Goal: Transaction & Acquisition: Purchase product/service

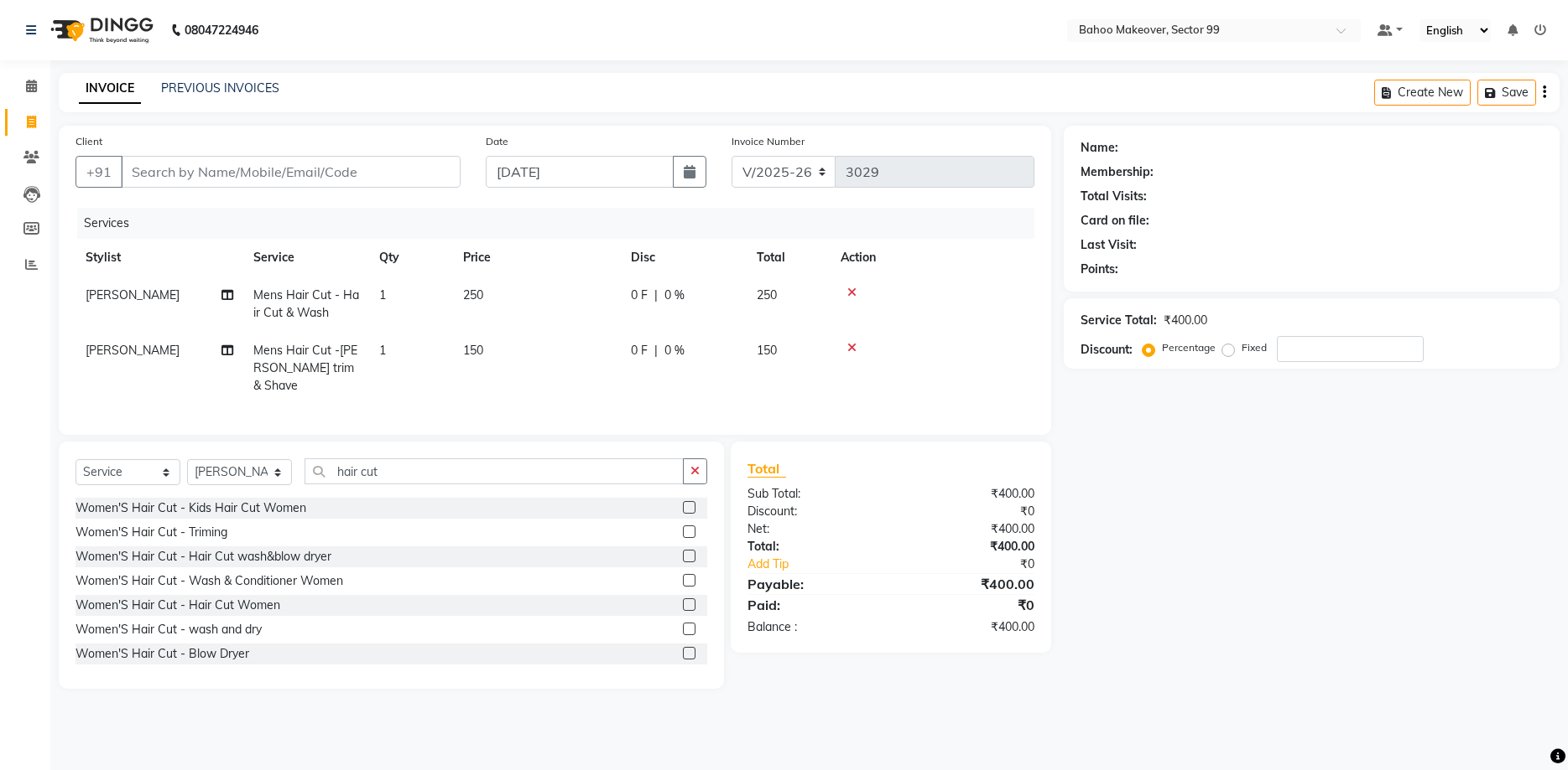
select select "6856"
select select "service"
select select "54354"
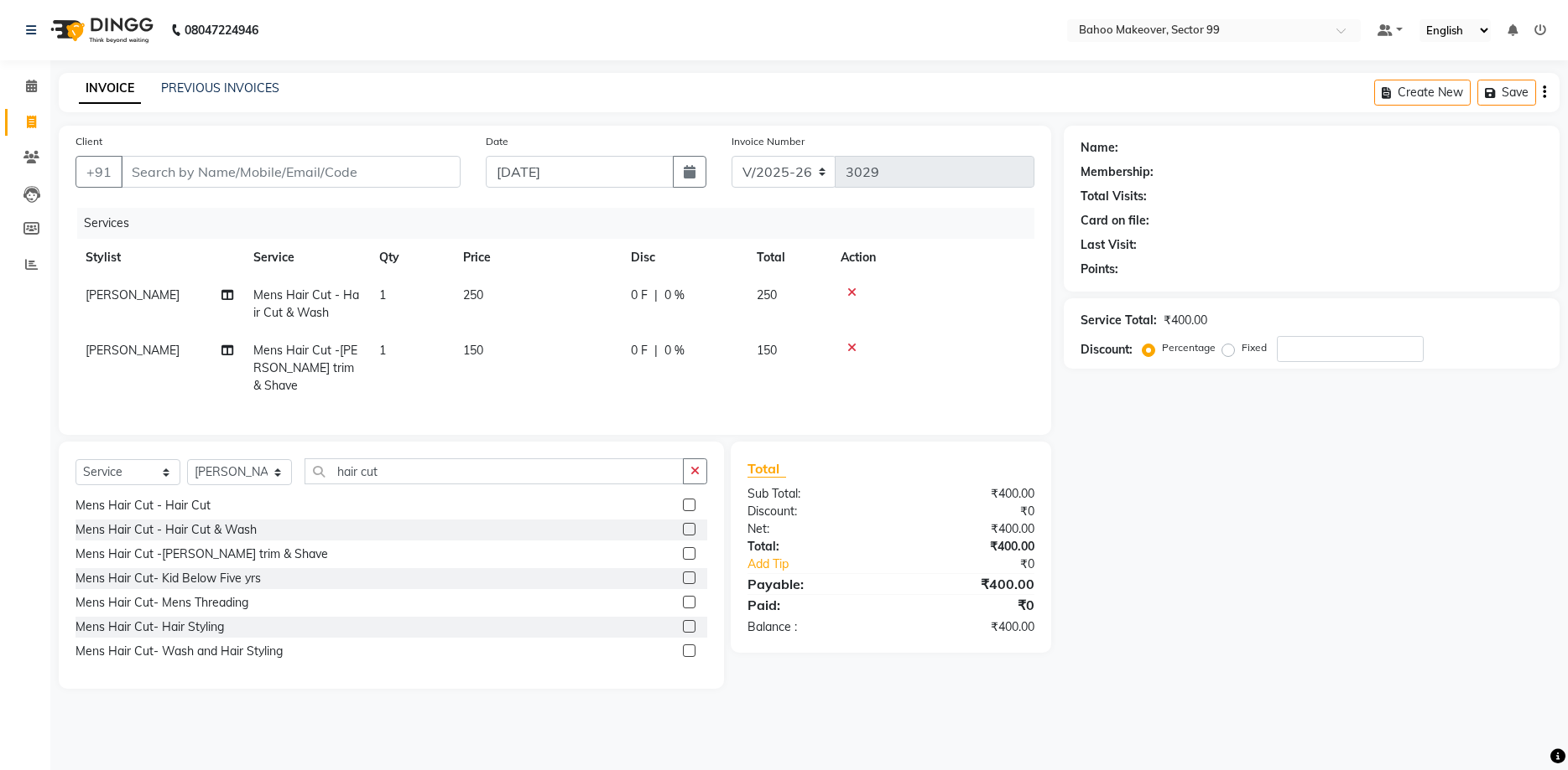
click at [286, 184] on input "Client" at bounding box center [290, 171] width 339 height 32
click at [363, 460] on input "hair cut" at bounding box center [493, 471] width 379 height 26
click at [394, 459] on input "hair cut" at bounding box center [493, 471] width 379 height 26
type input "h"
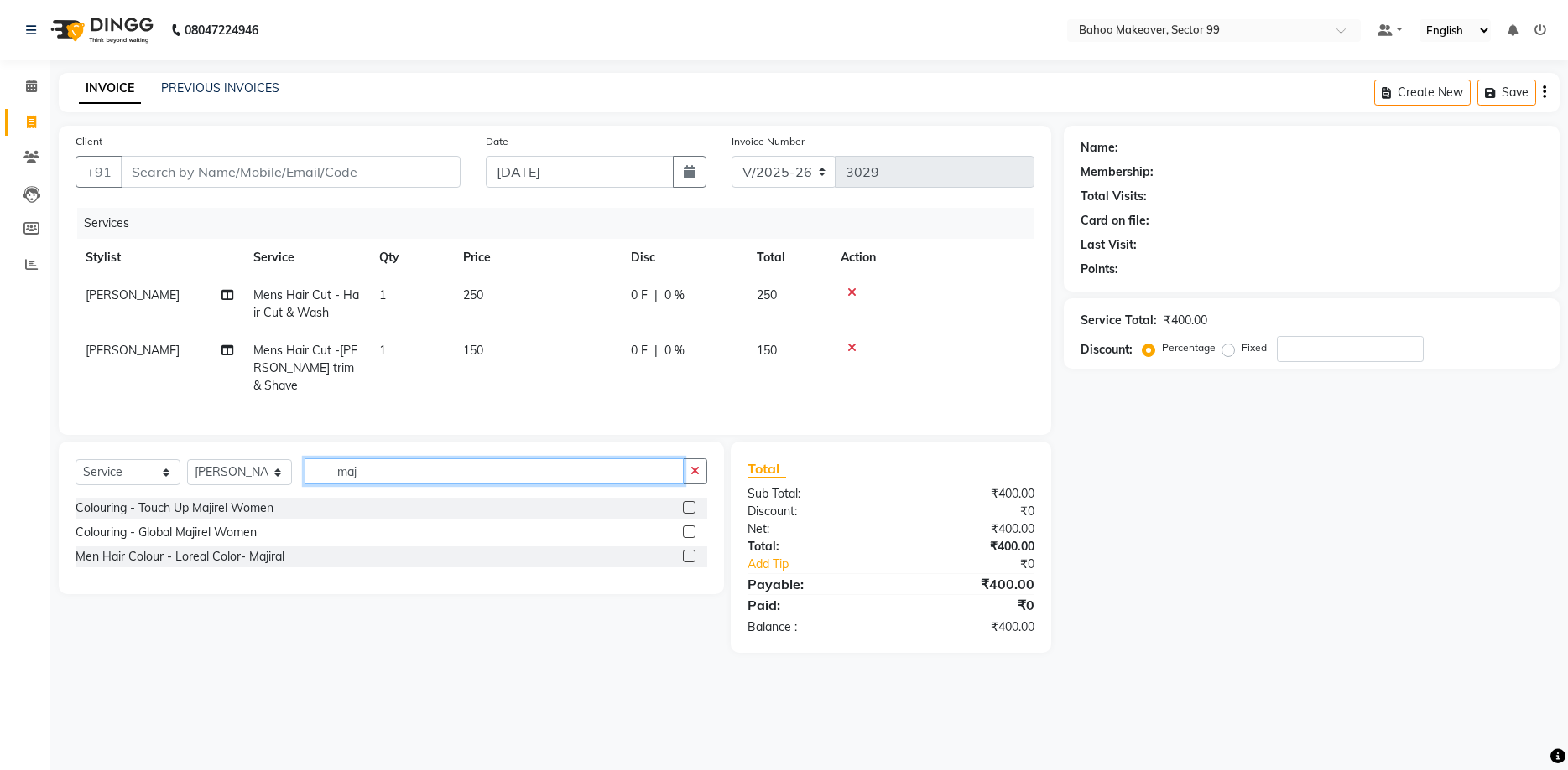
scroll to position [0, 0]
type input "maj"
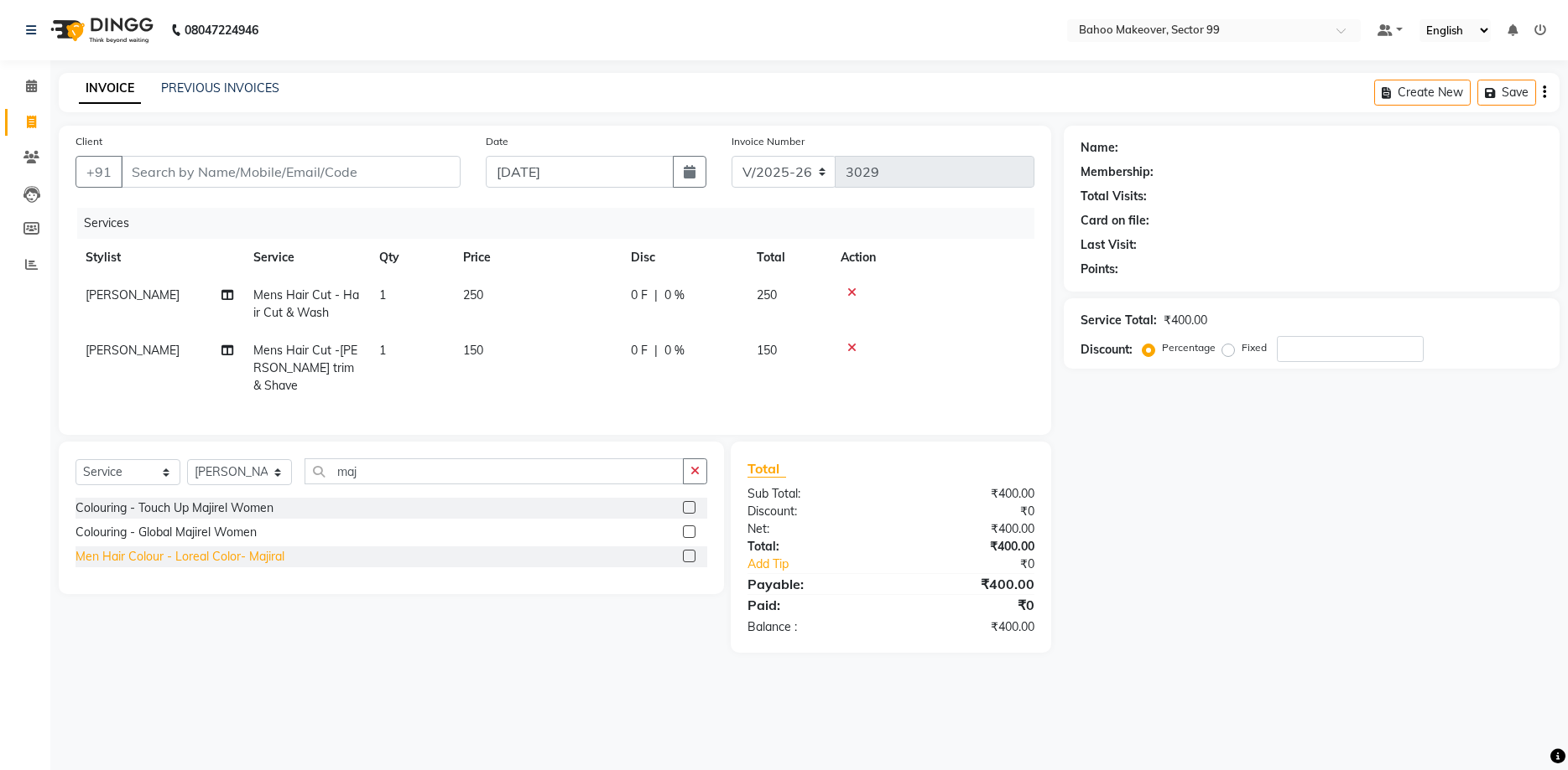
click at [257, 548] on div "Men Hair Colour - Loreal Color- Majiral" at bounding box center [179, 556] width 209 height 17
checkbox input "false"
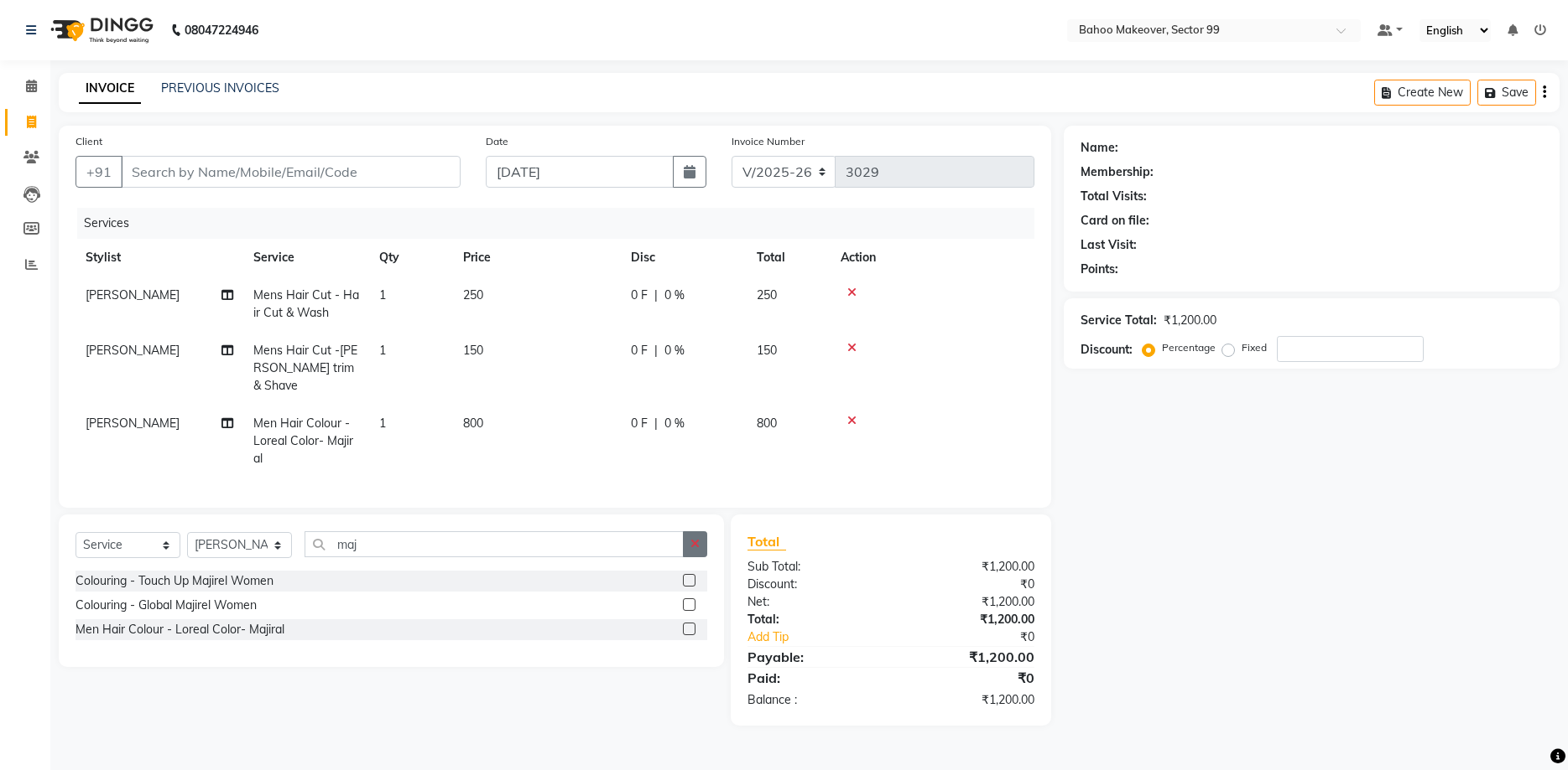
click at [694, 538] on icon "button" at bounding box center [695, 544] width 9 height 12
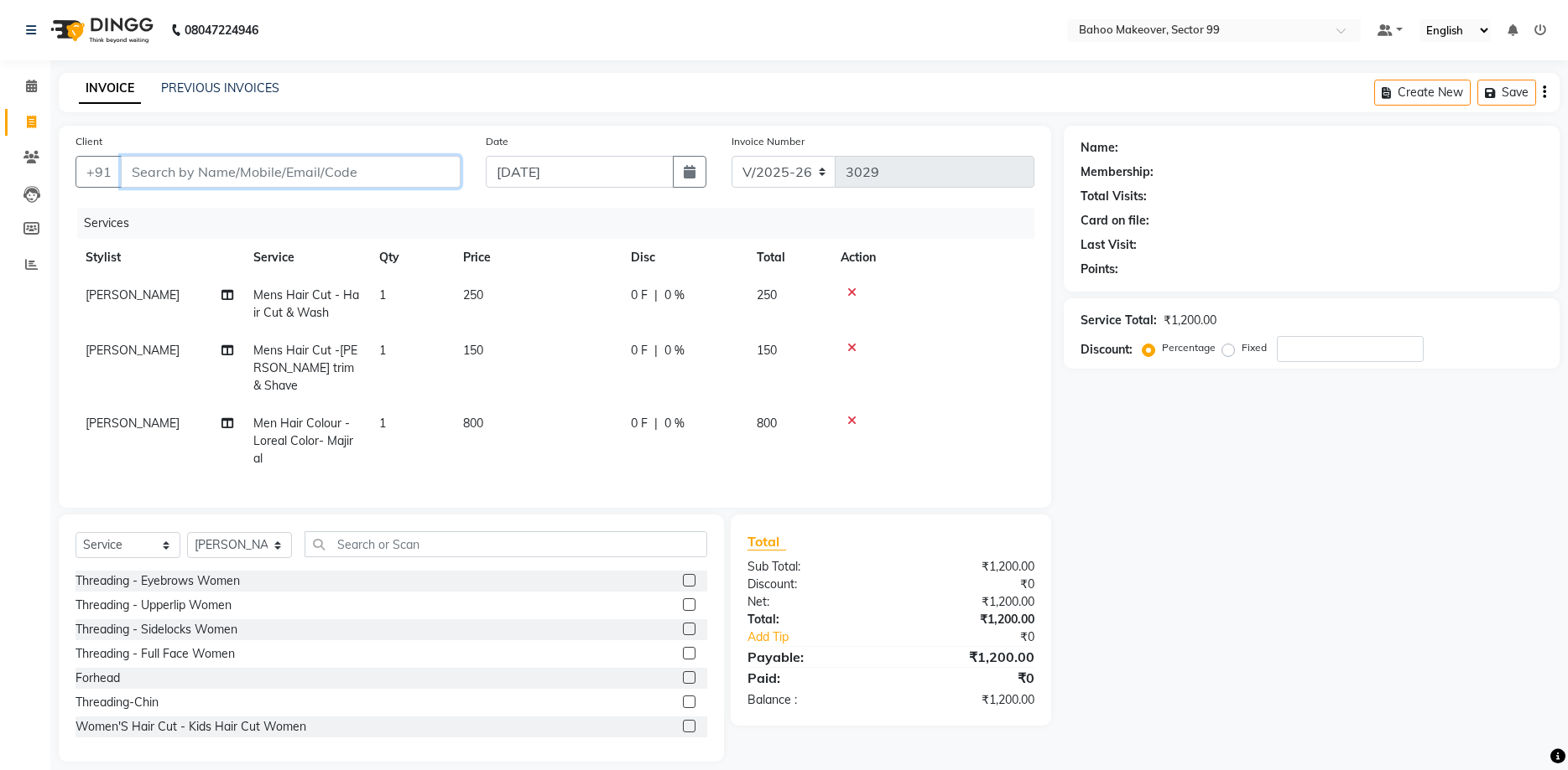
click at [262, 171] on input "Client" at bounding box center [290, 171] width 339 height 32
type input "j"
type input "0"
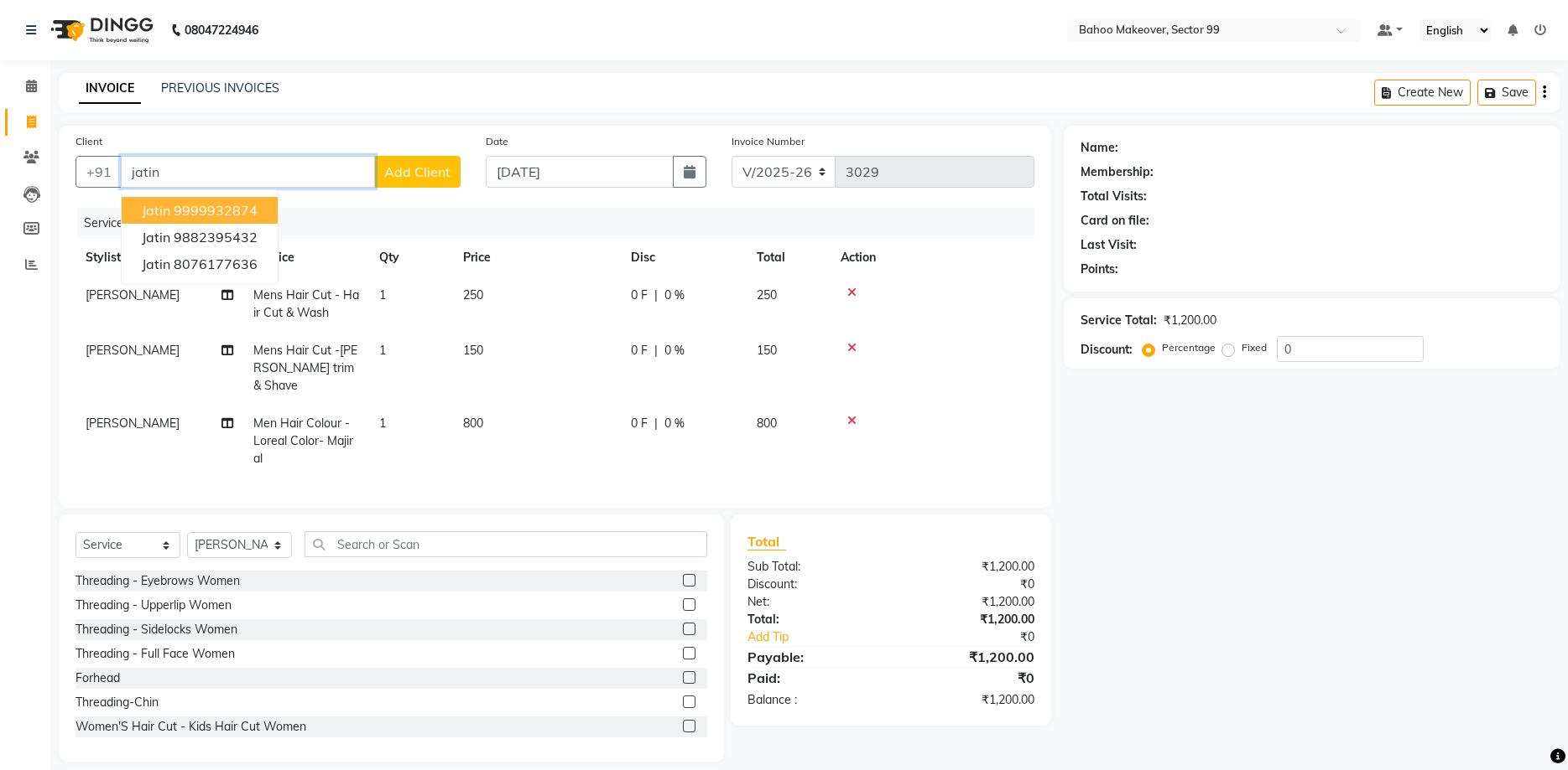
click at [247, 214] on ngb-highlight "9999932874" at bounding box center [215, 210] width 84 height 17
type input "9999932874"
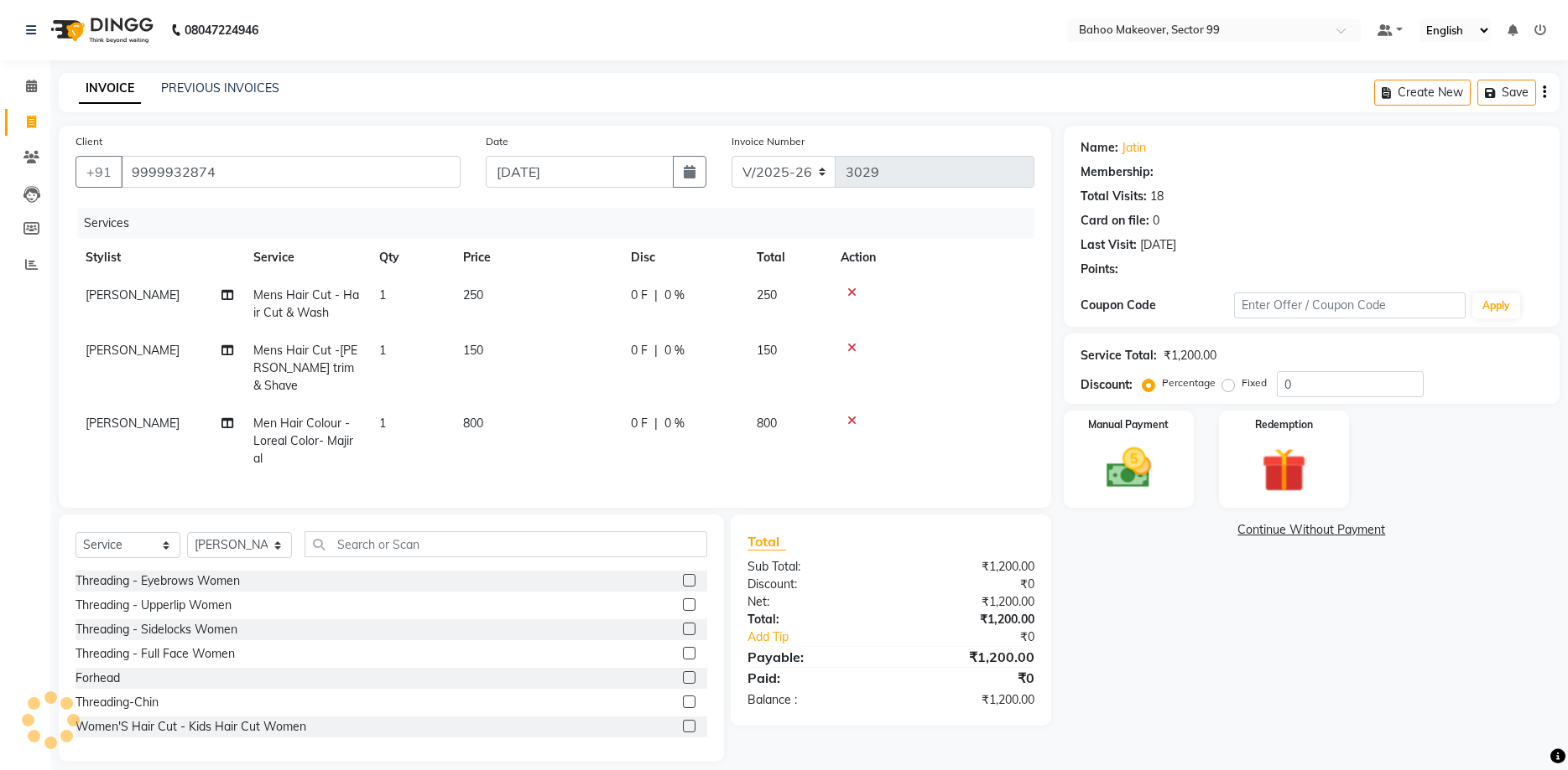
select select "1: Object"
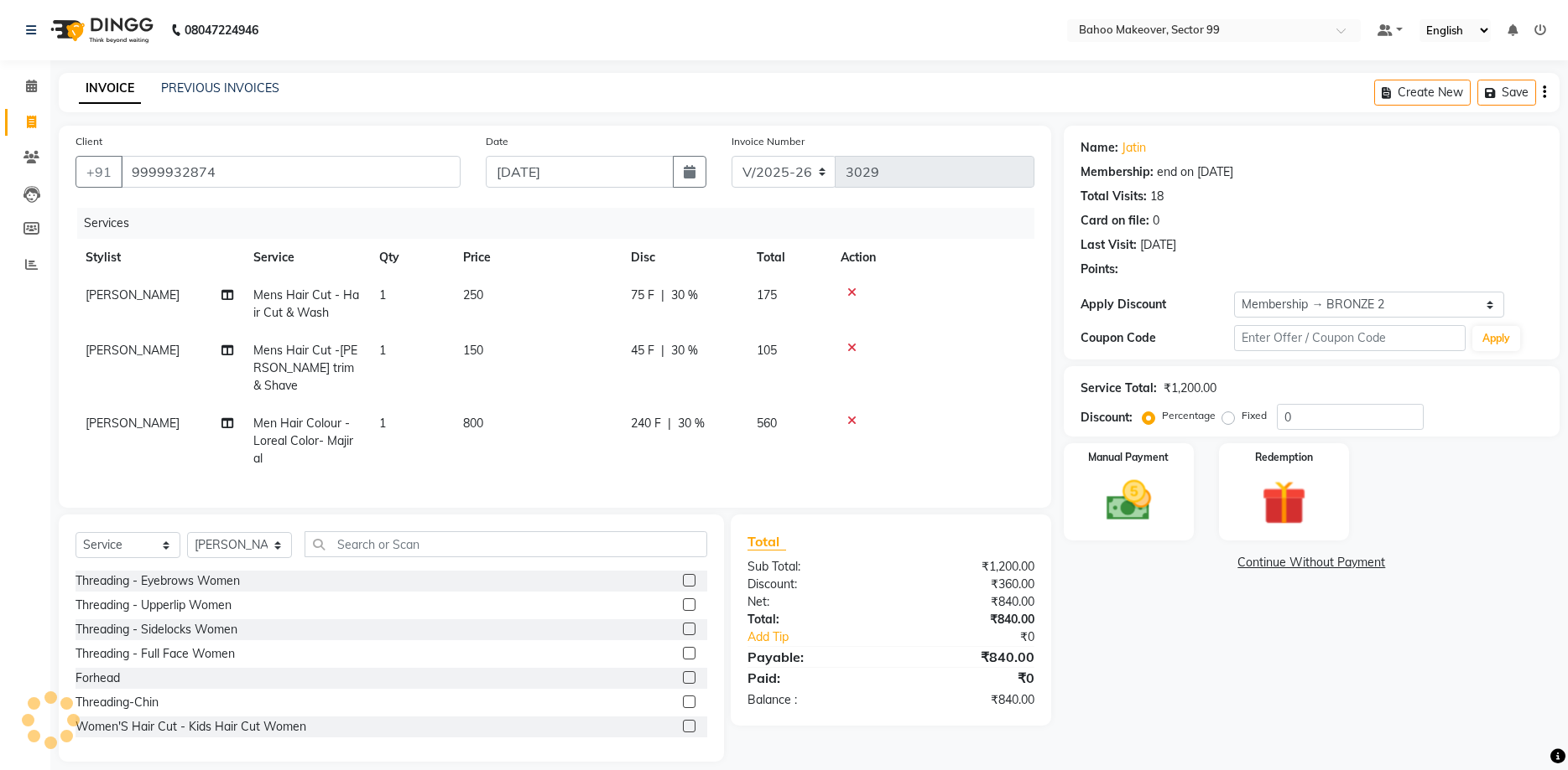
type input "30"
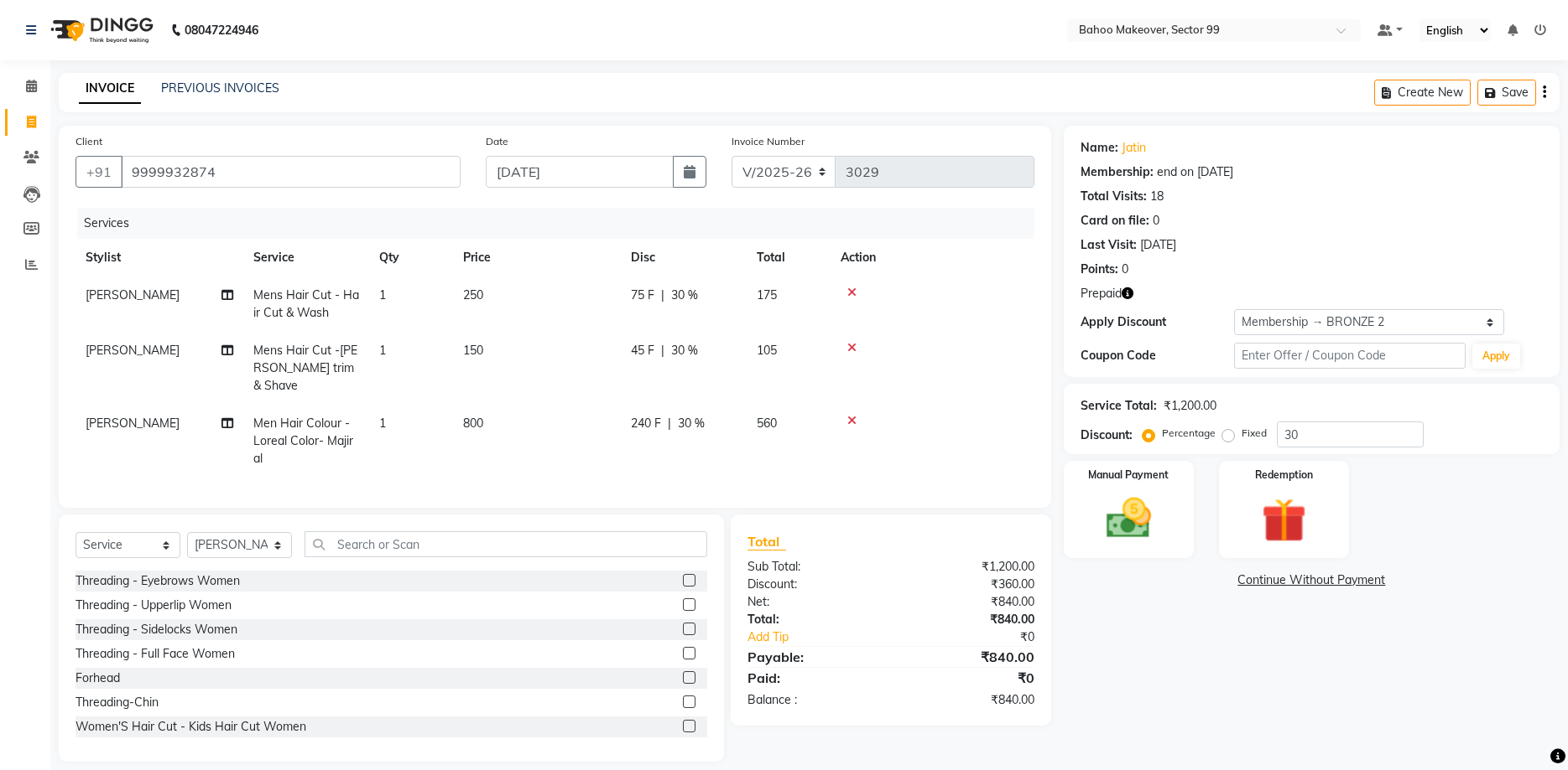
click at [1124, 297] on icon "button" at bounding box center [1127, 293] width 12 height 12
click at [1079, 385] on div "Service Total: ₹1,200.00 Discount: Percentage Fixed 30" at bounding box center [1312, 419] width 496 height 71
click at [1407, 454] on div "Service Total: ₹1,200.00 Discount: Percentage Fixed 30" at bounding box center [1312, 419] width 496 height 71
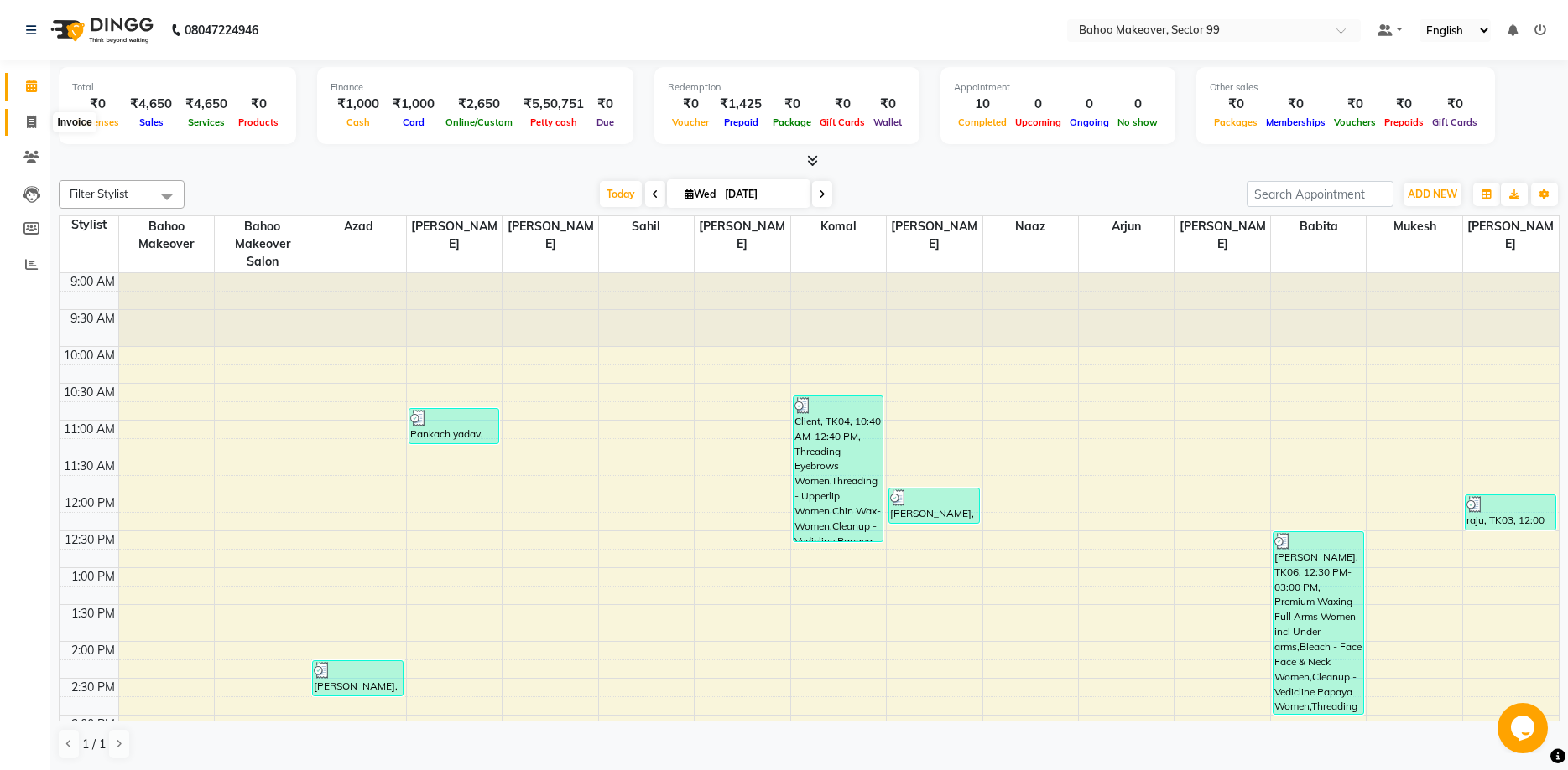
click at [36, 122] on span at bounding box center [32, 122] width 29 height 19
select select "6856"
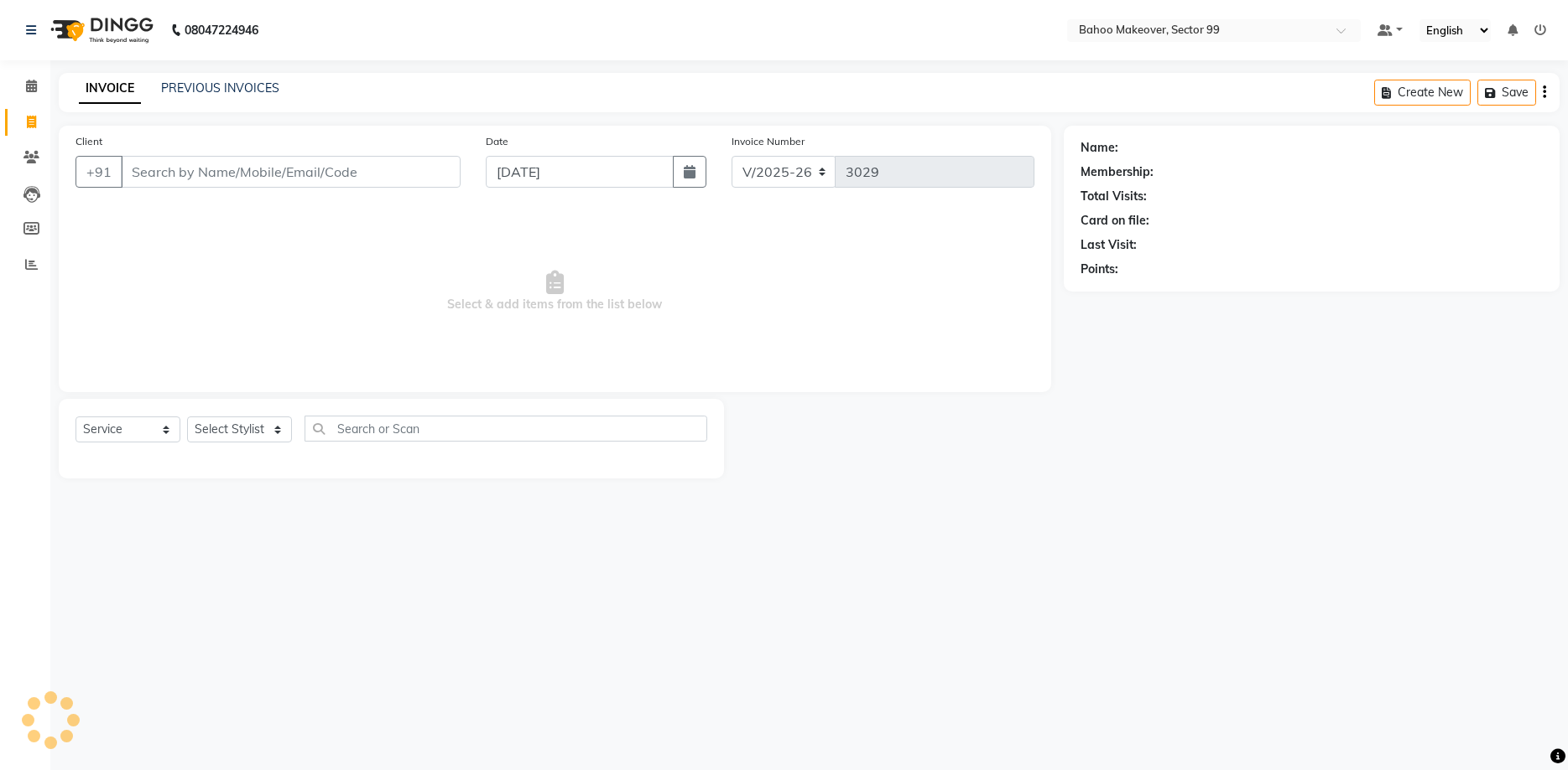
select select "membership"
click at [206, 179] on input "Client" at bounding box center [290, 171] width 339 height 32
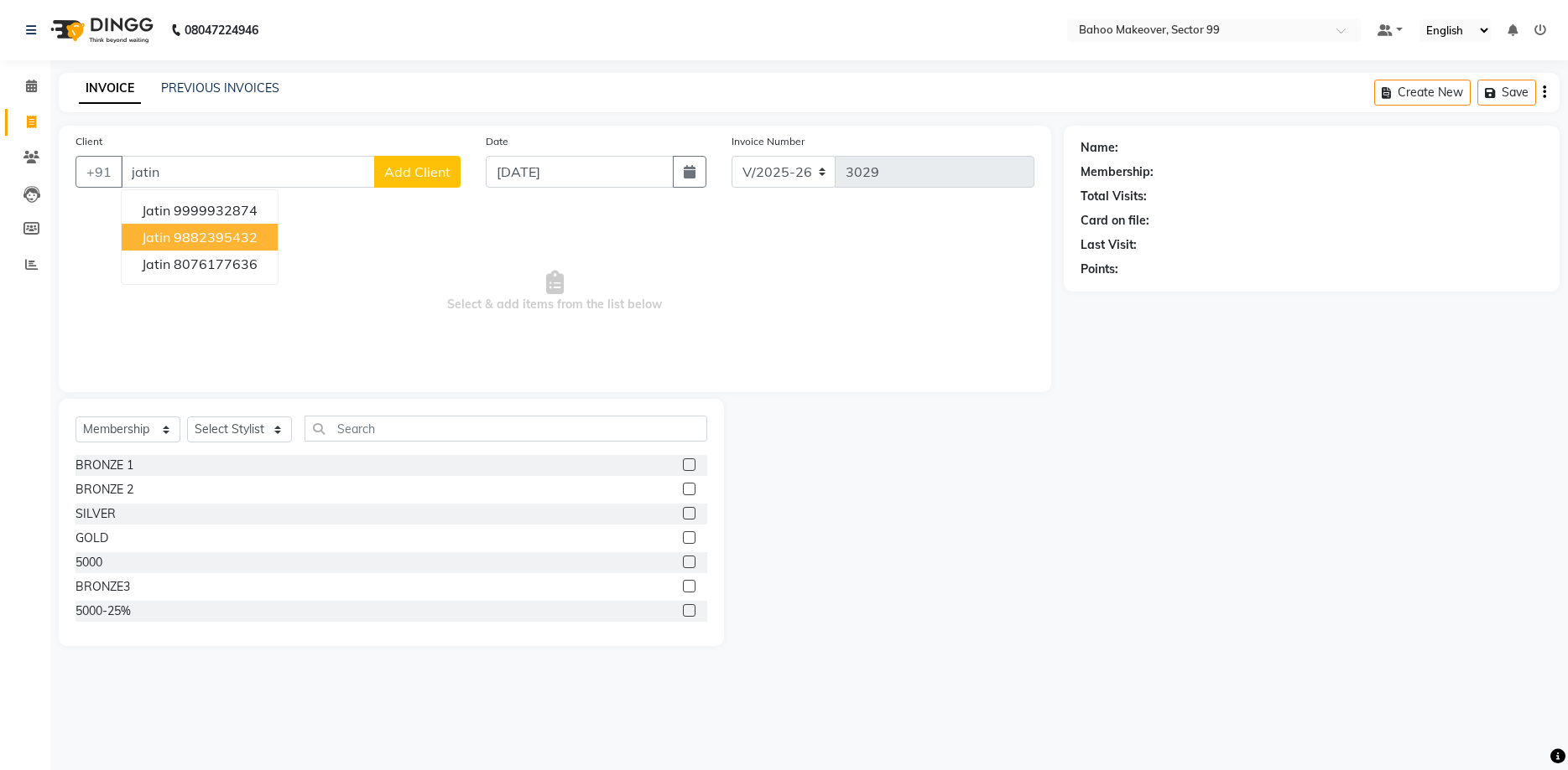
click at [204, 235] on ngb-highlight "9882395432" at bounding box center [215, 237] width 84 height 17
type input "9882395432"
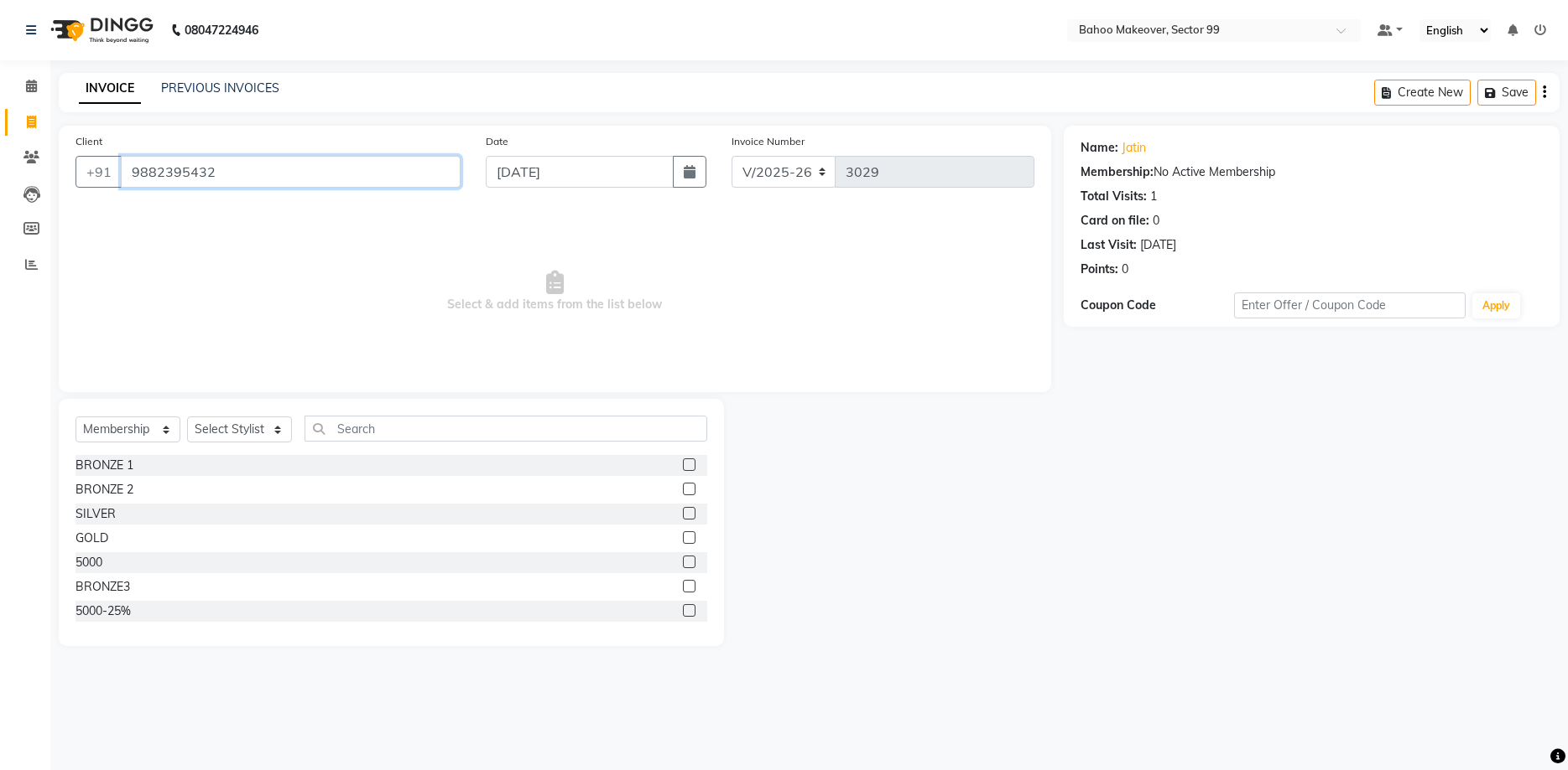
drag, startPoint x: 225, startPoint y: 170, endPoint x: 123, endPoint y: 170, distance: 102.0
click at [123, 170] on input "9882395432" at bounding box center [290, 171] width 339 height 32
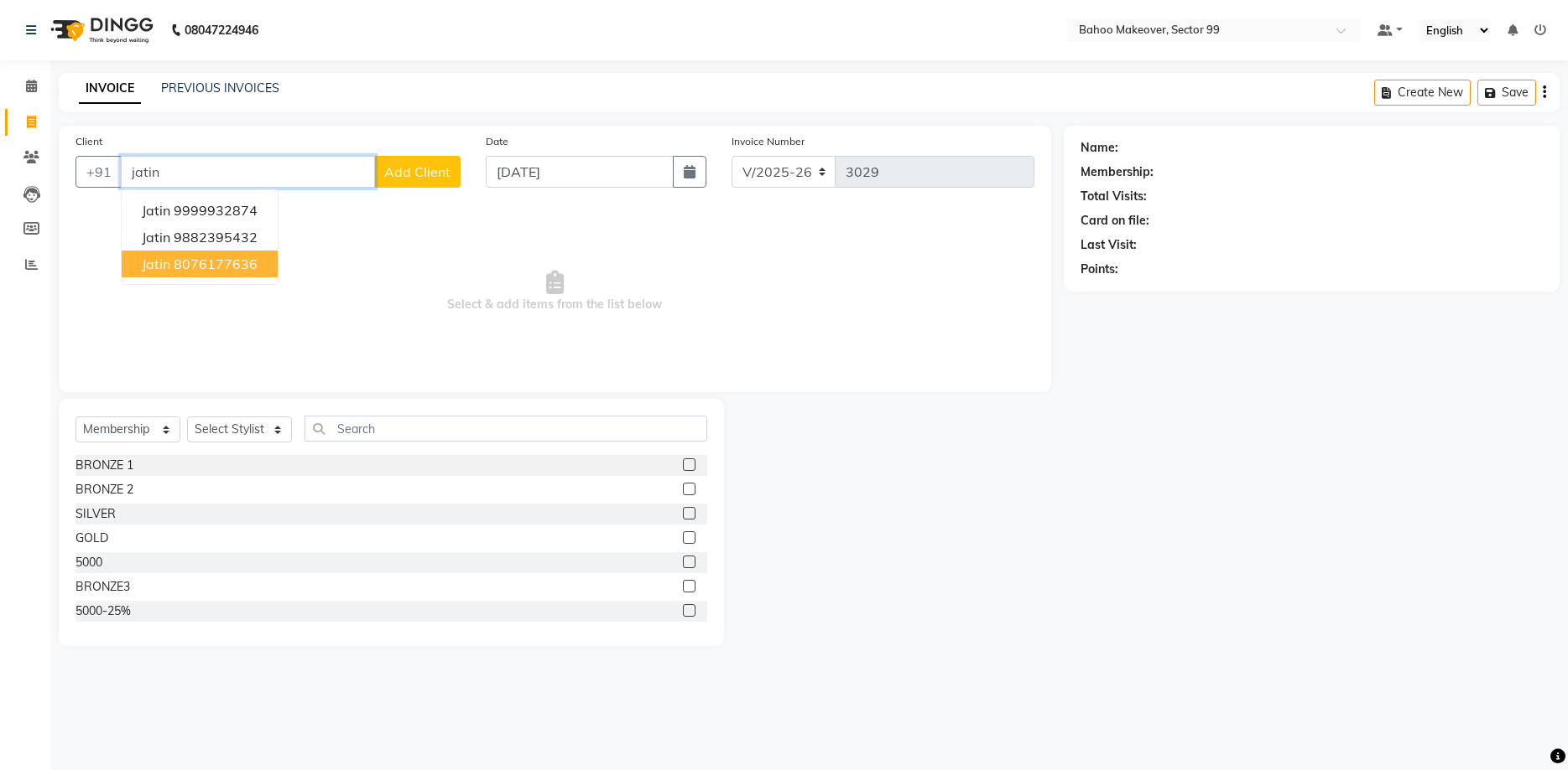
click at [203, 268] on ngb-highlight "8076177636" at bounding box center [215, 264] width 84 height 17
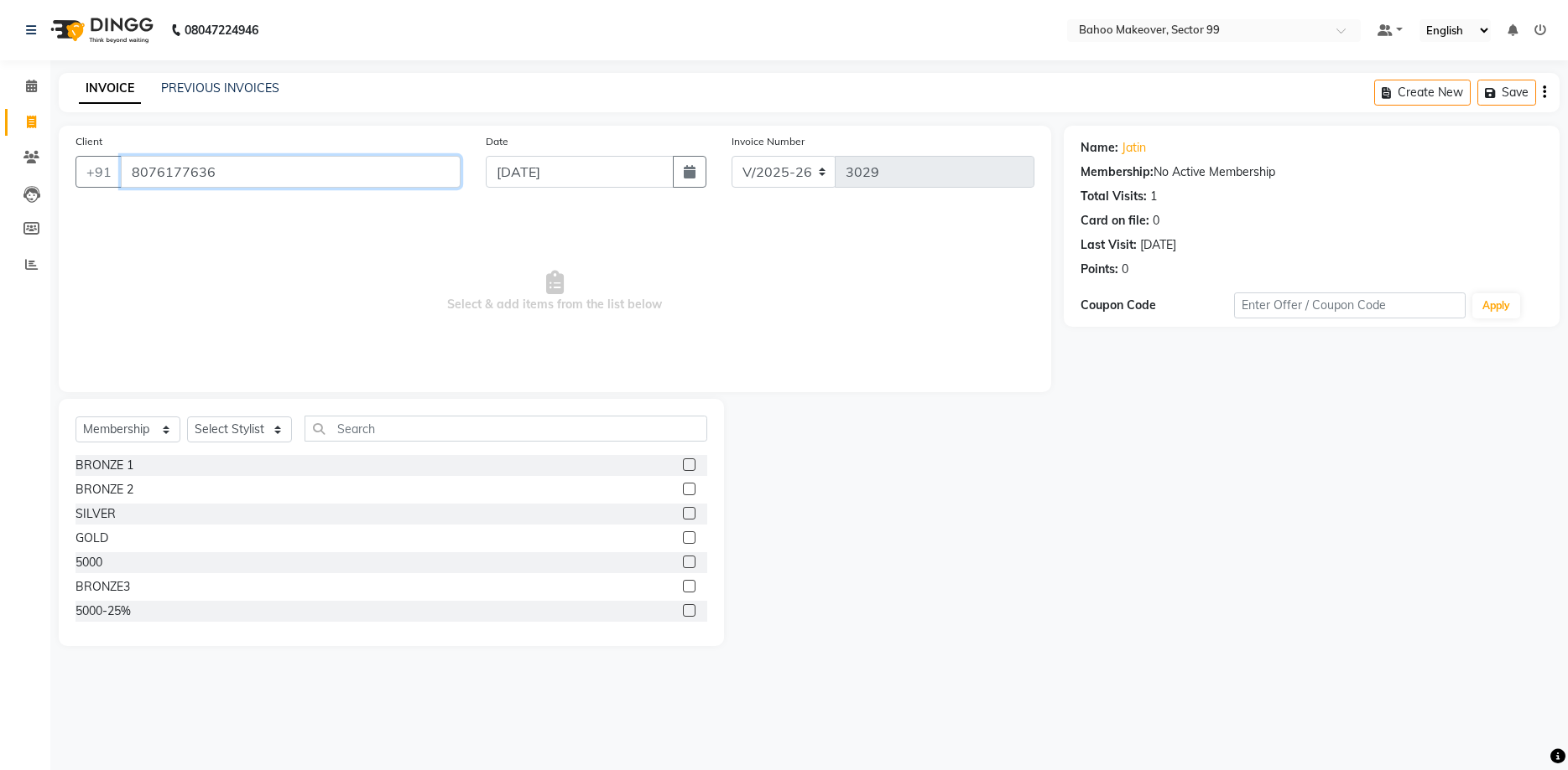
drag, startPoint x: 224, startPoint y: 172, endPoint x: 127, endPoint y: 184, distance: 97.7
click at [206, 174] on input "8076177636" at bounding box center [290, 171] width 339 height 32
drag, startPoint x: 127, startPoint y: 184, endPoint x: 110, endPoint y: 185, distance: 17.0
click at [120, 185] on input "8076177636" at bounding box center [290, 171] width 339 height 32
drag, startPoint x: 225, startPoint y: 172, endPoint x: 175, endPoint y: 173, distance: 50.0
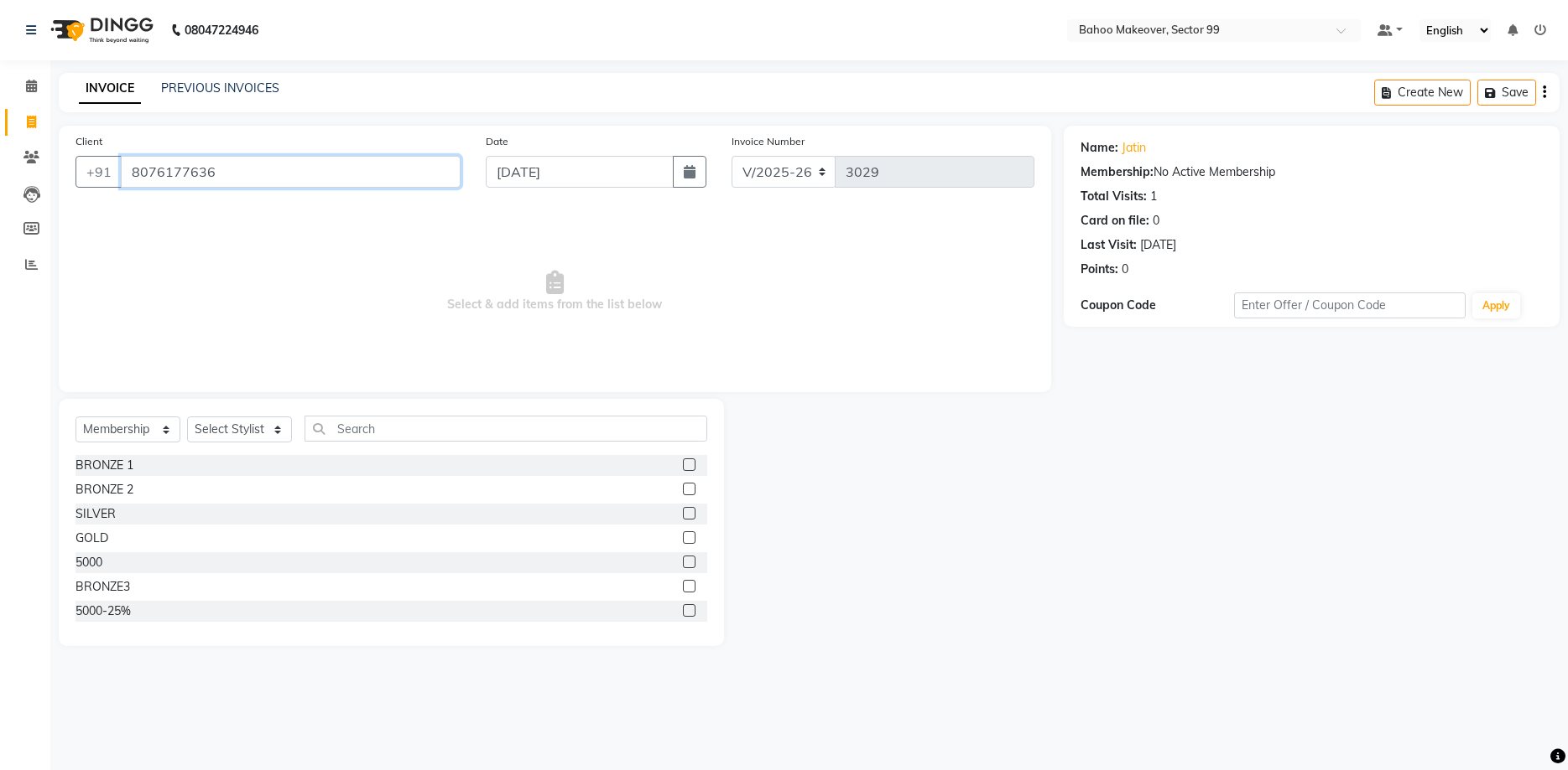
click at [215, 173] on input "8076177636" at bounding box center [290, 171] width 339 height 32
drag, startPoint x: 175, startPoint y: 173, endPoint x: 110, endPoint y: 175, distance: 65.0
click at [120, 175] on input "8076177636" at bounding box center [290, 171] width 339 height 32
drag, startPoint x: 251, startPoint y: 174, endPoint x: 177, endPoint y: 190, distance: 75.7
click at [183, 188] on input "8076177636" at bounding box center [290, 171] width 339 height 32
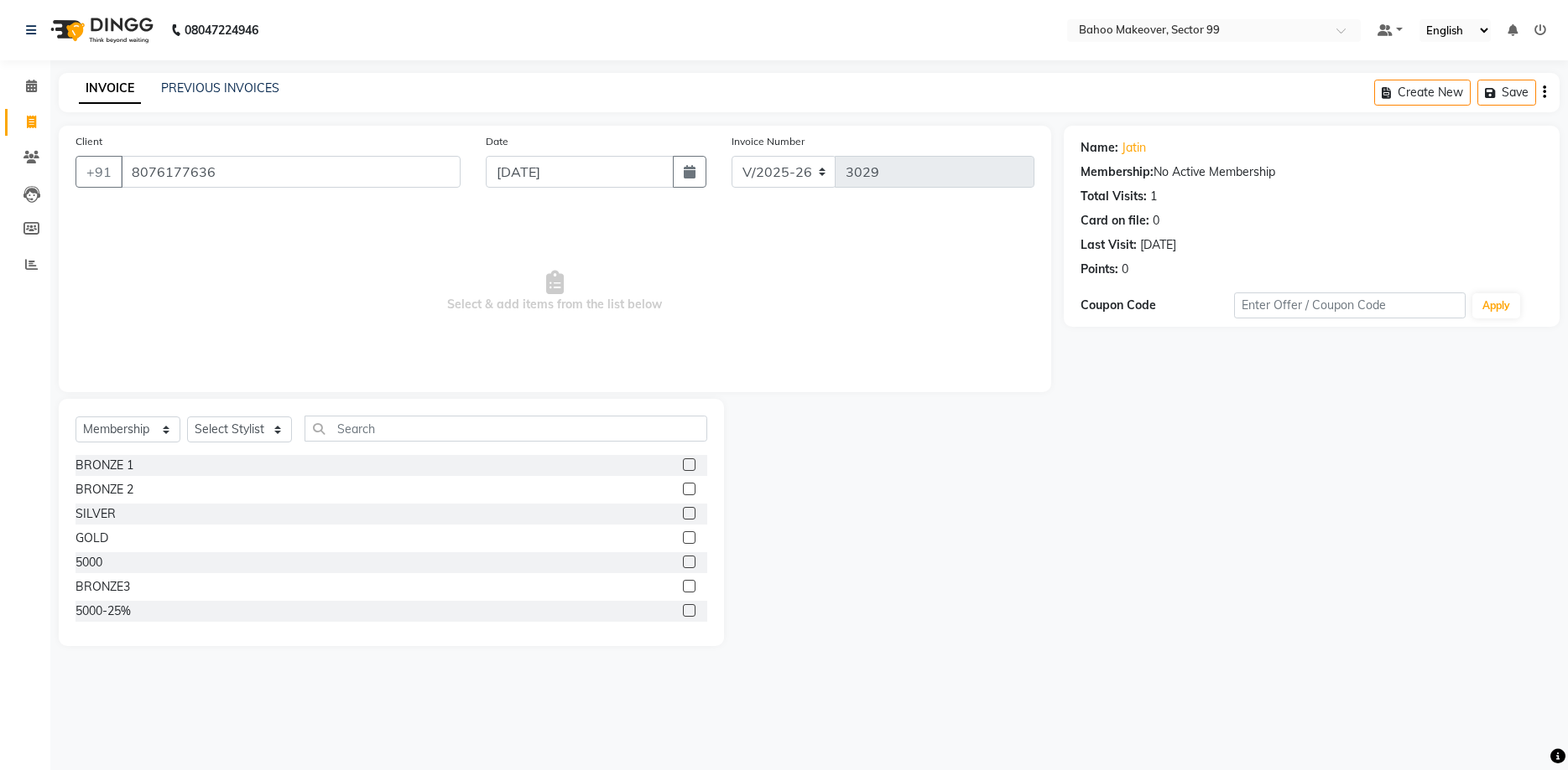
drag, startPoint x: 158, startPoint y: 190, endPoint x: 133, endPoint y: 191, distance: 25.0
click at [133, 191] on div "Client +91 8076177636" at bounding box center [267, 166] width 410 height 69
click at [128, 176] on input "8076177636" at bounding box center [290, 171] width 339 height 32
click at [244, 177] on input "8076177636" at bounding box center [290, 171] width 339 height 32
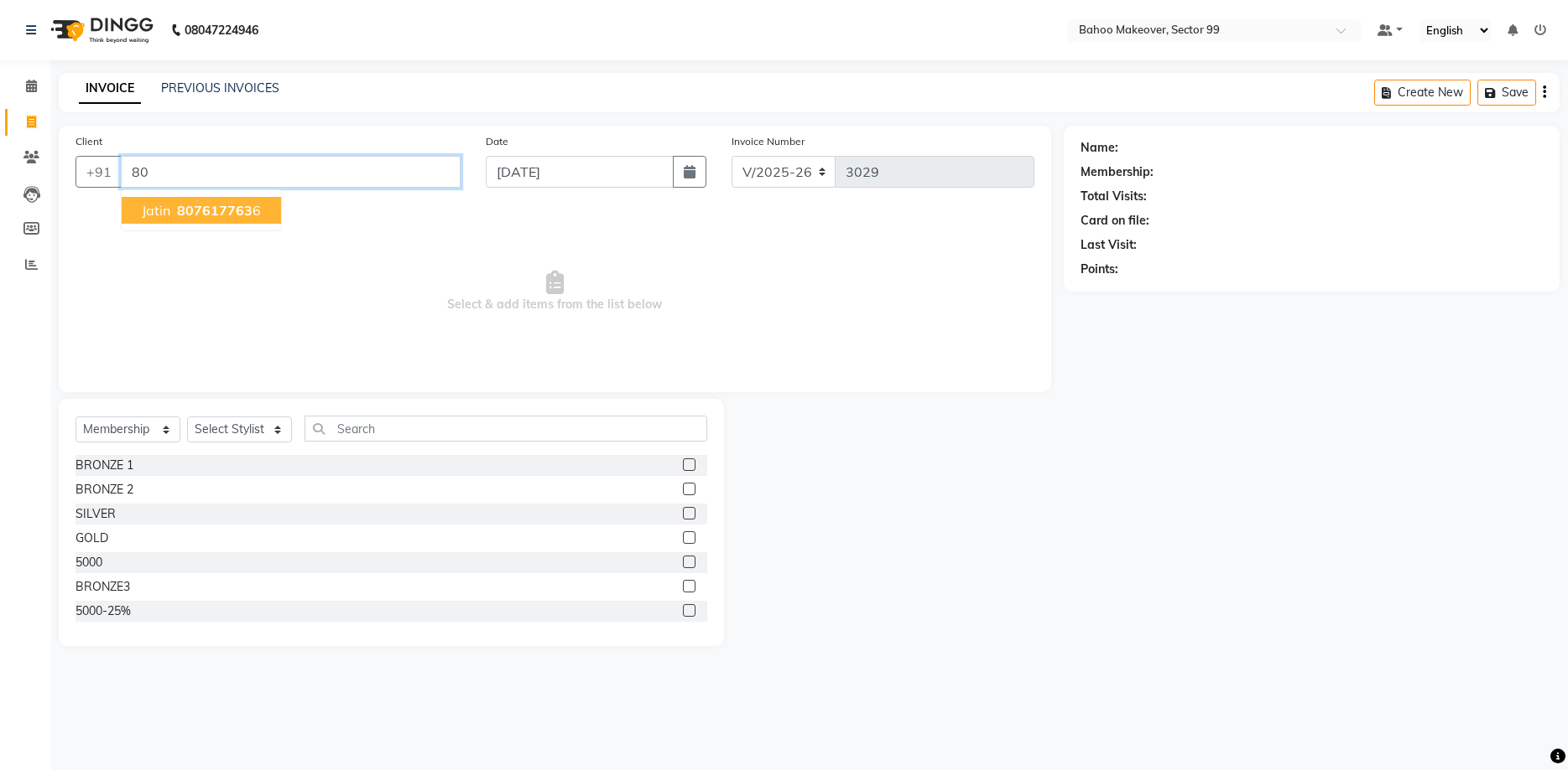
type input "8"
click at [245, 218] on ngb-highlight "9999932874" at bounding box center [215, 210] width 84 height 17
type input "9999932874"
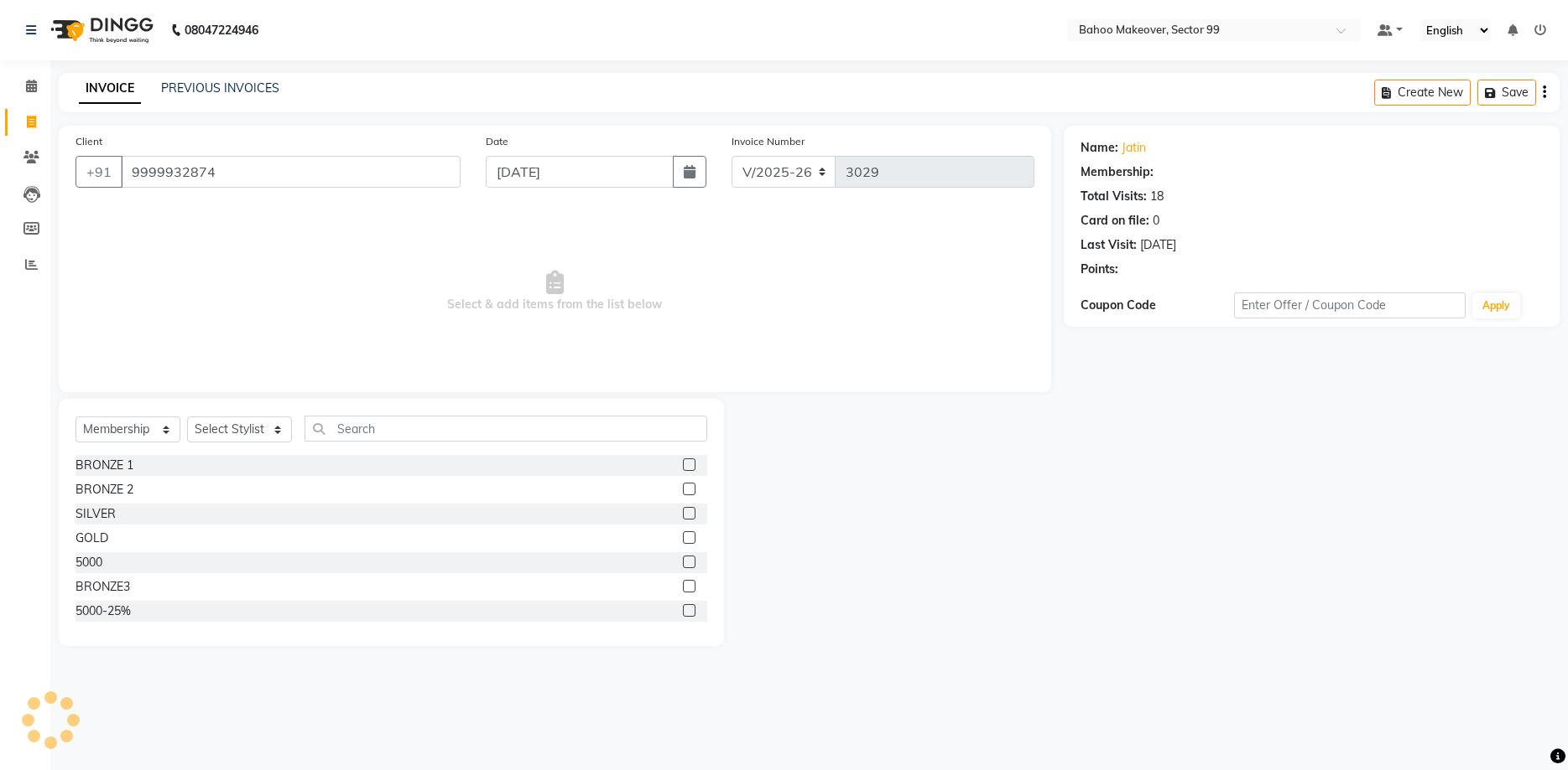
select select "1: Object"
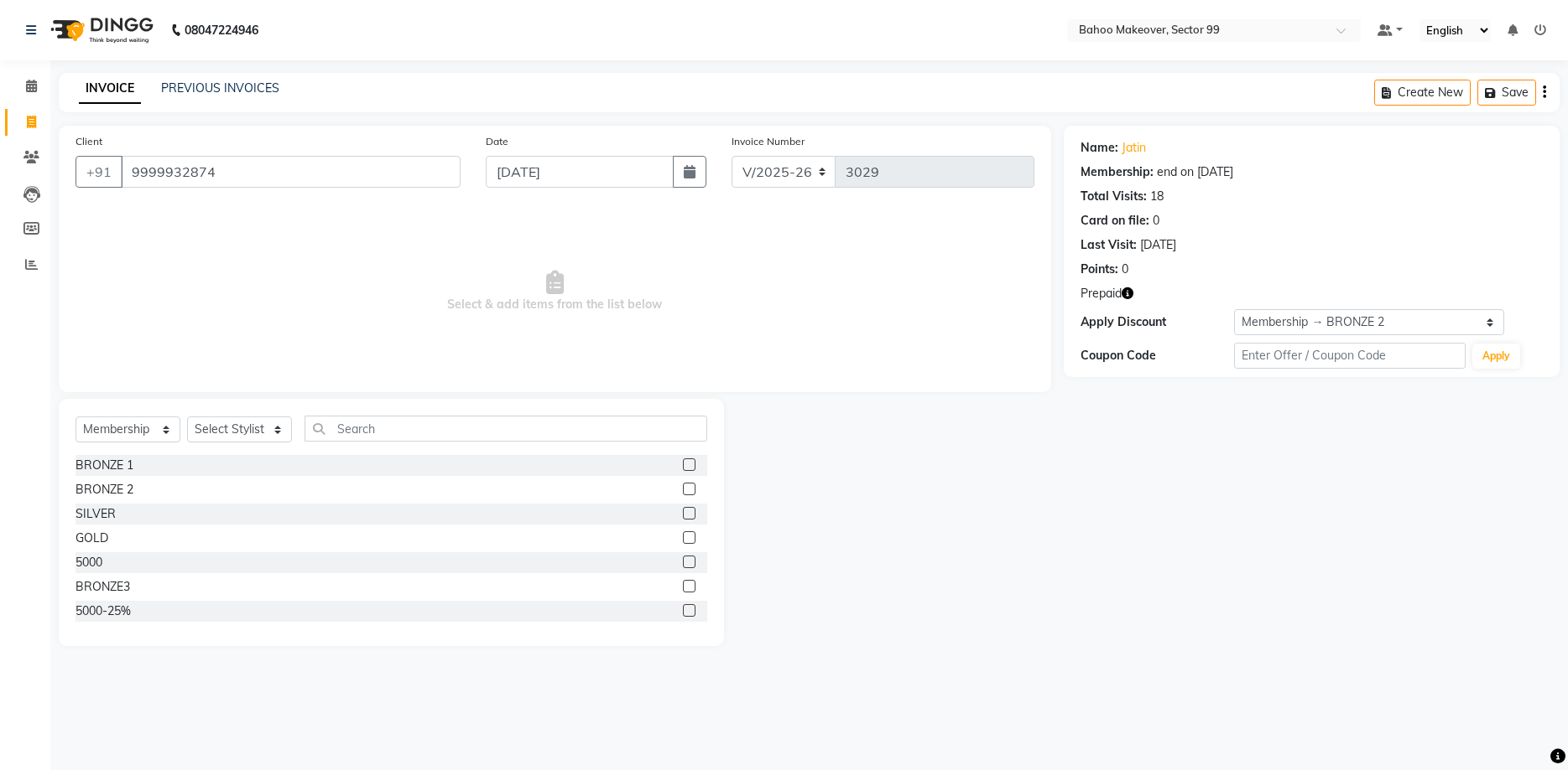
click at [1126, 295] on icon "button" at bounding box center [1127, 293] width 12 height 12
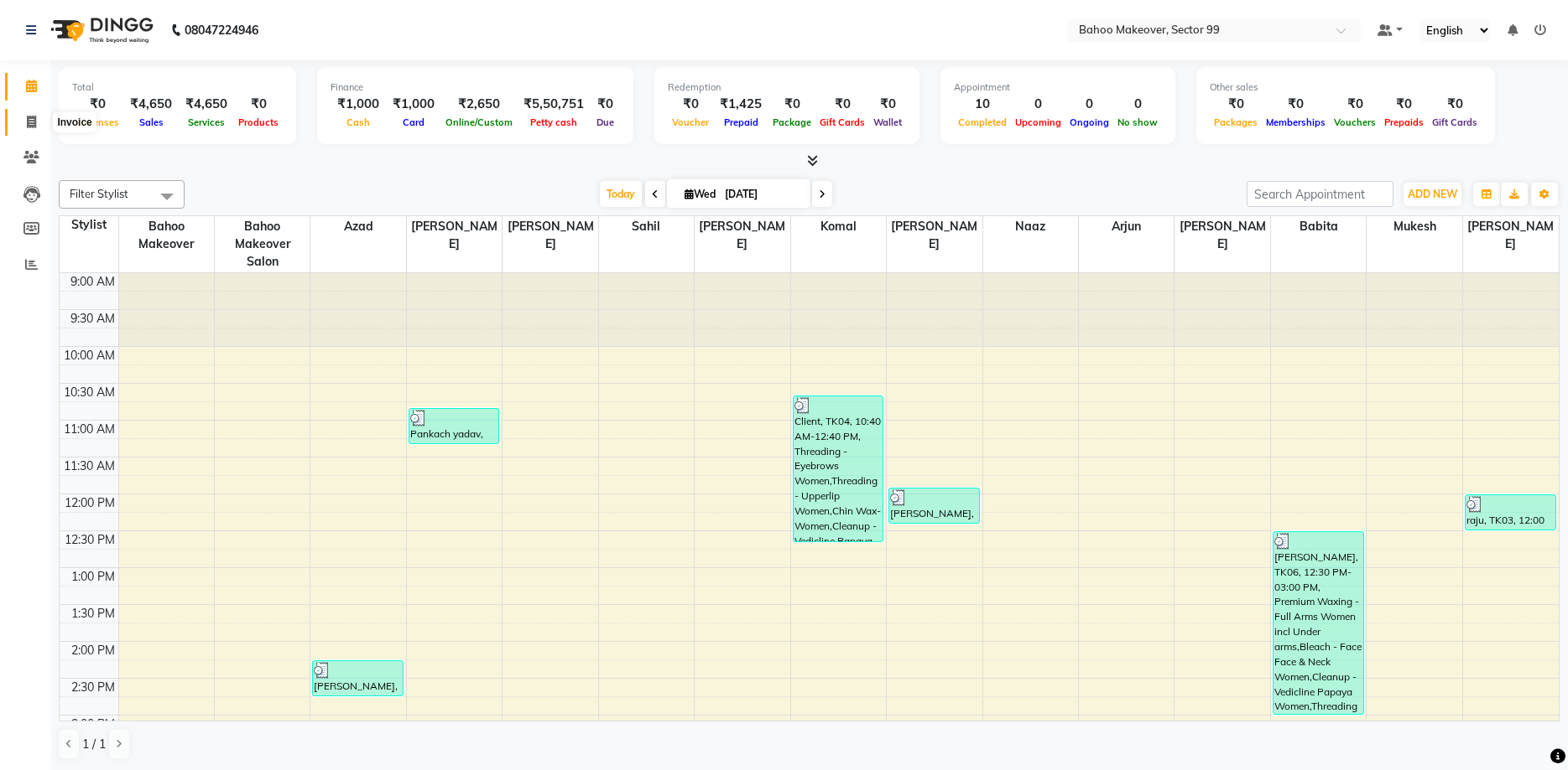
click at [24, 119] on span at bounding box center [32, 122] width 29 height 19
select select "service"
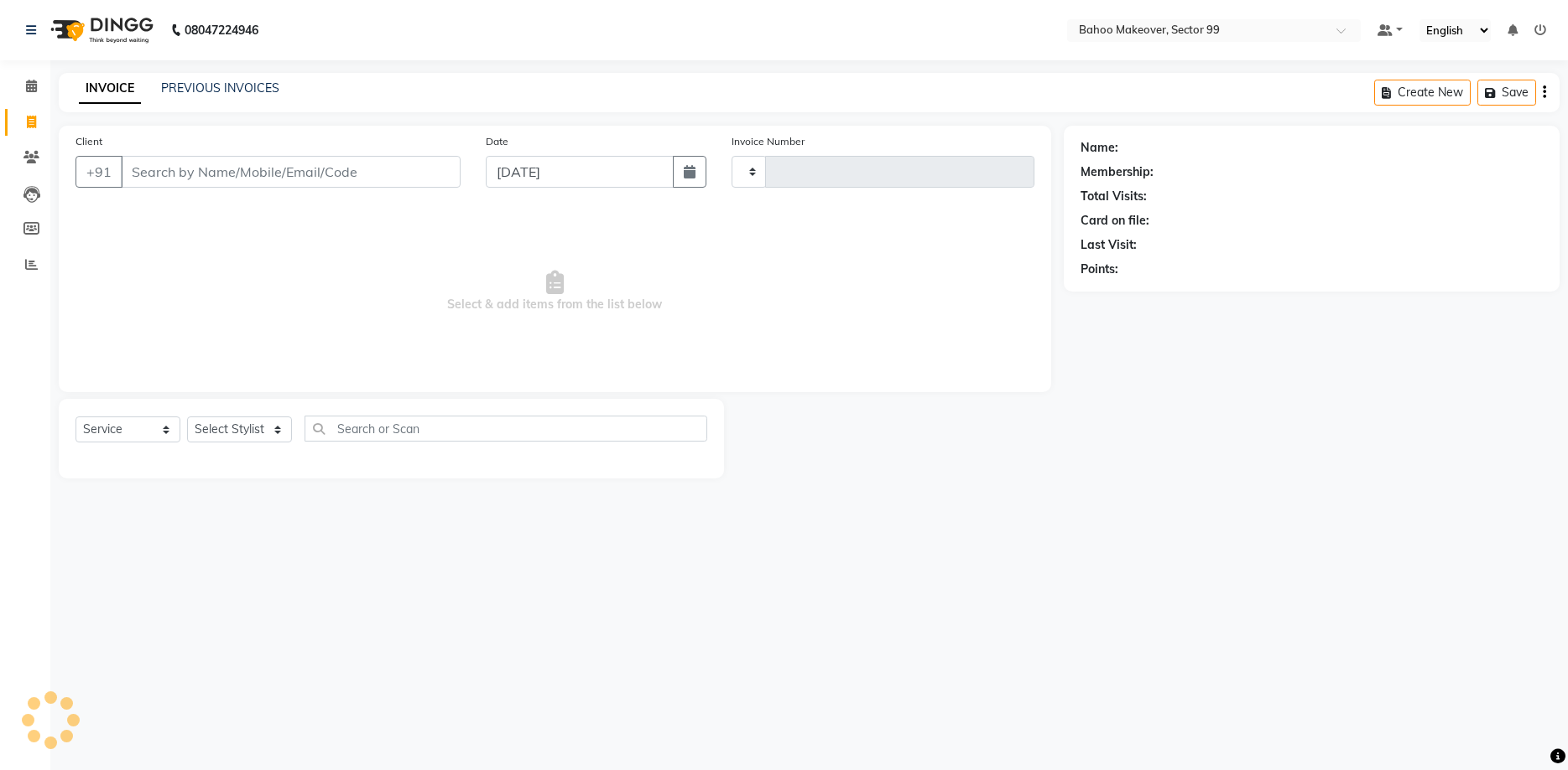
type input "3029"
select select "6856"
click at [142, 174] on input "Client" at bounding box center [290, 171] width 339 height 32
select select "membership"
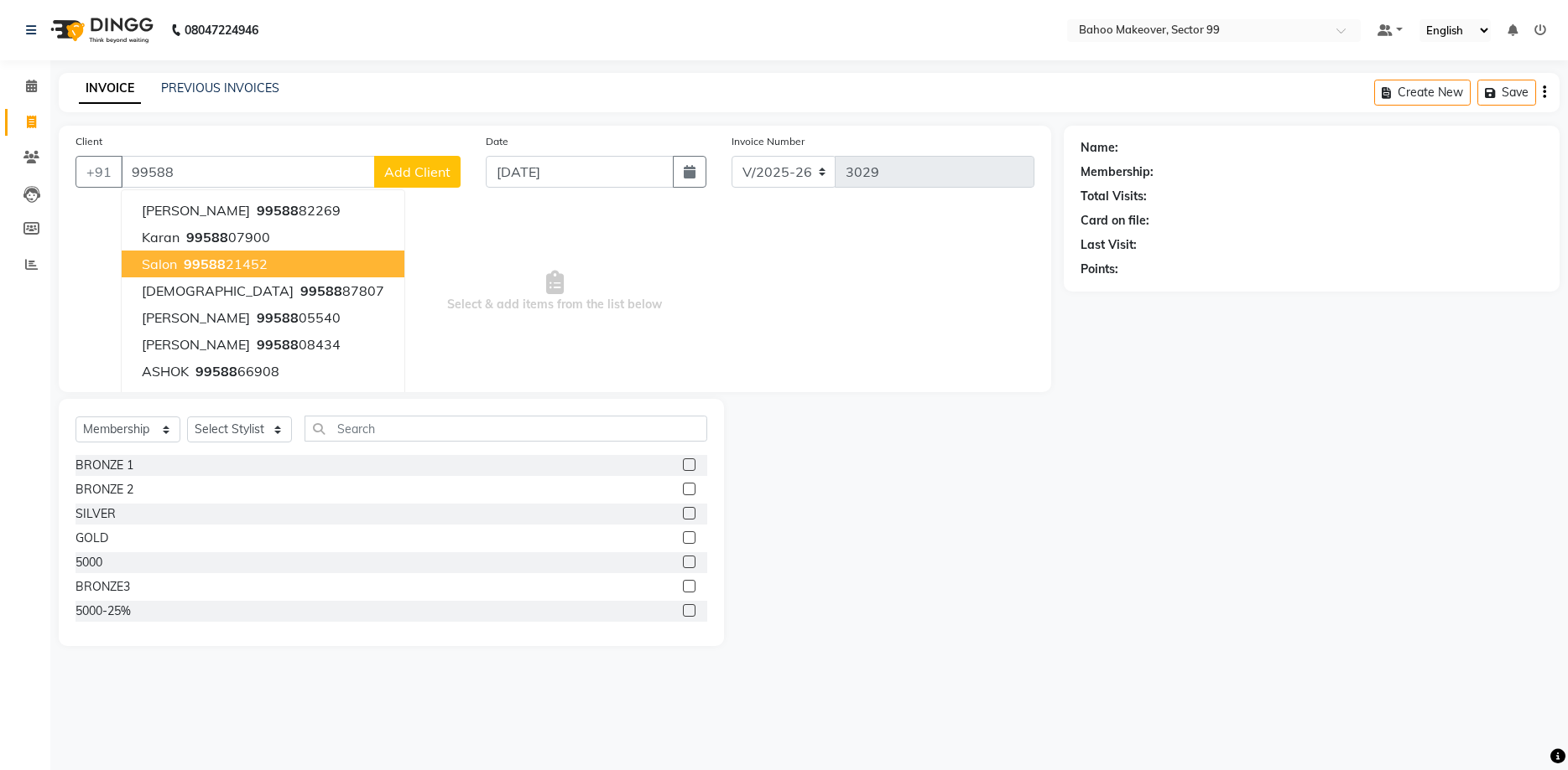
click at [174, 256] on span "salon" at bounding box center [159, 264] width 35 height 17
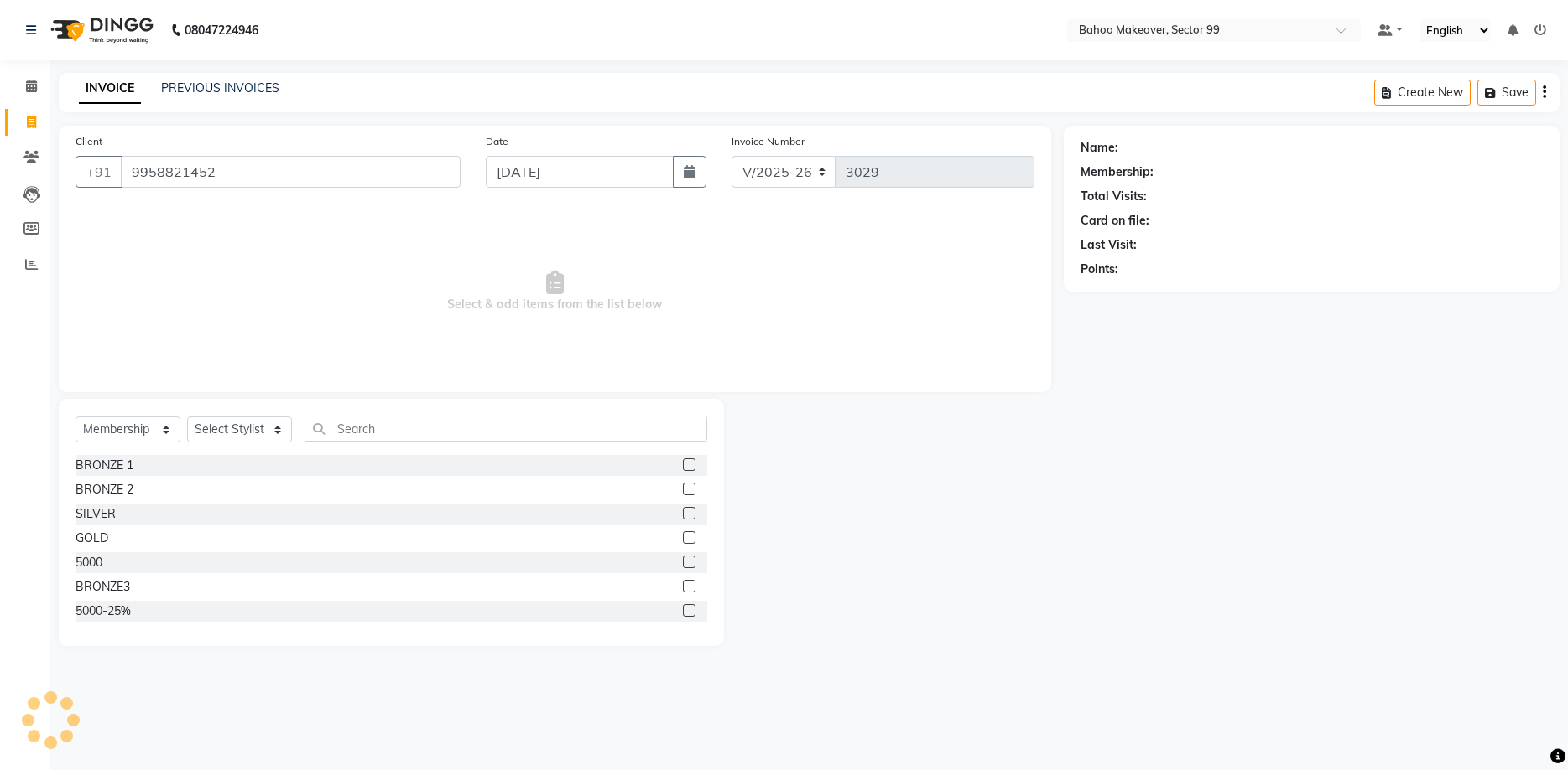
type input "9958821452"
click at [75, 416] on select "Select Service Product Membership Package Voucher Prepaid Gift Card" at bounding box center [128, 429] width 105 height 26
select select "service"
click option "Service" at bounding box center [0, 0] width 0 height 0
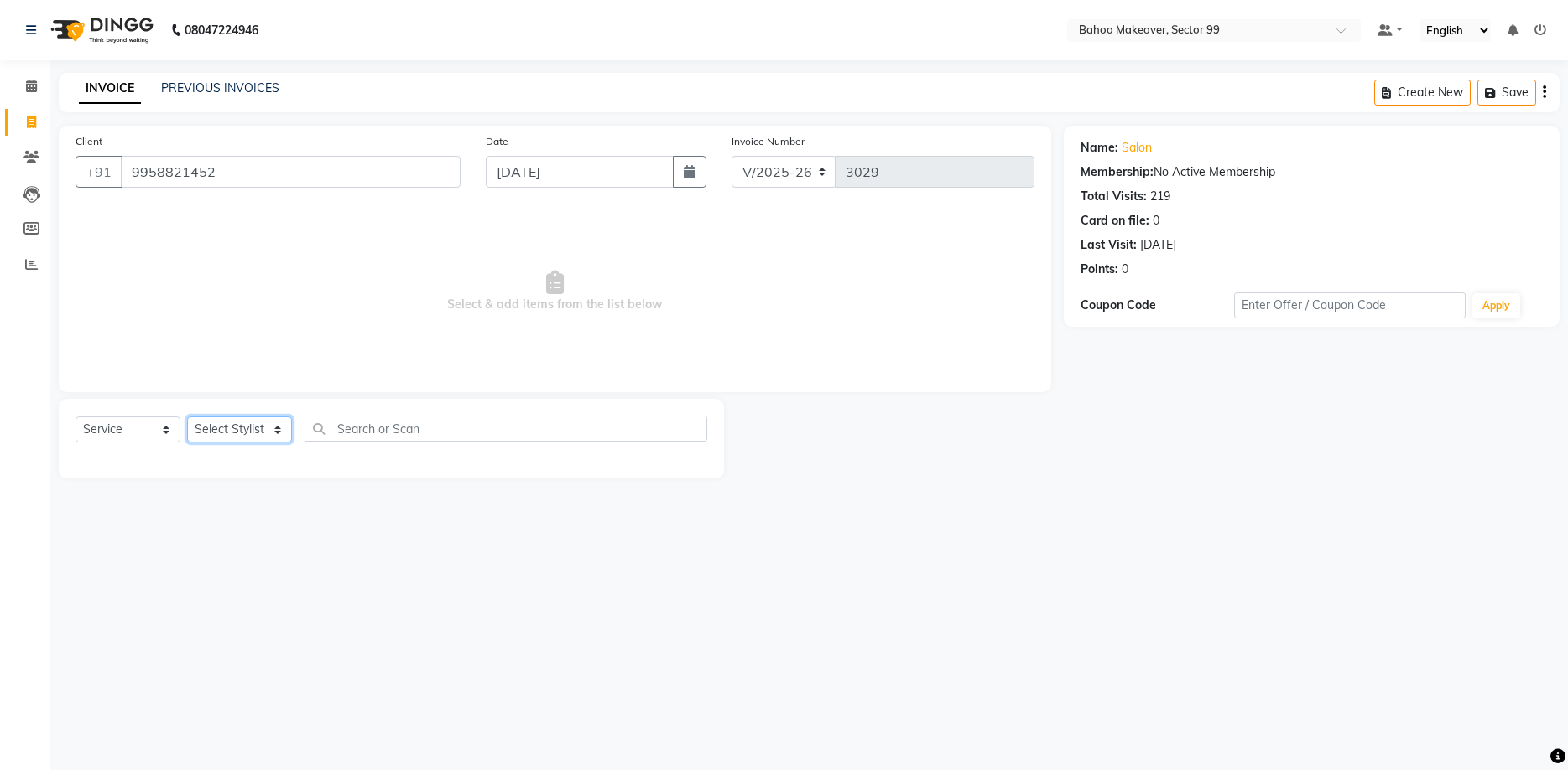
click at [187, 416] on select "Select Stylist [PERSON_NAME] Makeover Bahoo Makeover Salon [PERSON_NAME] [PERSO…" at bounding box center [240, 429] width 105 height 26
select select "64177"
click option "Komal" at bounding box center [0, 0] width 0 height 0
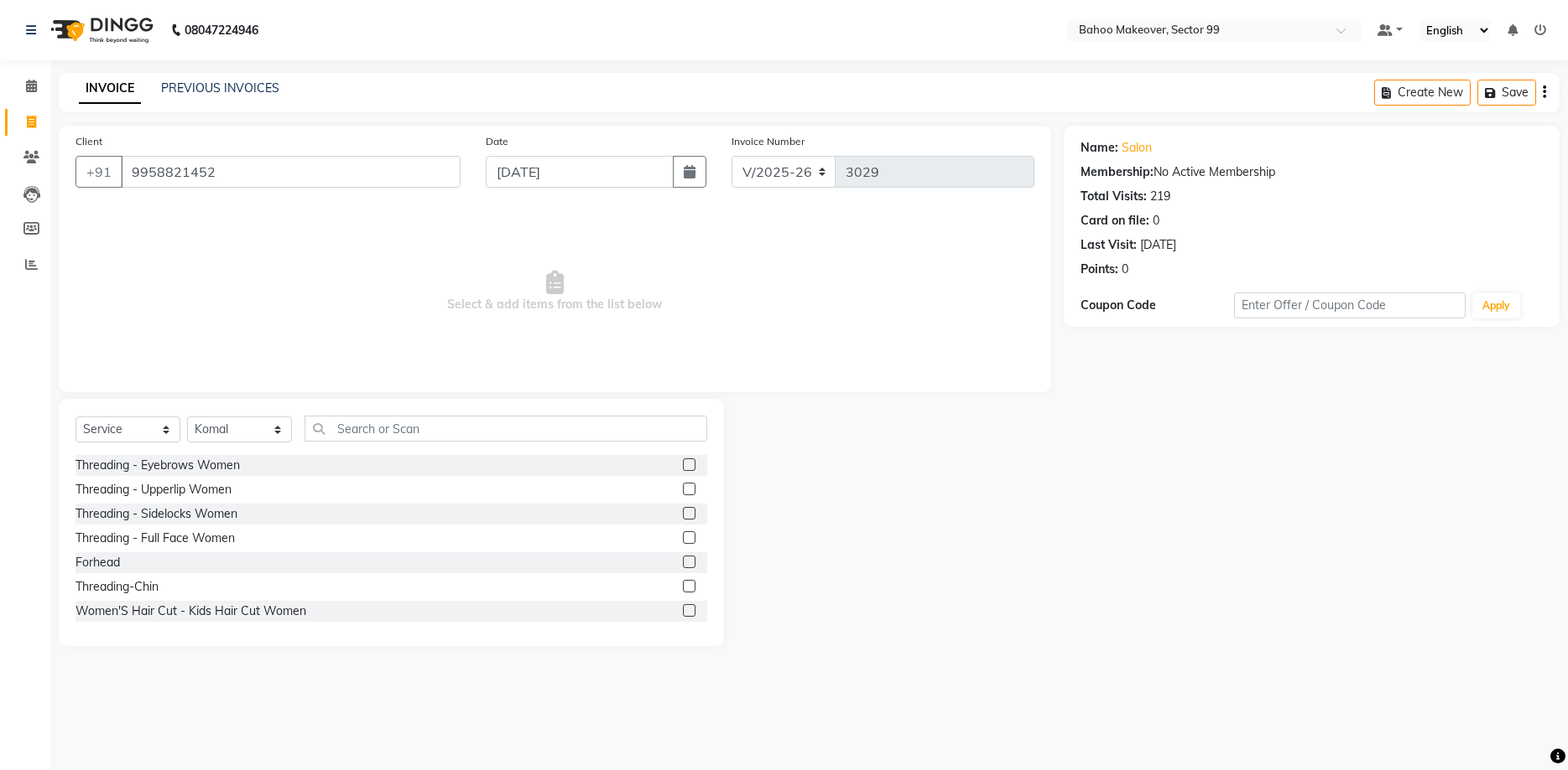
click at [684, 463] on label at bounding box center [689, 465] width 13 height 13
click at [684, 463] on input "checkbox" at bounding box center [688, 466] width 11 height 11
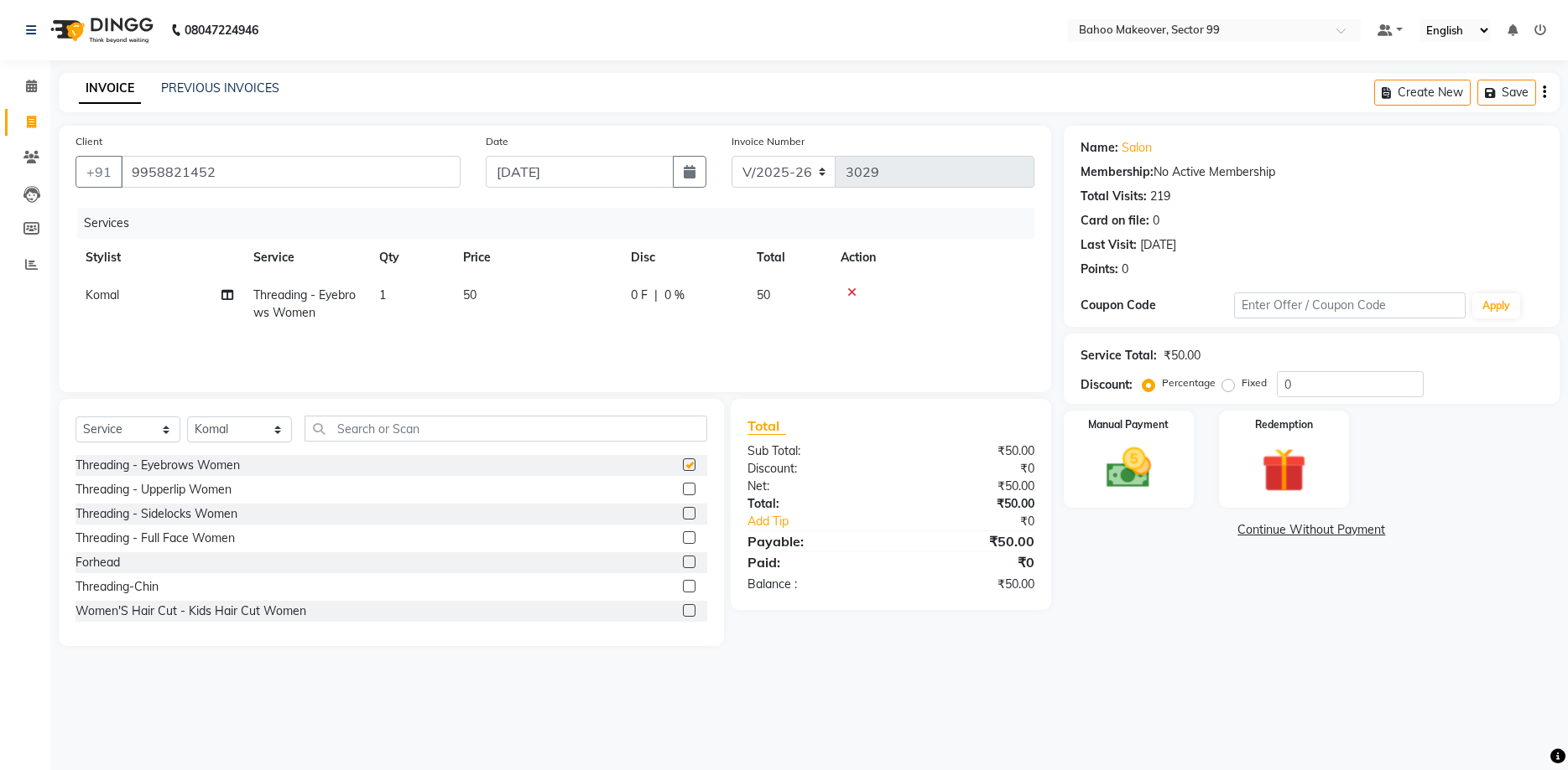
checkbox input "false"
click at [1102, 476] on img at bounding box center [1127, 468] width 75 height 53
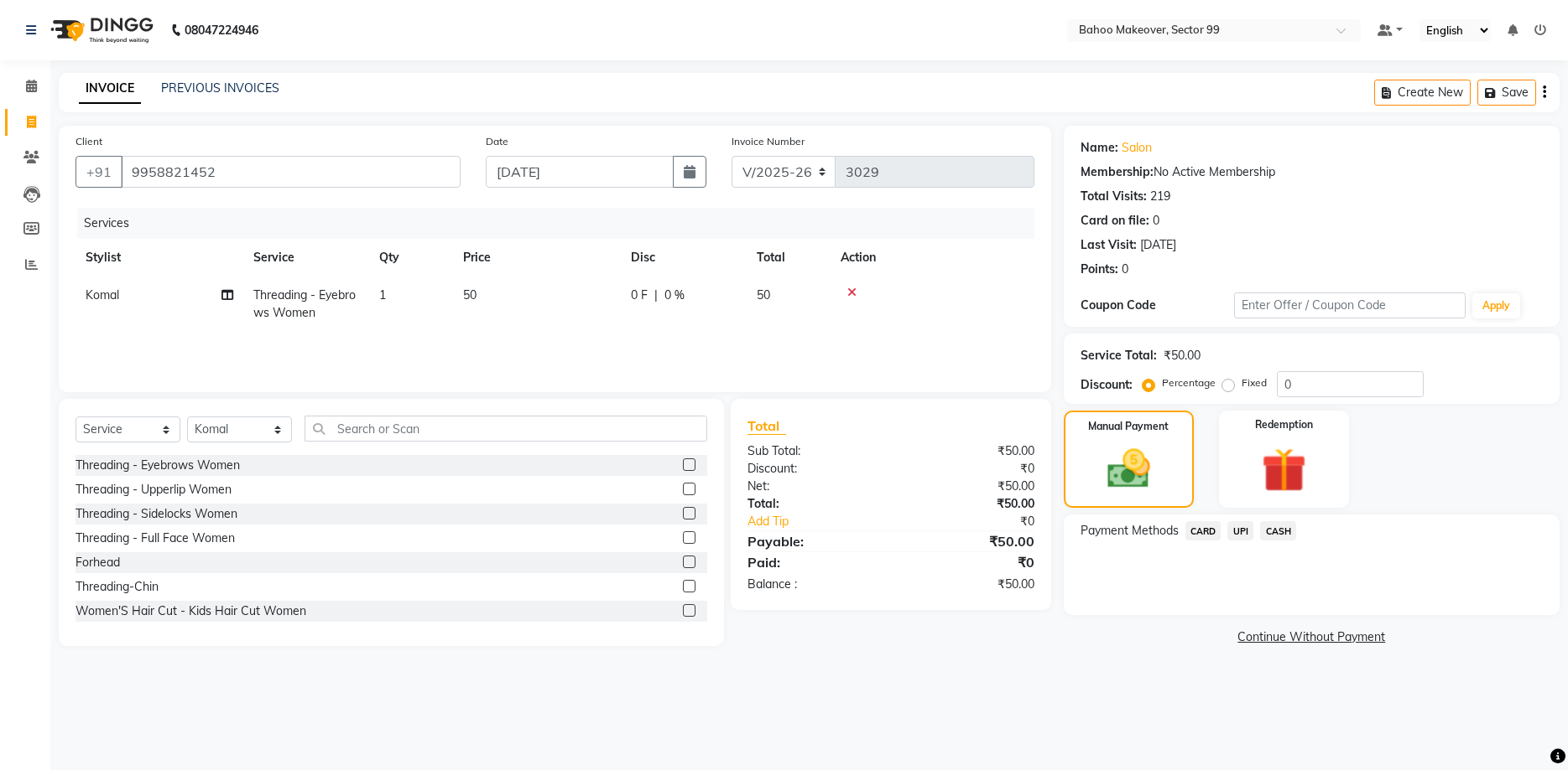
click at [1234, 530] on span "UPI" at bounding box center [1240, 530] width 26 height 19
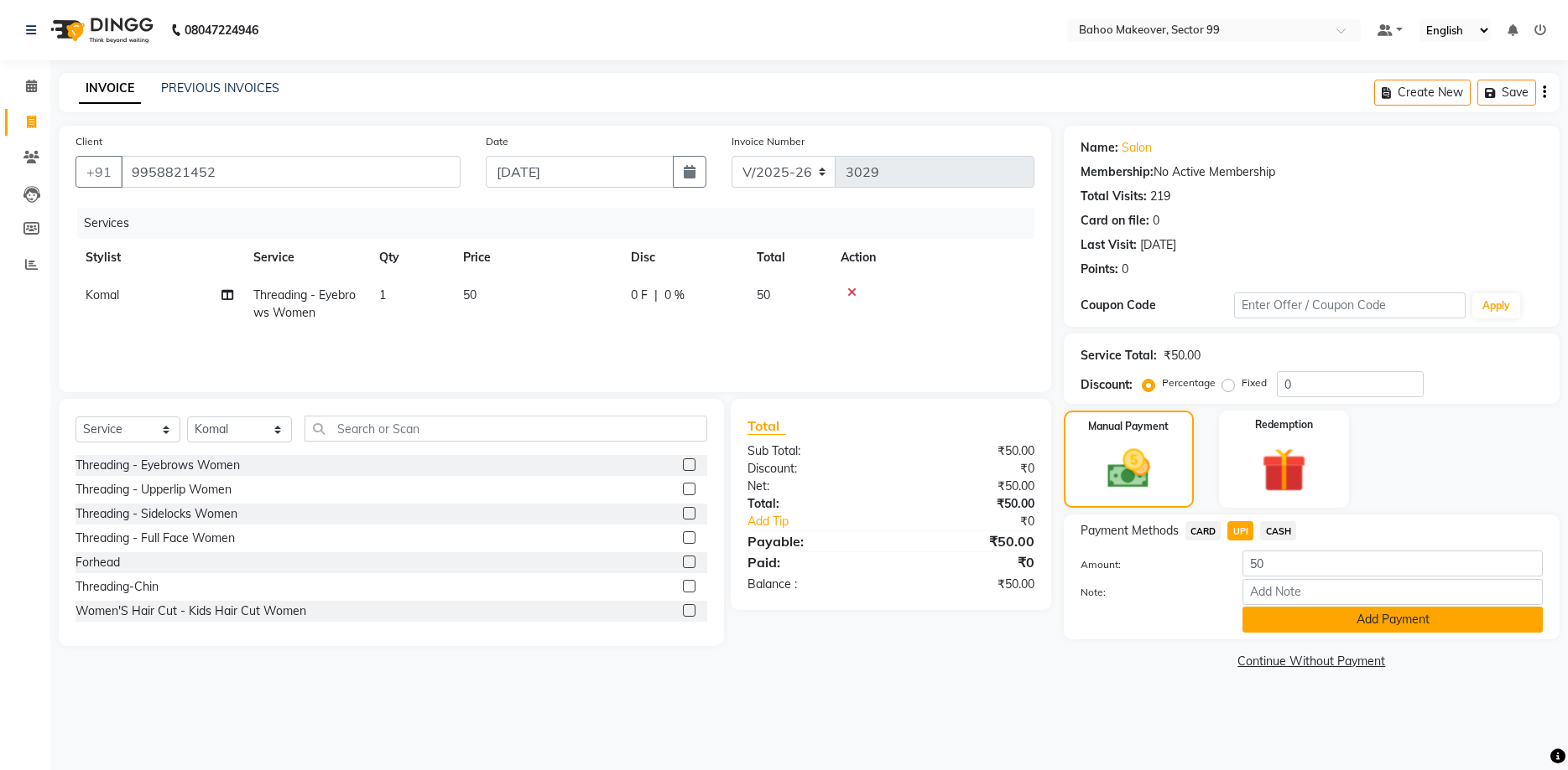
click at [1281, 629] on button "Add Payment" at bounding box center [1392, 620] width 301 height 26
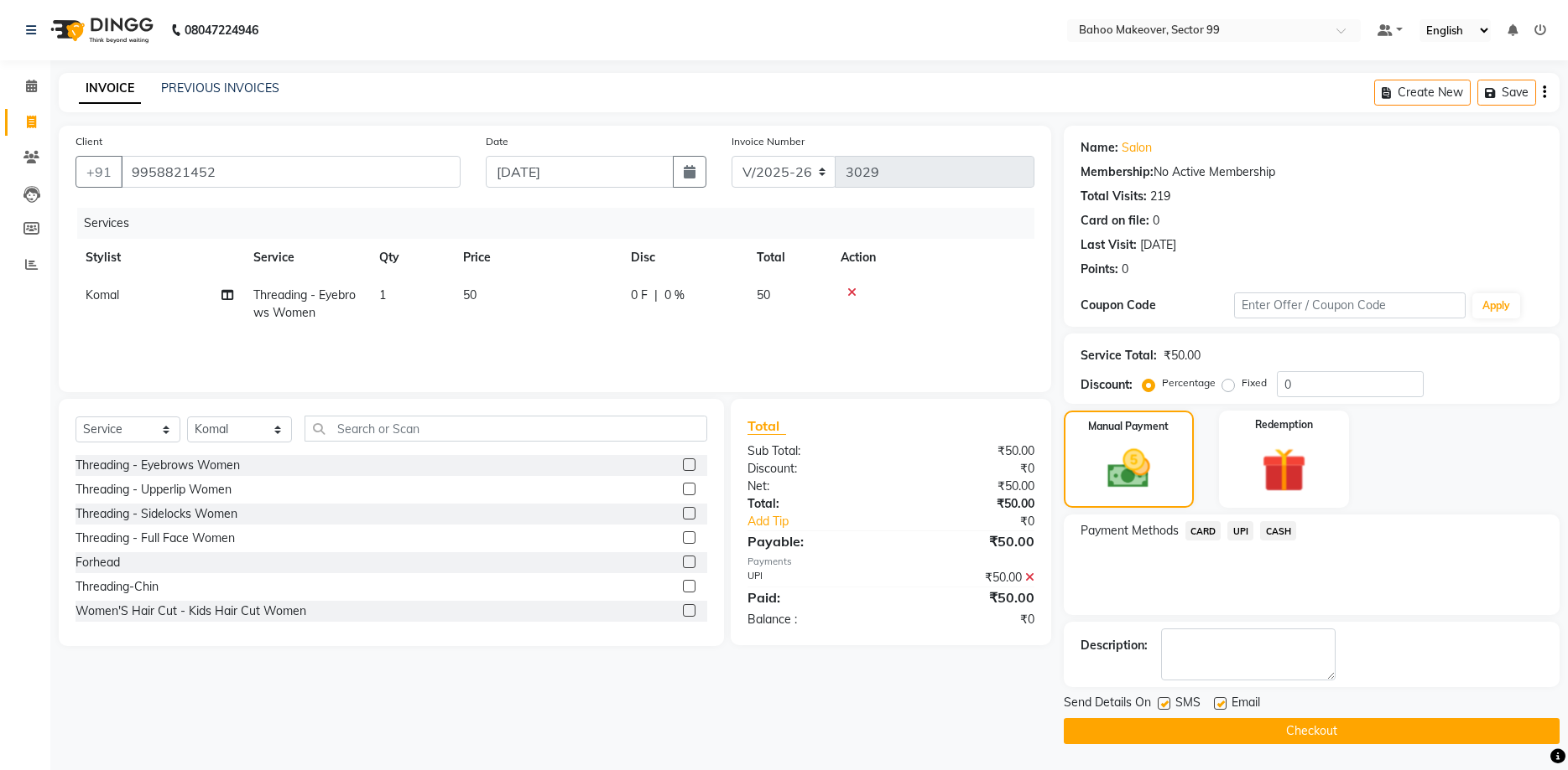
click at [1257, 741] on button "Checkout" at bounding box center [1312, 731] width 496 height 26
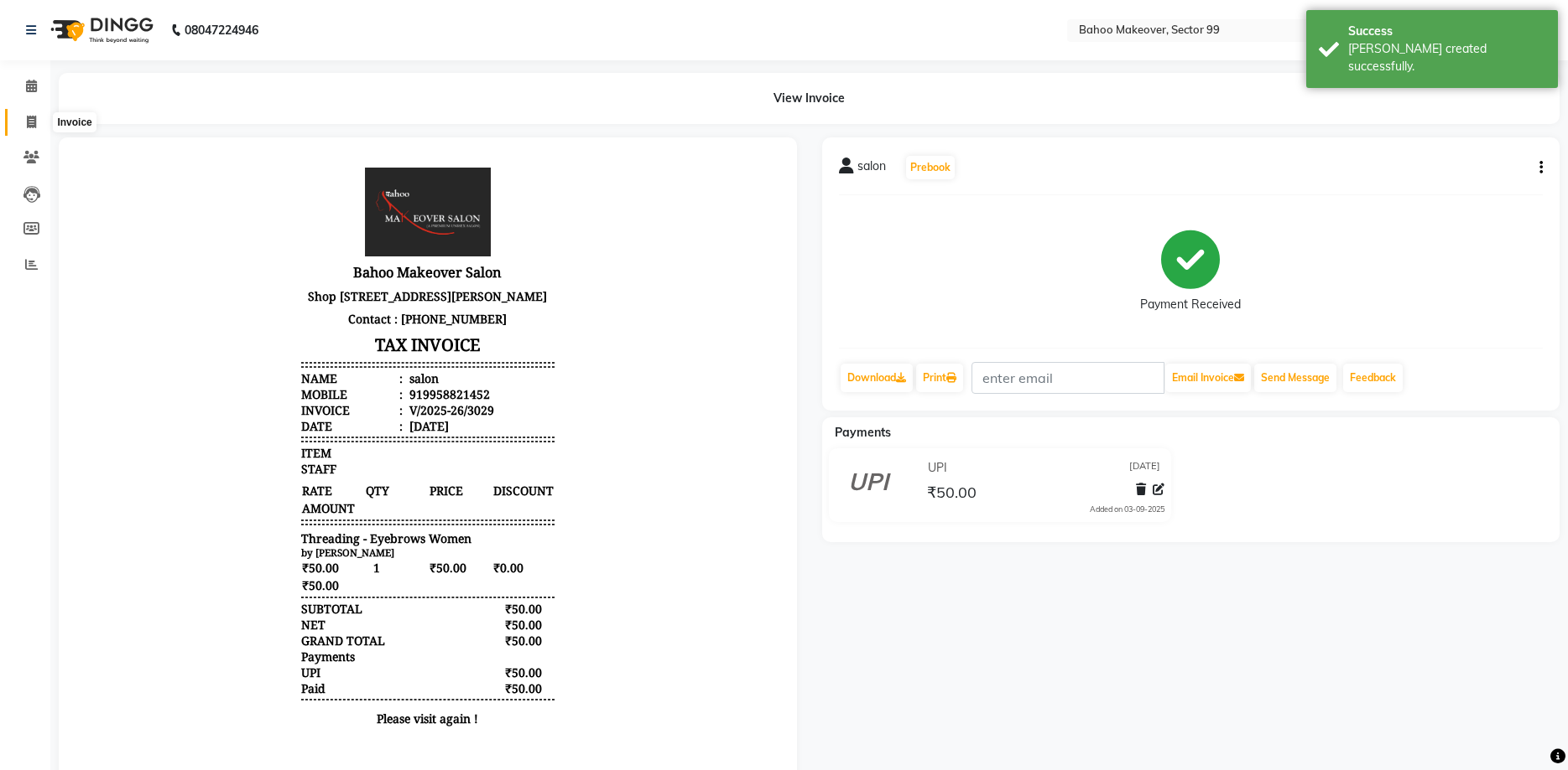
click at [26, 119] on span at bounding box center [32, 122] width 29 height 19
select select "service"
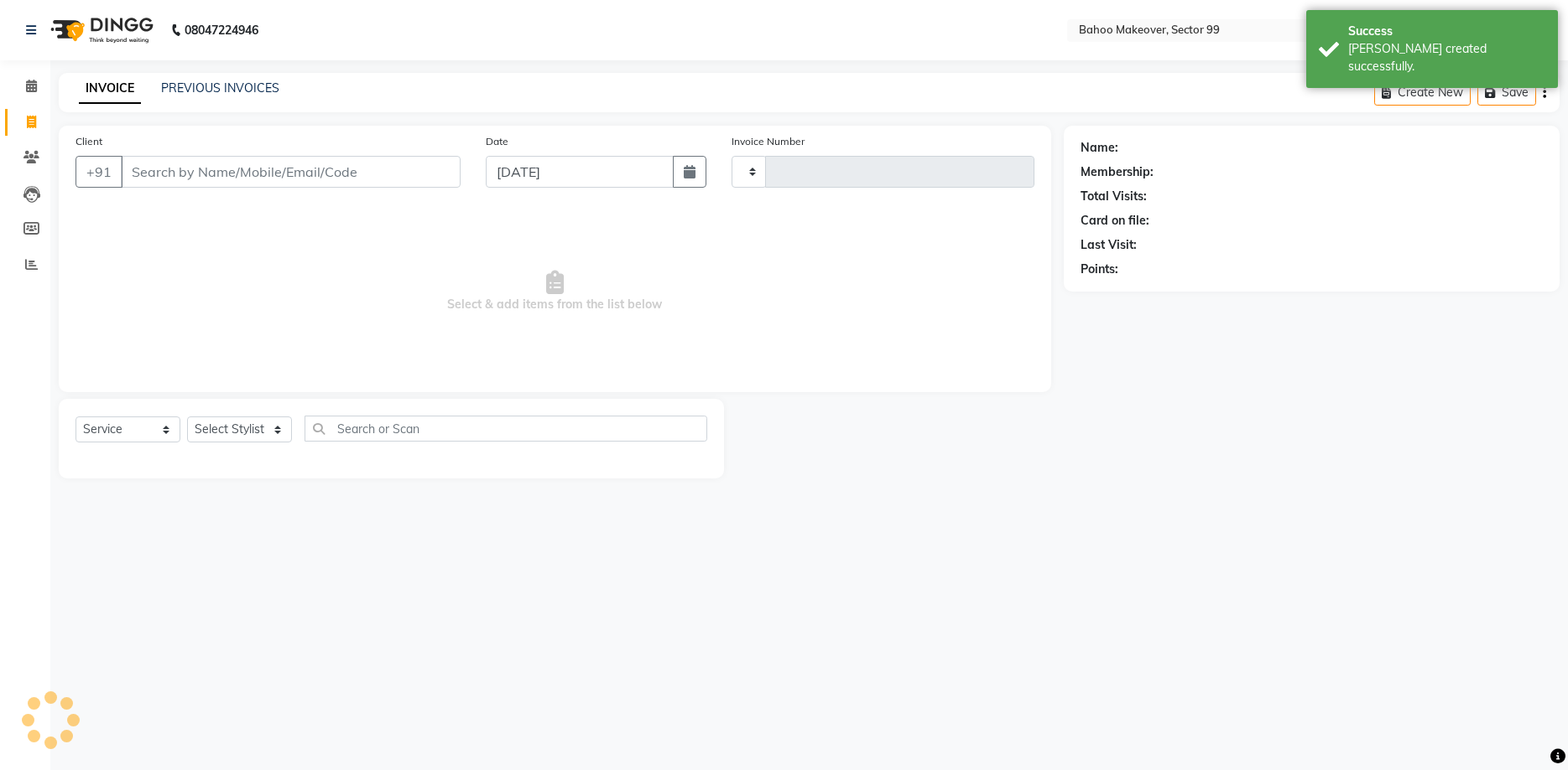
type input "3030"
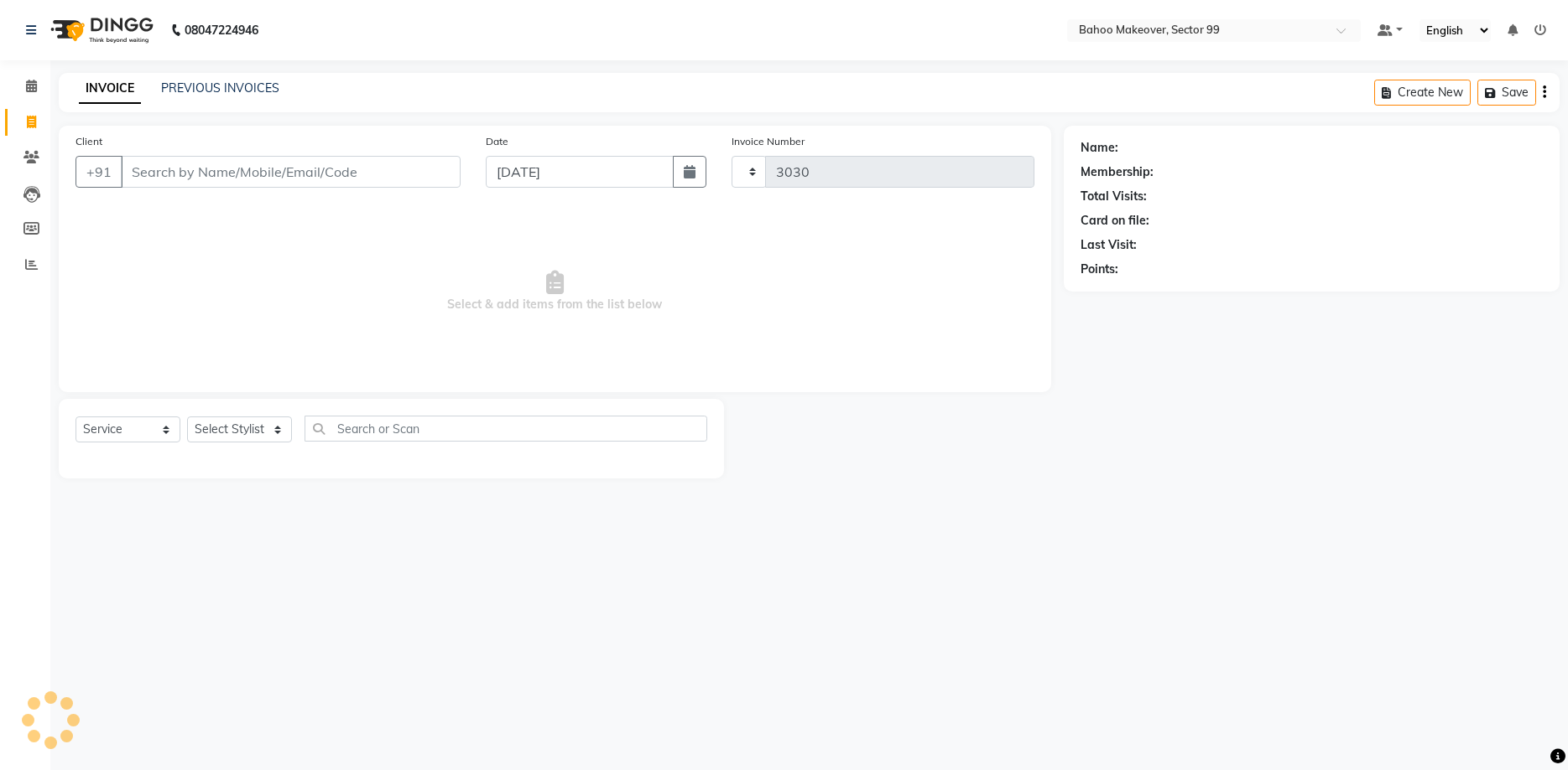
select select "6856"
select select "membership"
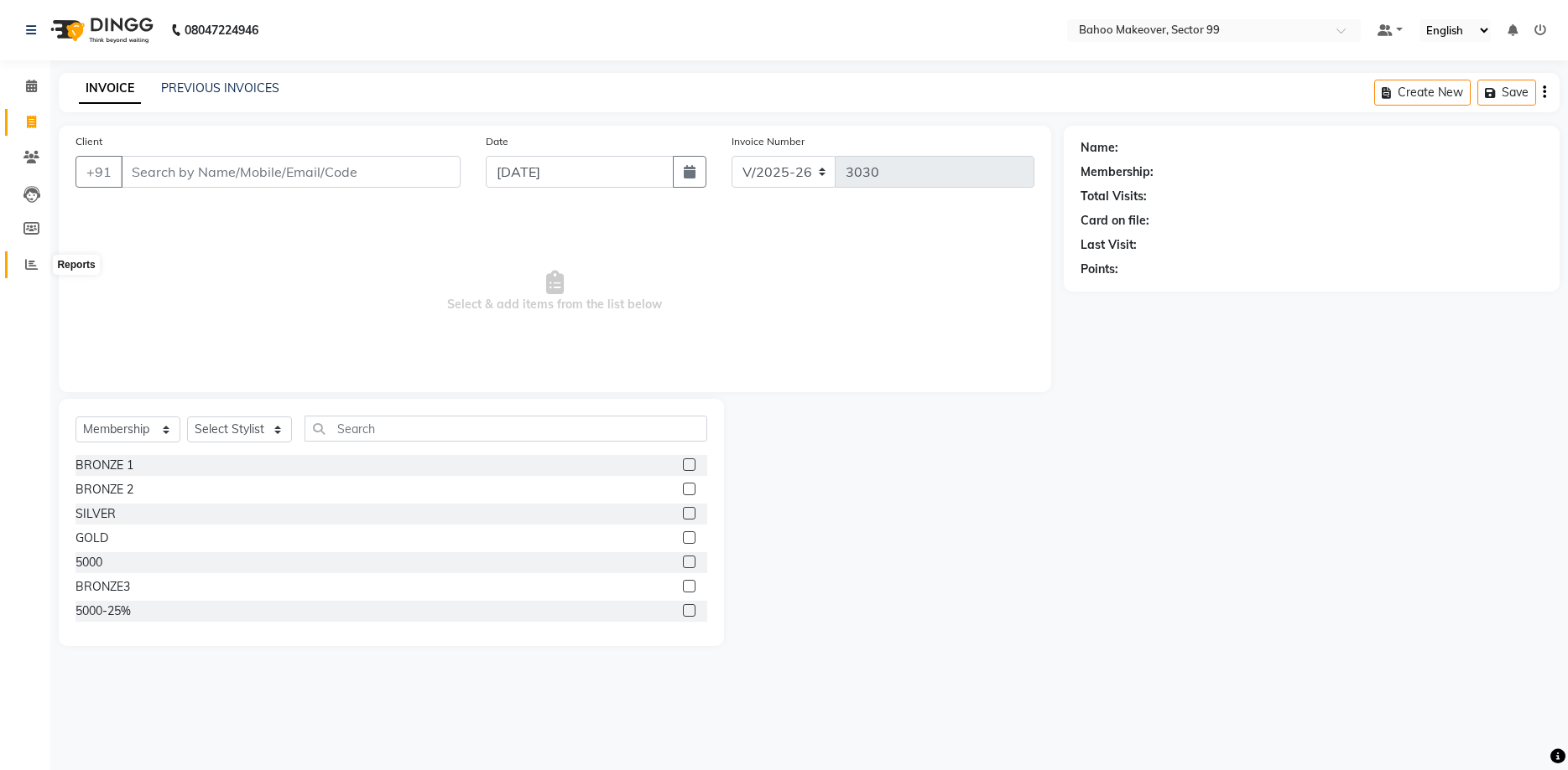
click at [28, 269] on icon at bounding box center [32, 264] width 13 height 13
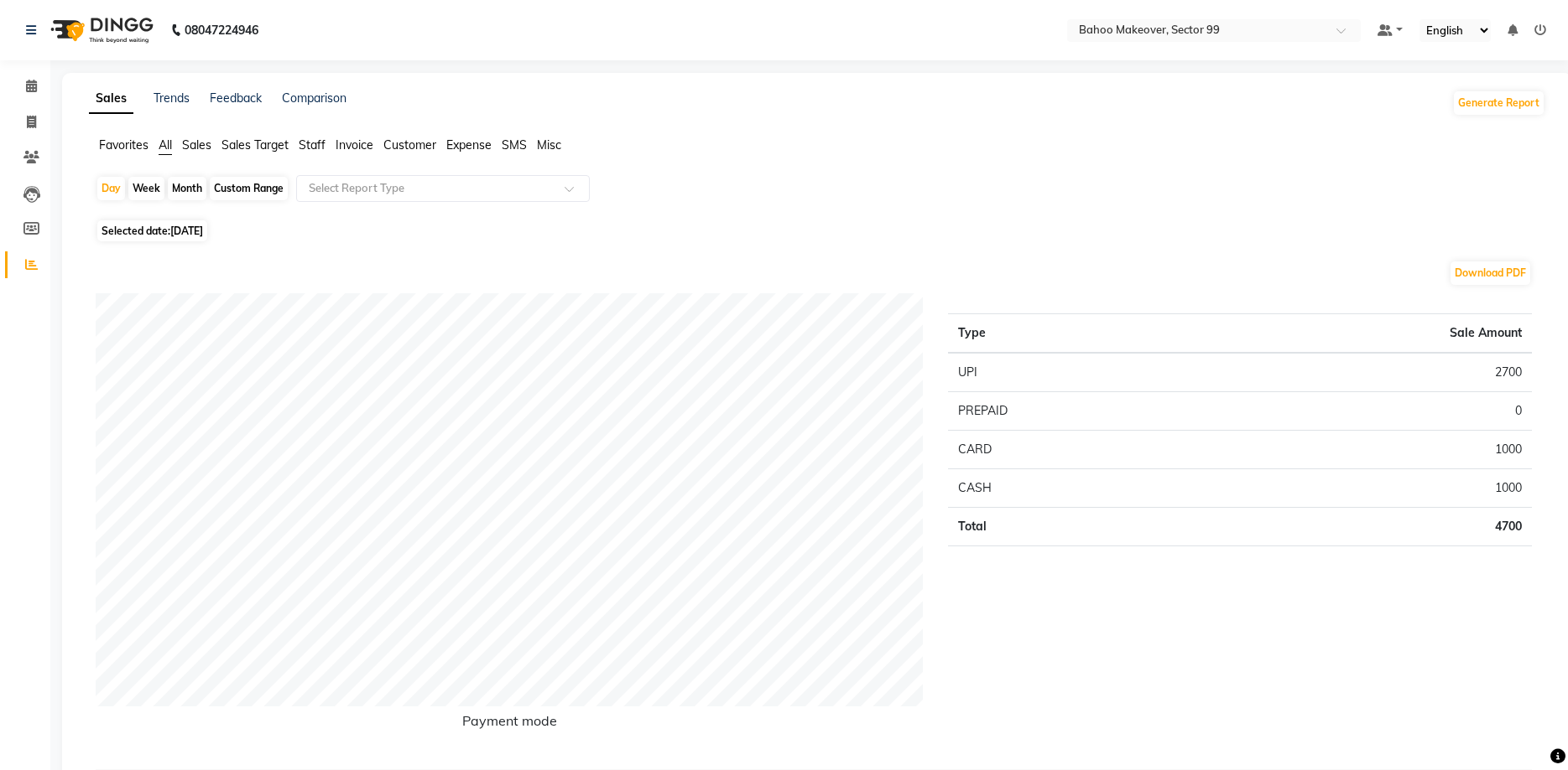
click at [185, 186] on div "Month" at bounding box center [186, 188] width 39 height 24
select select "9"
select select "2025"
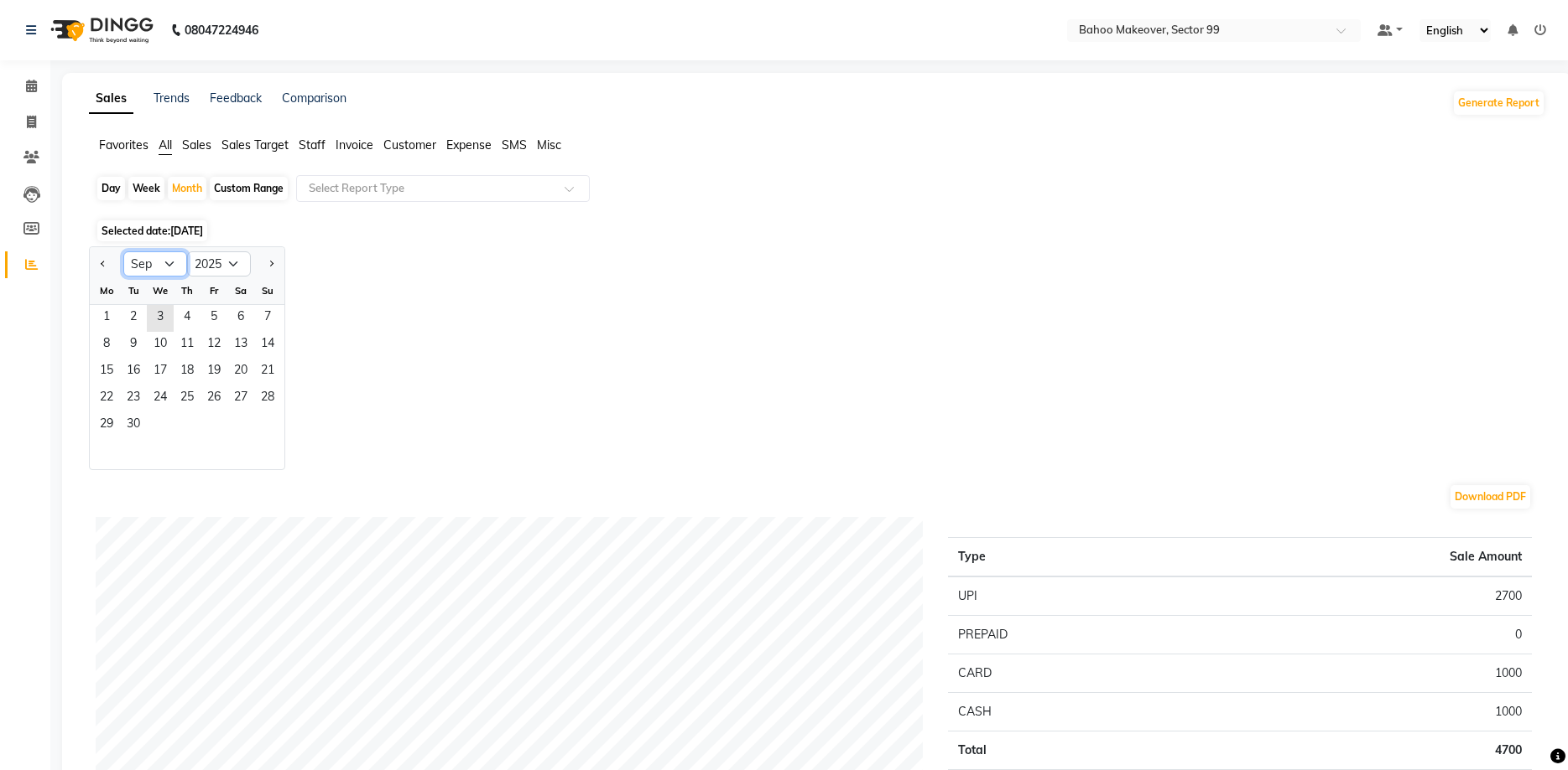
click at [123, 252] on select "Jan Feb Mar Apr May Jun Jul Aug Sep Oct Nov Dec" at bounding box center [155, 264] width 63 height 25
select select "8"
click option "Aug" at bounding box center [0, 0] width 0 height 0
click at [225, 321] on span "1" at bounding box center [214, 318] width 27 height 27
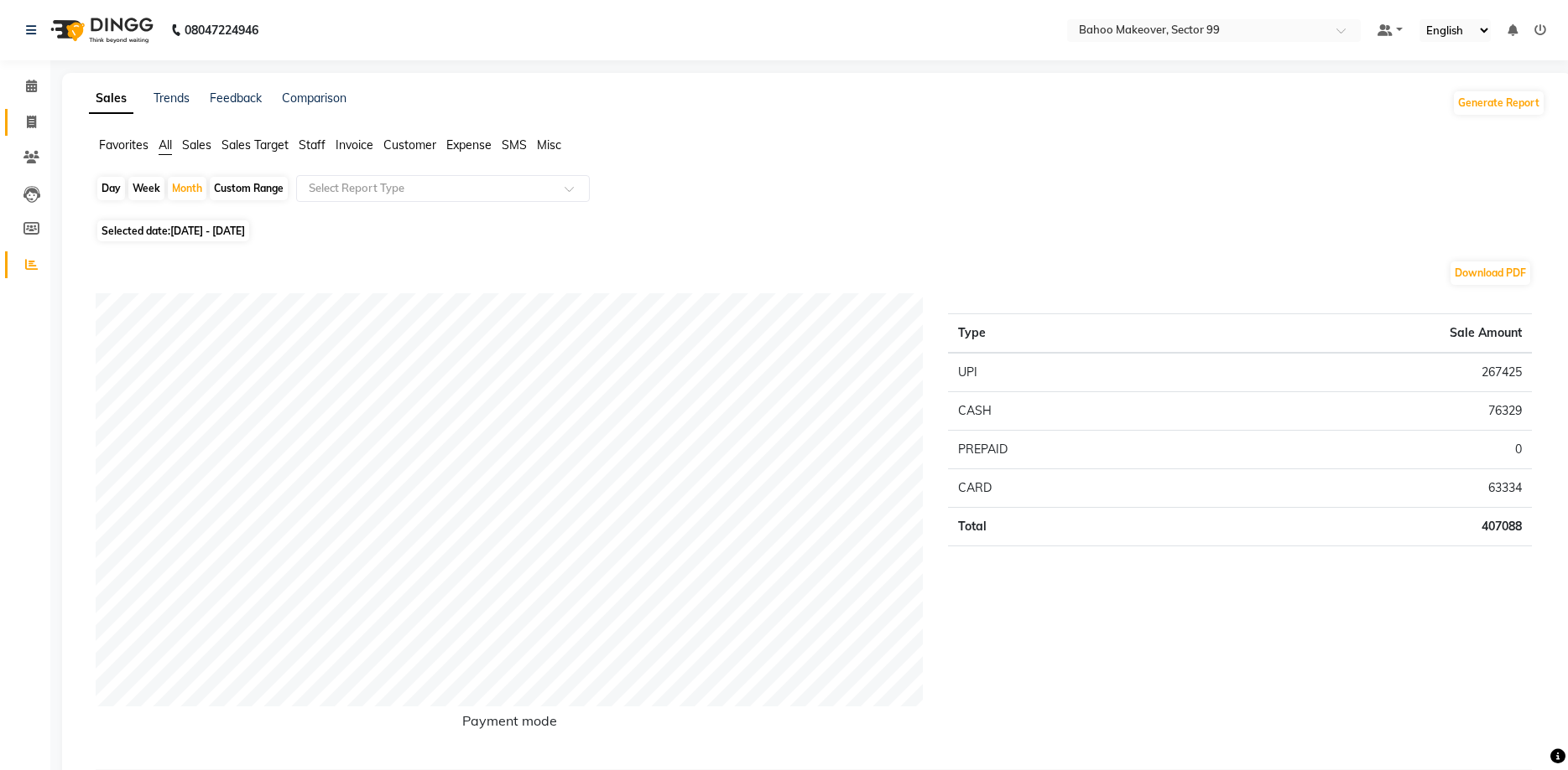
click at [24, 111] on link "Invoice" at bounding box center [25, 122] width 40 height 28
select select "6856"
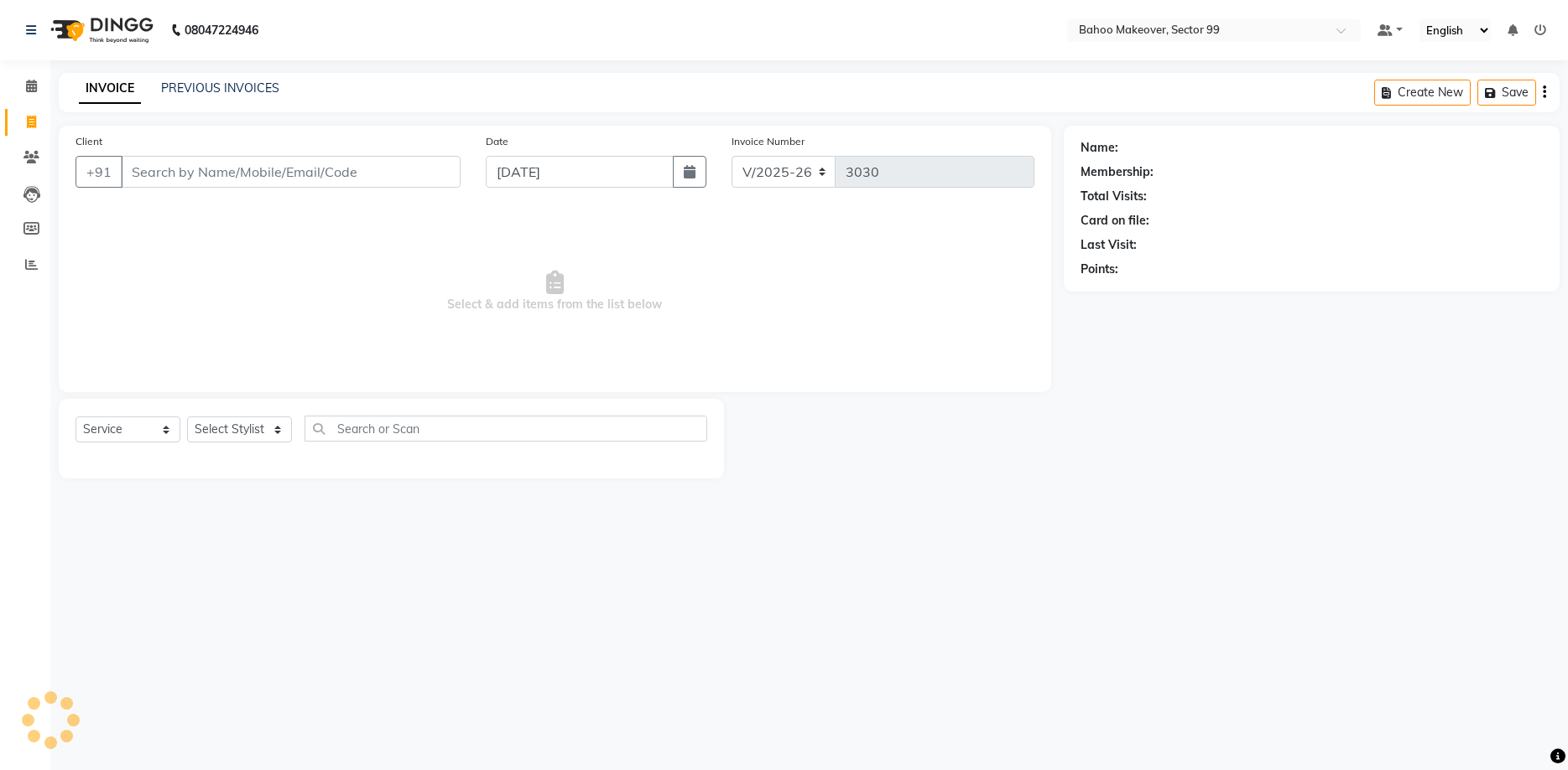
select select "membership"
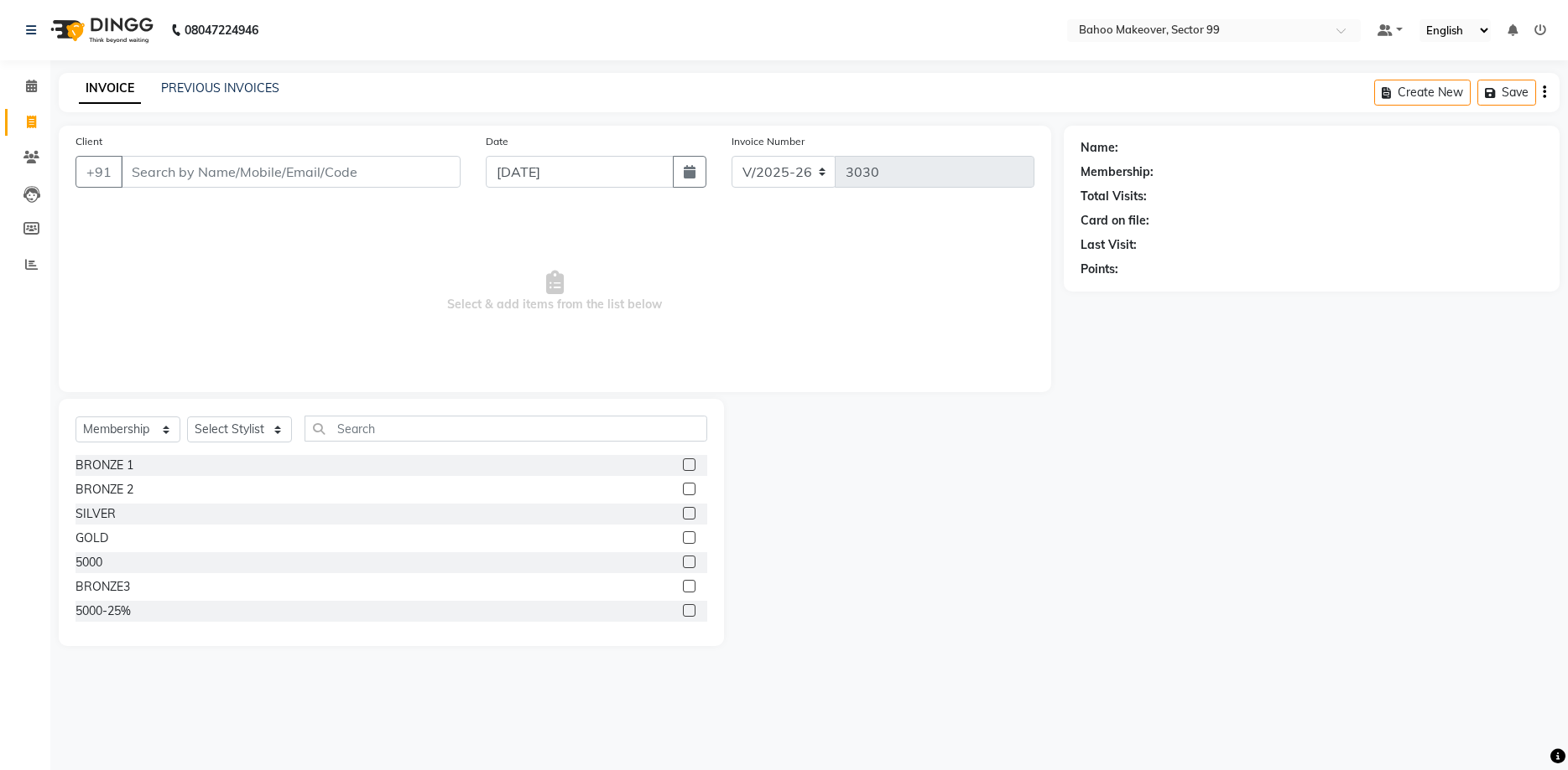
click at [174, 177] on input "Client" at bounding box center [290, 171] width 339 height 32
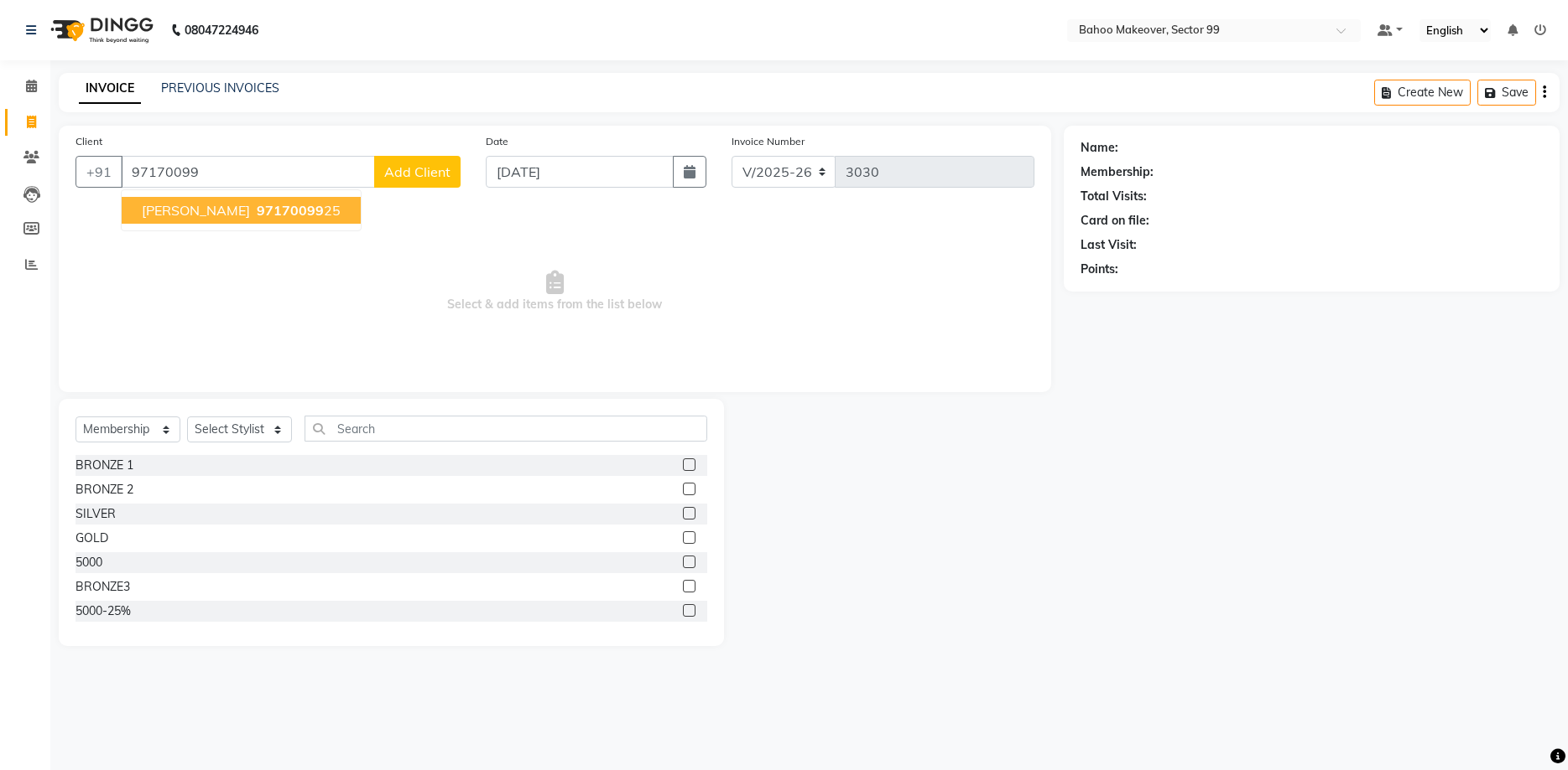
click at [257, 214] on span "97170099" at bounding box center [291, 210] width 67 height 17
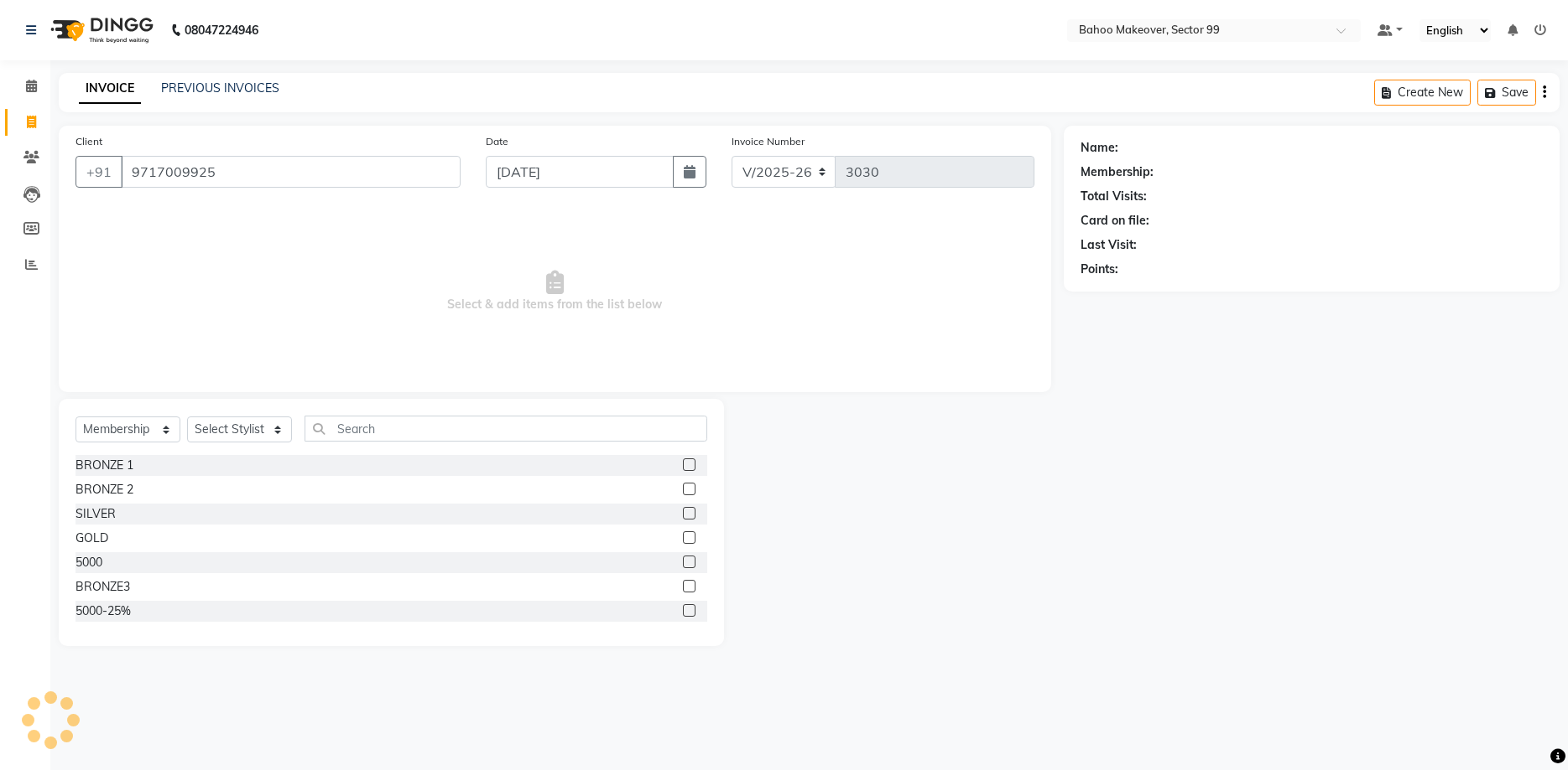
type input "9717009925"
select select "1: Object"
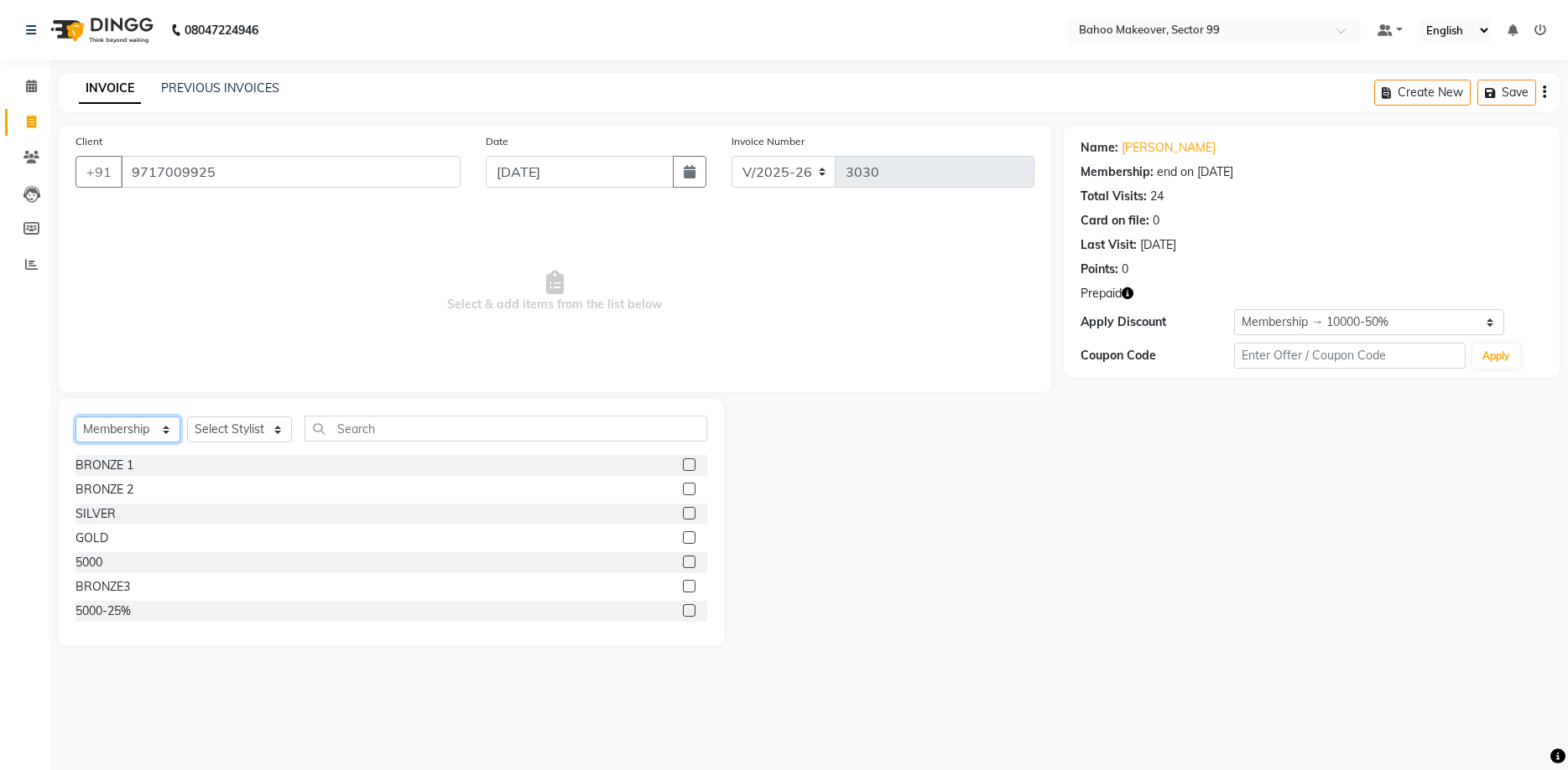
click at [75, 416] on select "Select Service Product Membership Package Voucher Prepaid Gift Card" at bounding box center [128, 429] width 105 height 26
select select "service"
click option "Service" at bounding box center [0, 0] width 0 height 0
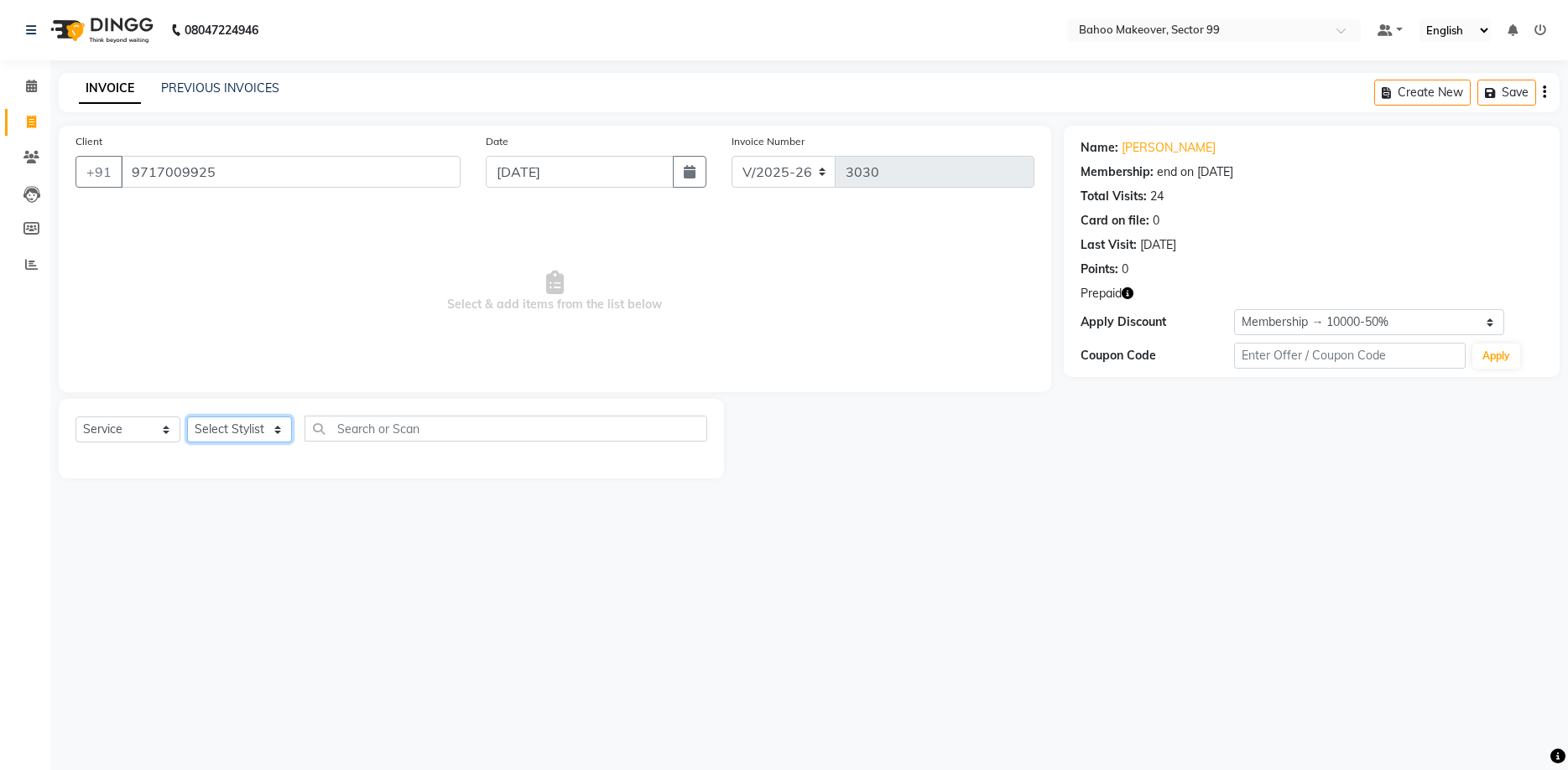
click at [187, 416] on select "Select Stylist [PERSON_NAME] Makeover Bahoo Makeover Salon [PERSON_NAME] [PERSO…" at bounding box center [240, 429] width 105 height 26
select select "87682"
click option "Babita" at bounding box center [0, 0] width 0 height 0
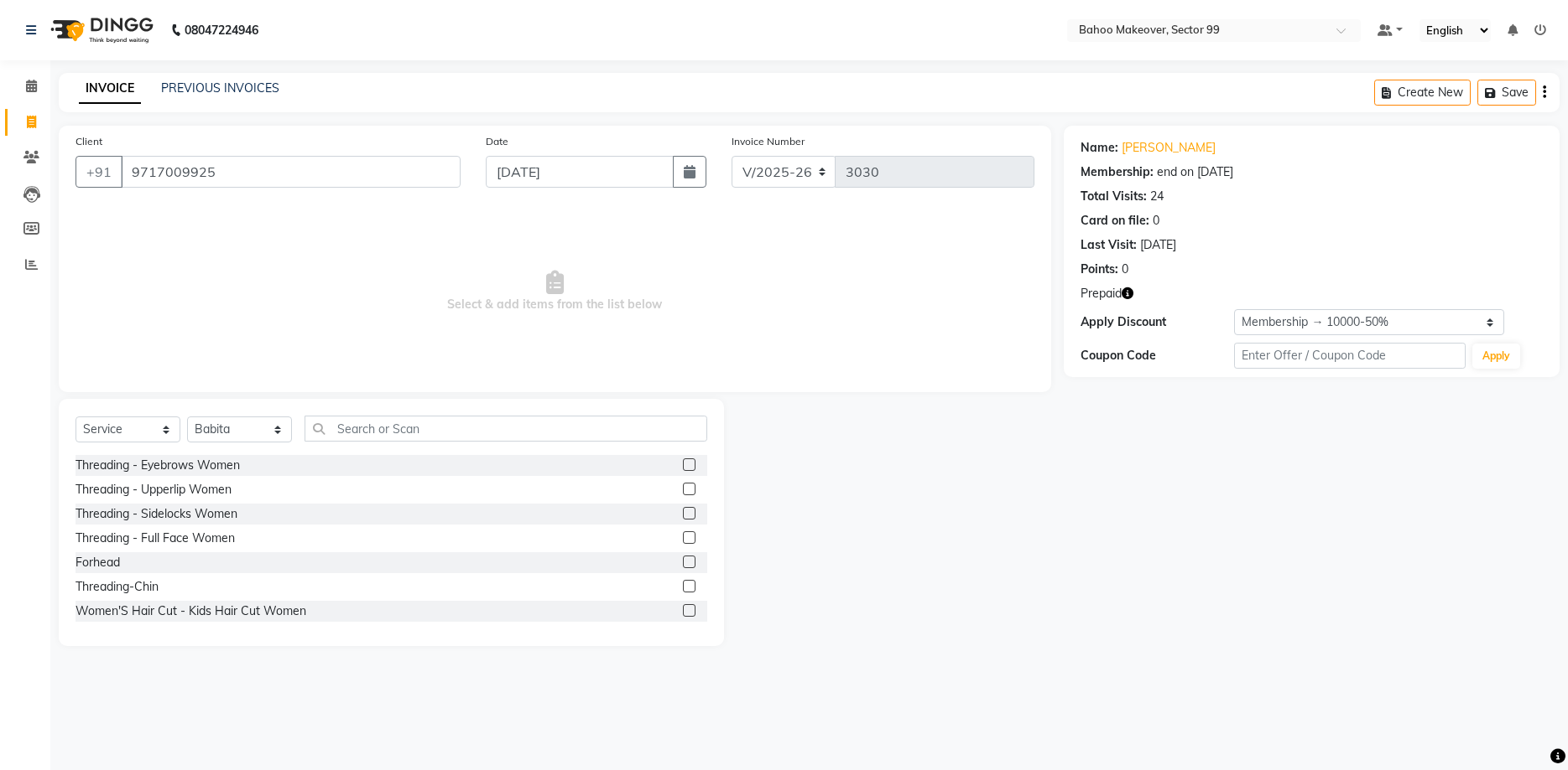
click at [690, 465] on label at bounding box center [689, 465] width 13 height 13
click at [690, 465] on input "checkbox" at bounding box center [688, 466] width 11 height 11
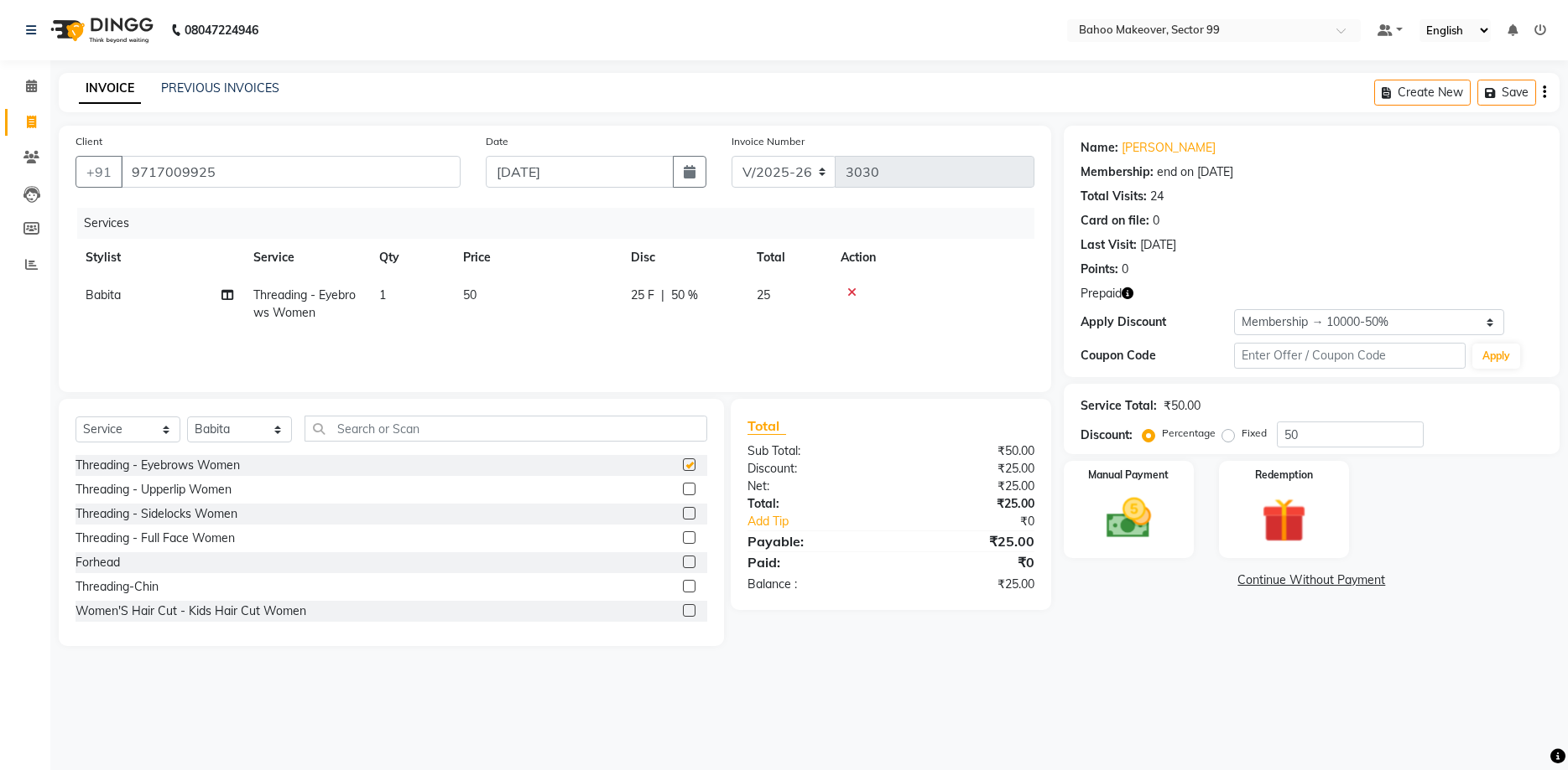
checkbox input "false"
click at [361, 429] on input "text" at bounding box center [505, 429] width 403 height 26
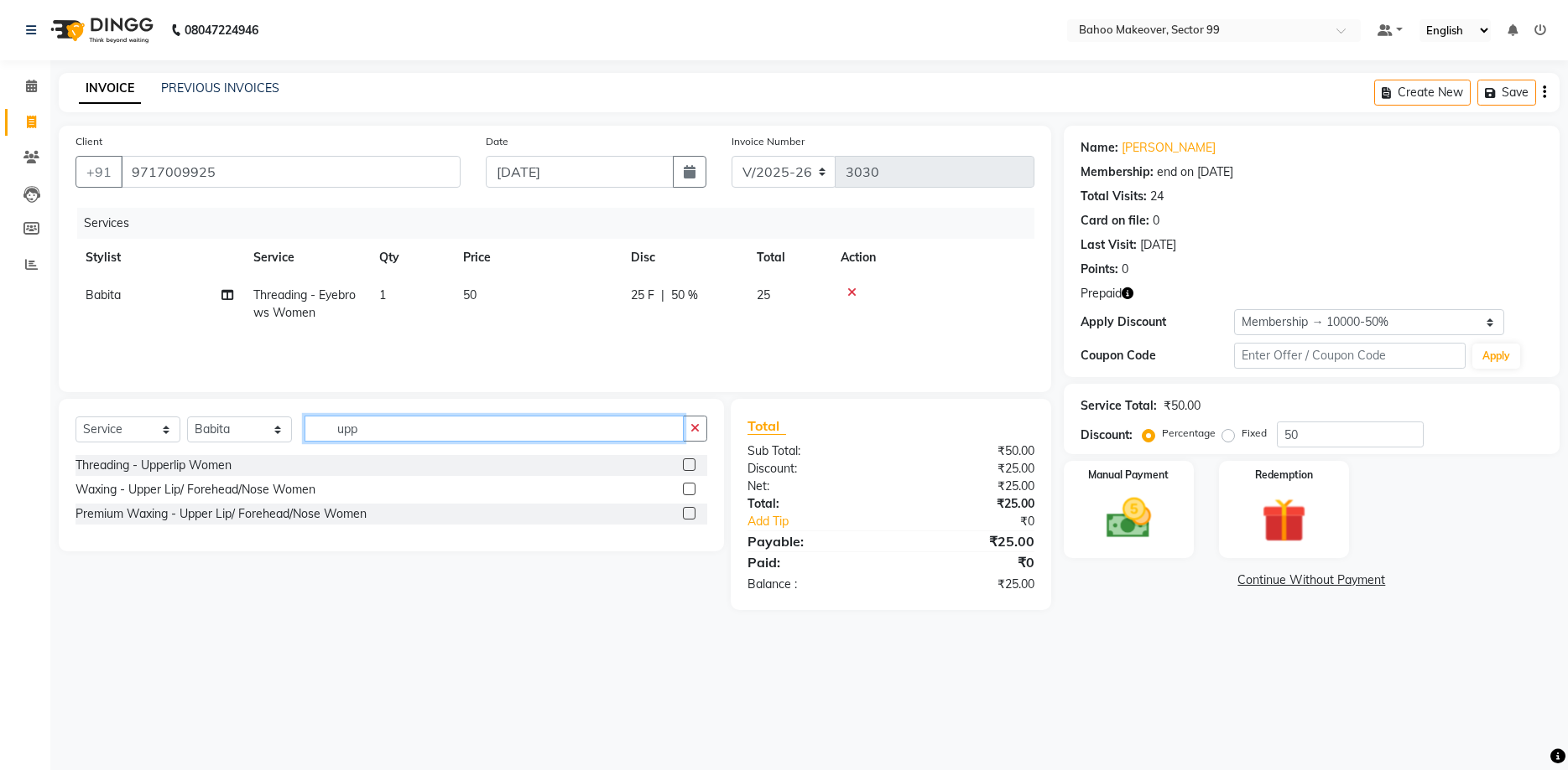
type input "upp"
click at [685, 486] on label at bounding box center [689, 490] width 13 height 13
click at [685, 486] on input "checkbox" at bounding box center [688, 490] width 11 height 11
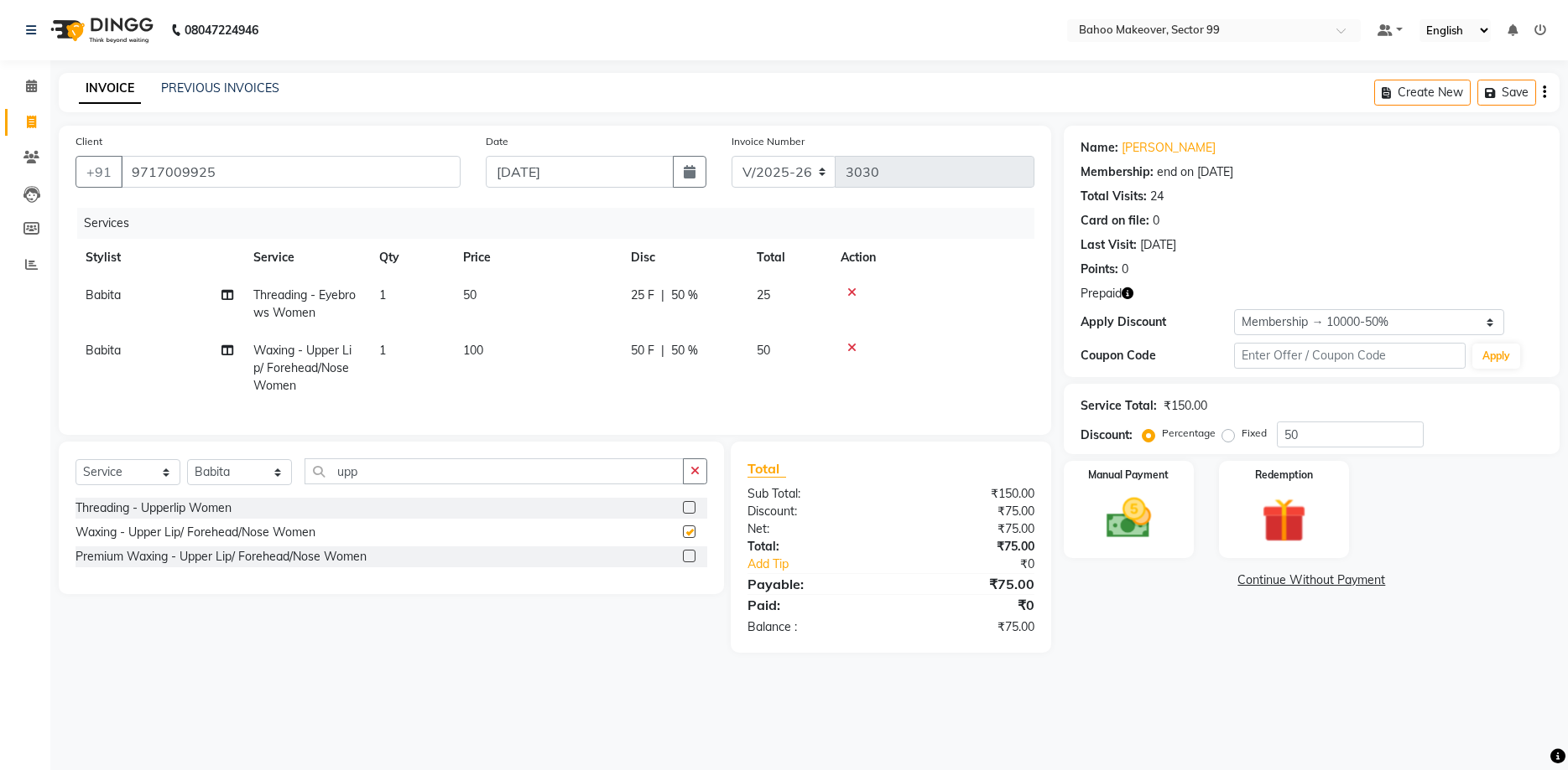
checkbox input "false"
click at [1245, 509] on div "Redemption" at bounding box center [1284, 510] width 136 height 101
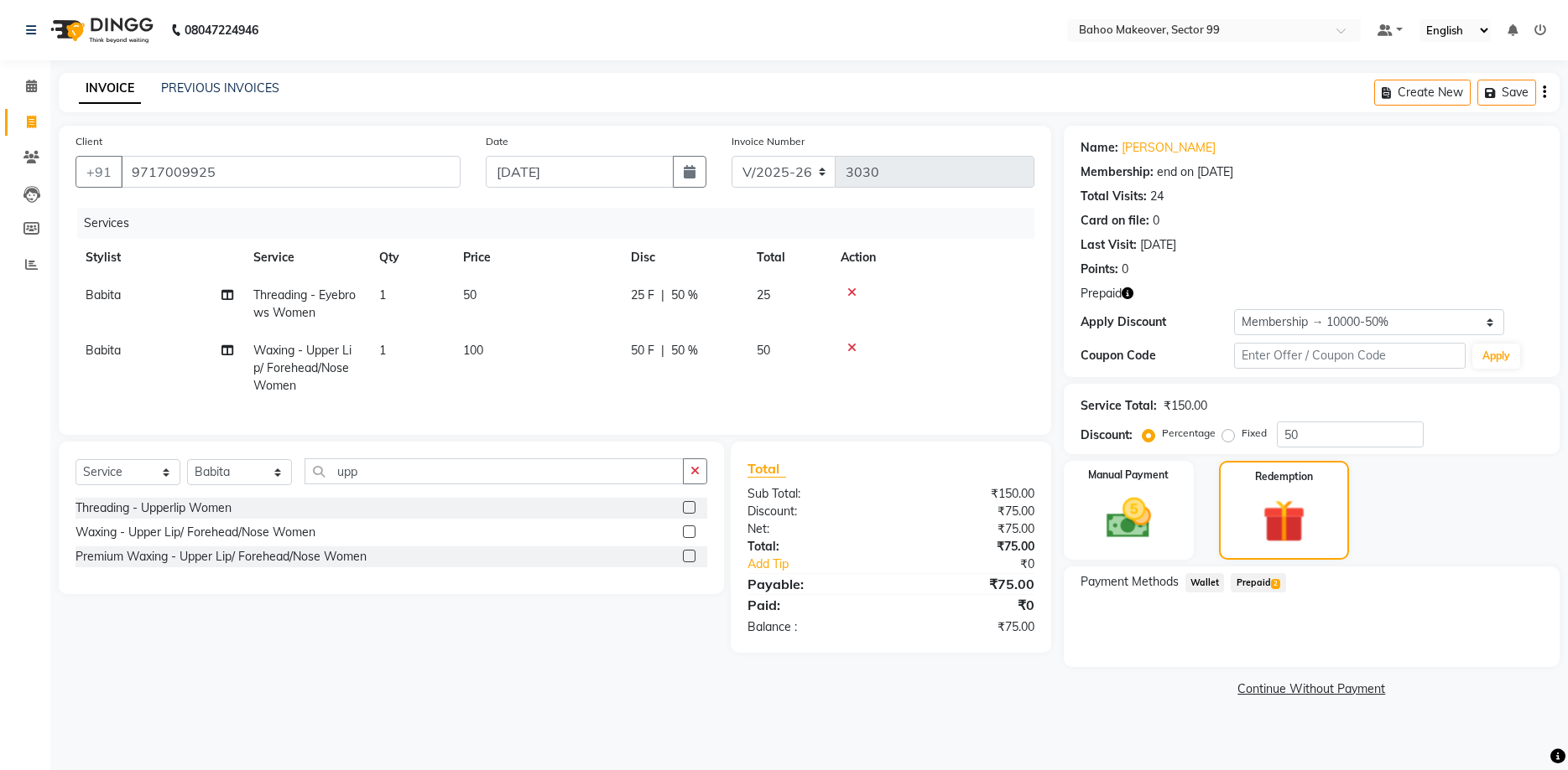
click at [1274, 589] on span "Prepaid 2" at bounding box center [1257, 583] width 54 height 19
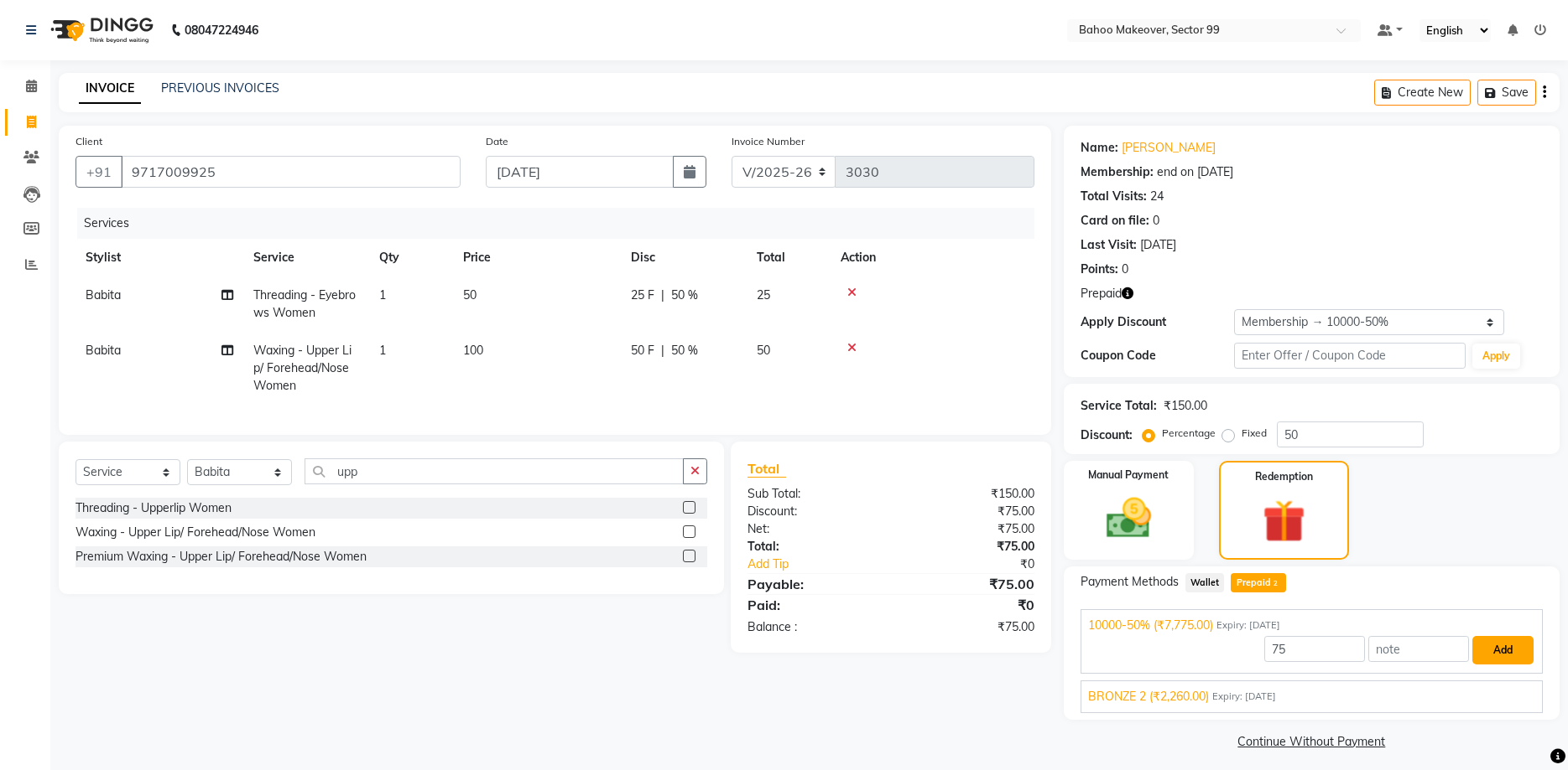
click at [1525, 663] on button "Add" at bounding box center [1503, 651] width 62 height 29
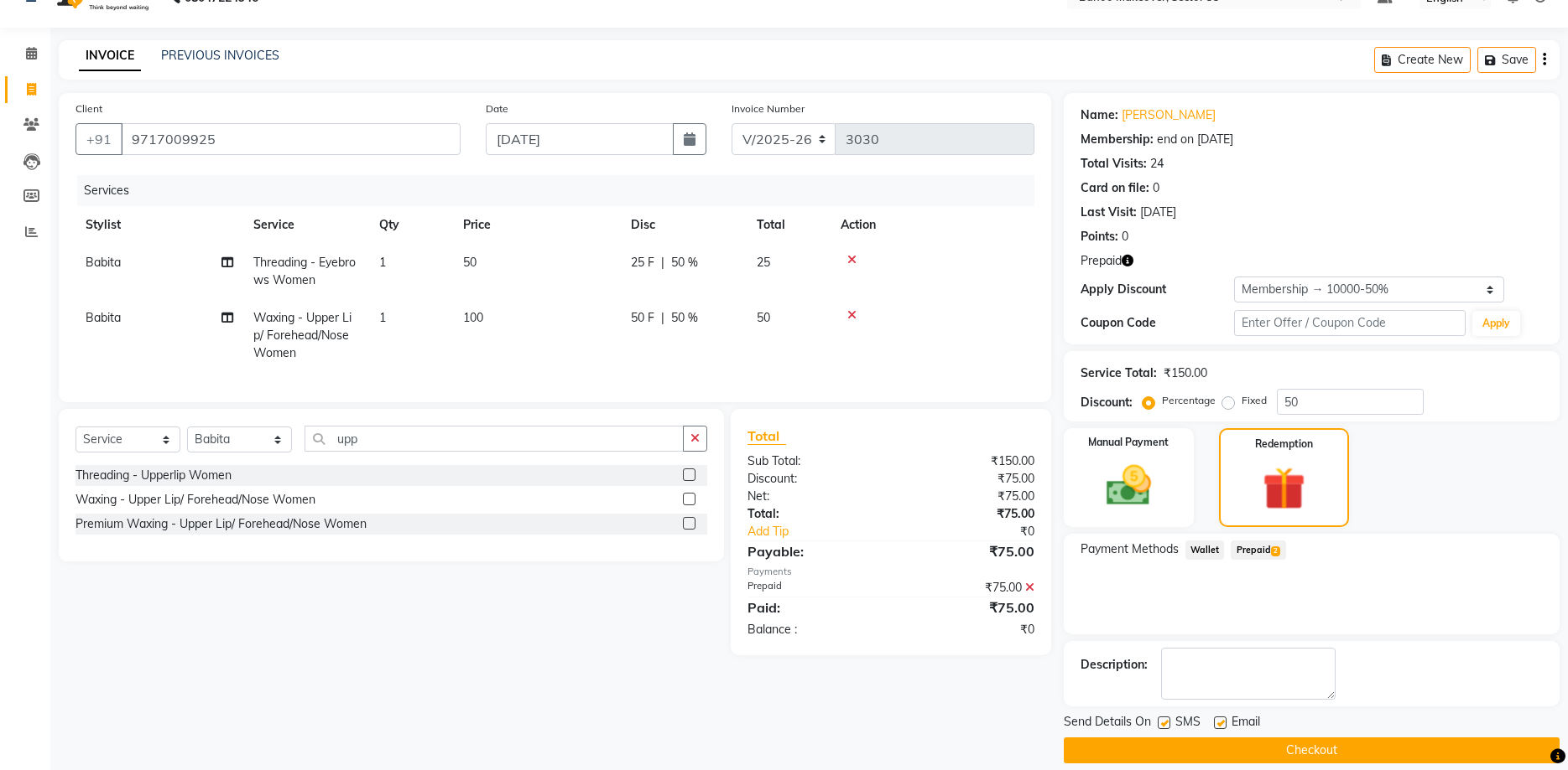
scroll to position [52, 0]
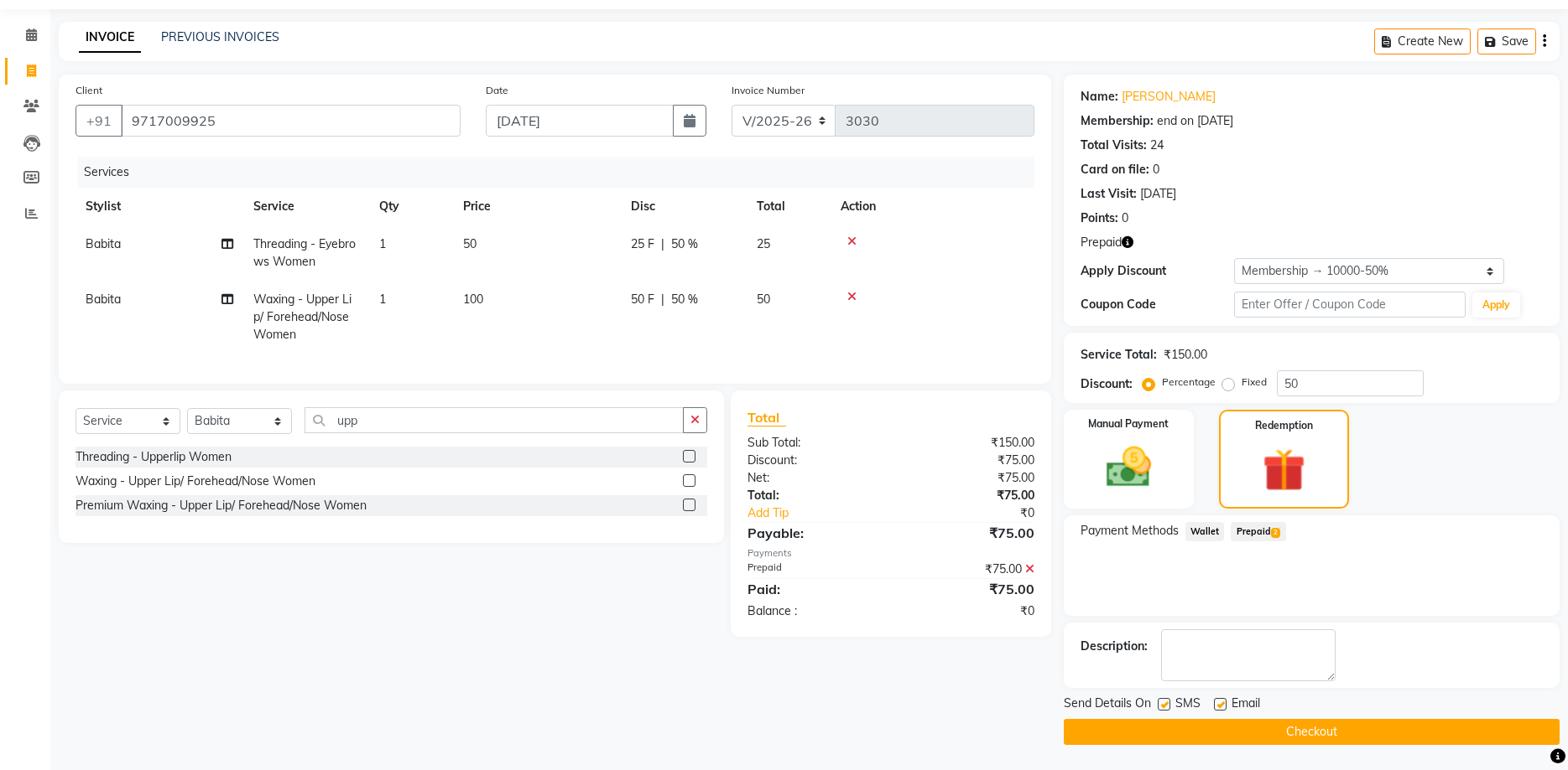
click at [1297, 727] on button "Checkout" at bounding box center [1312, 732] width 496 height 26
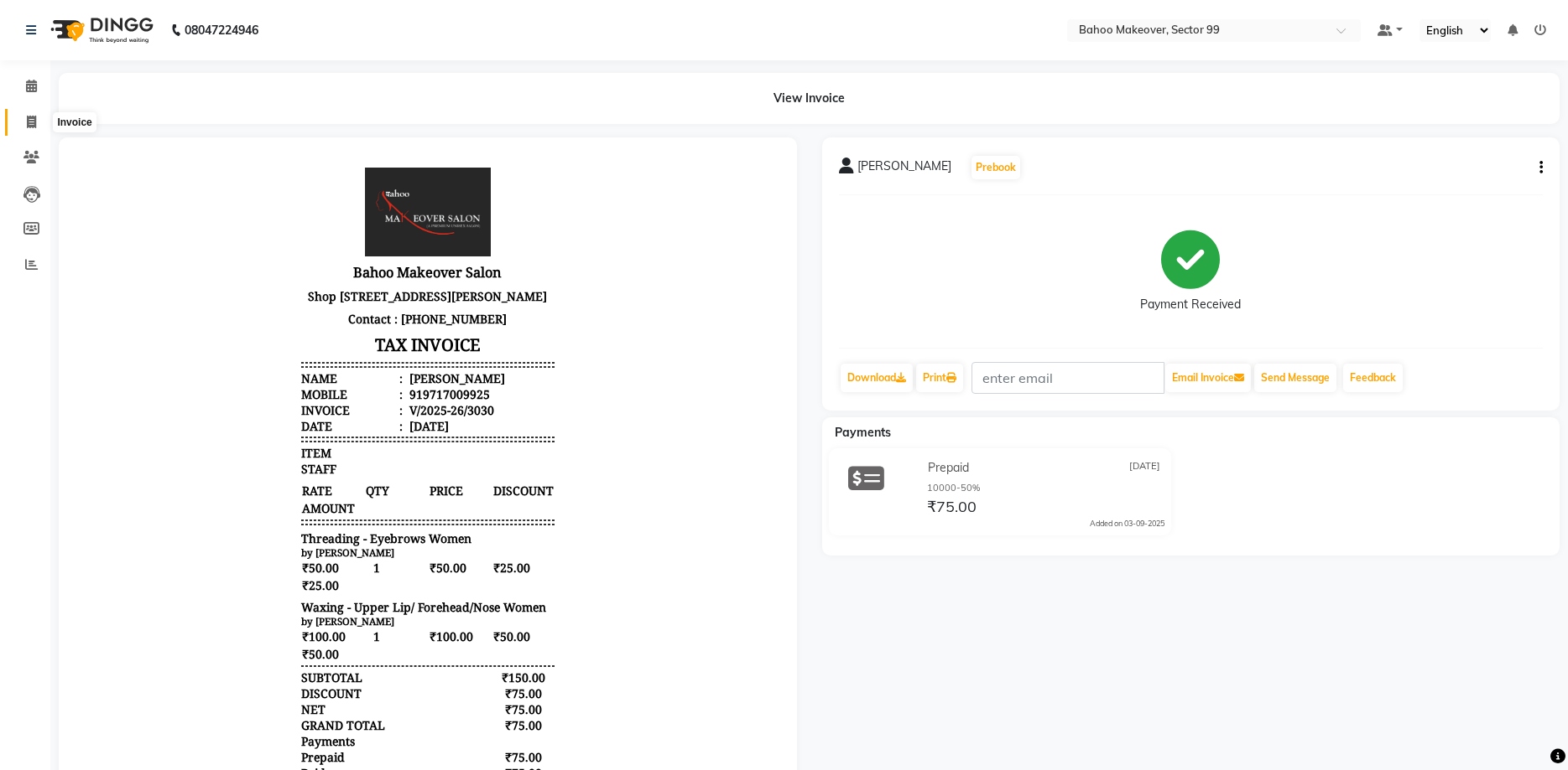
click at [24, 122] on span at bounding box center [32, 122] width 29 height 19
select select "6856"
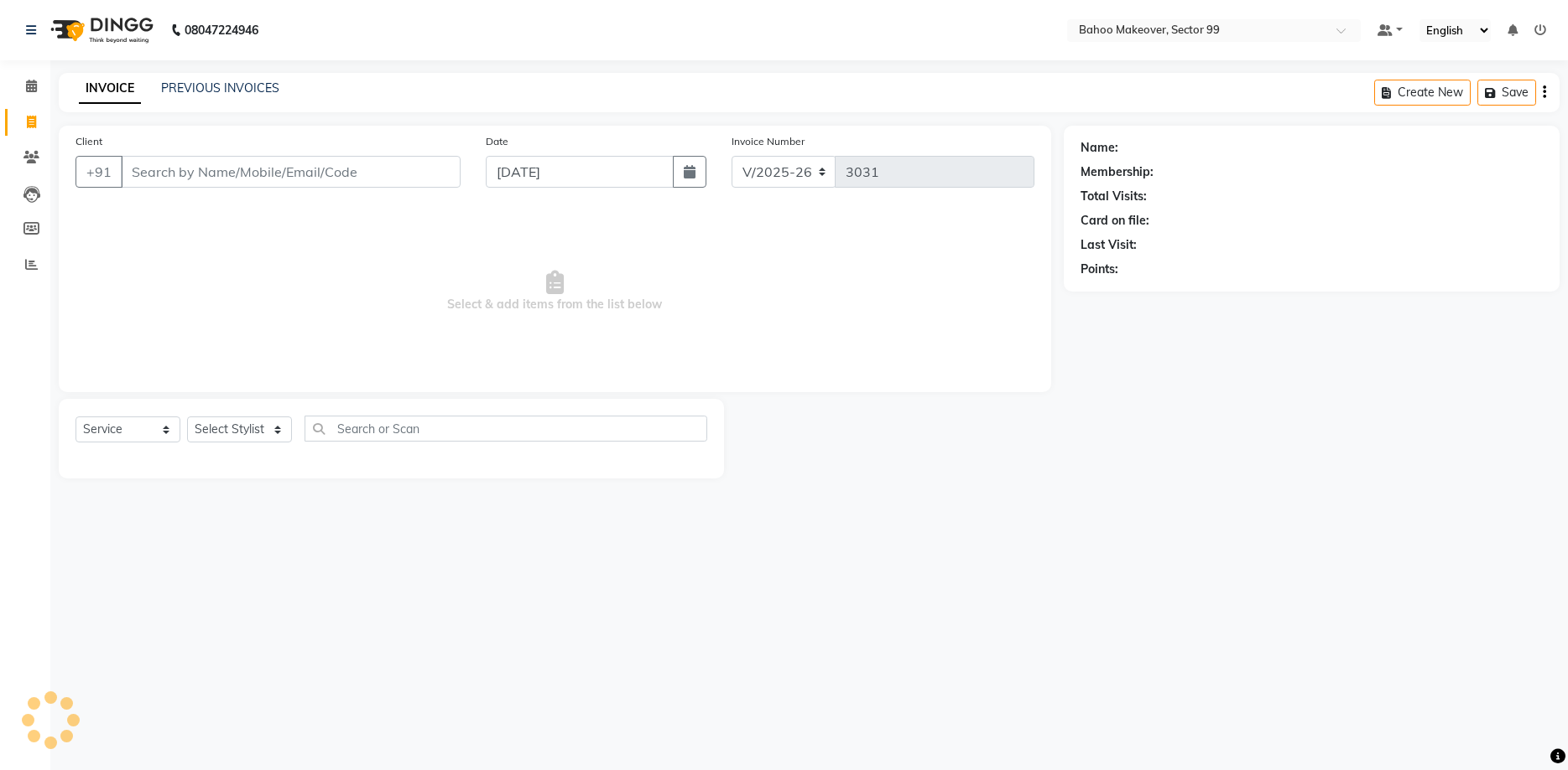
select select "membership"
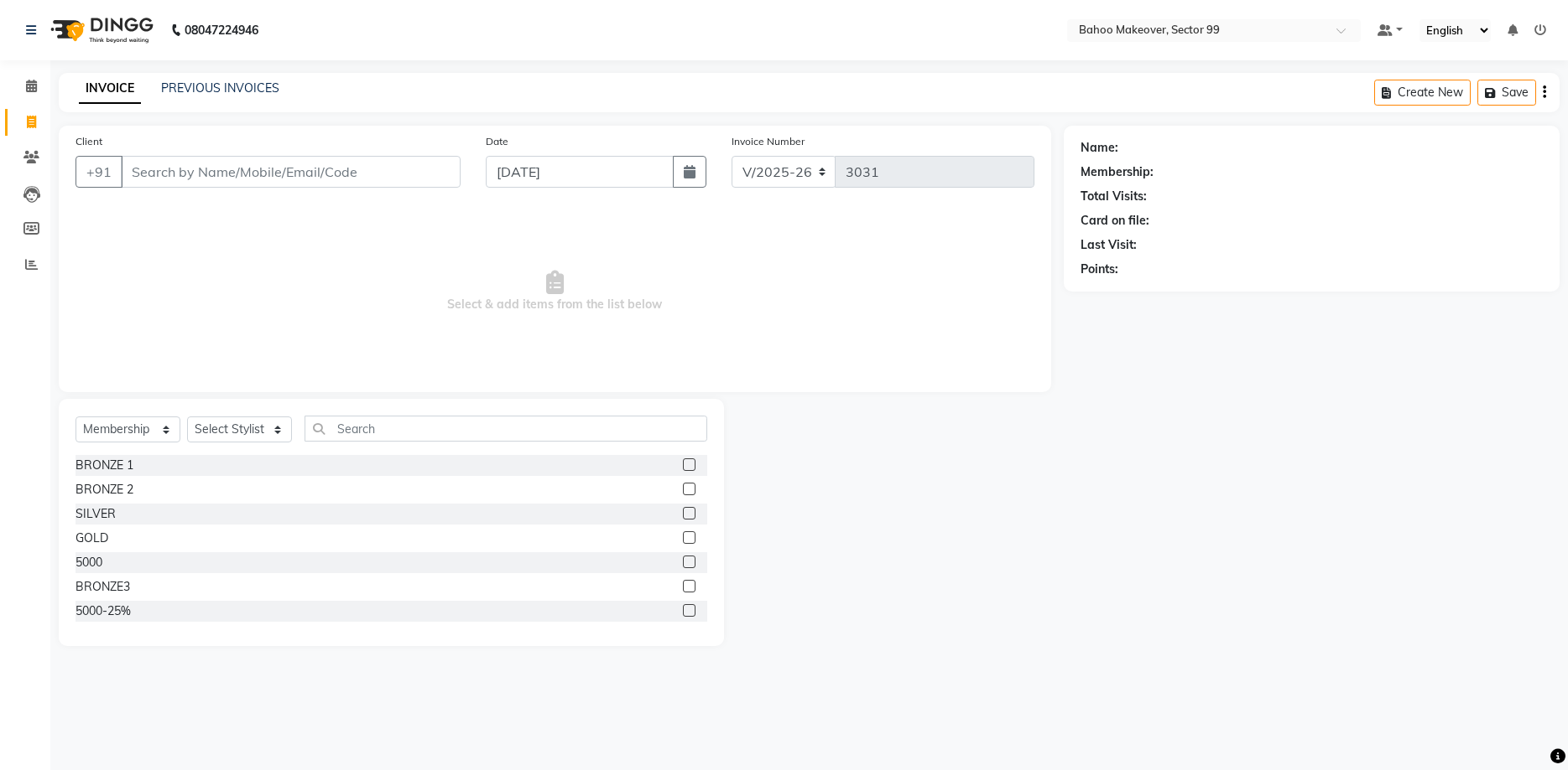
click at [189, 171] on input "Client" at bounding box center [290, 171] width 339 height 32
click at [154, 168] on input "Client" at bounding box center [290, 171] width 339 height 32
click at [244, 177] on input "Client" at bounding box center [290, 171] width 339 height 32
click at [244, 177] on input "Client" at bounding box center [290, 171] width 339 height 32
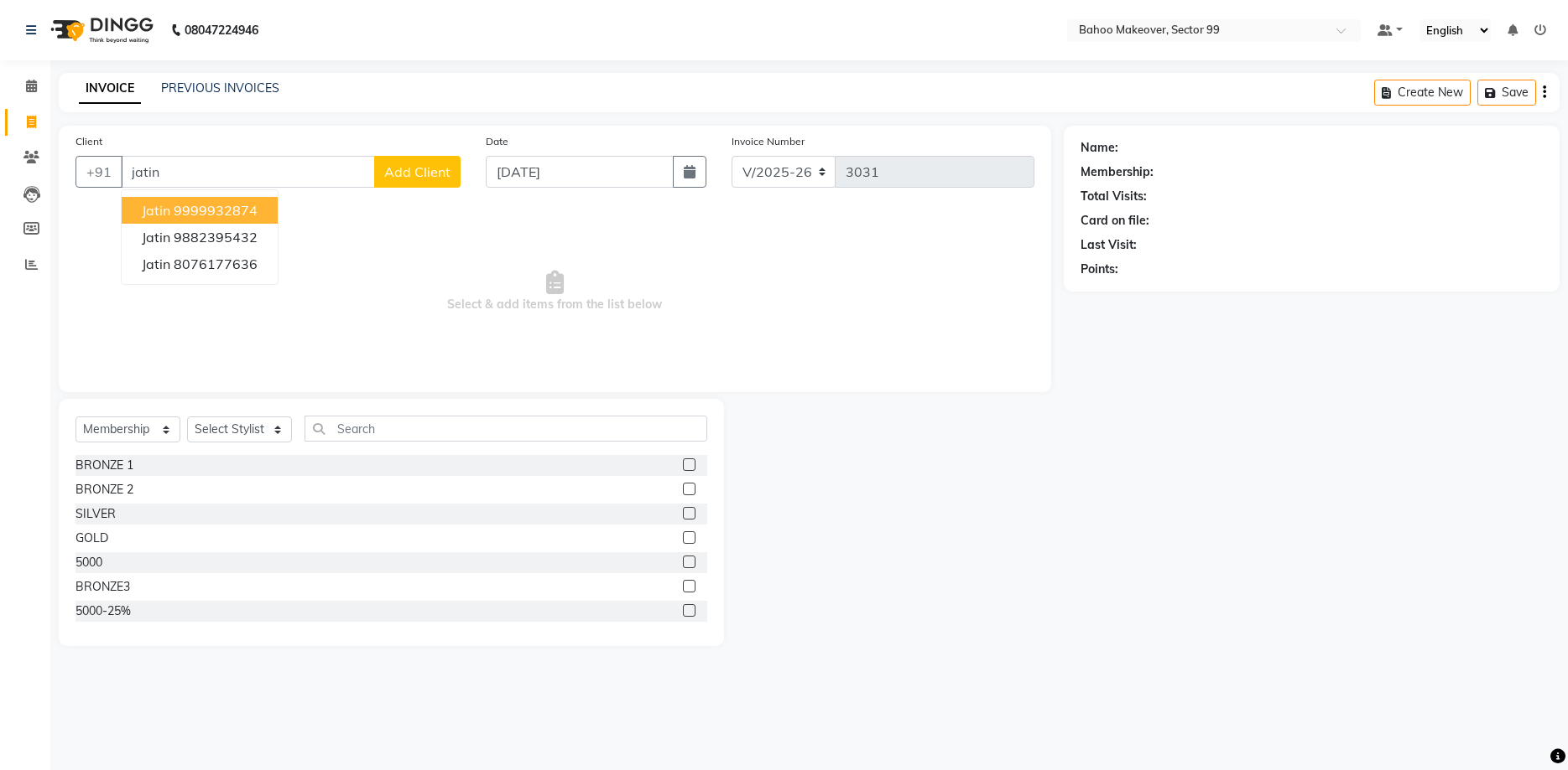
click at [253, 211] on ngb-highlight "9999932874" at bounding box center [215, 210] width 84 height 17
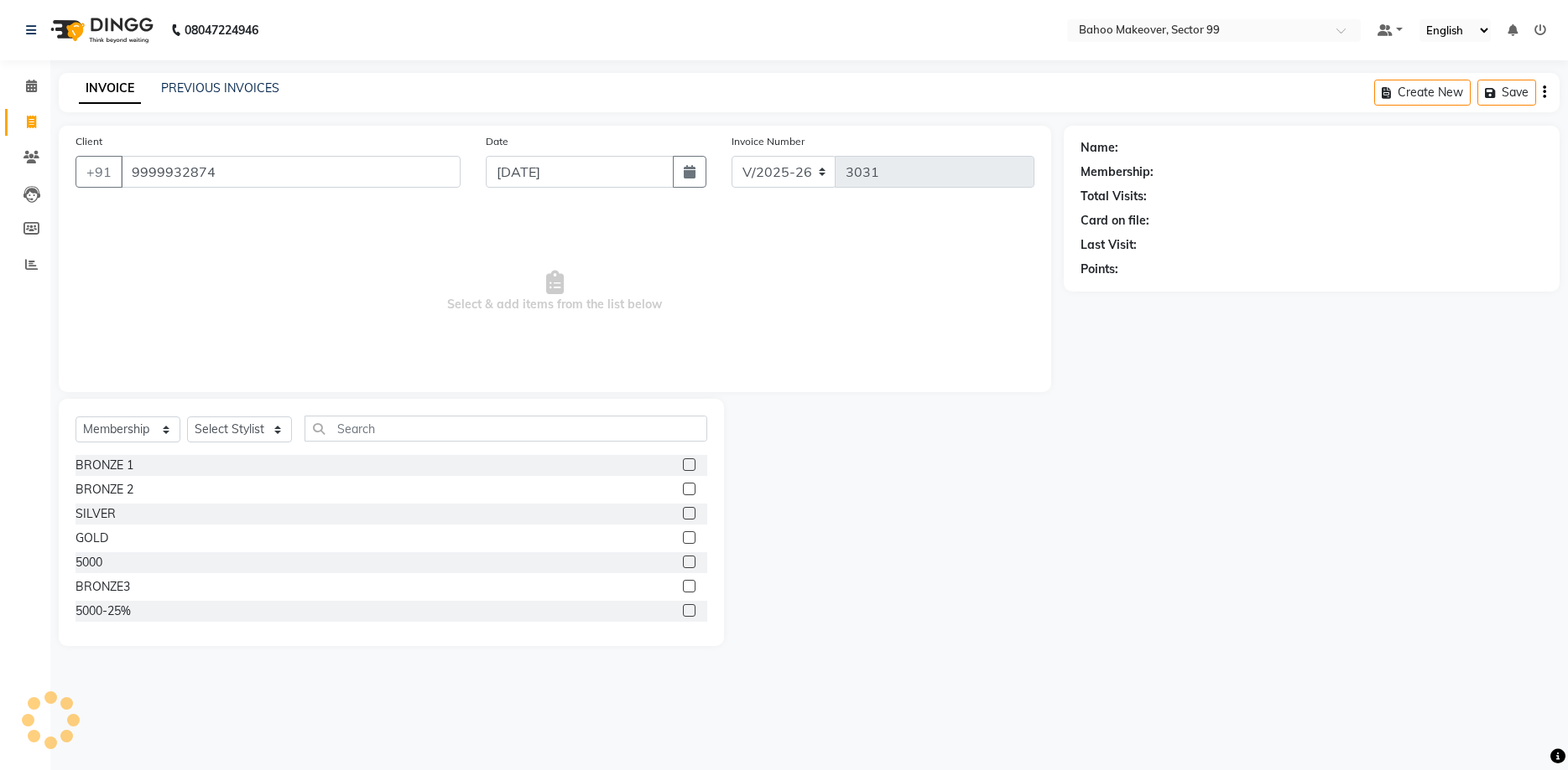
type input "9999932874"
select select "1: Object"
click at [1123, 300] on button "button" at bounding box center [1127, 293] width 12 height 17
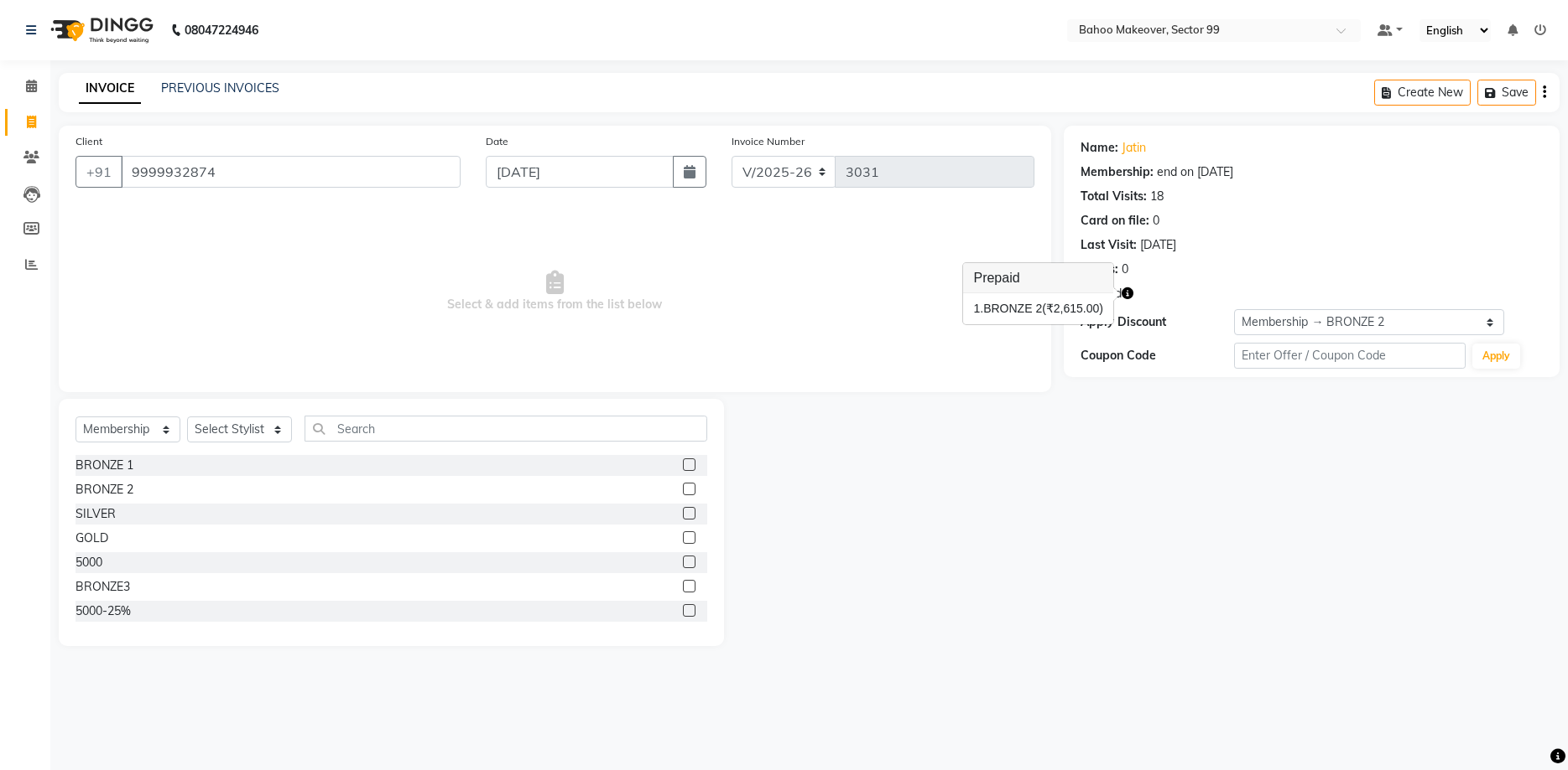
click at [1123, 300] on button "button" at bounding box center [1127, 293] width 12 height 17
click at [1127, 301] on button "button" at bounding box center [1127, 293] width 12 height 17
click at [75, 416] on select "Select Service Product Membership Package Voucher Prepaid Gift Card" at bounding box center [128, 429] width 105 height 26
select select "service"
click option "Service" at bounding box center [0, 0] width 0 height 0
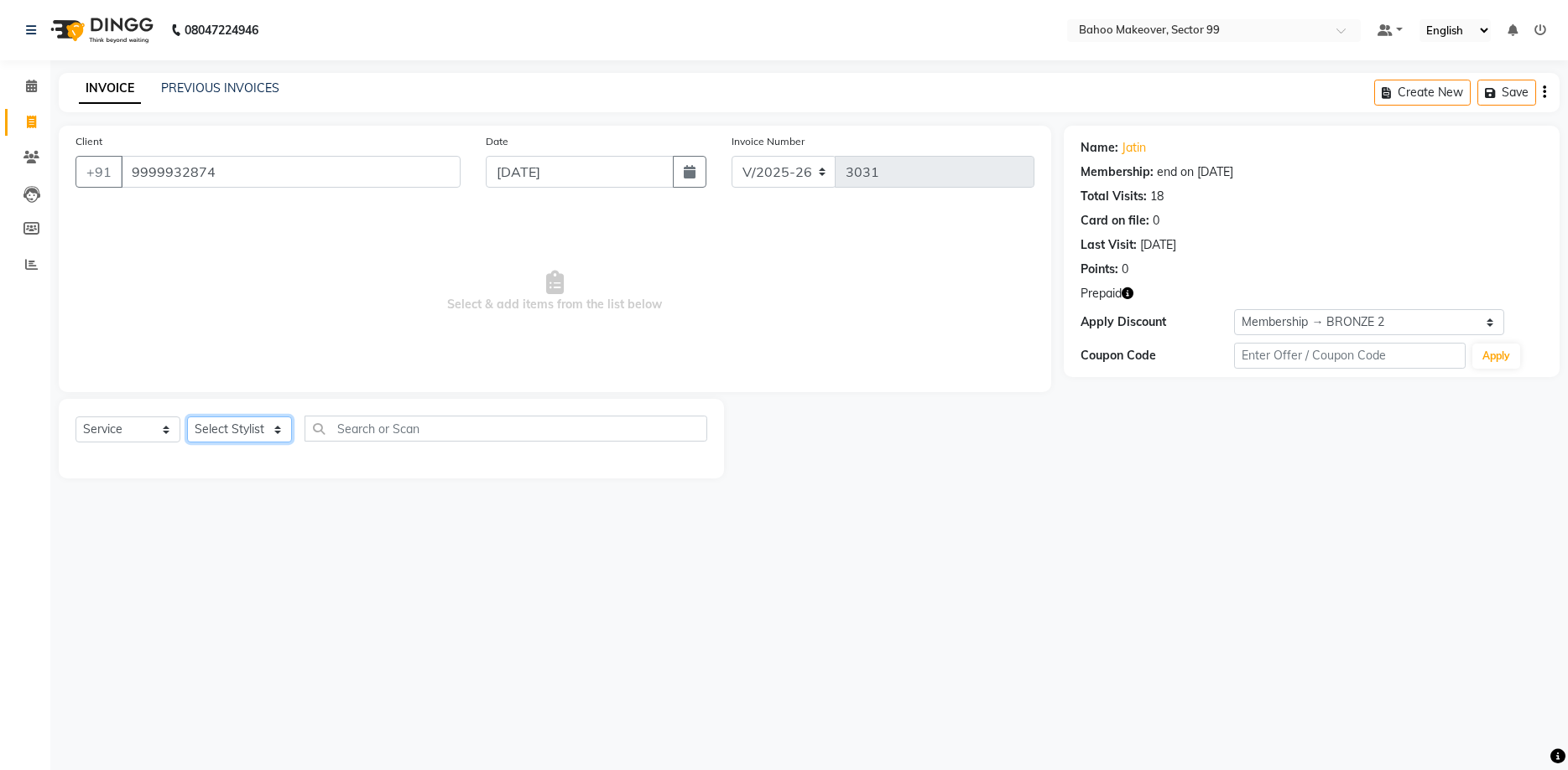
click at [187, 416] on select "Select Stylist [PERSON_NAME] Makeover Bahoo Makeover Salon [PERSON_NAME] [PERSO…" at bounding box center [240, 429] width 105 height 26
select select "54354"
click option "[PERSON_NAME]" at bounding box center [0, 0] width 0 height 0
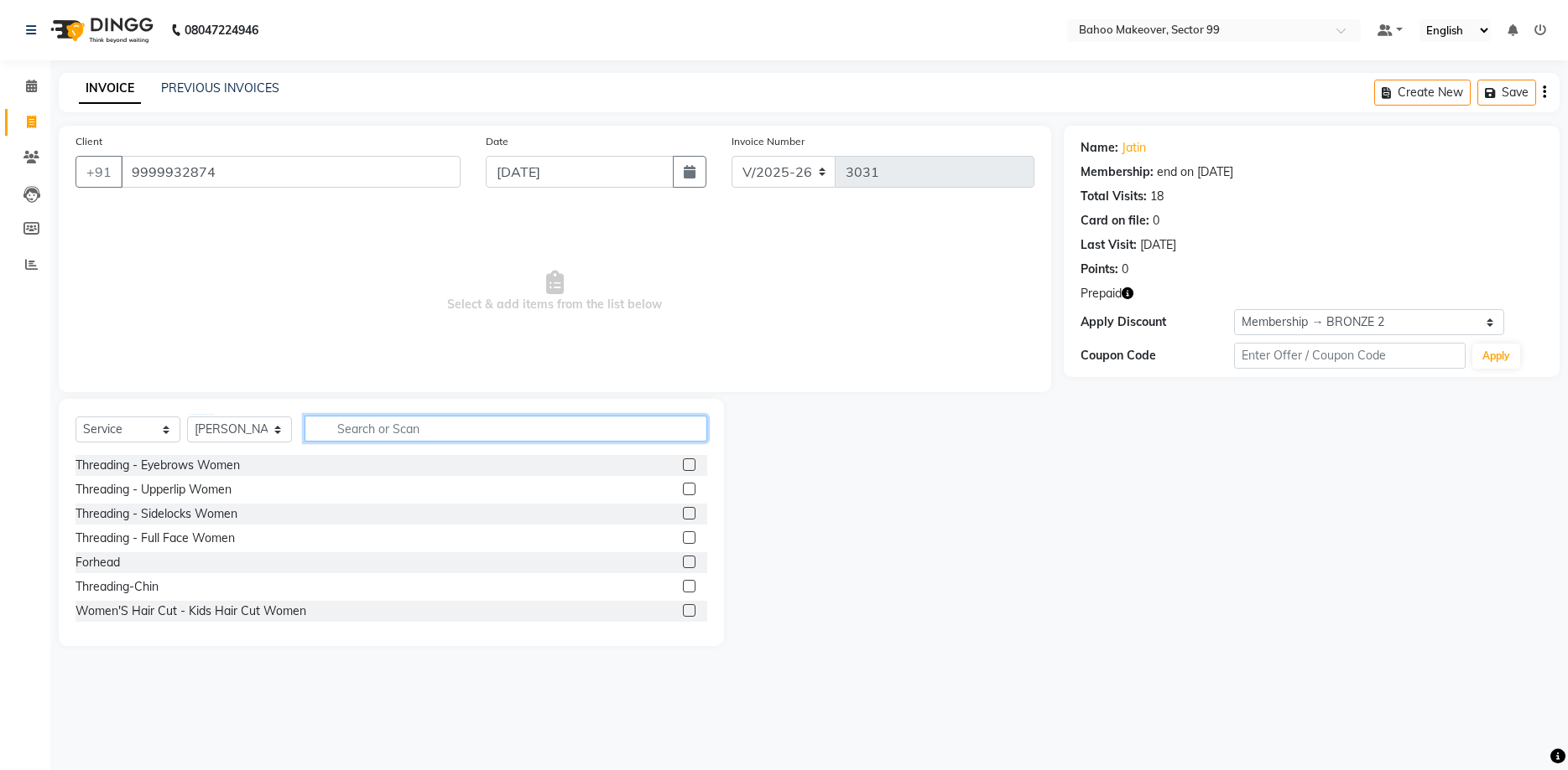
click at [359, 429] on input "text" at bounding box center [505, 429] width 403 height 26
type input "hair cut"
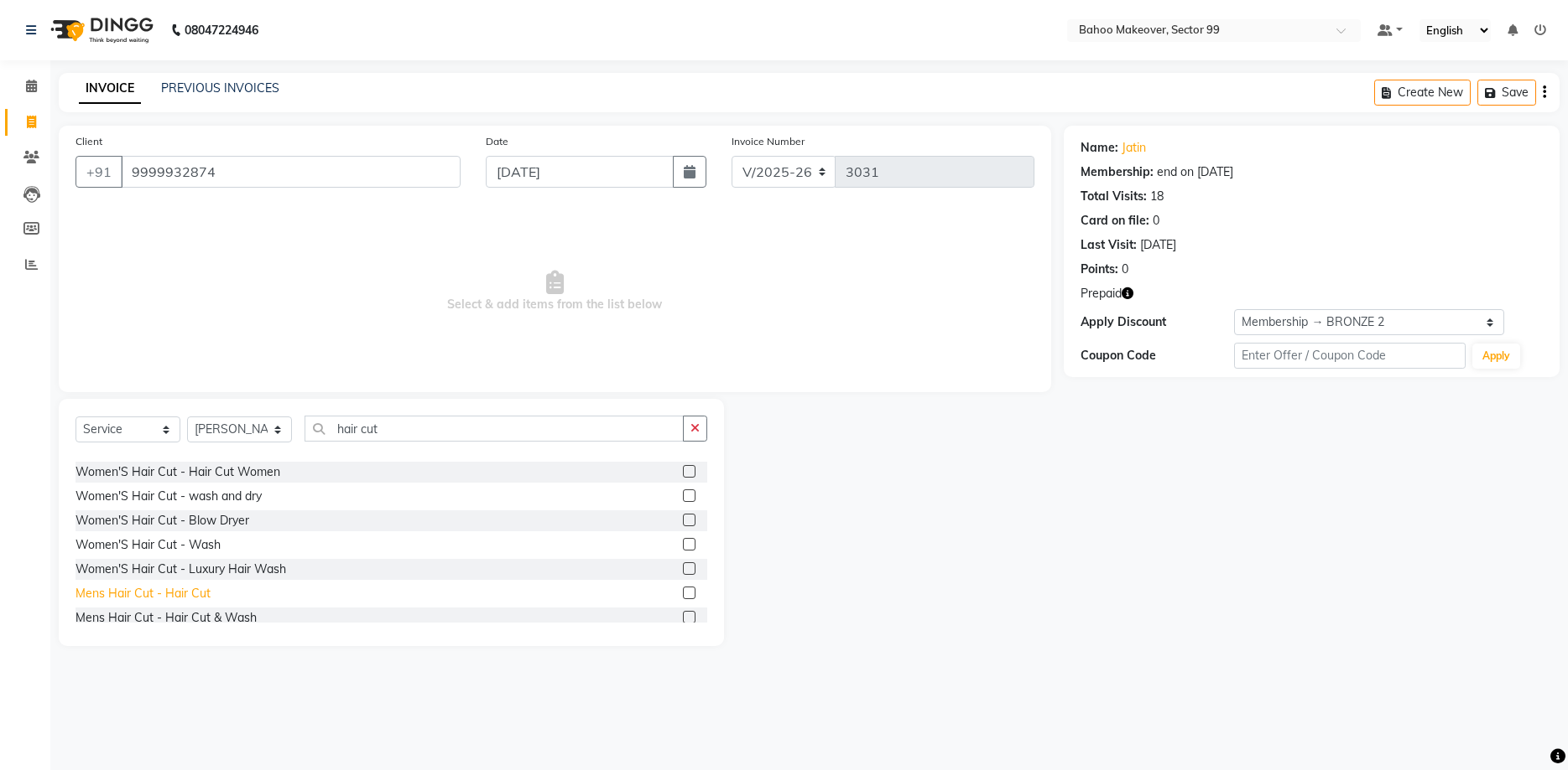
click at [196, 587] on div "Mens Hair Cut - Hair Cut" at bounding box center [142, 594] width 135 height 17
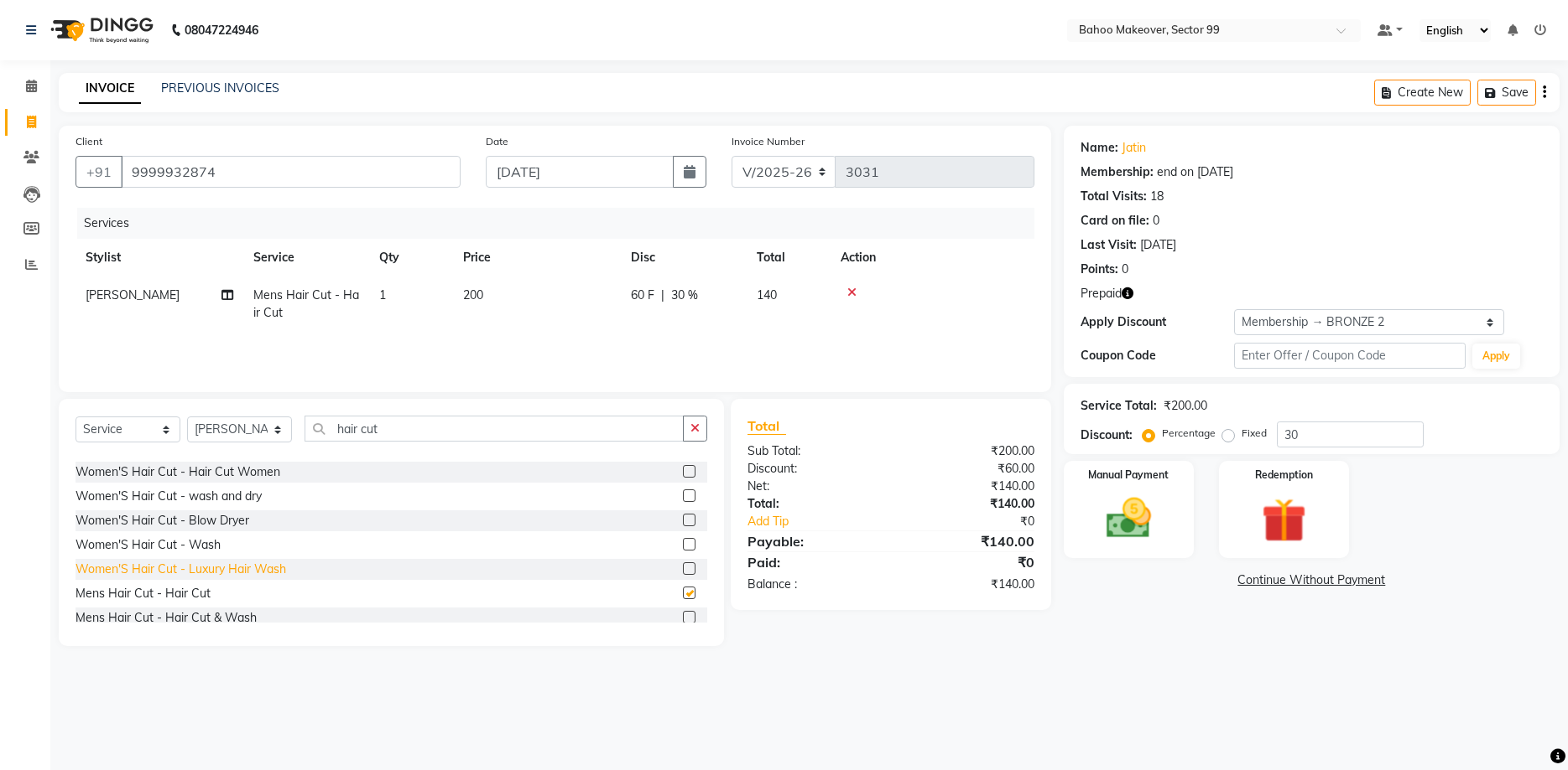
checkbox input "false"
click at [700, 428] on icon "button" at bounding box center [695, 428] width 9 height 12
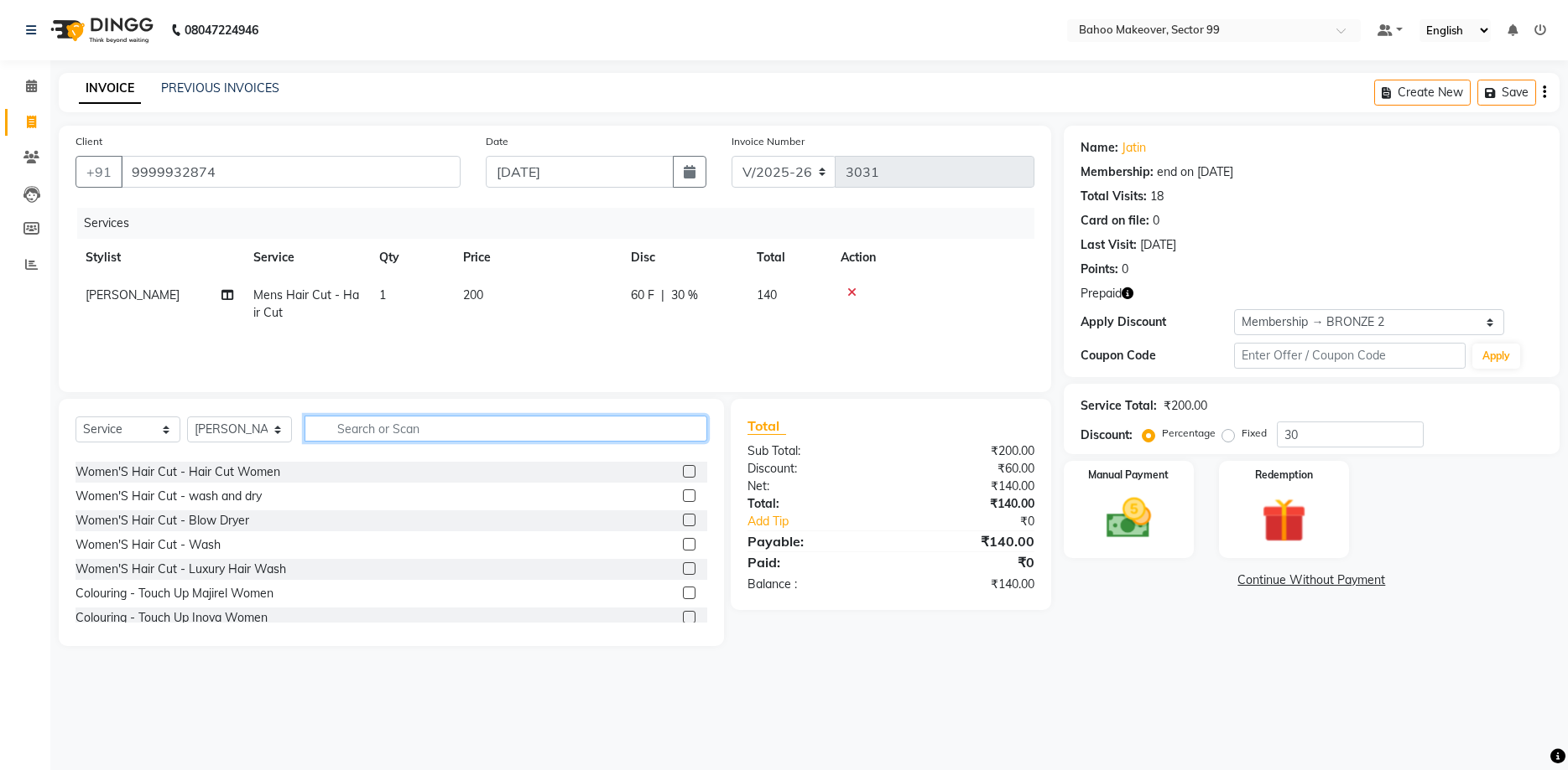
click at [672, 428] on input "text" at bounding box center [505, 429] width 403 height 26
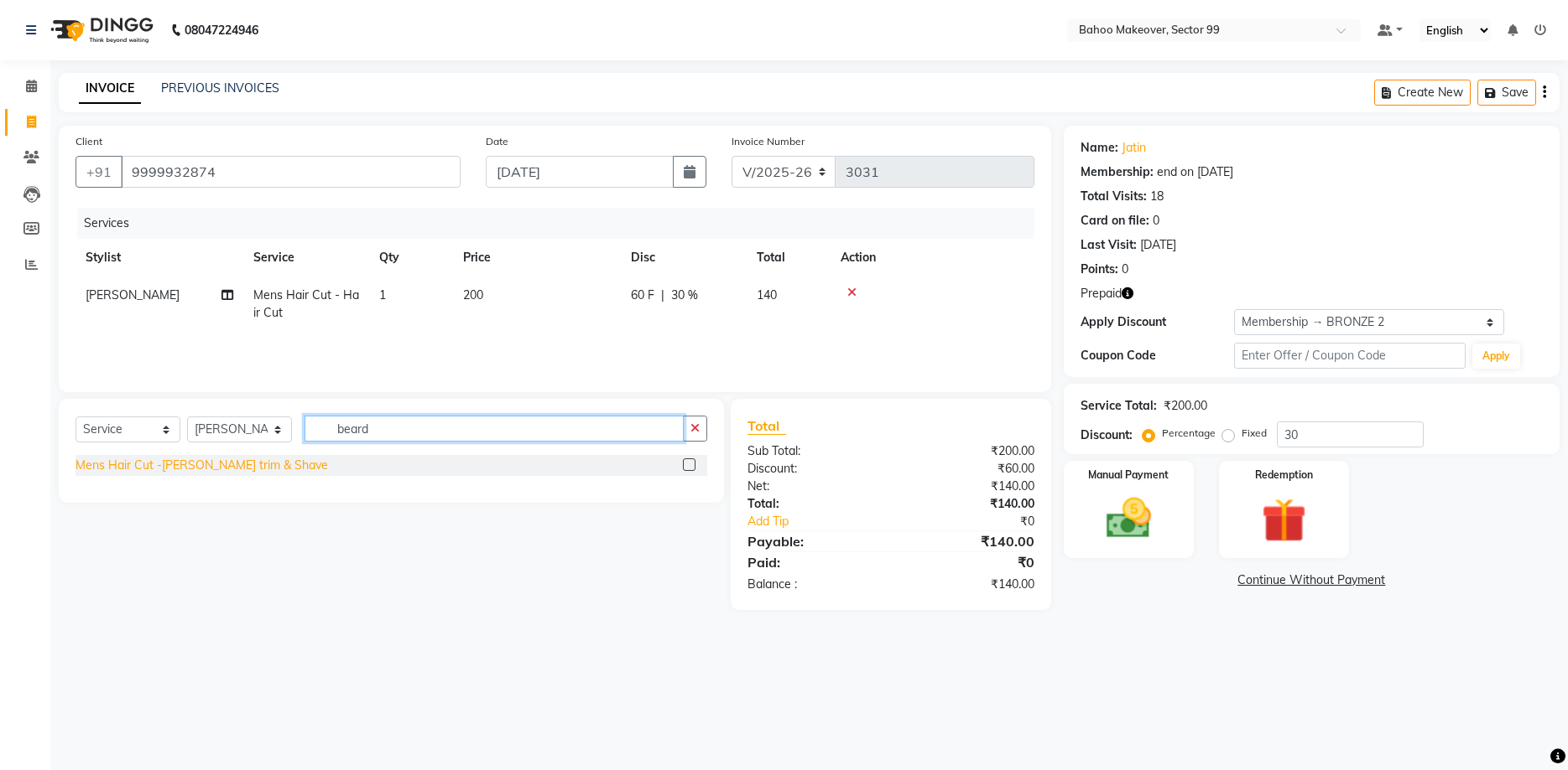
type input "beard"
click at [214, 471] on div "Mens Hair Cut -[PERSON_NAME] trim & Shave" at bounding box center [201, 465] width 253 height 17
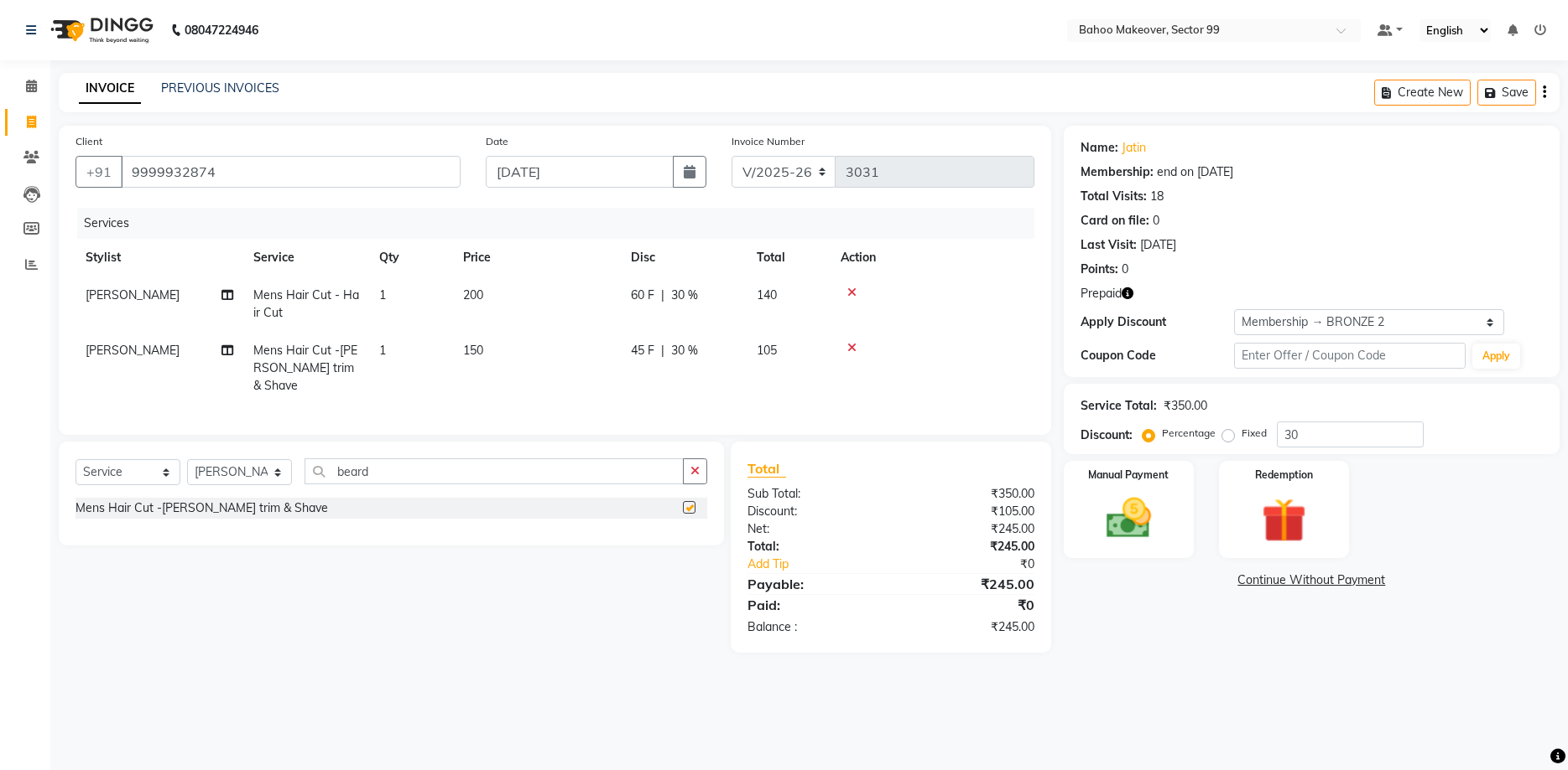
checkbox input "false"
click at [688, 459] on button "button" at bounding box center [694, 471] width 24 height 26
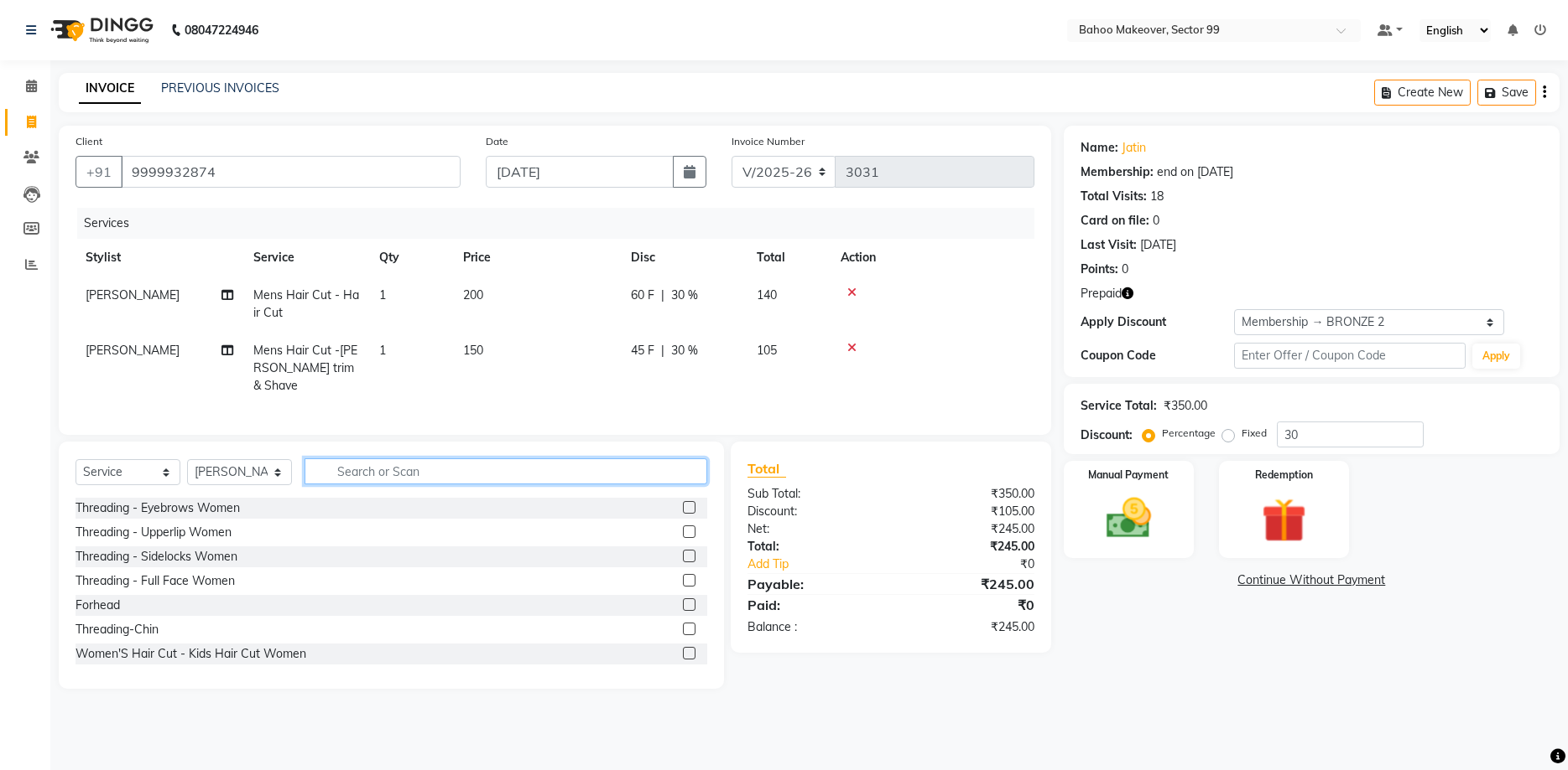
click at [688, 459] on input "text" at bounding box center [505, 471] width 403 height 26
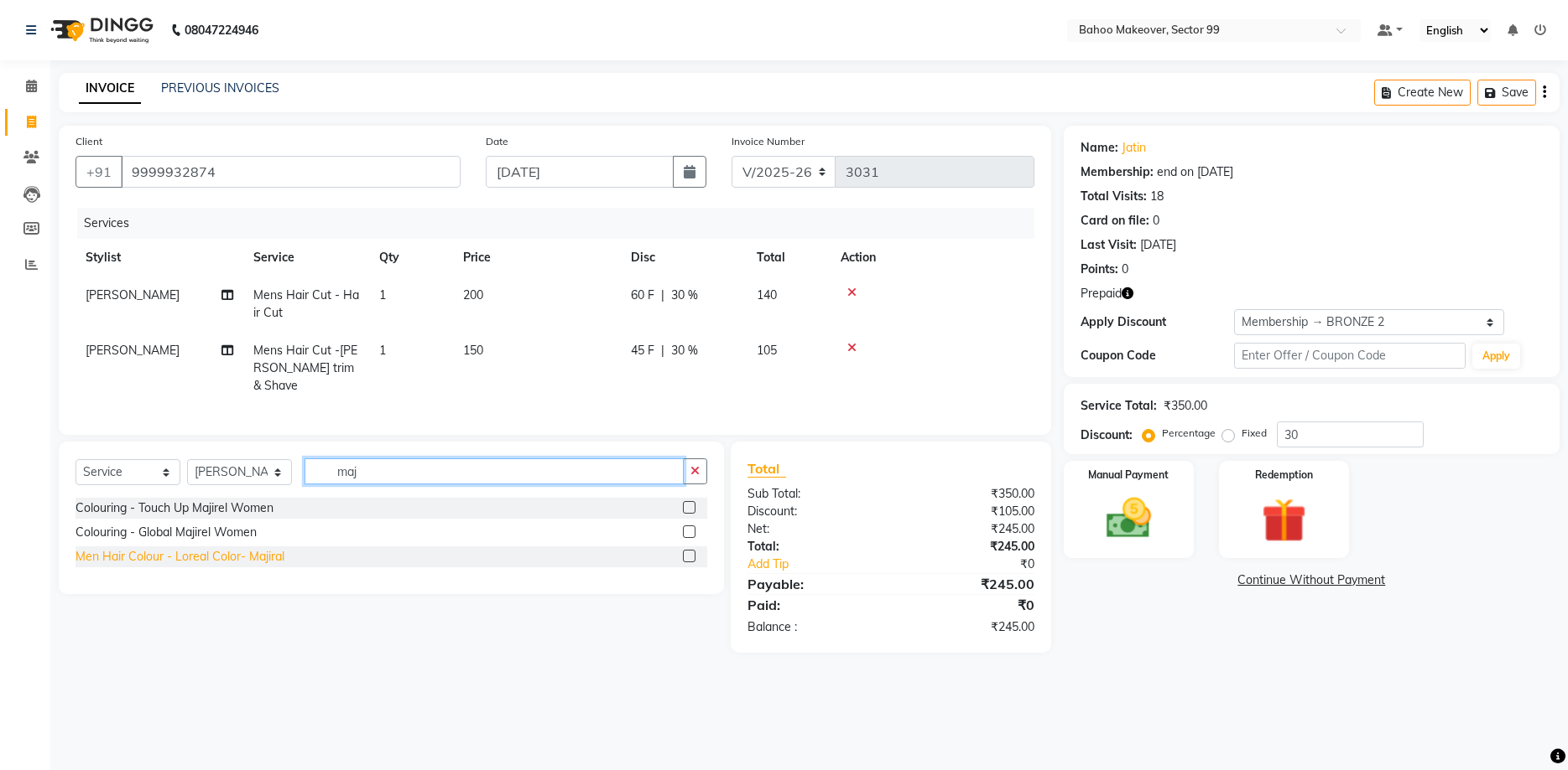
type input "maj"
click at [278, 548] on div "Men Hair Colour - Loreal Color- Majiral" at bounding box center [179, 556] width 209 height 17
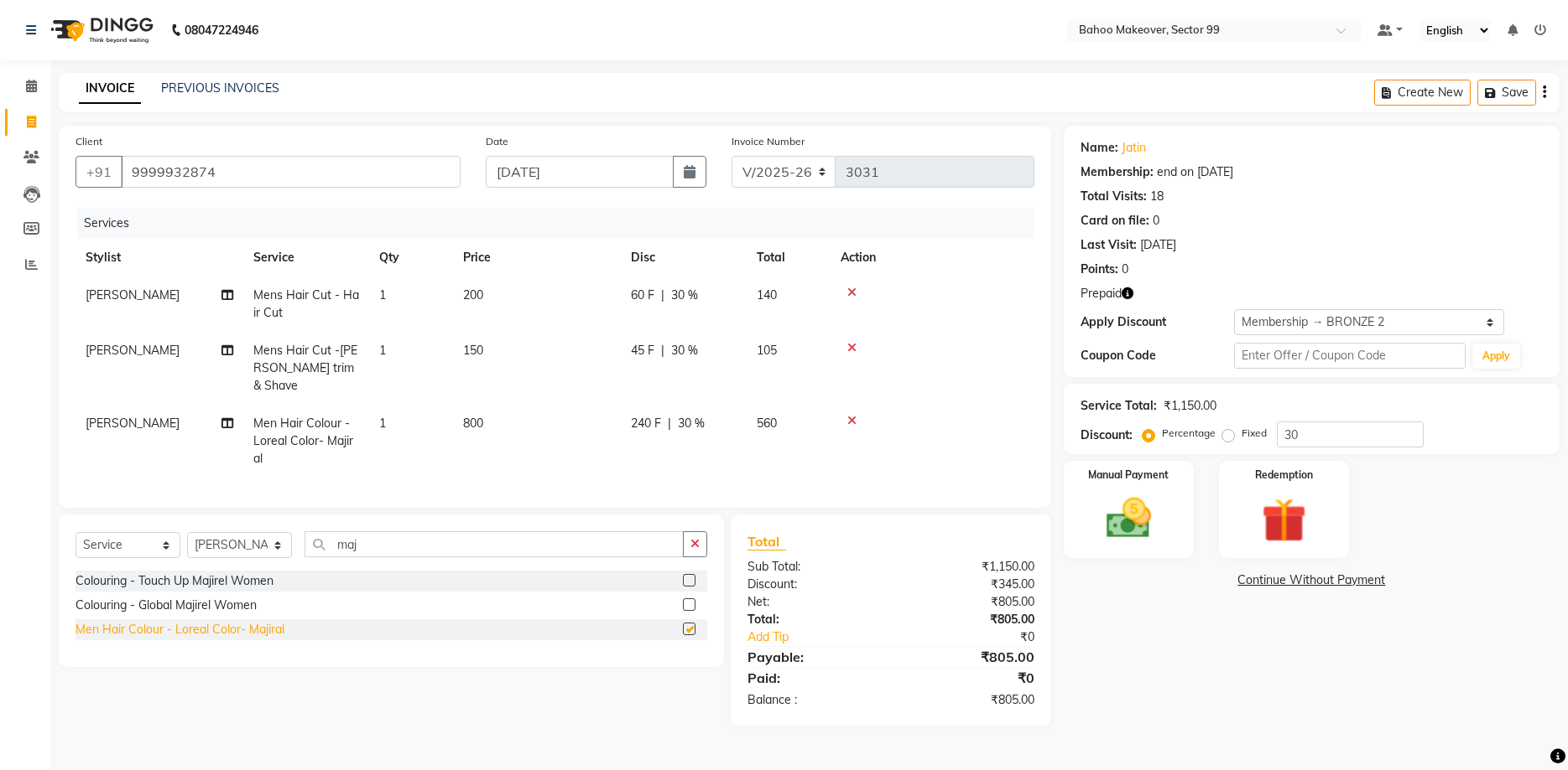
checkbox input "false"
click at [1271, 510] on img at bounding box center [1284, 521] width 75 height 58
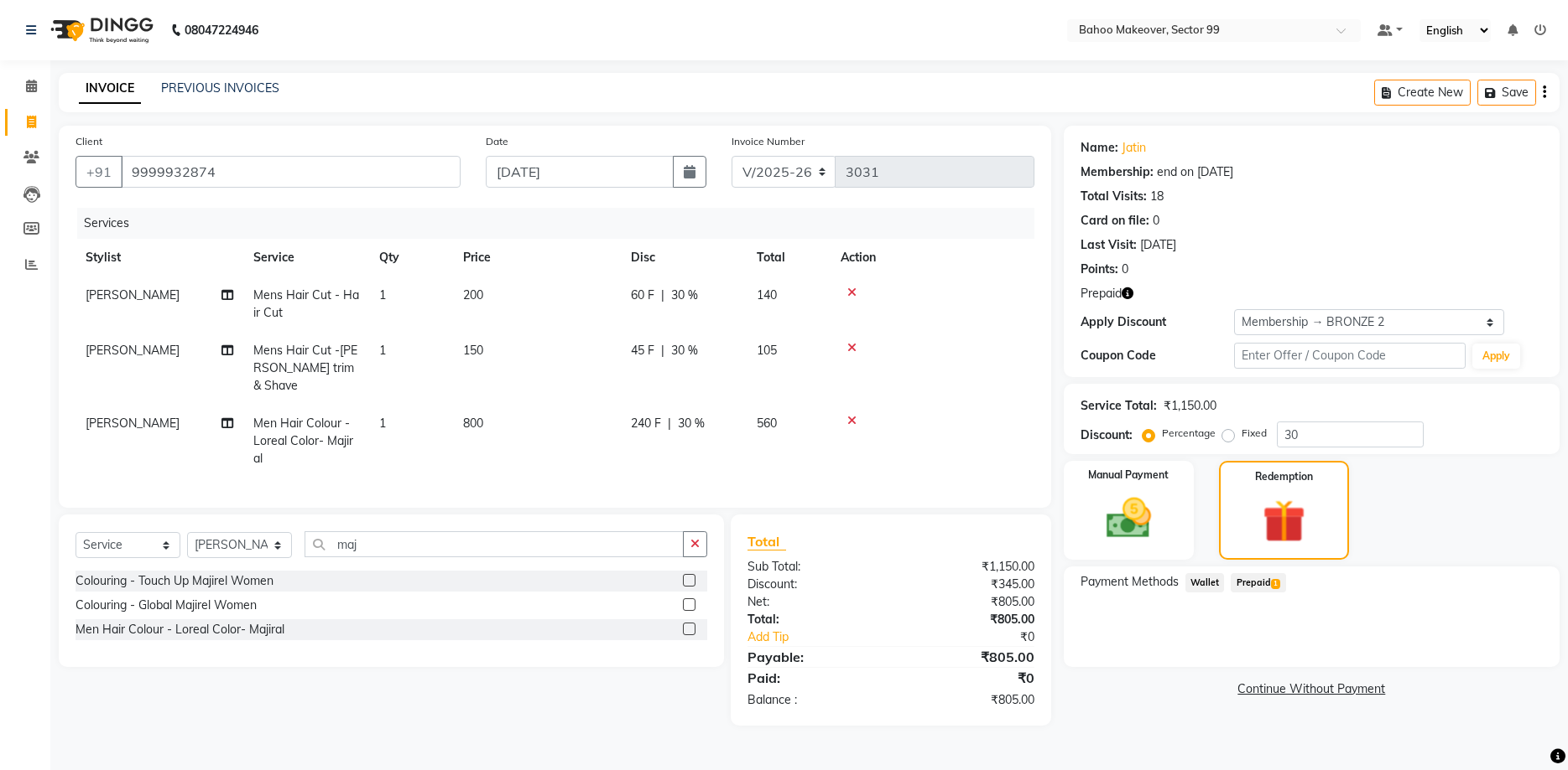
click at [1258, 586] on span "Prepaid 1" at bounding box center [1257, 583] width 54 height 19
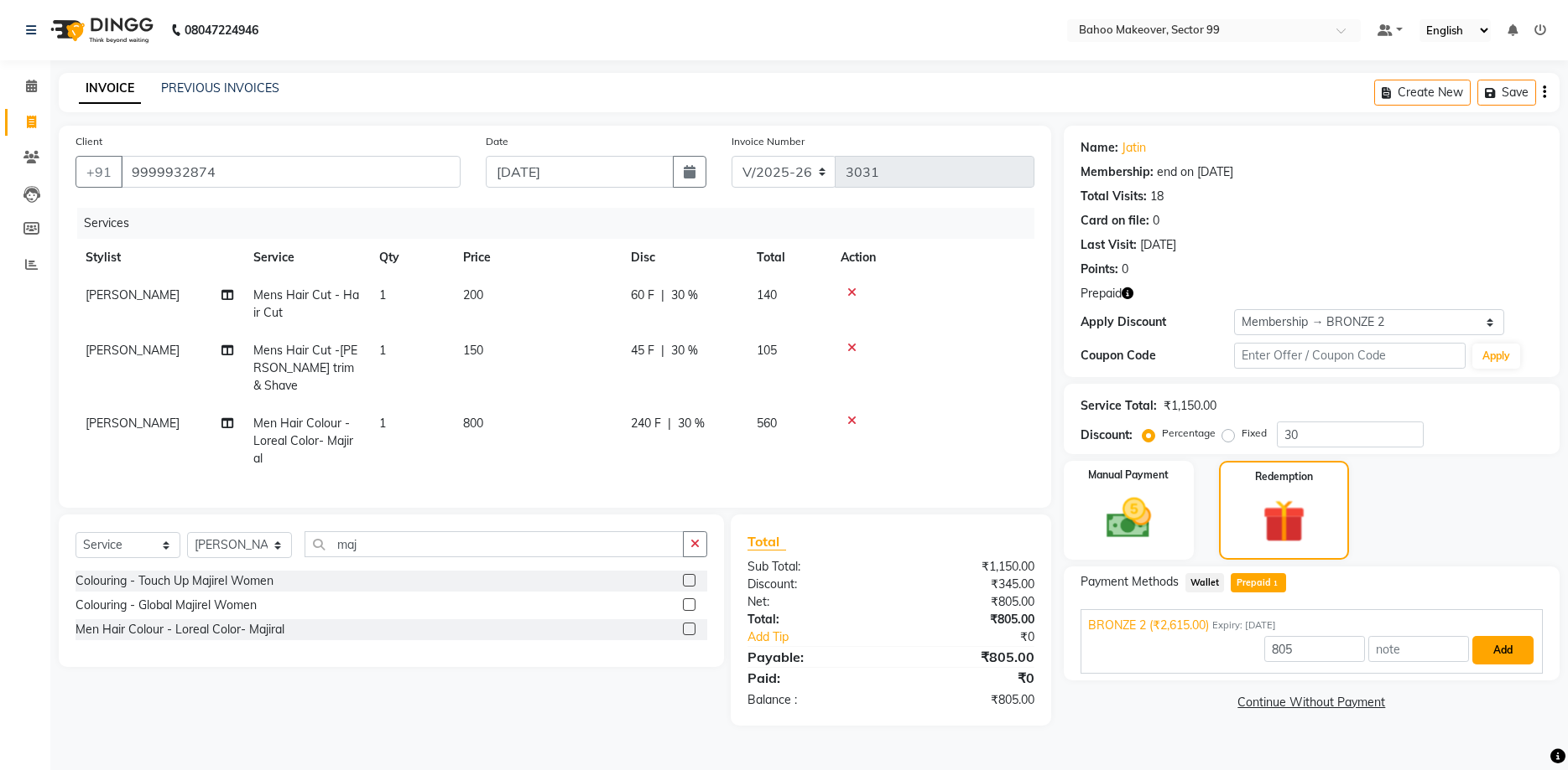
click at [1492, 656] on button "Add" at bounding box center [1503, 651] width 62 height 29
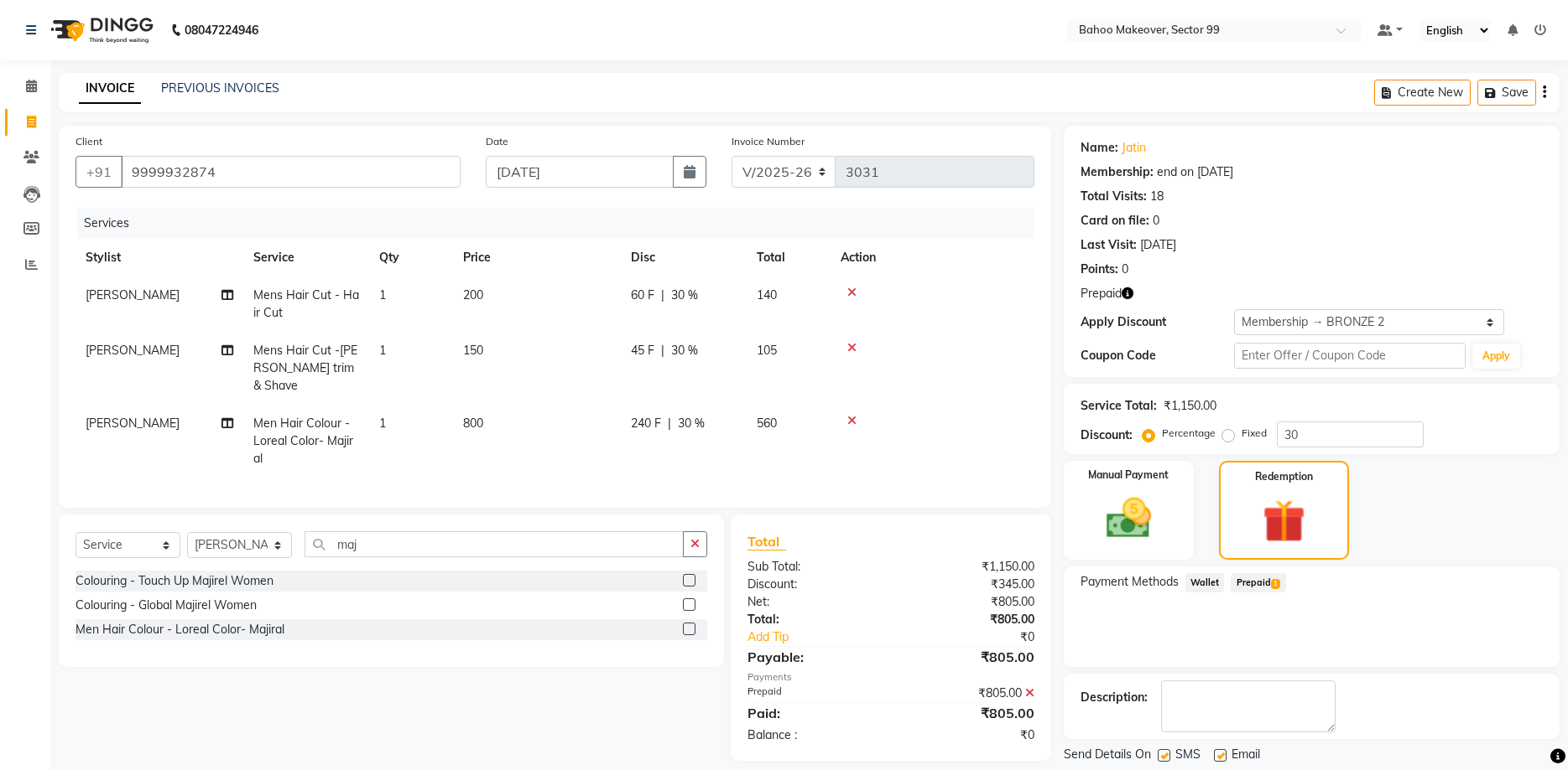
scroll to position [52, 0]
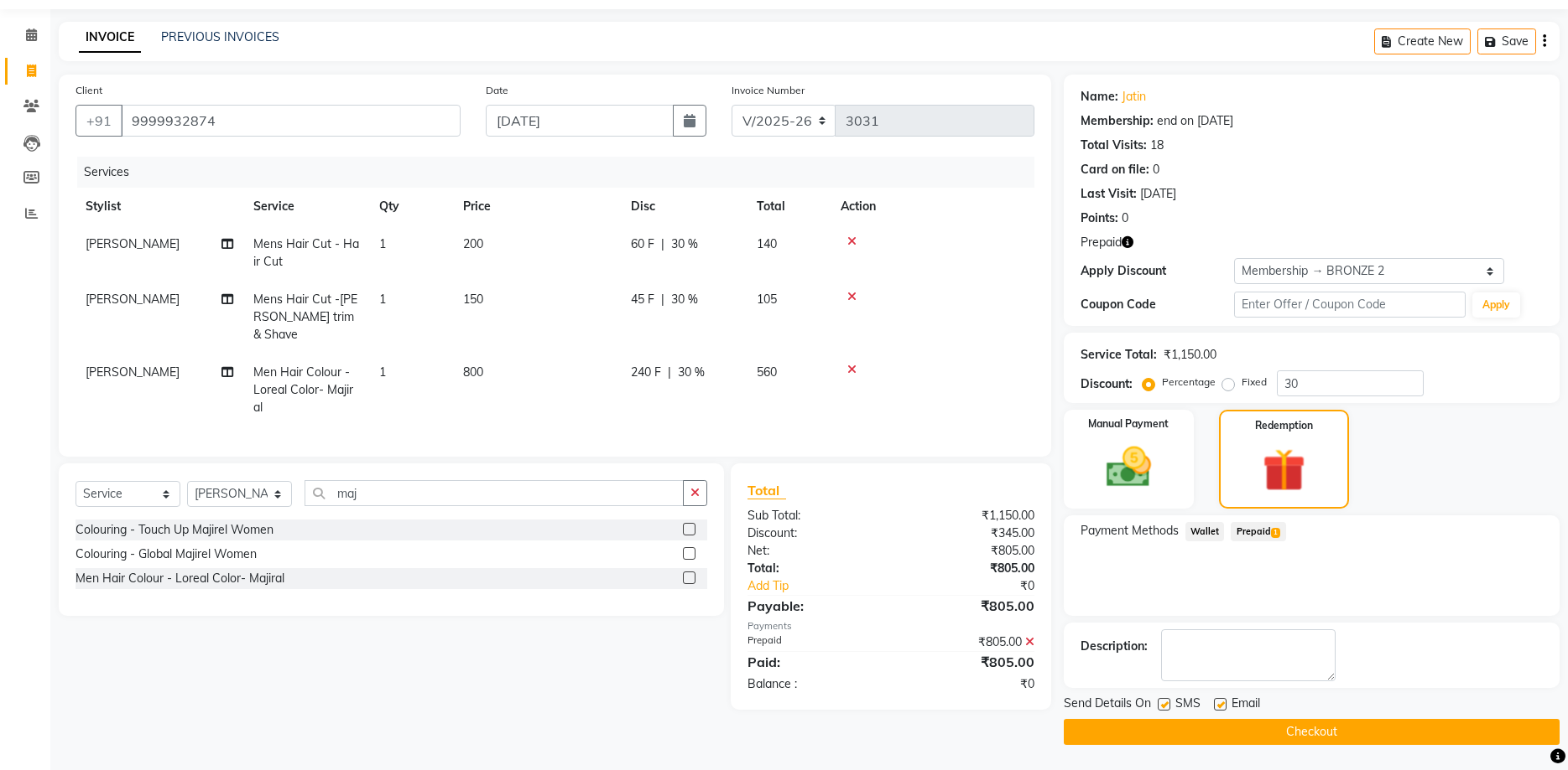
click at [1491, 737] on button "Checkout" at bounding box center [1312, 732] width 496 height 26
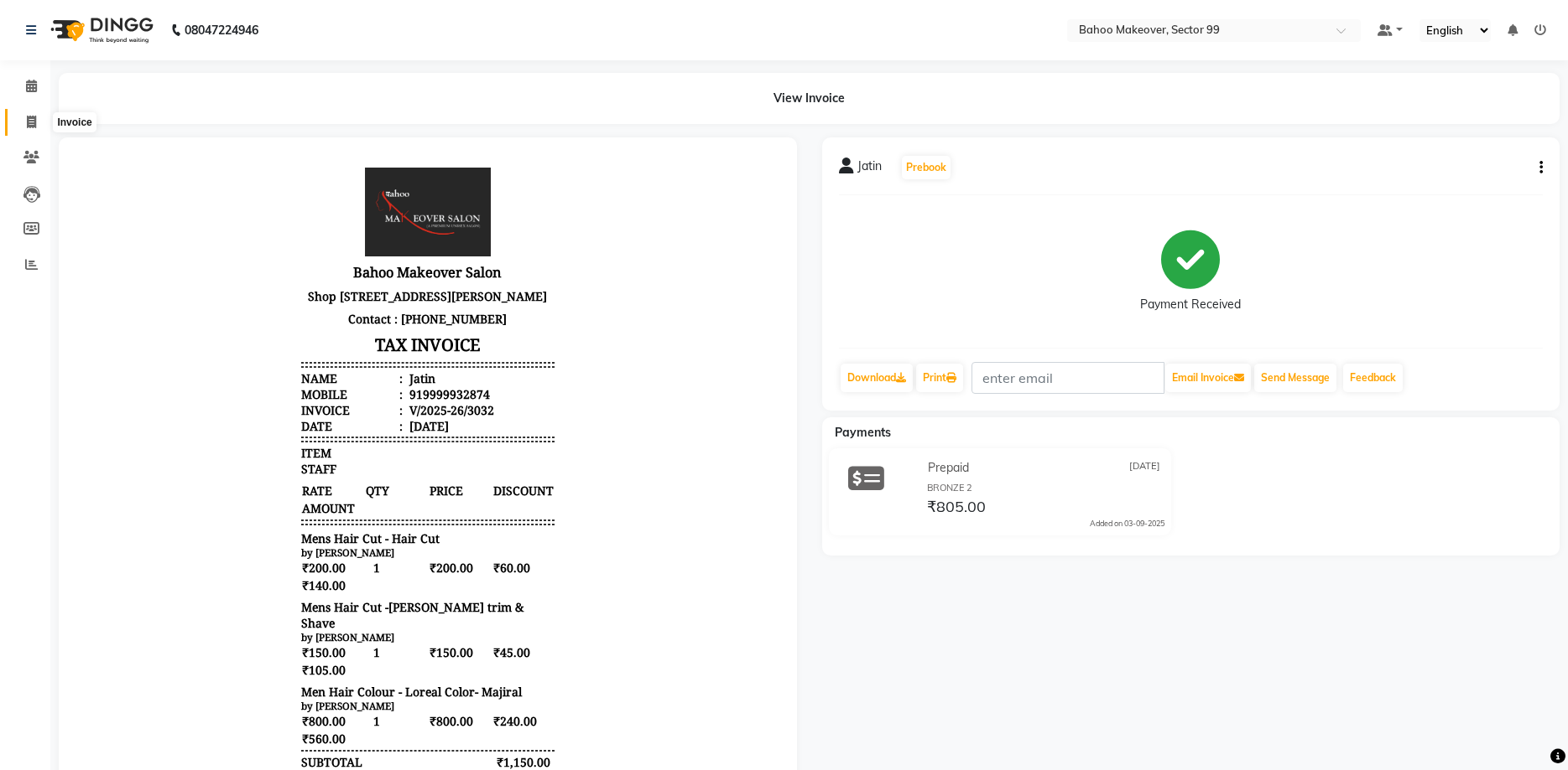
click at [44, 120] on span at bounding box center [32, 122] width 29 height 19
select select "6856"
select select "service"
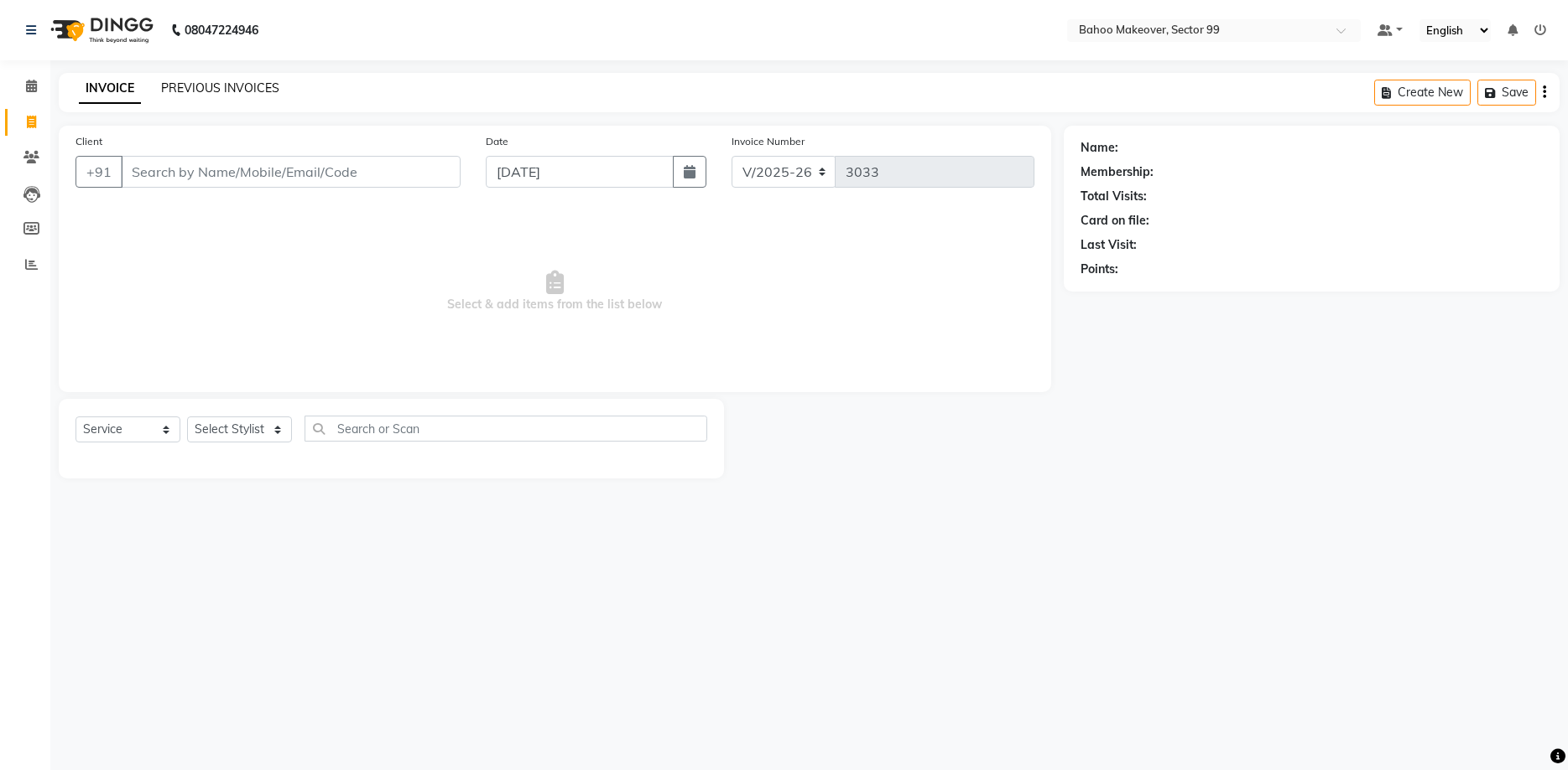
click at [200, 90] on link "PREVIOUS INVOICES" at bounding box center [220, 88] width 119 height 15
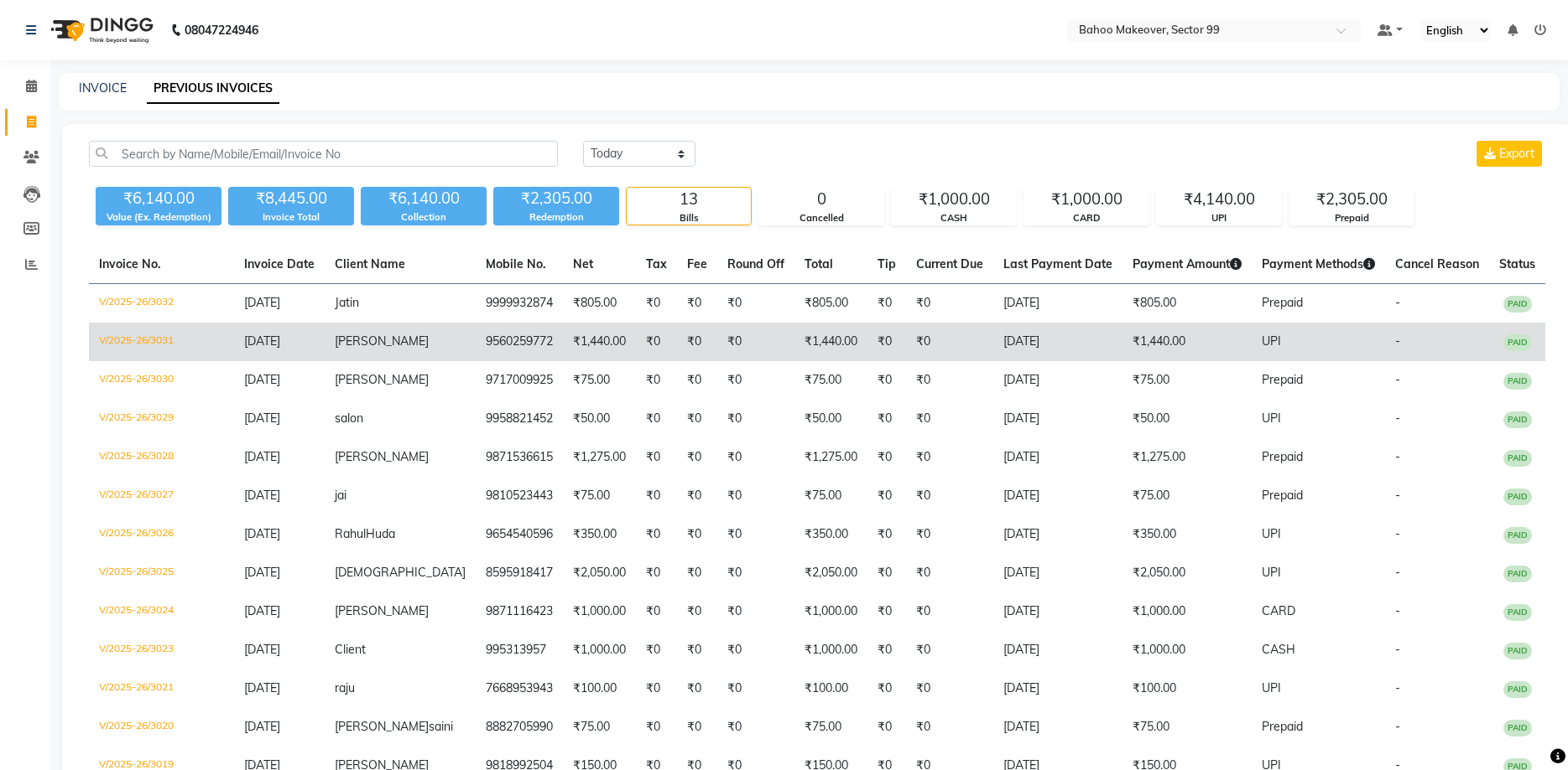
click at [325, 343] on td "[DATE]" at bounding box center [280, 342] width 91 height 39
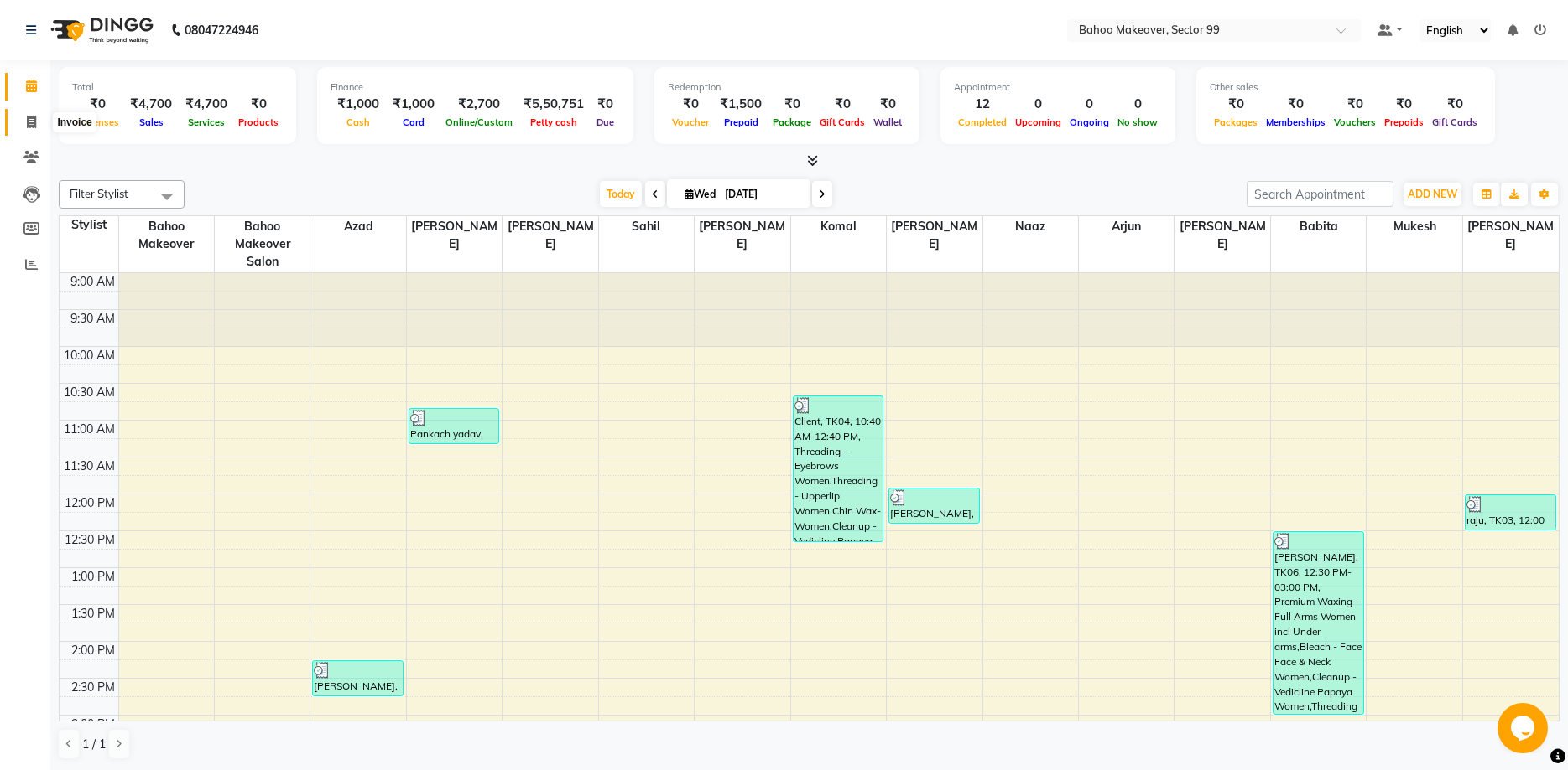
click at [28, 119] on icon at bounding box center [32, 122] width 9 height 13
select select "6856"
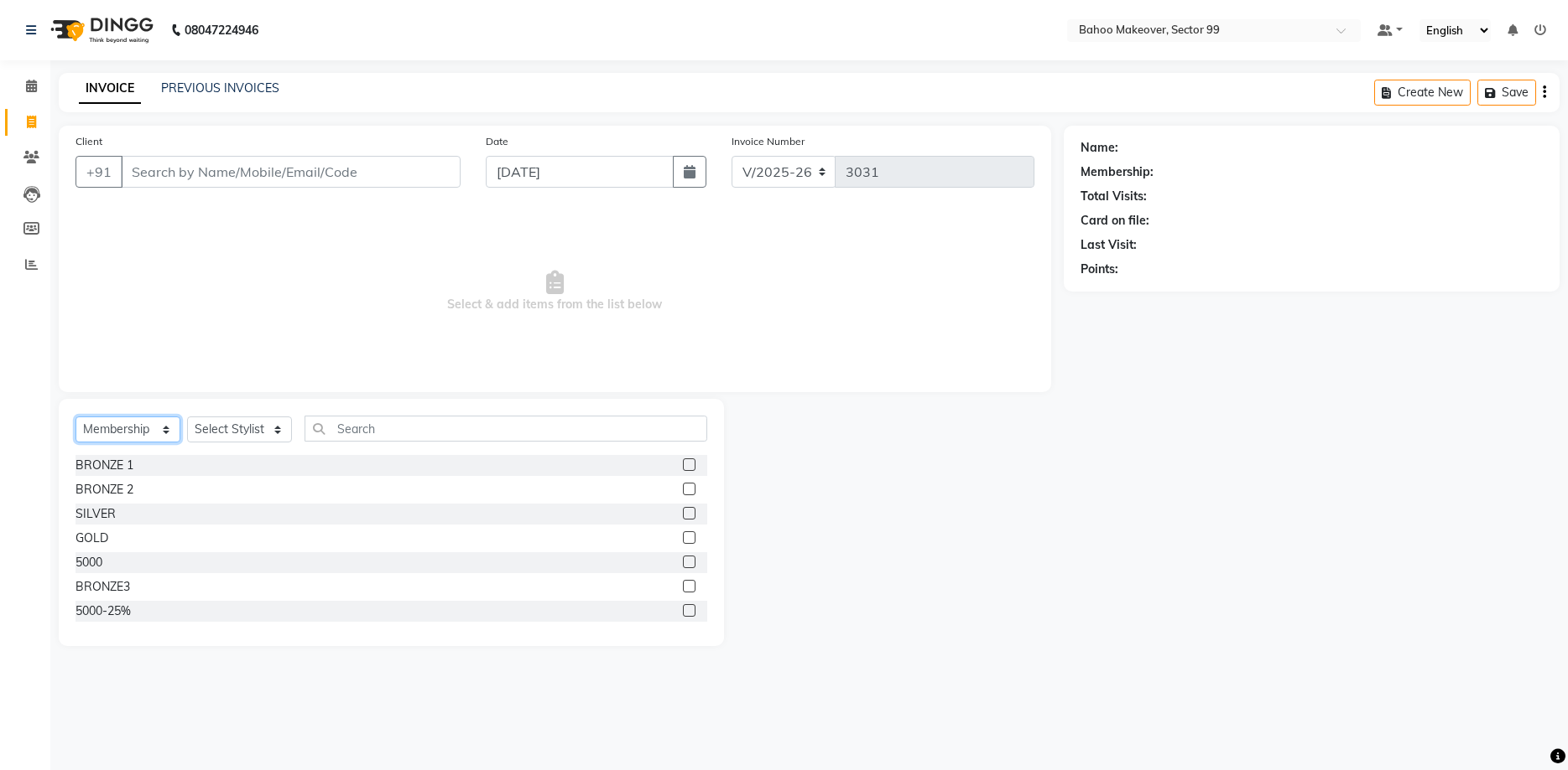
click at [75, 416] on select "Select Service Product Membership Package Voucher Prepaid Gift Card" at bounding box center [128, 429] width 105 height 26
select select "service"
click option "Service" at bounding box center [0, 0] width 0 height 0
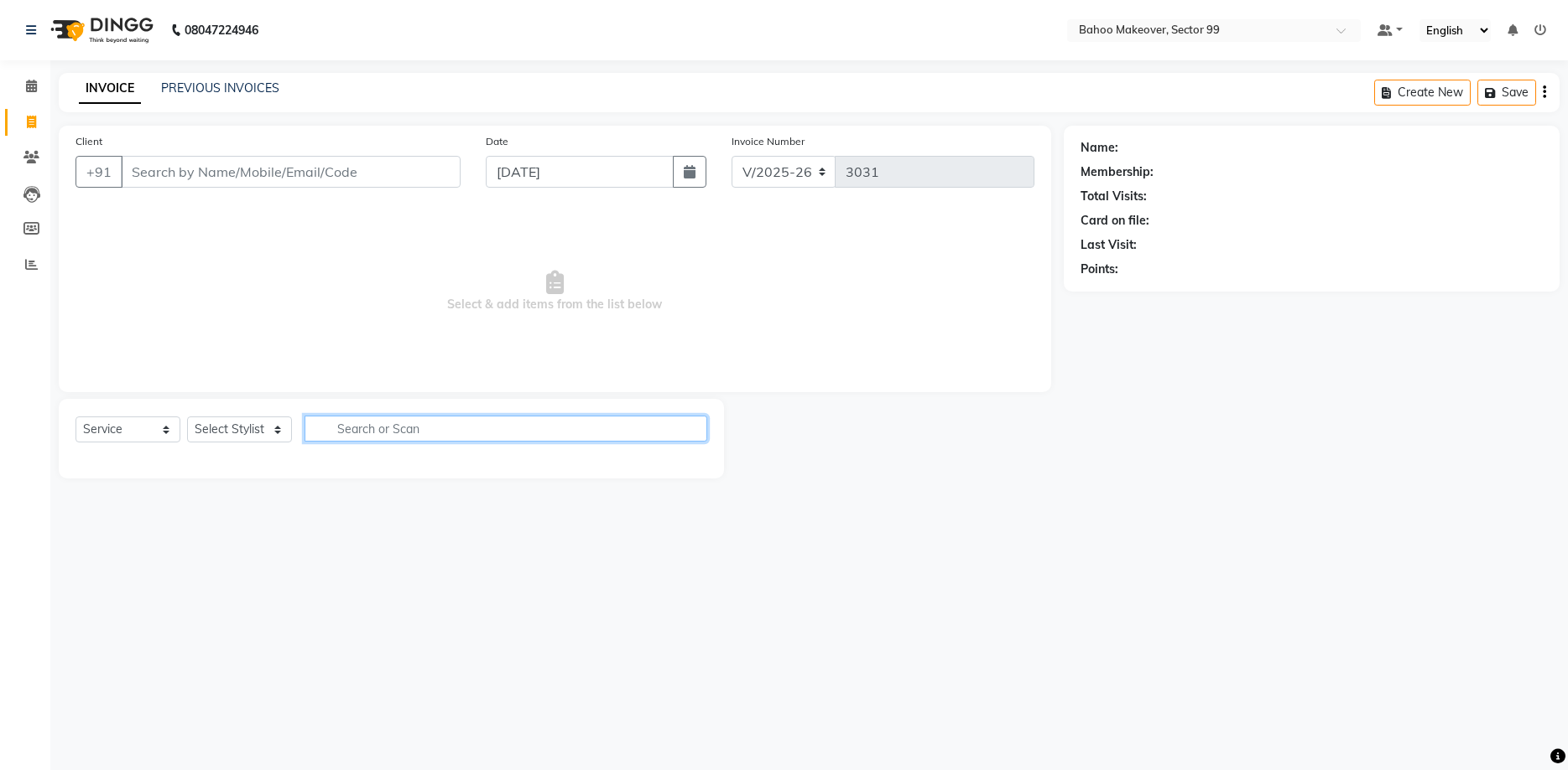
click at [394, 419] on input "text" at bounding box center [505, 429] width 403 height 26
type input "a"
click at [187, 416] on select "Select Stylist [PERSON_NAME] Makeover Bahoo Makeover Salon [PERSON_NAME] [PERSO…" at bounding box center [240, 429] width 105 height 26
select select "64177"
click option "Komal" at bounding box center [0, 0] width 0 height 0
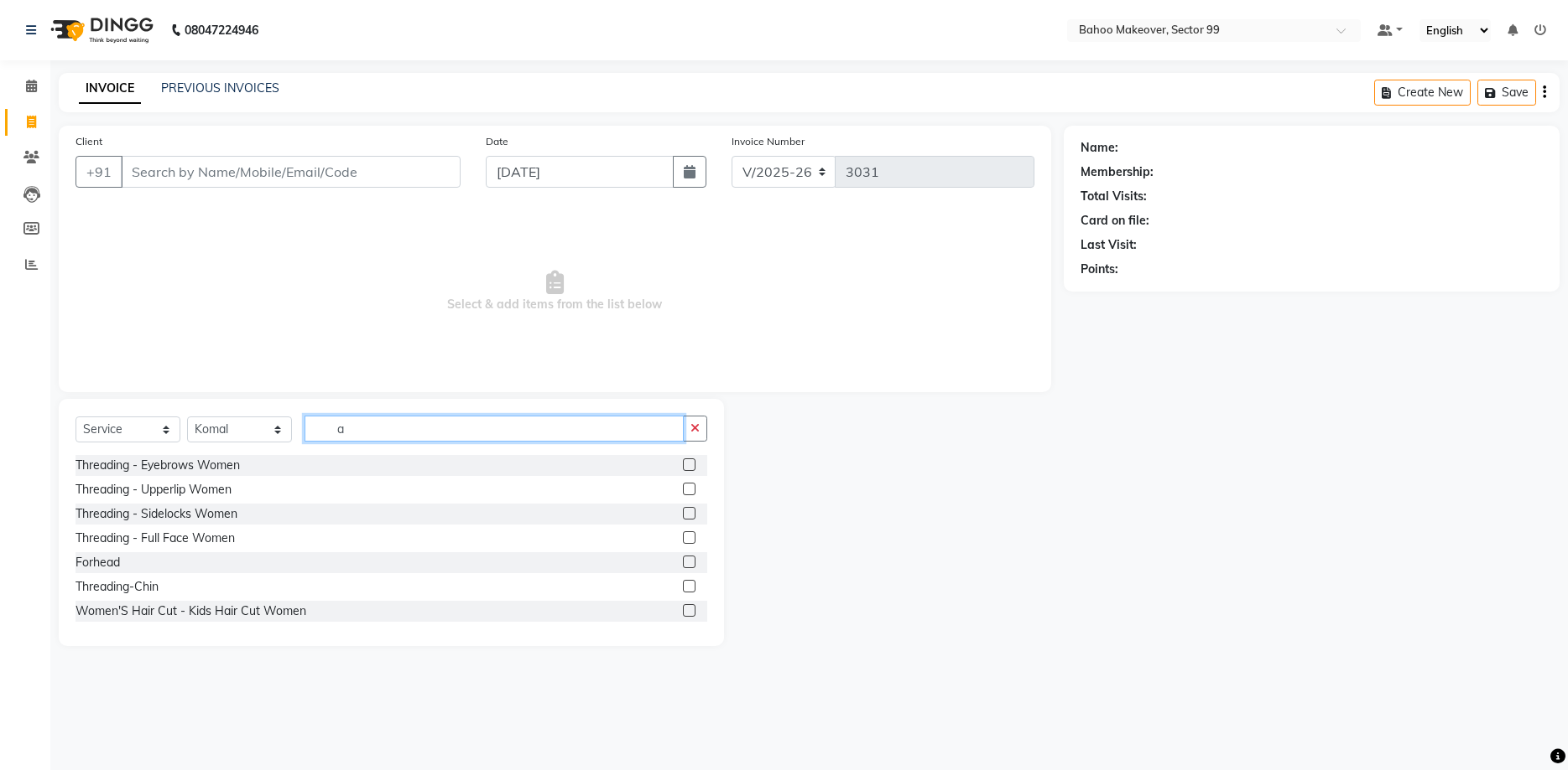
click at [391, 431] on input "a" at bounding box center [493, 429] width 379 height 26
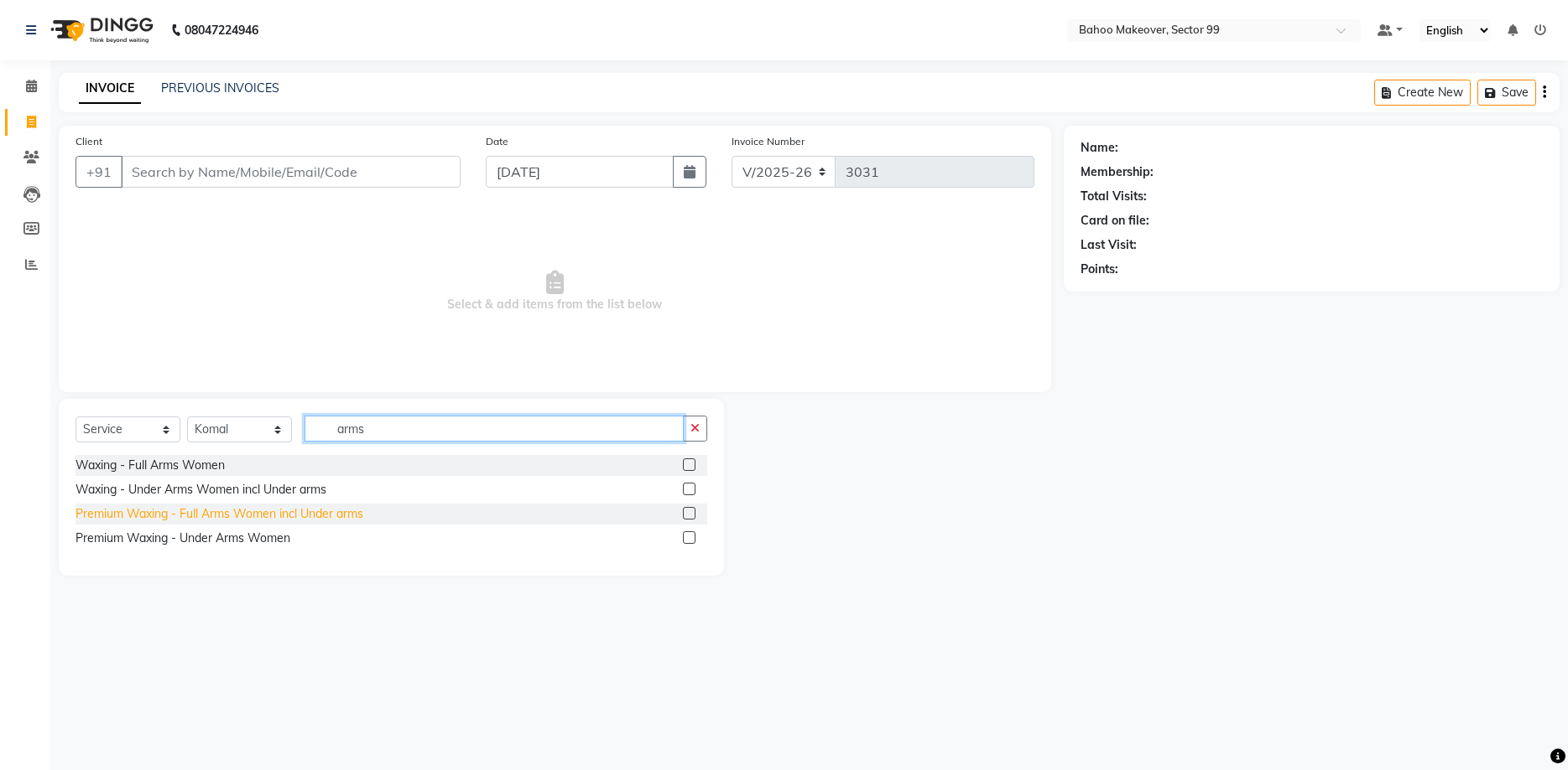
type input "arms"
click at [314, 515] on div "Premium Waxing - Full Arms Women incl Under arms" at bounding box center [219, 514] width 288 height 17
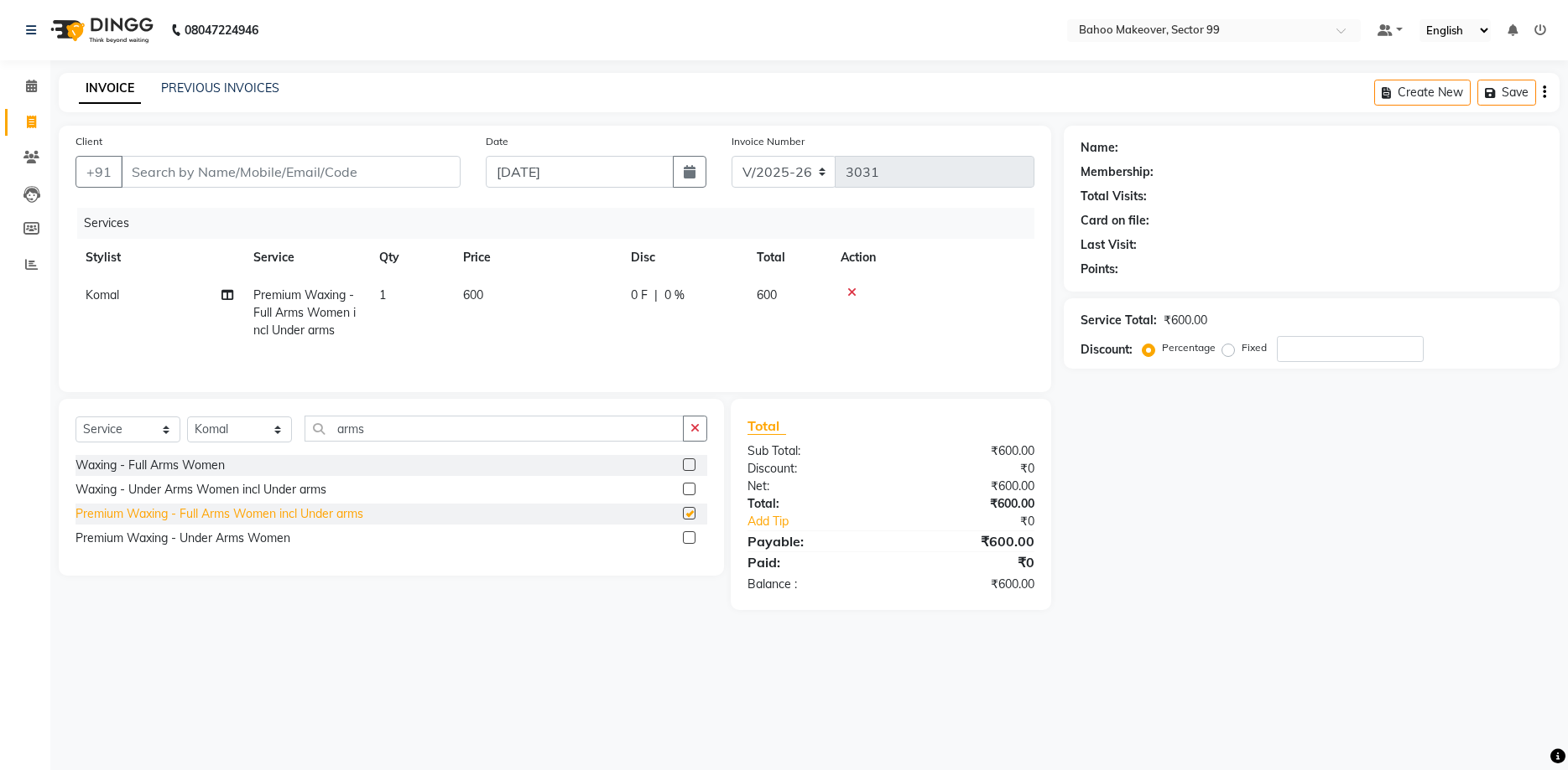
checkbox input "false"
click at [699, 424] on icon "button" at bounding box center [695, 428] width 9 height 12
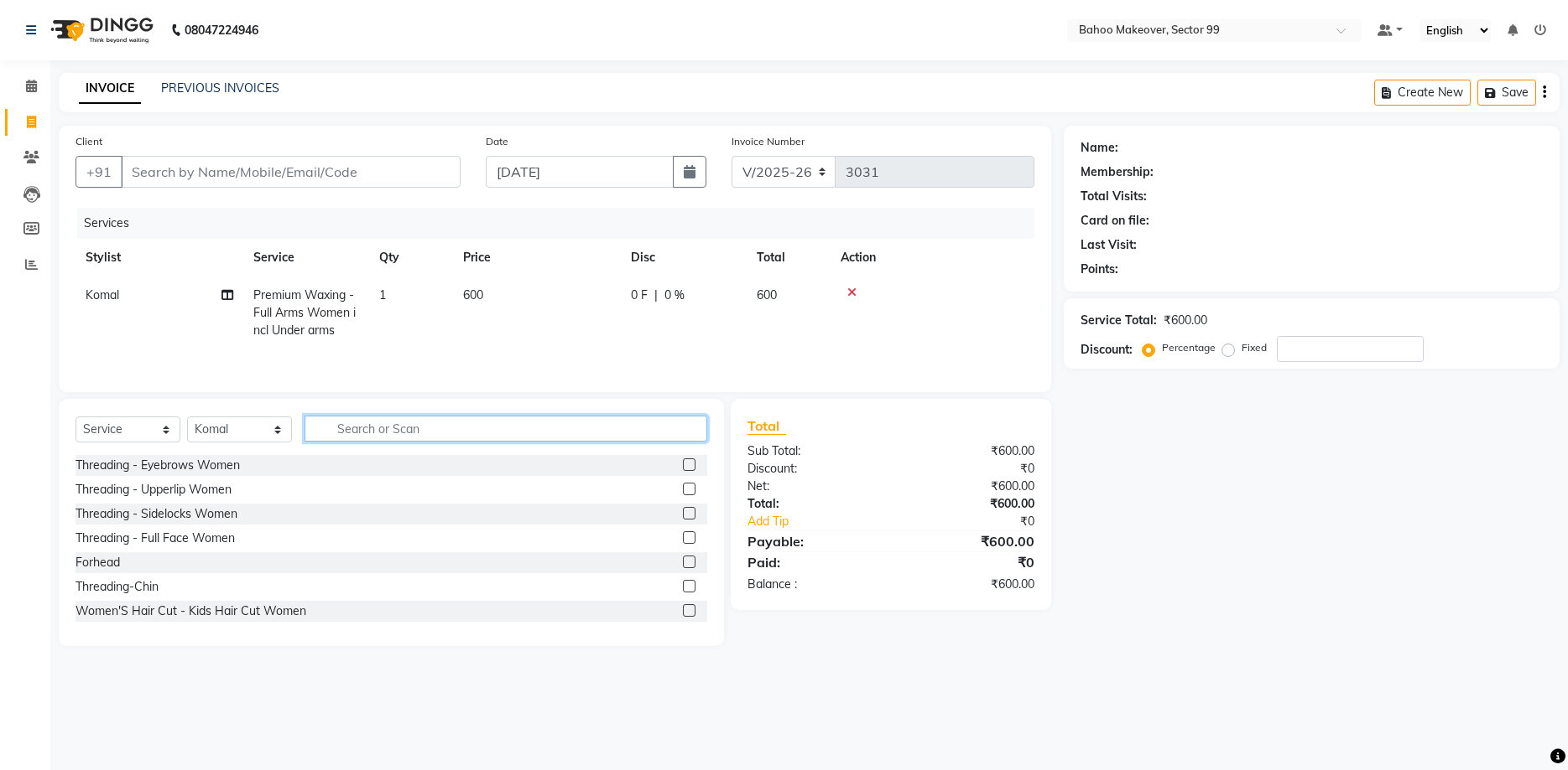
click at [559, 429] on input "text" at bounding box center [505, 429] width 403 height 26
click at [187, 416] on select "Select Stylist Arjun Azad Babita Bahoo Makeover Bahoo Makeover Salon Komal Madh…" at bounding box center [240, 429] width 105 height 26
select select "54236"
click option "Azad" at bounding box center [0, 0] width 0 height 0
click at [405, 428] on input "text" at bounding box center [505, 429] width 403 height 26
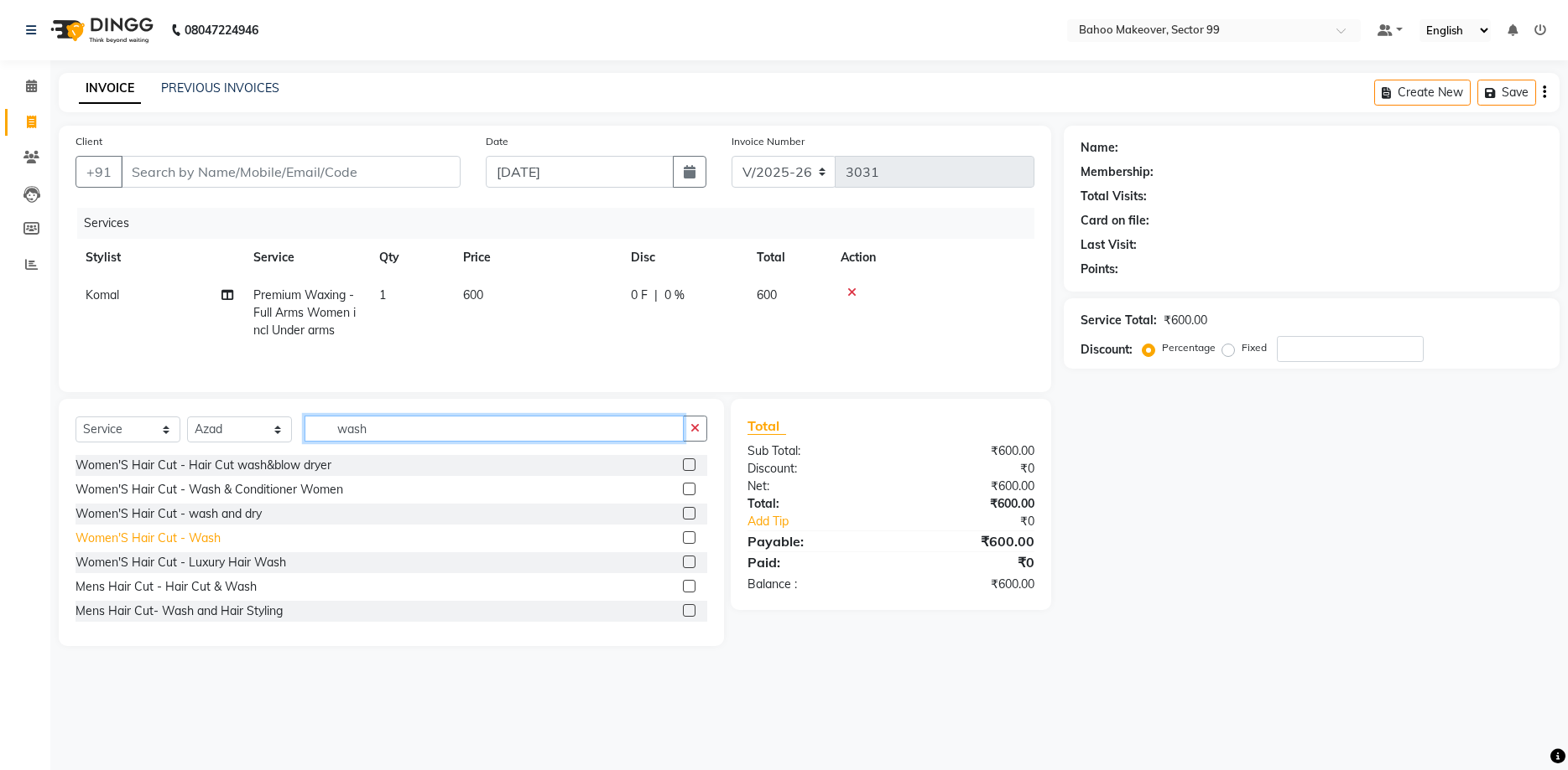
type input "wash"
click at [206, 541] on div "Women'S Hair Cut - Wash" at bounding box center [148, 538] width 145 height 17
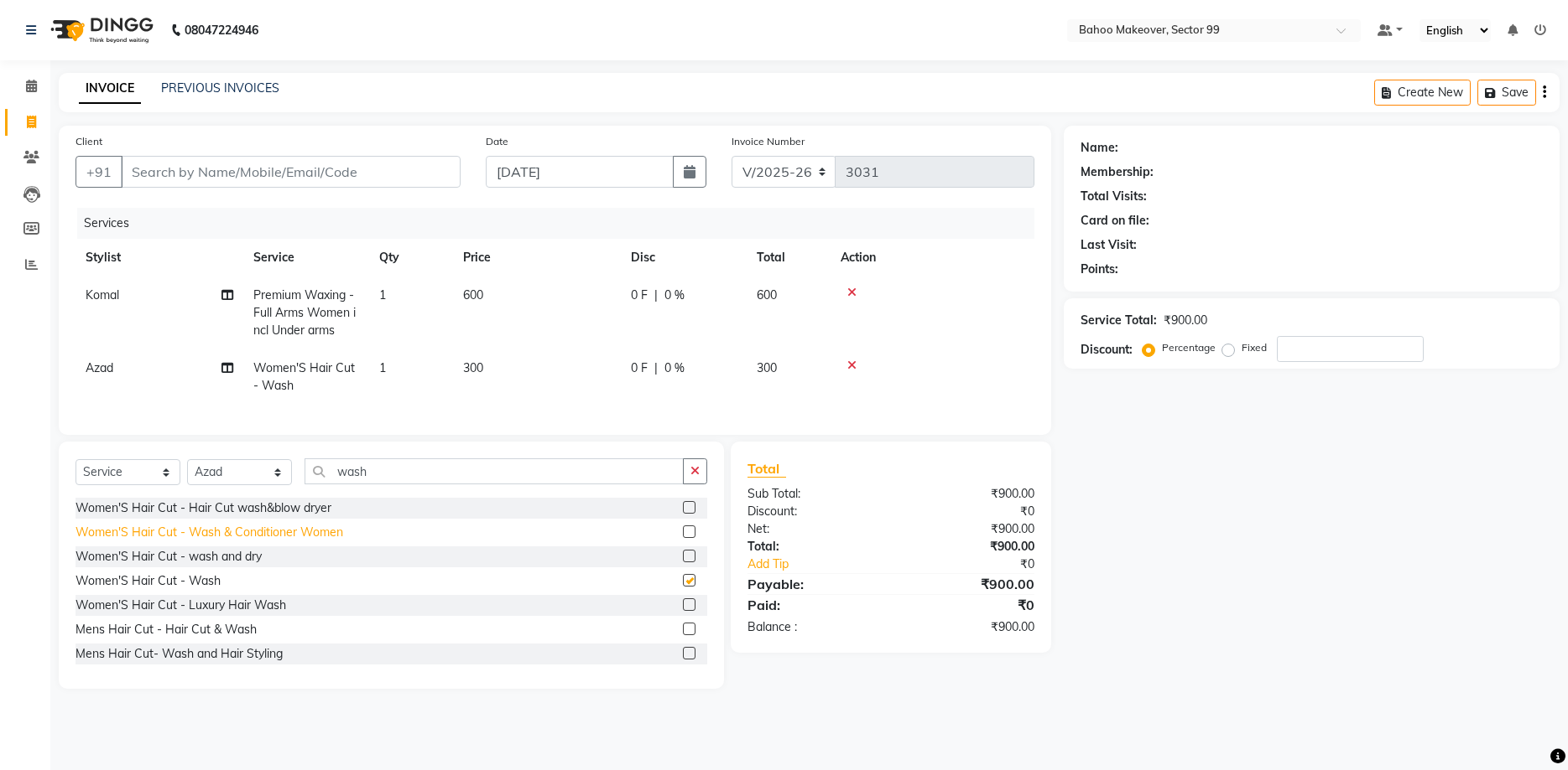
checkbox input "false"
click at [495, 366] on td "300" at bounding box center [536, 376] width 167 height 55
select select "54236"
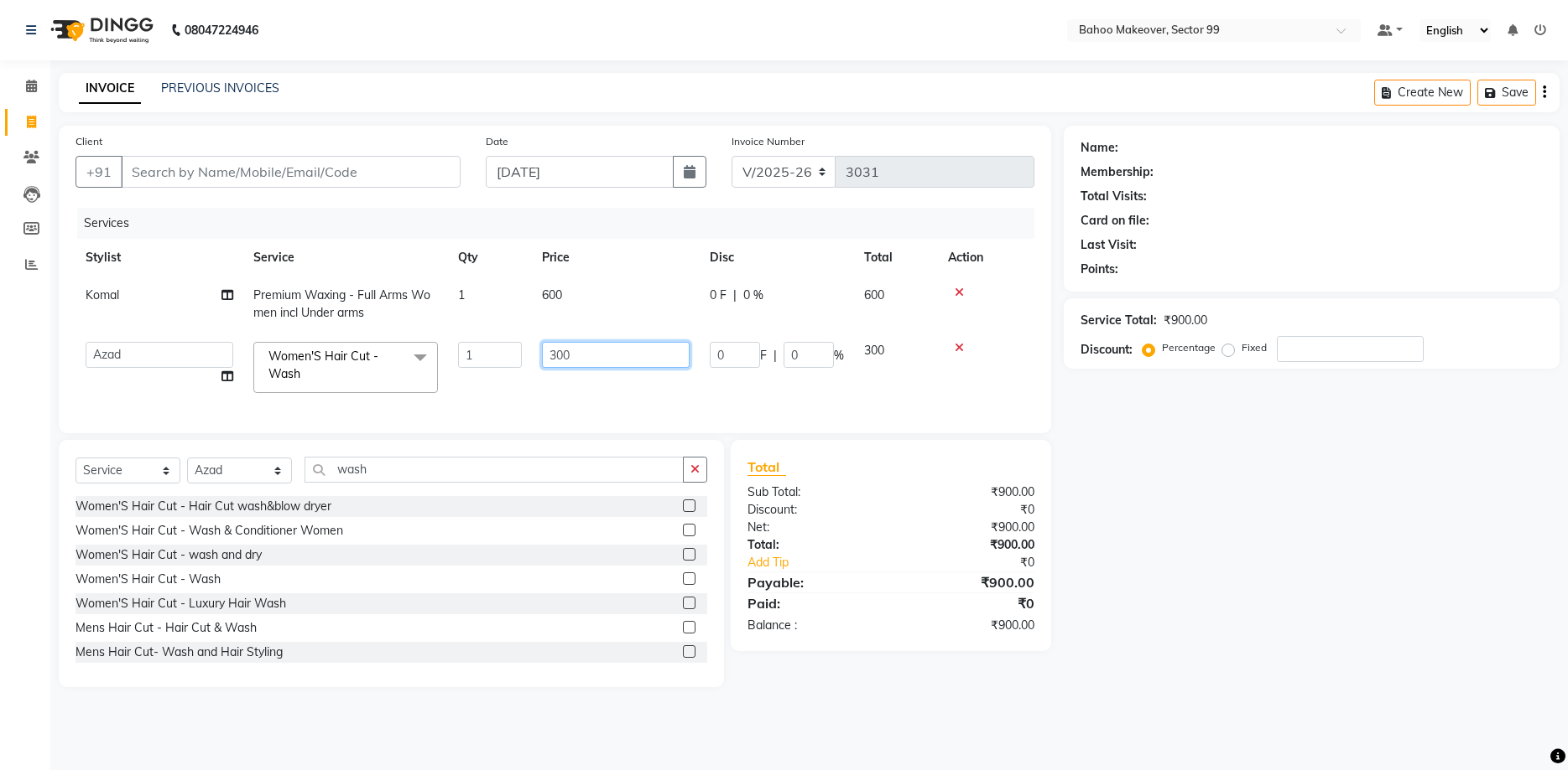
drag, startPoint x: 575, startPoint y: 359, endPoint x: 546, endPoint y: 360, distance: 29.0
click at [546, 360] on input "300" at bounding box center [616, 355] width 148 height 26
type input "500"
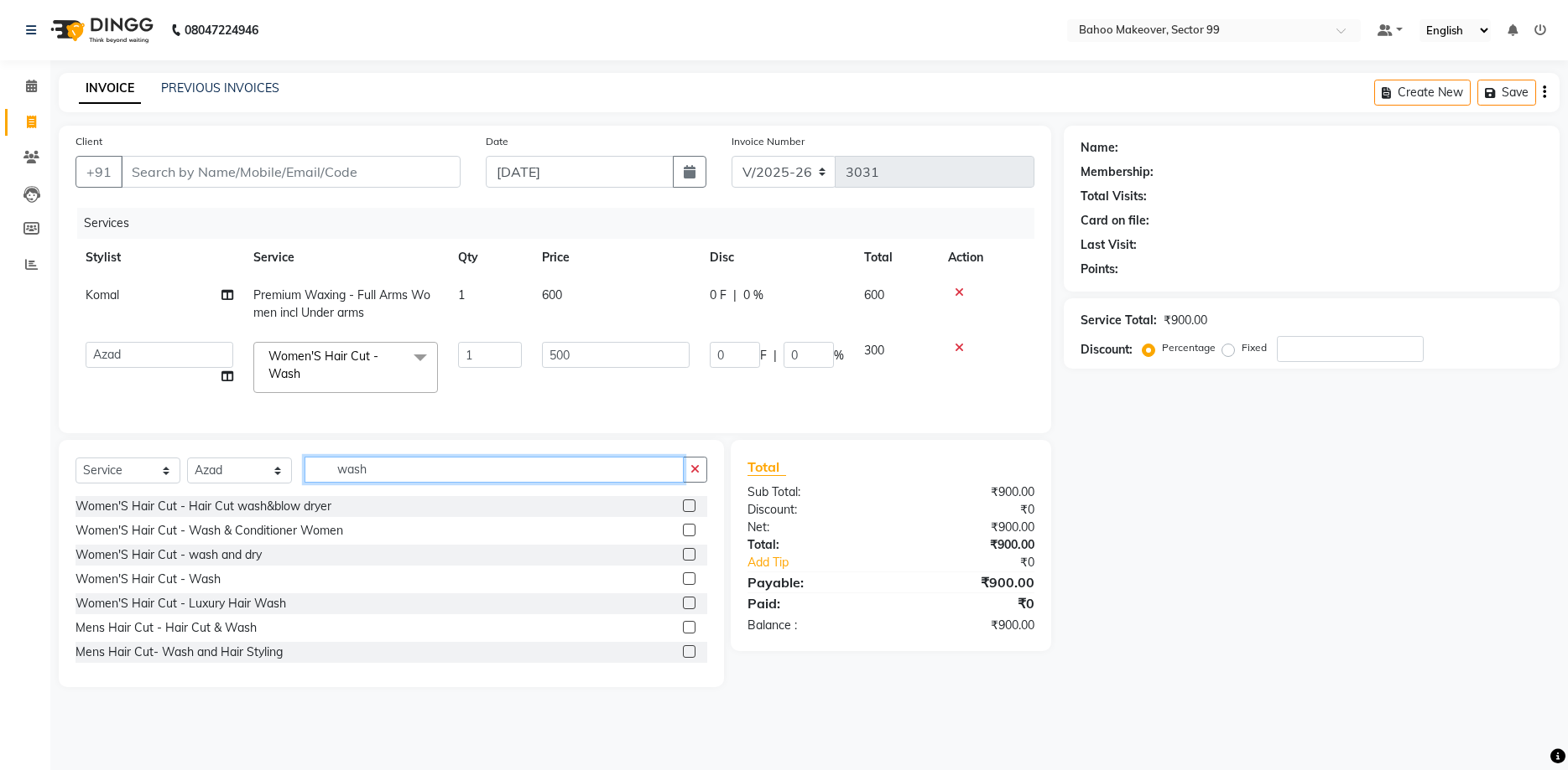
click at [567, 479] on input "wash" at bounding box center [493, 470] width 379 height 26
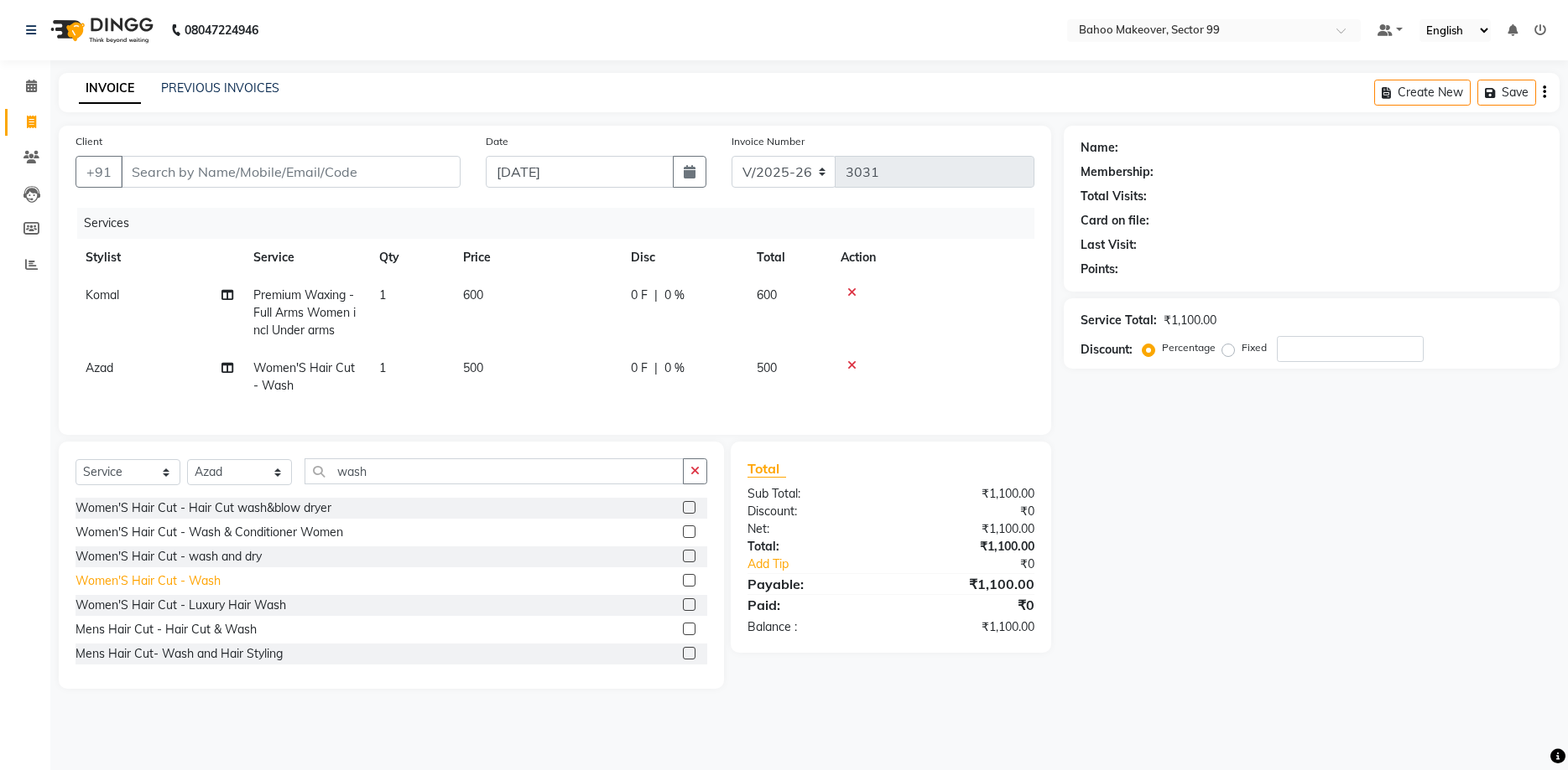
click at [182, 577] on div "Women'S Hair Cut - Wash" at bounding box center [148, 581] width 145 height 17
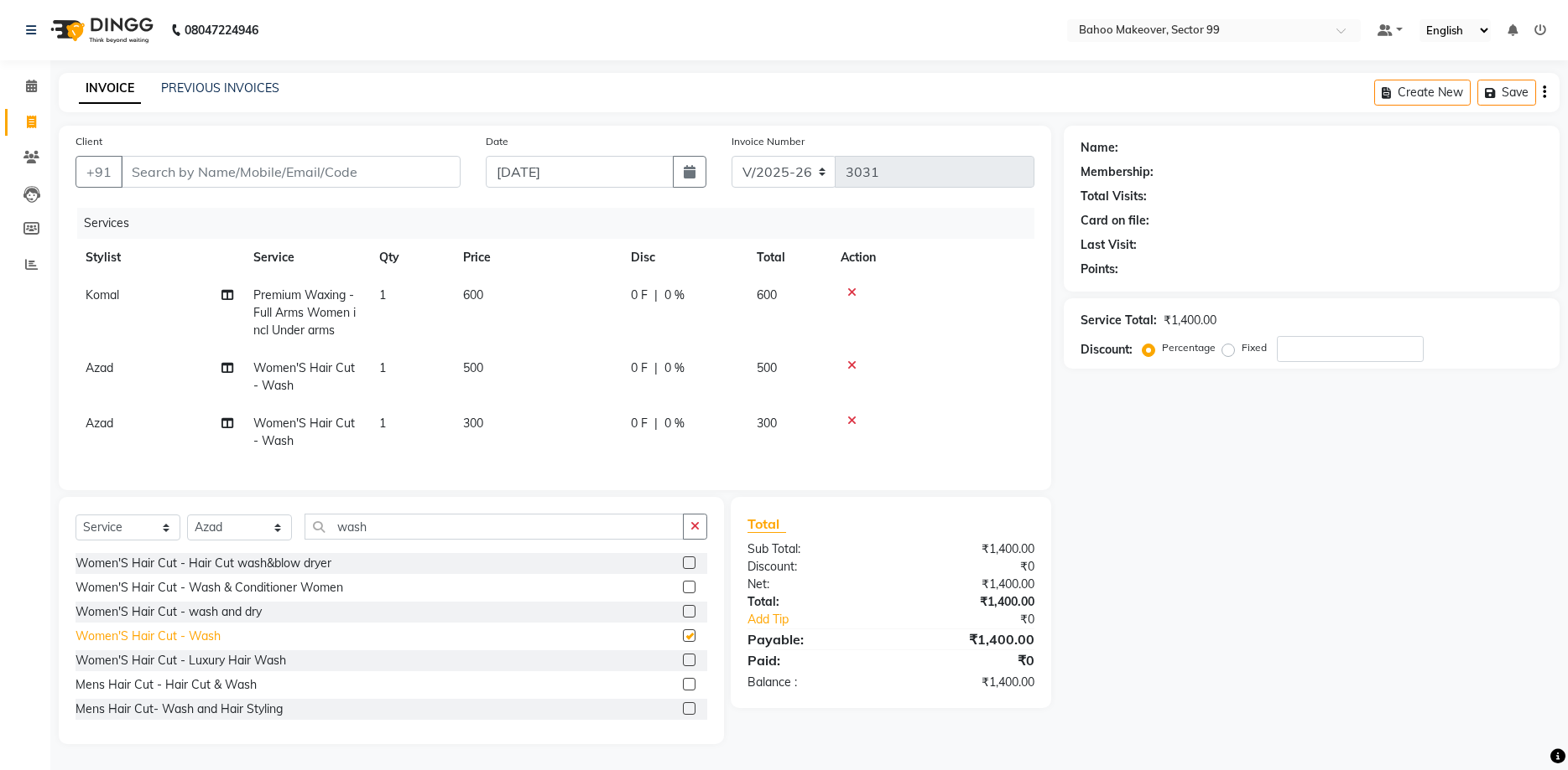
checkbox input "false"
click at [107, 428] on span "Azad" at bounding box center [100, 423] width 28 height 15
select select "54236"
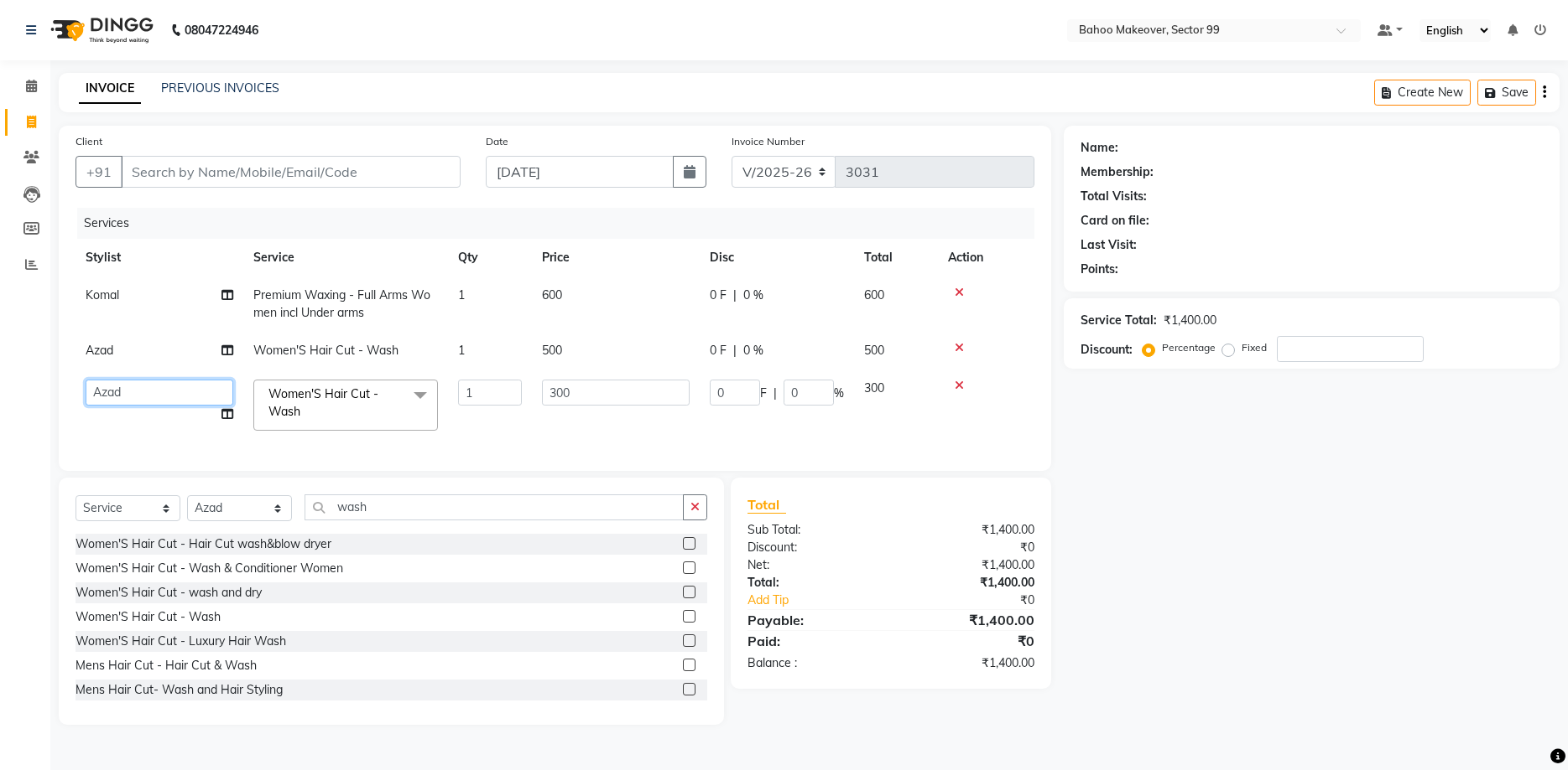
click at [86, 380] on select "Arjun Azad Babita Bahoo Makeover Bahoo Makeover Salon Komal Madhoo Mandeep Mohd…" at bounding box center [159, 393] width 148 height 26
select select "87693"
drag, startPoint x: 573, startPoint y: 394, endPoint x: 546, endPoint y: 403, distance: 28.5
click at [546, 403] on input "300" at bounding box center [616, 393] width 148 height 26
type input "500"
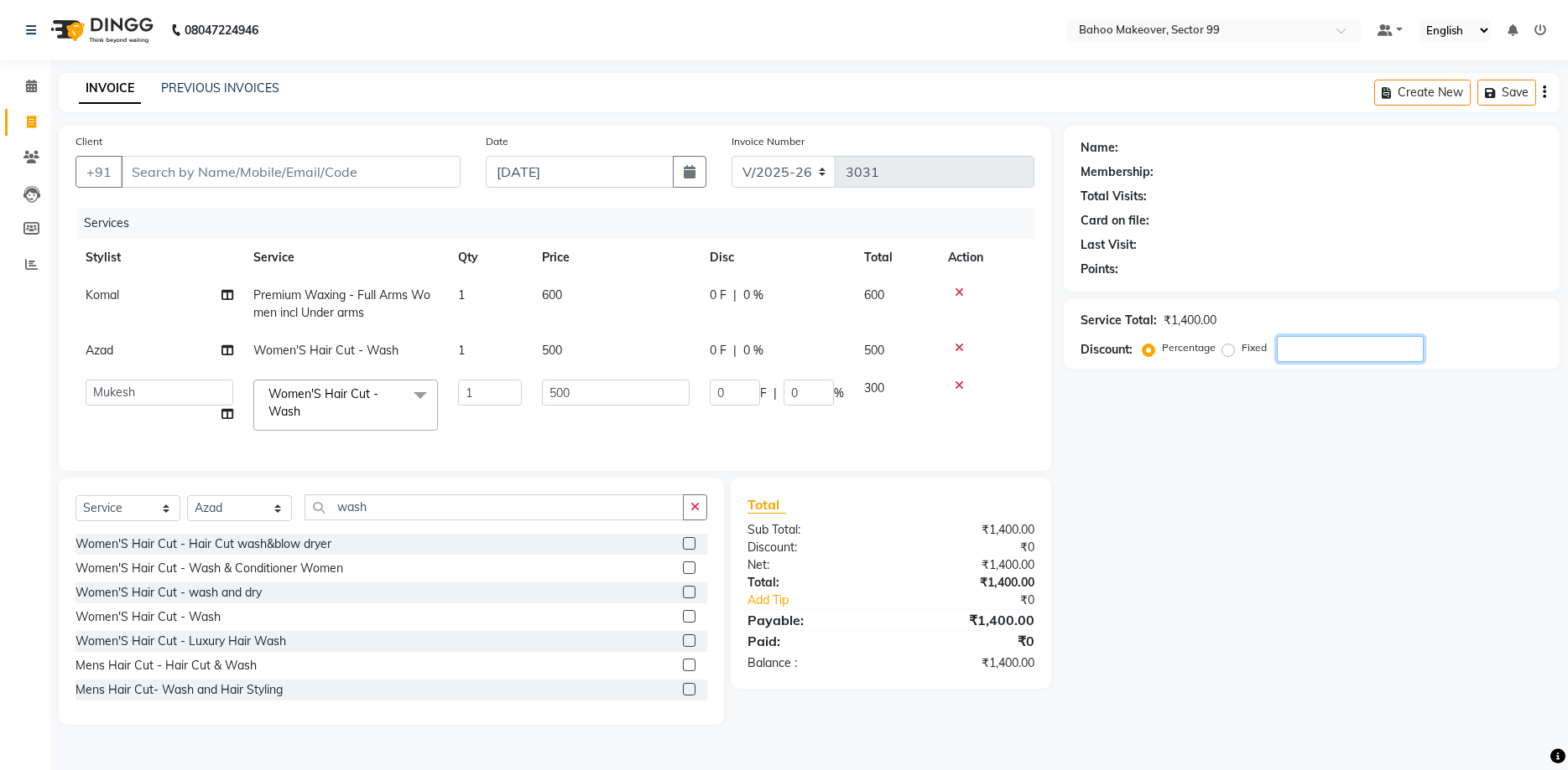
click at [1292, 357] on input "number" at bounding box center [1350, 349] width 147 height 26
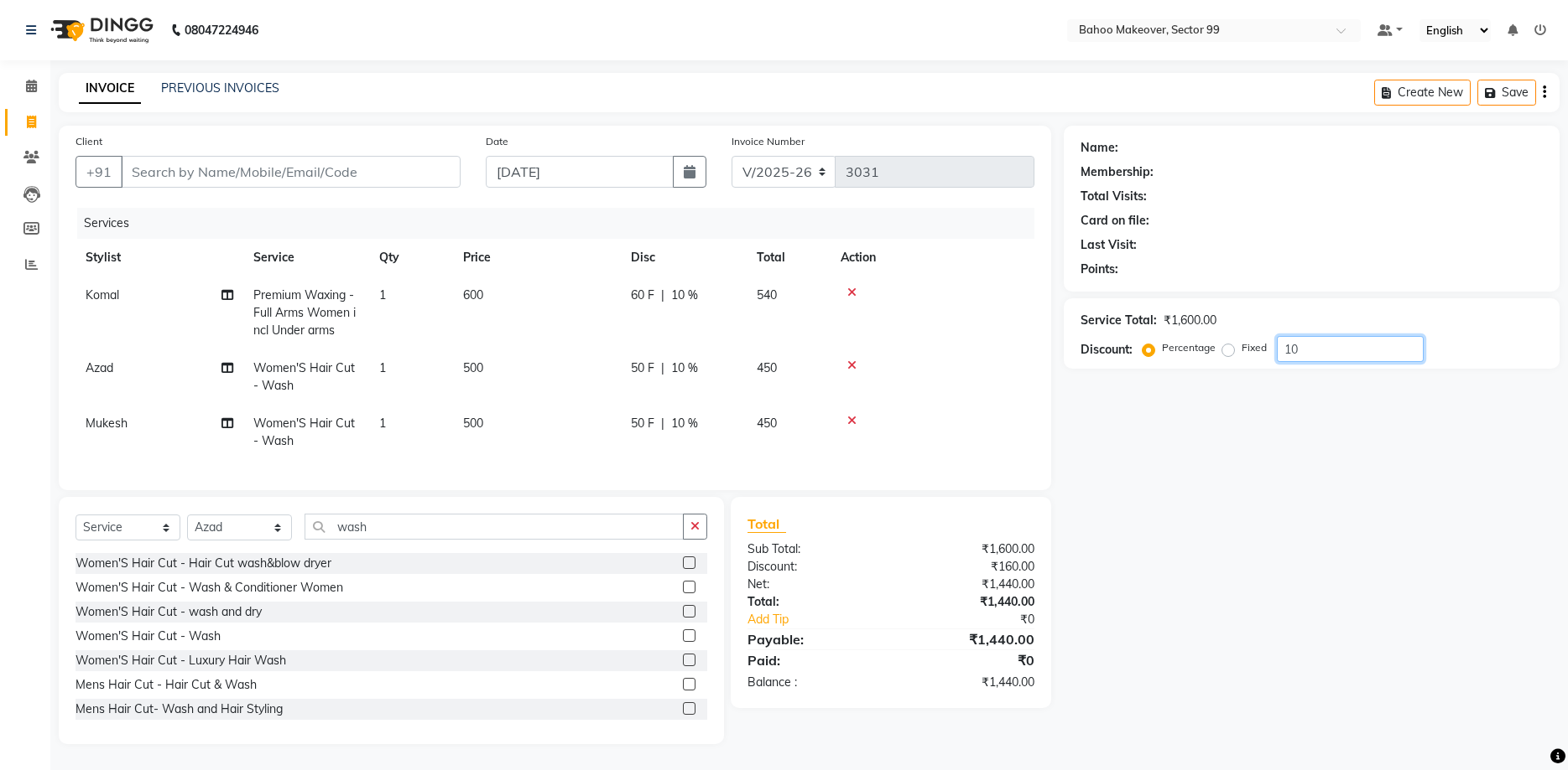
type input "1"
type input "10"
click at [207, 167] on input "Client" at bounding box center [290, 171] width 339 height 32
click at [491, 367] on td "500" at bounding box center [536, 376] width 167 height 55
select select "54236"
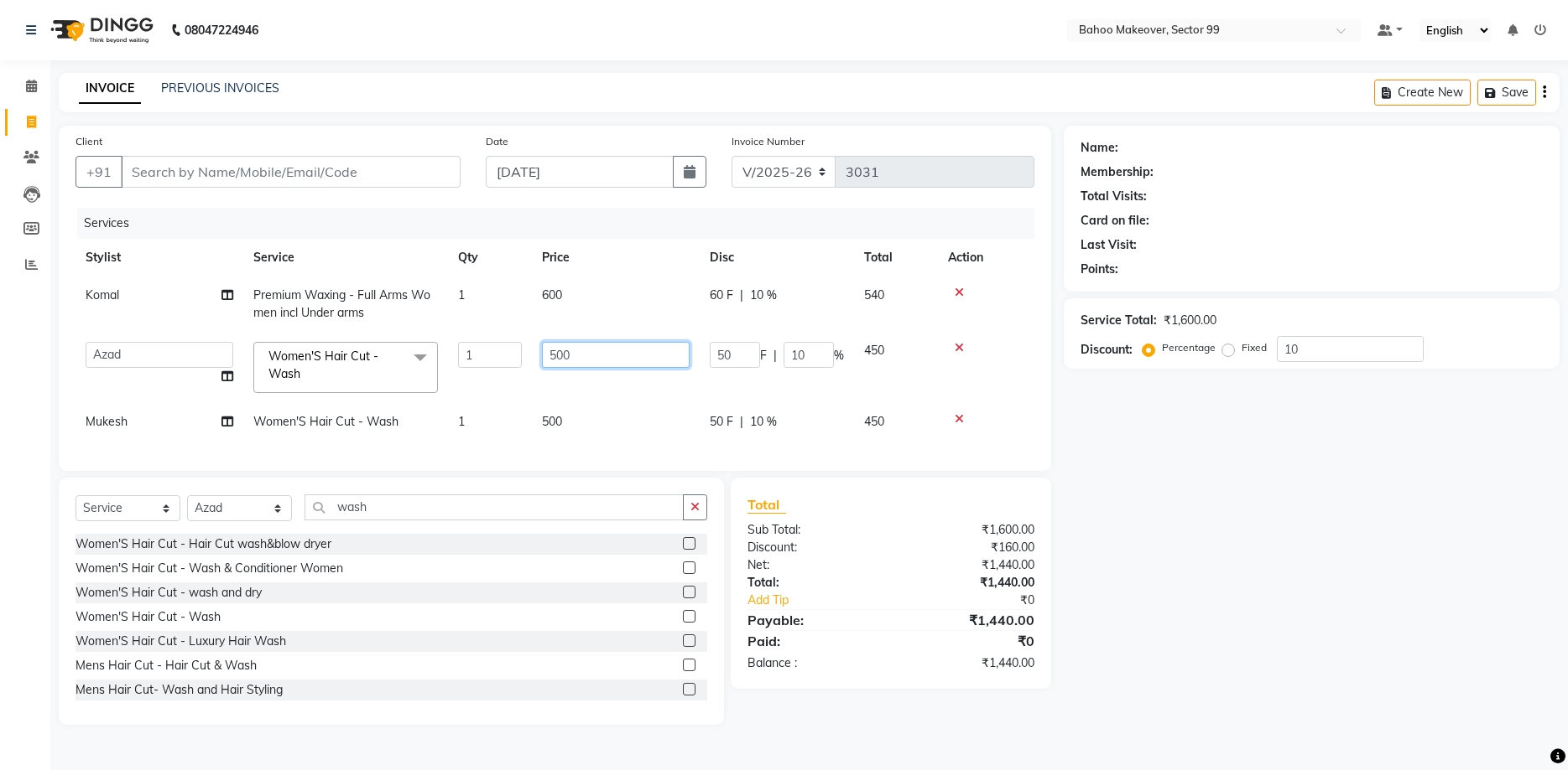
click at [580, 359] on input "500" at bounding box center [616, 355] width 148 height 26
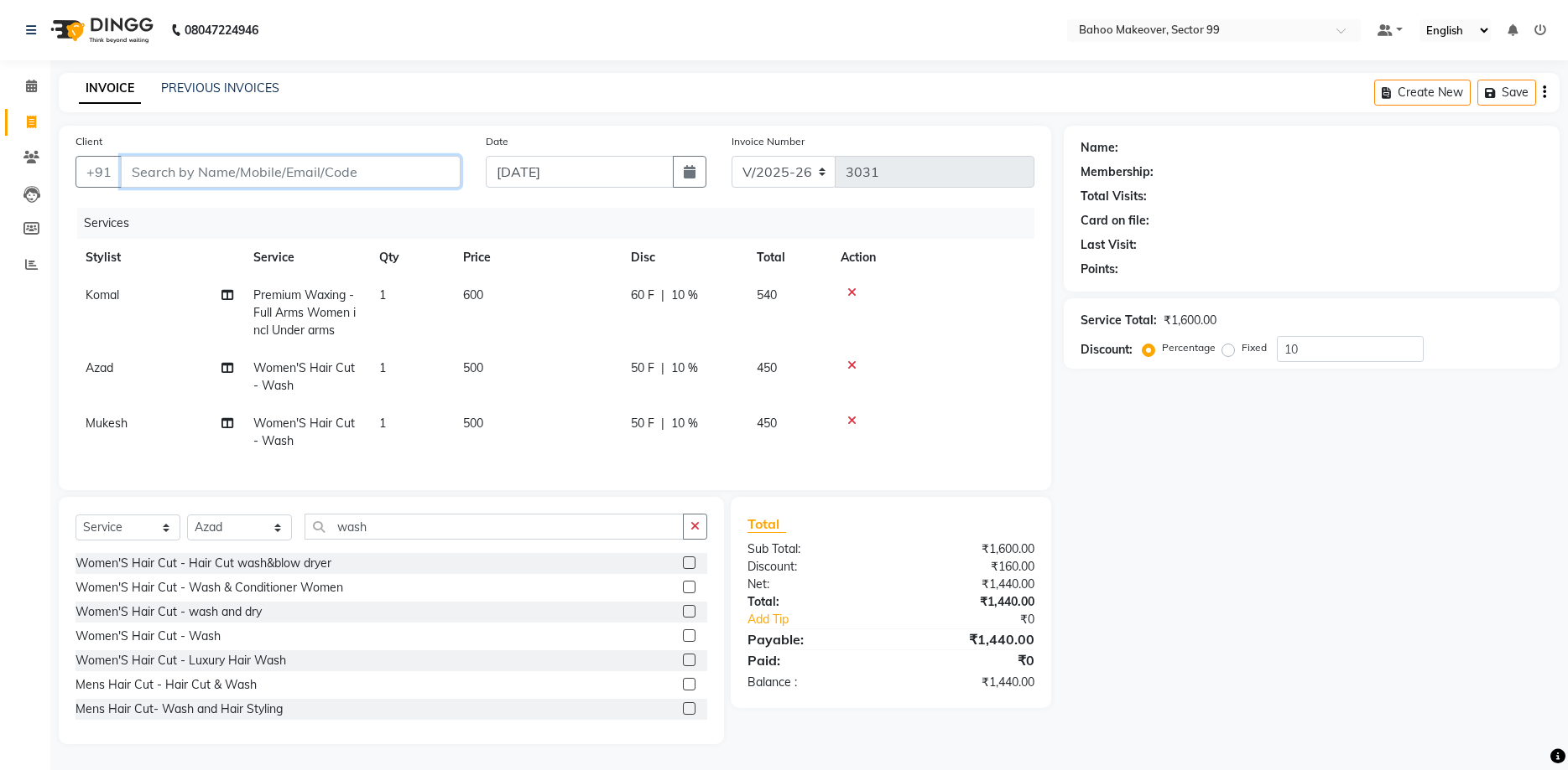
click at [385, 166] on input "Client" at bounding box center [290, 171] width 339 height 32
click at [378, 167] on input "Client" at bounding box center [290, 171] width 339 height 32
type input "9"
type input "0"
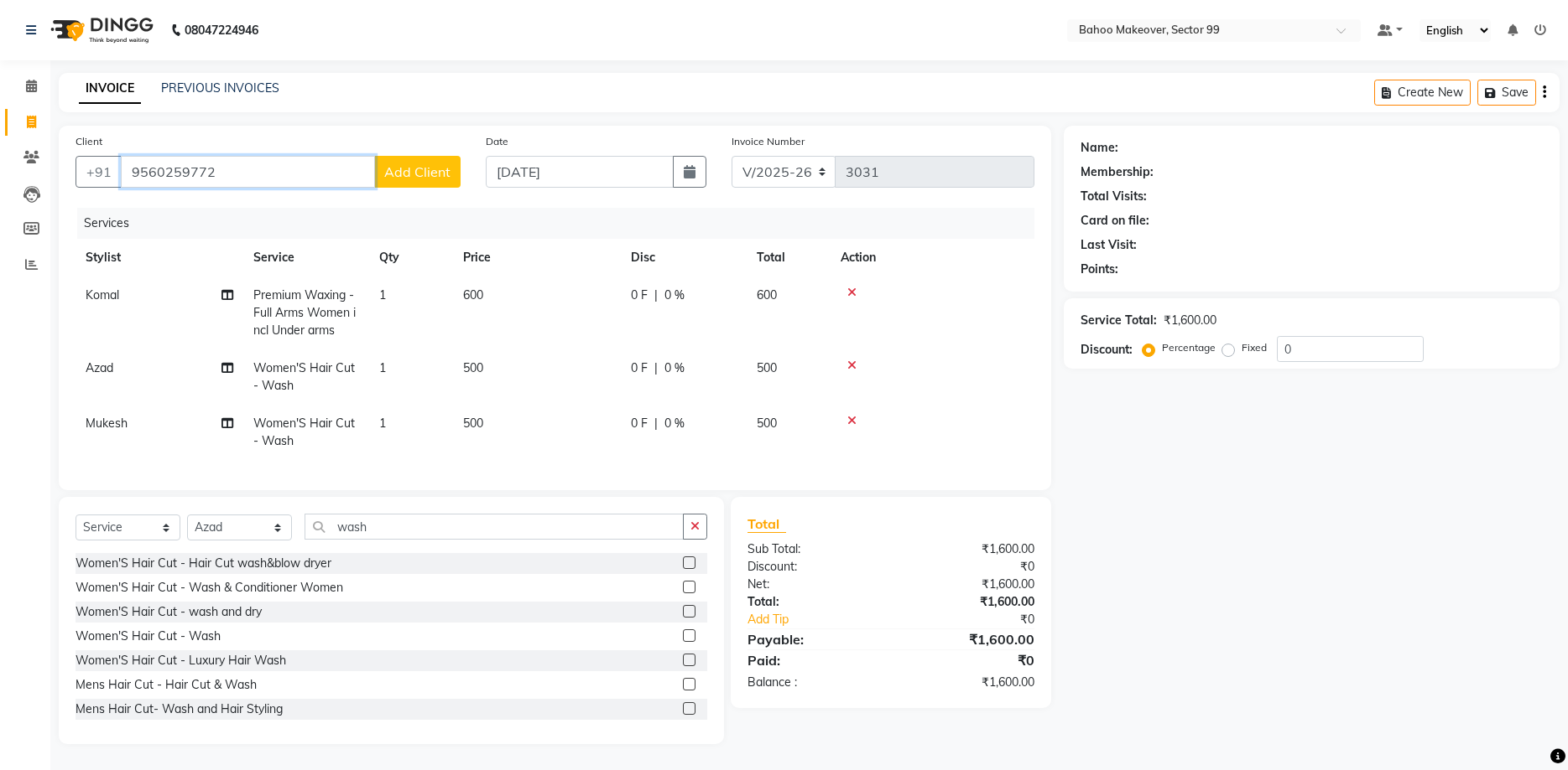
type input "9560259772"
click at [421, 175] on span "Add Client" at bounding box center [416, 172] width 66 height 17
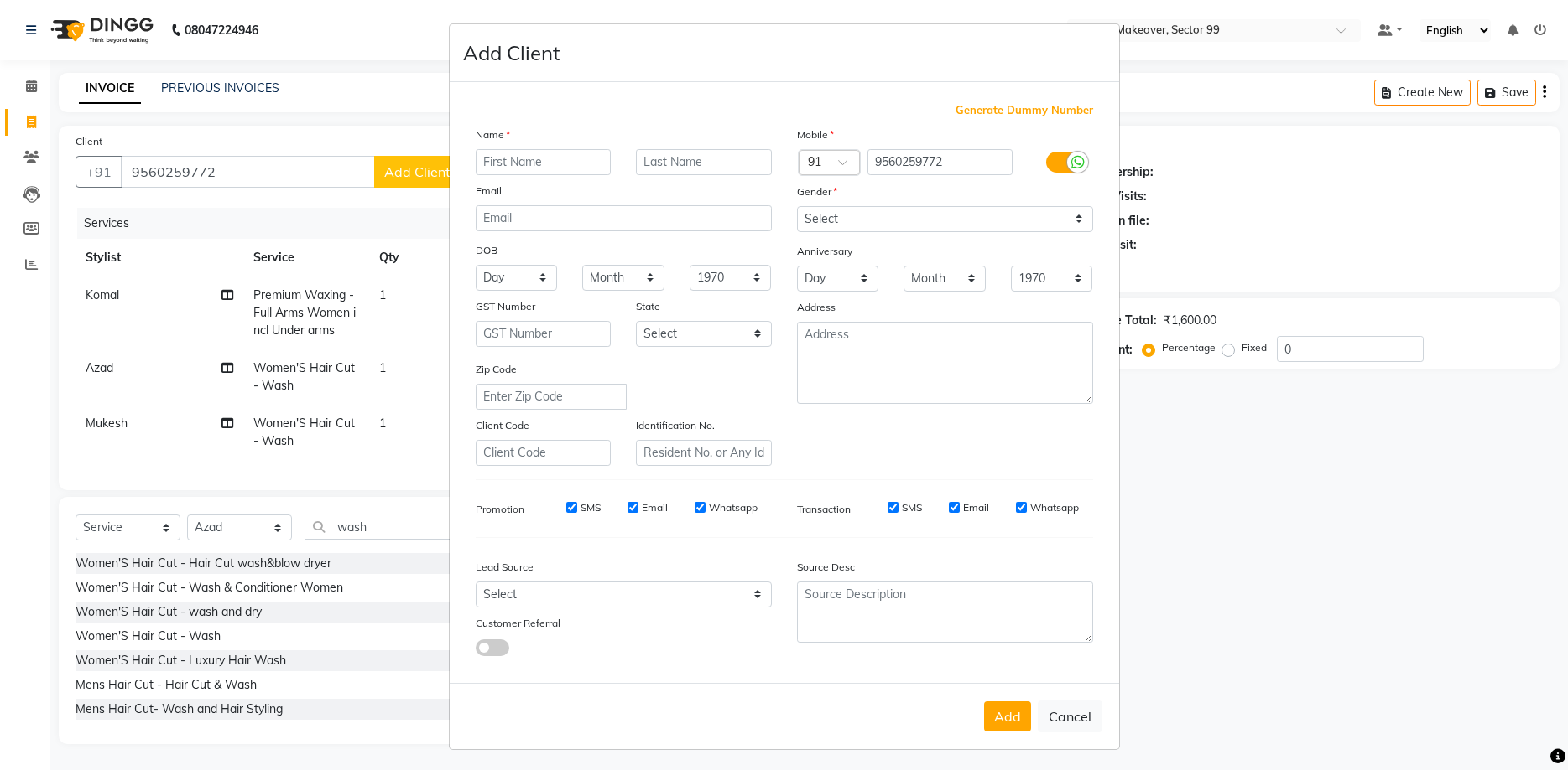
click at [501, 157] on input "text" at bounding box center [543, 162] width 136 height 26
type input "Mukta"
click at [797, 206] on select "Select Male Female Other Prefer Not To Say" at bounding box center [944, 219] width 296 height 26
select select "female"
click option "Female" at bounding box center [0, 0] width 0 height 0
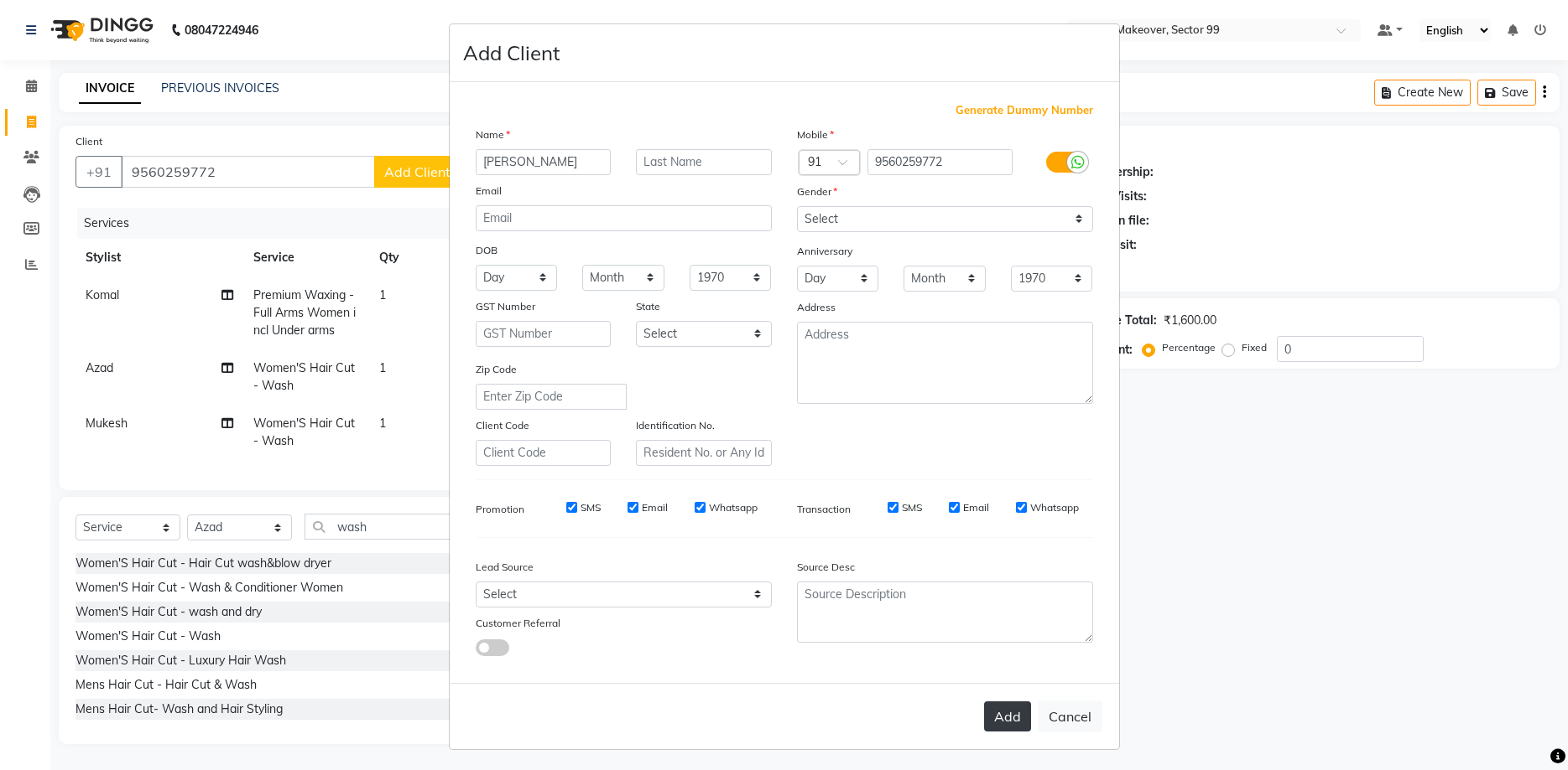
click at [999, 714] on button "Add" at bounding box center [1008, 717] width 47 height 30
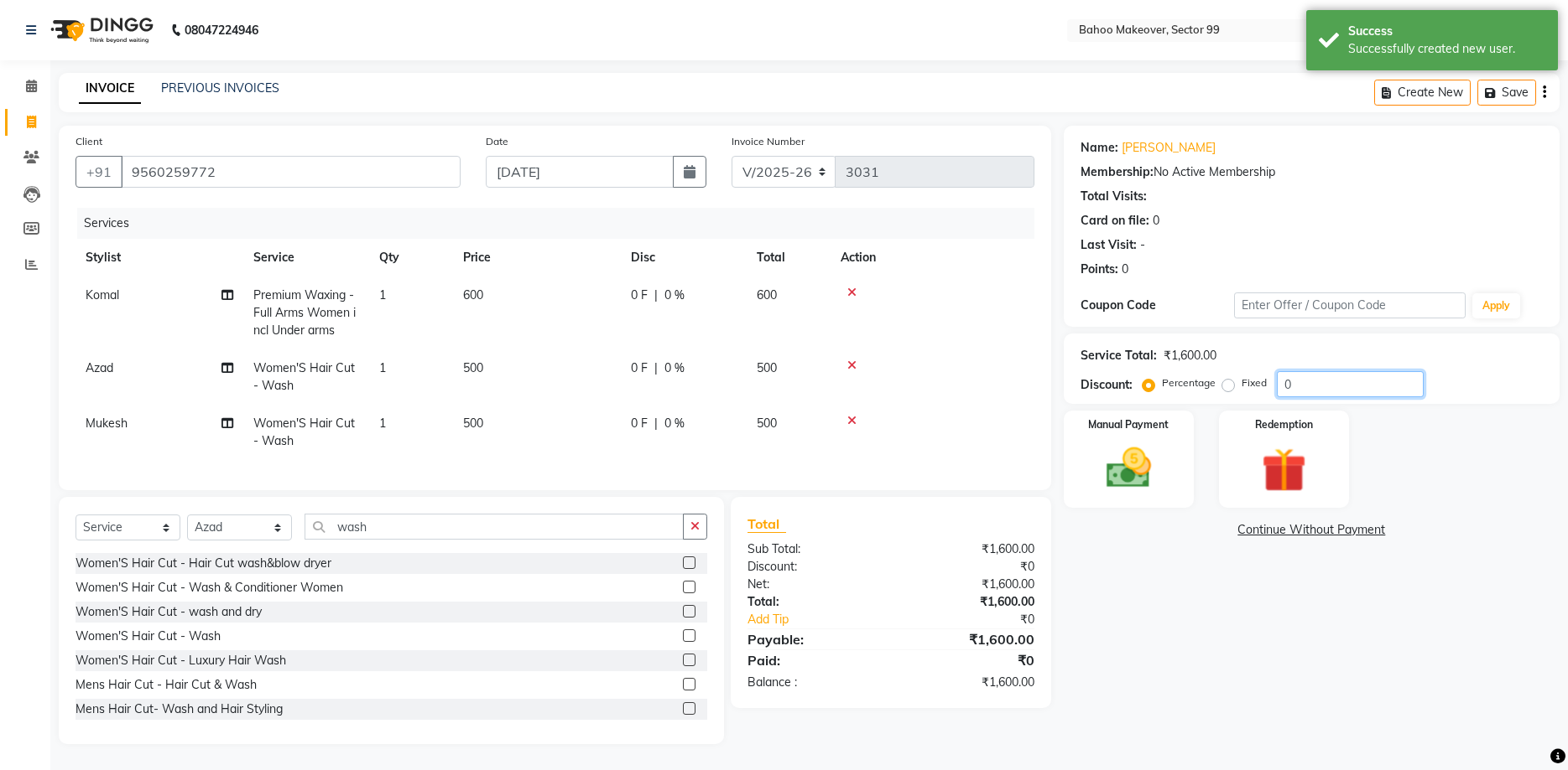
click at [1298, 375] on input "0" at bounding box center [1350, 384] width 147 height 26
type input "10"
click at [1182, 498] on div "Manual Payment" at bounding box center [1129, 460] width 136 height 101
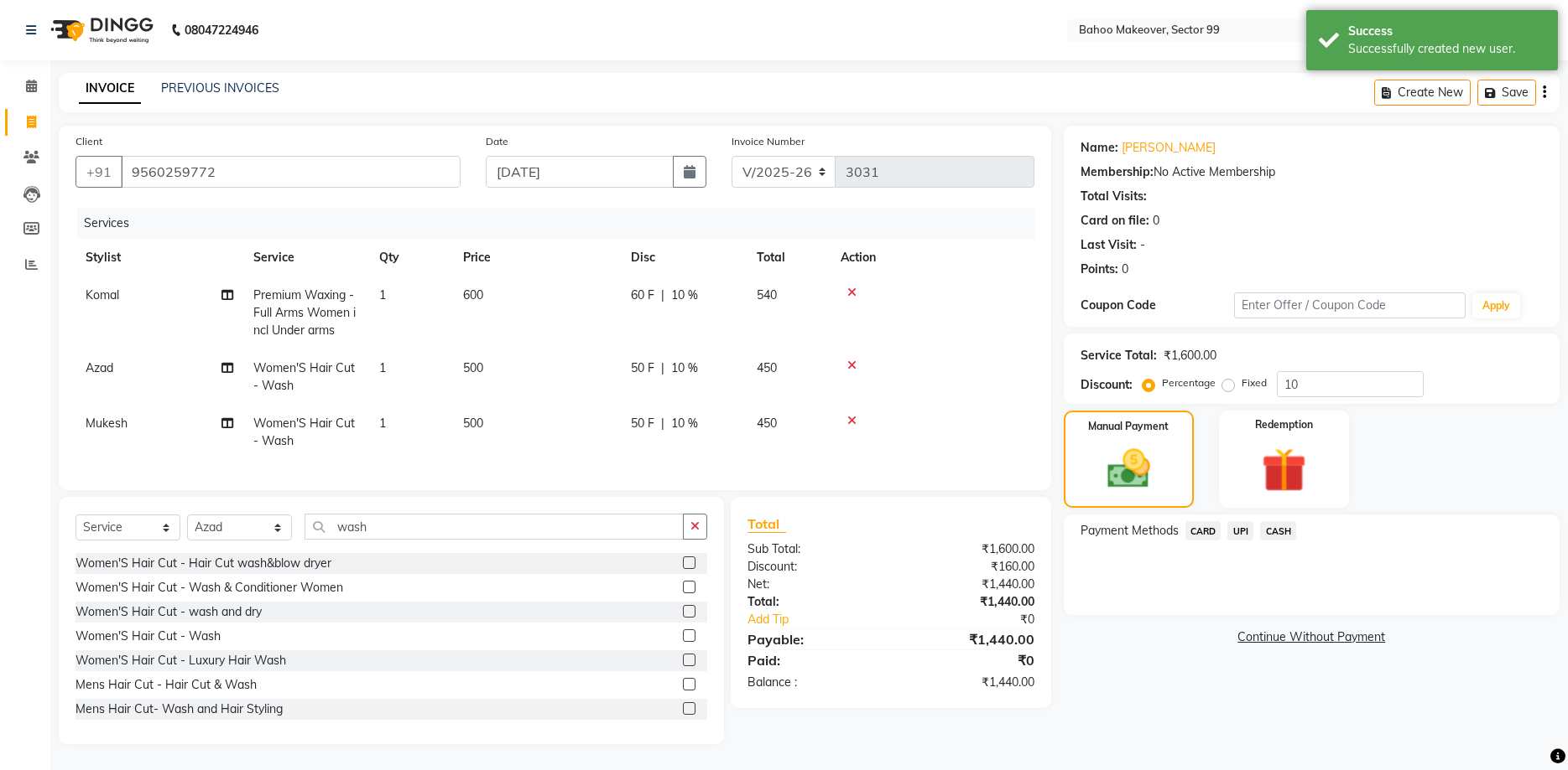
click at [1243, 534] on span "UPI" at bounding box center [1240, 530] width 26 height 19
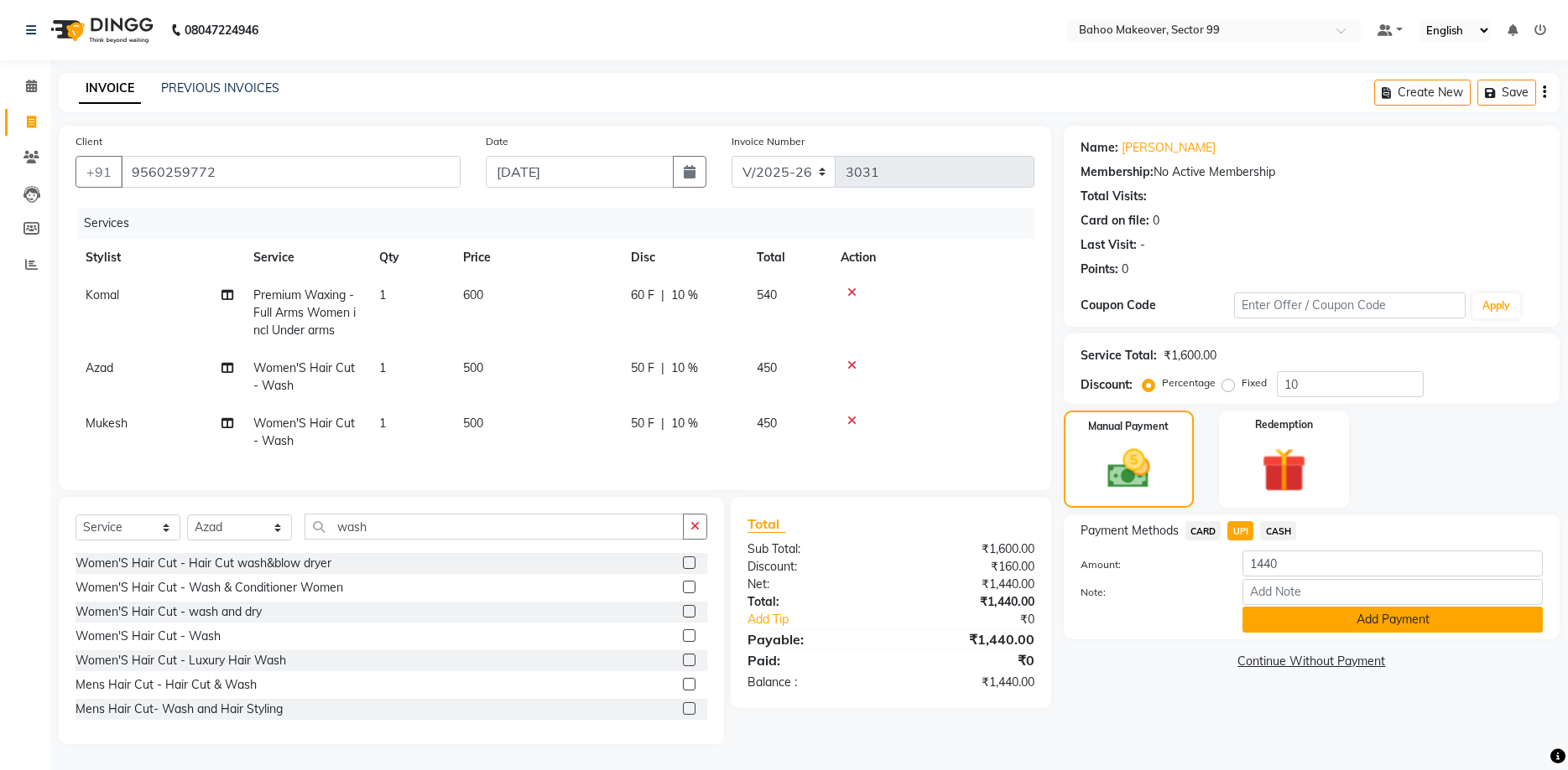
click at [1321, 627] on button "Add Payment" at bounding box center [1392, 620] width 301 height 26
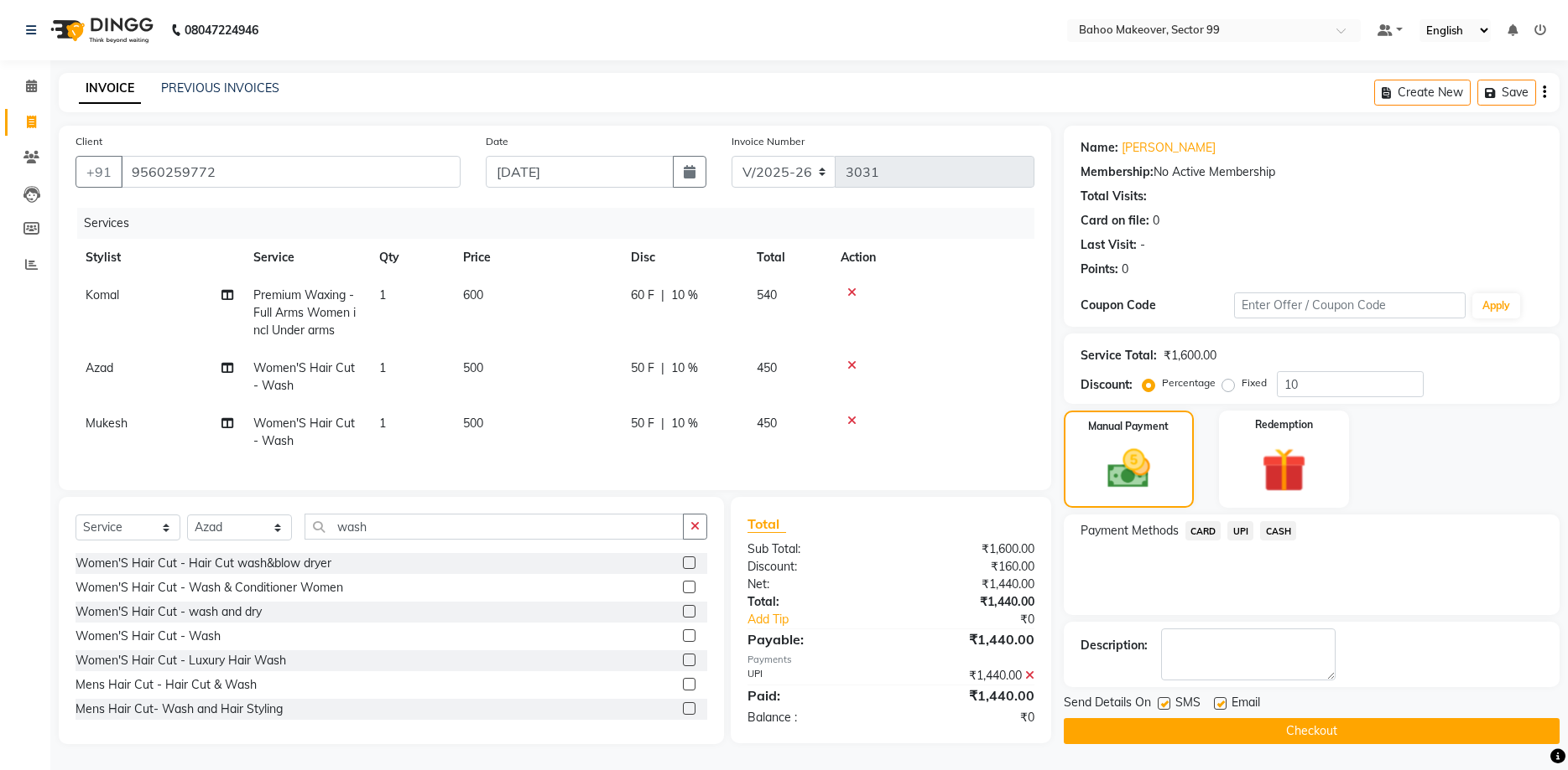
click at [1362, 728] on button "Checkout" at bounding box center [1312, 731] width 496 height 26
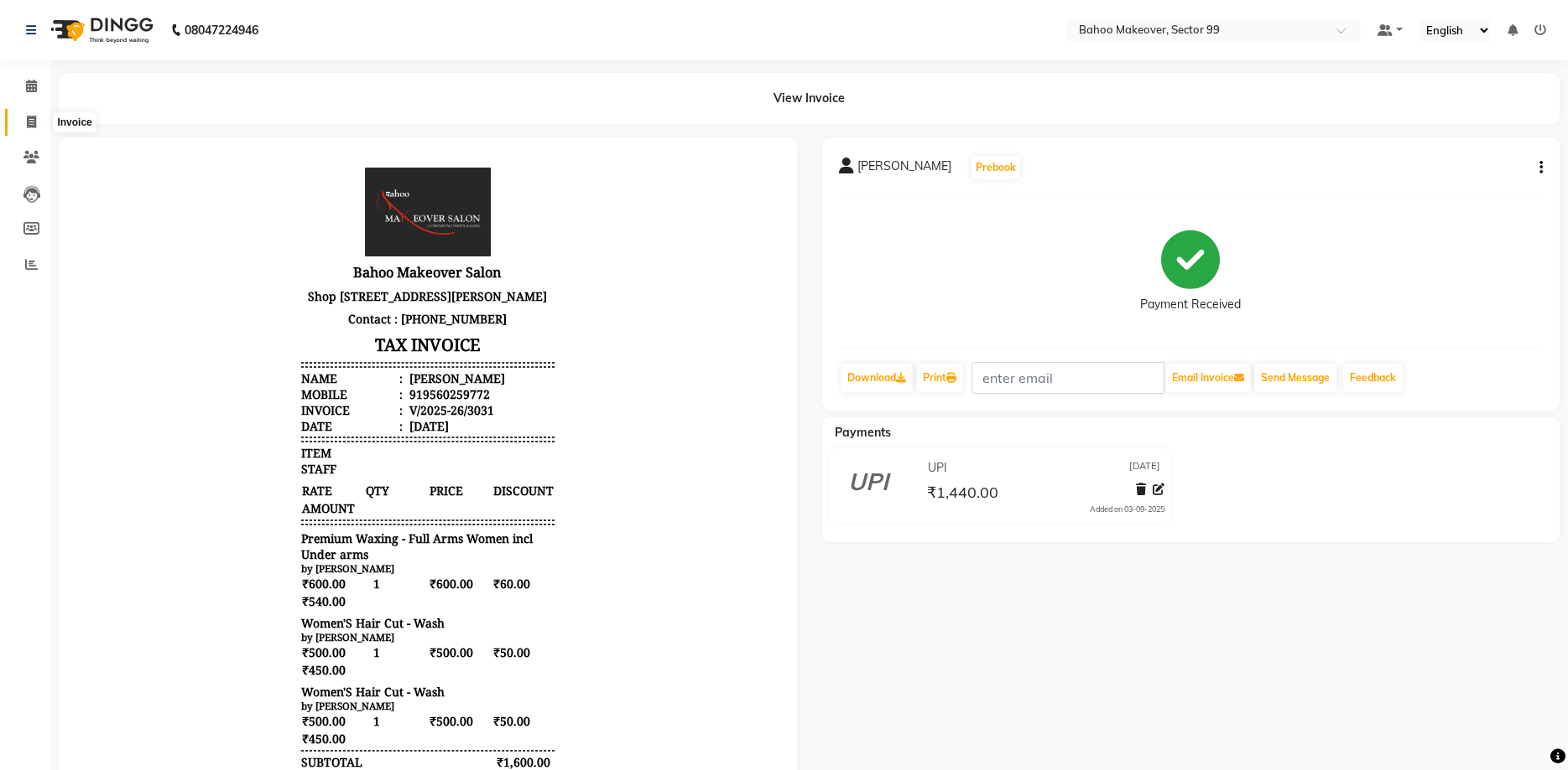
click at [28, 117] on icon at bounding box center [32, 122] width 9 height 13
select select "service"
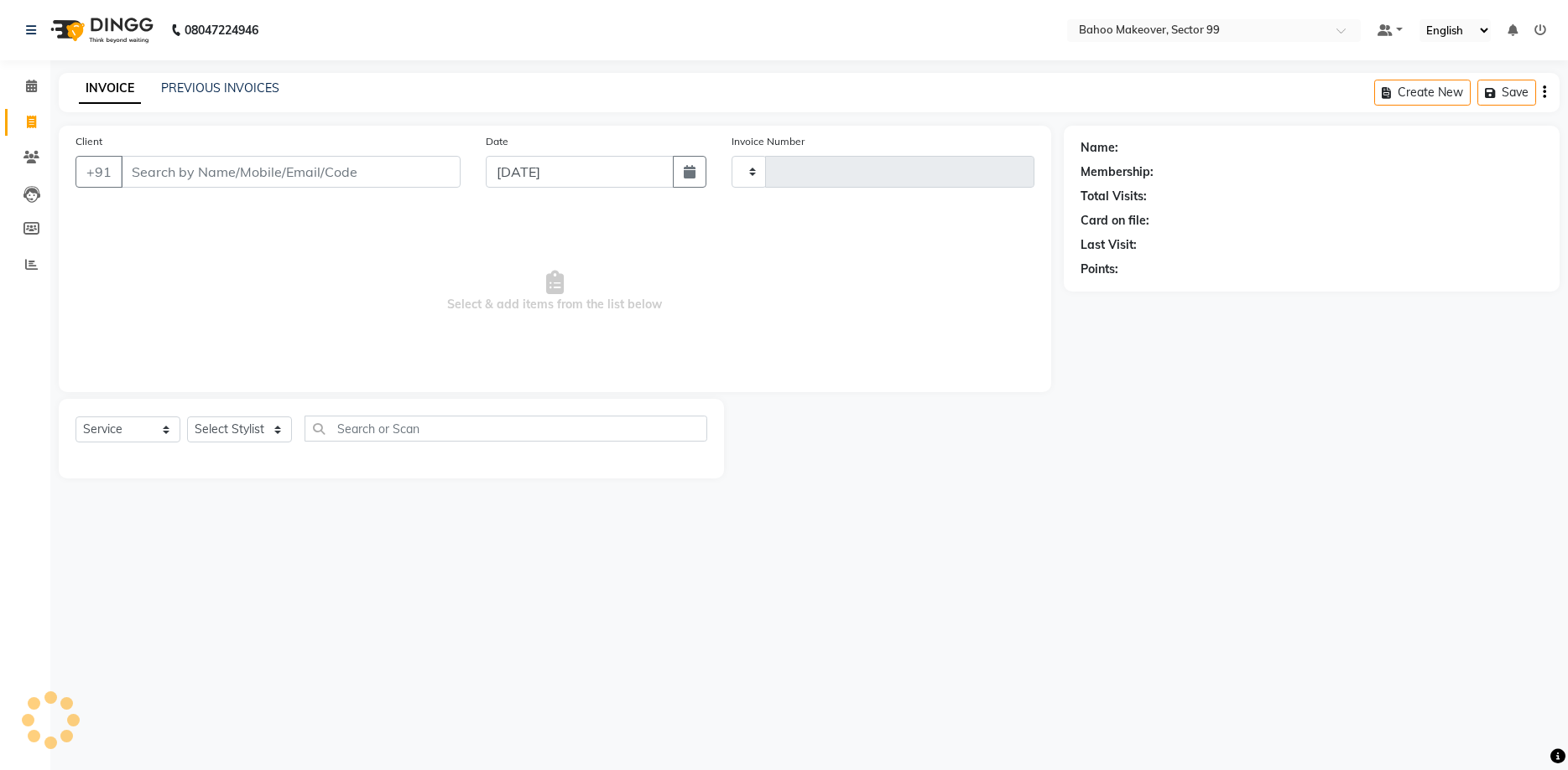
type input "3033"
select select "6856"
select select "membership"
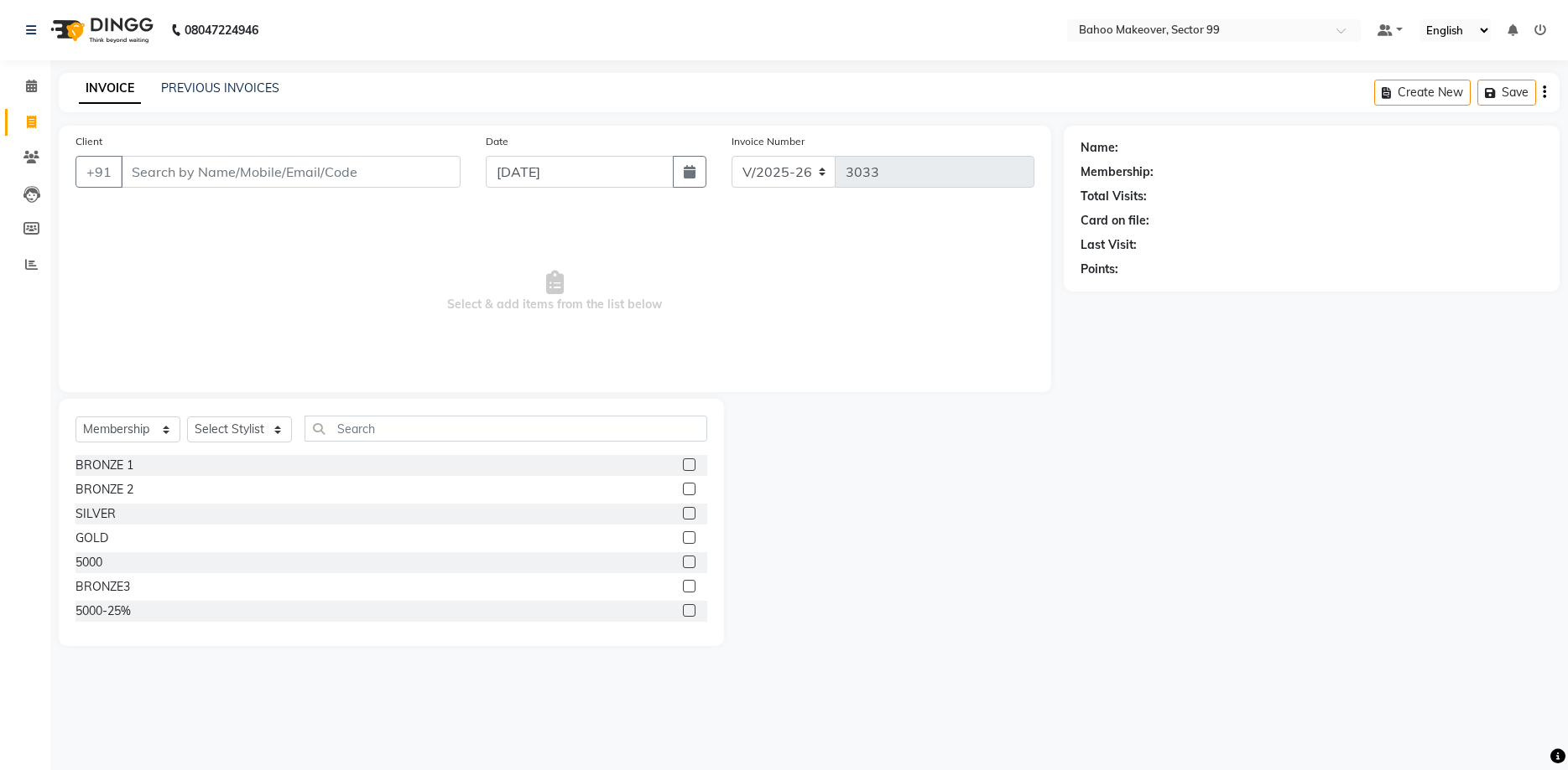
click at [195, 101] on div "INVOICE PREVIOUS INVOICES Create New Save" at bounding box center [809, 93] width 1501 height 40
click at [198, 83] on link "PREVIOUS INVOICES" at bounding box center [220, 88] width 119 height 15
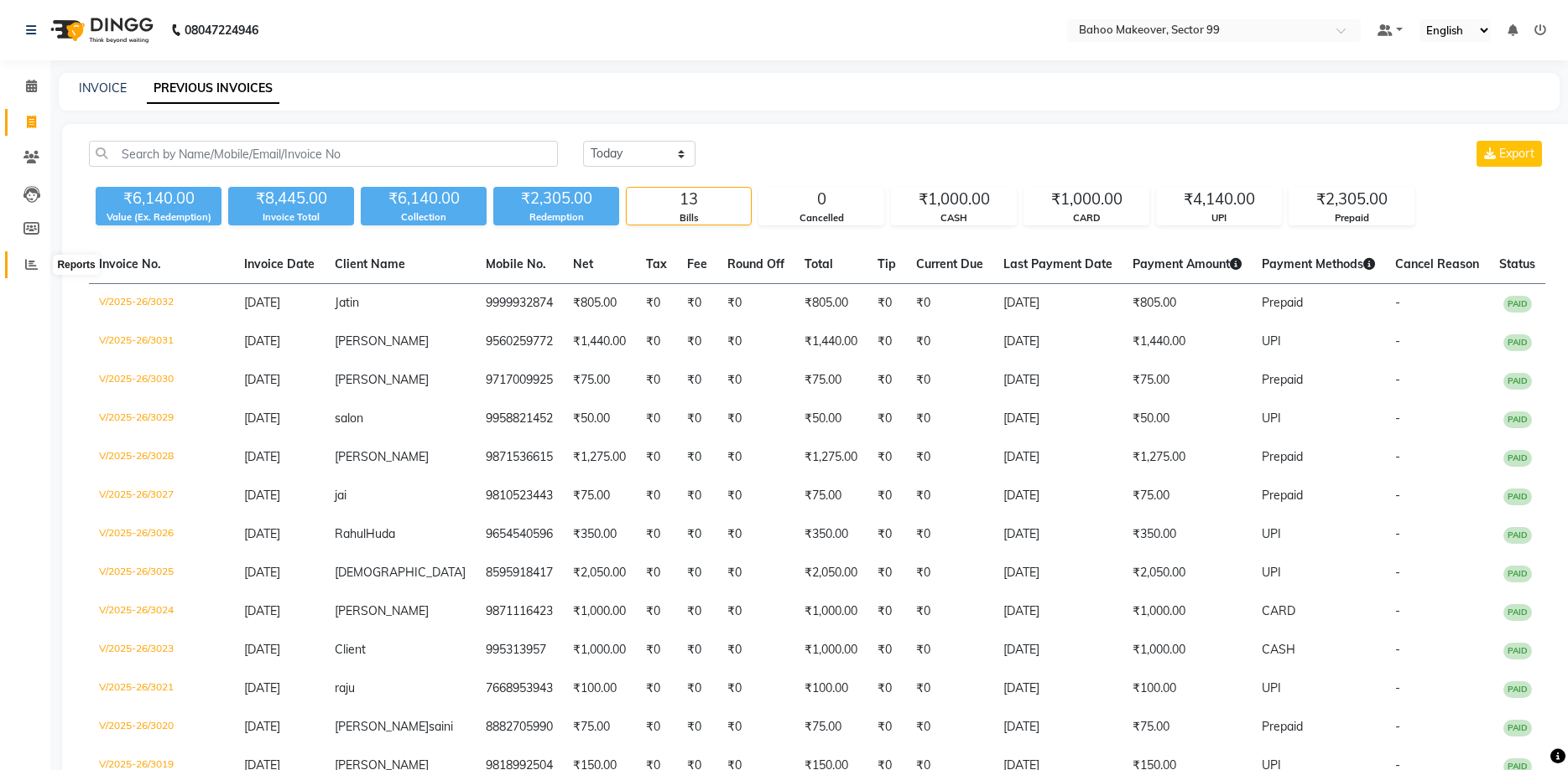
click at [30, 259] on icon at bounding box center [32, 264] width 13 height 13
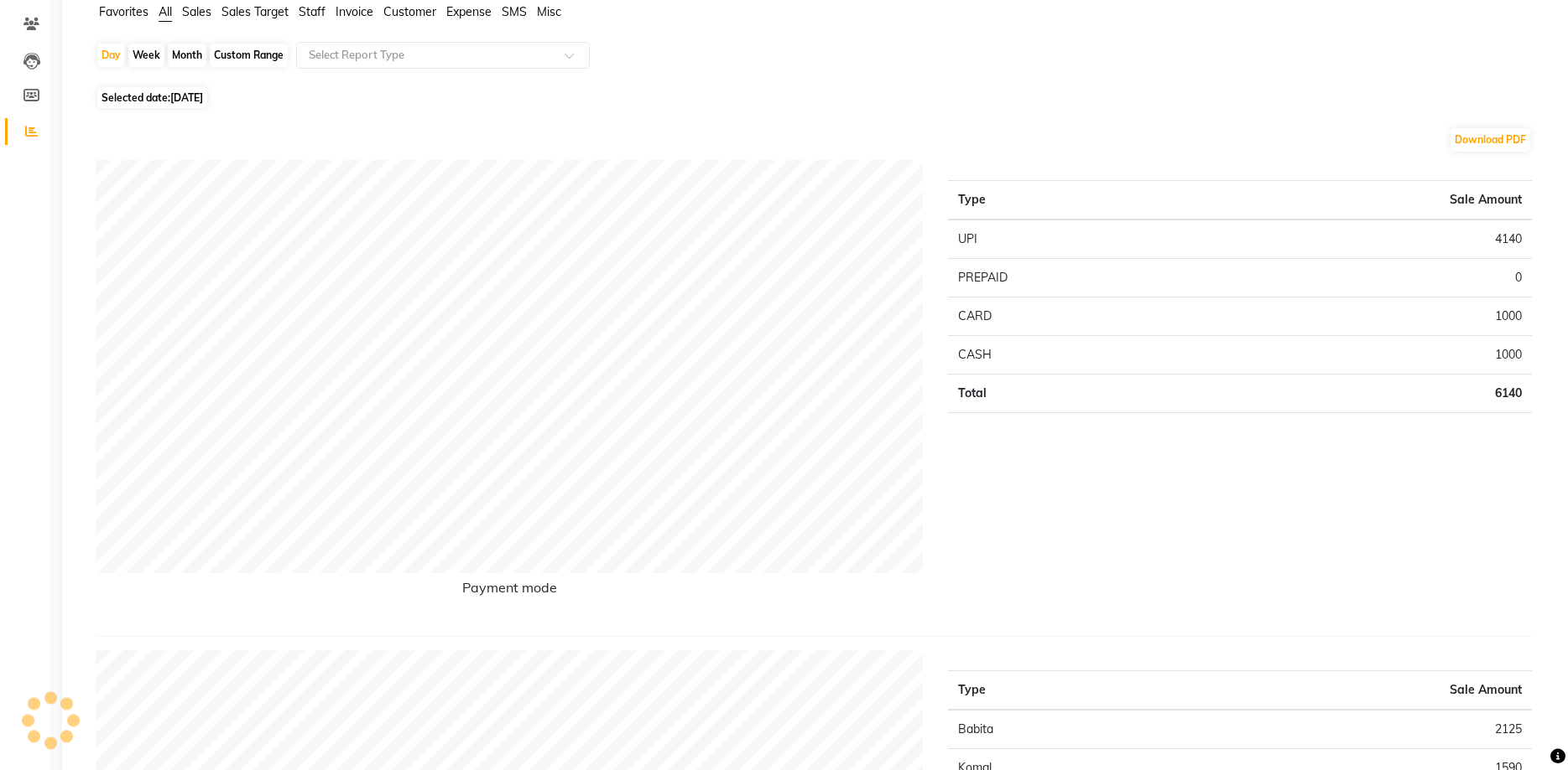
scroll to position [70, 0]
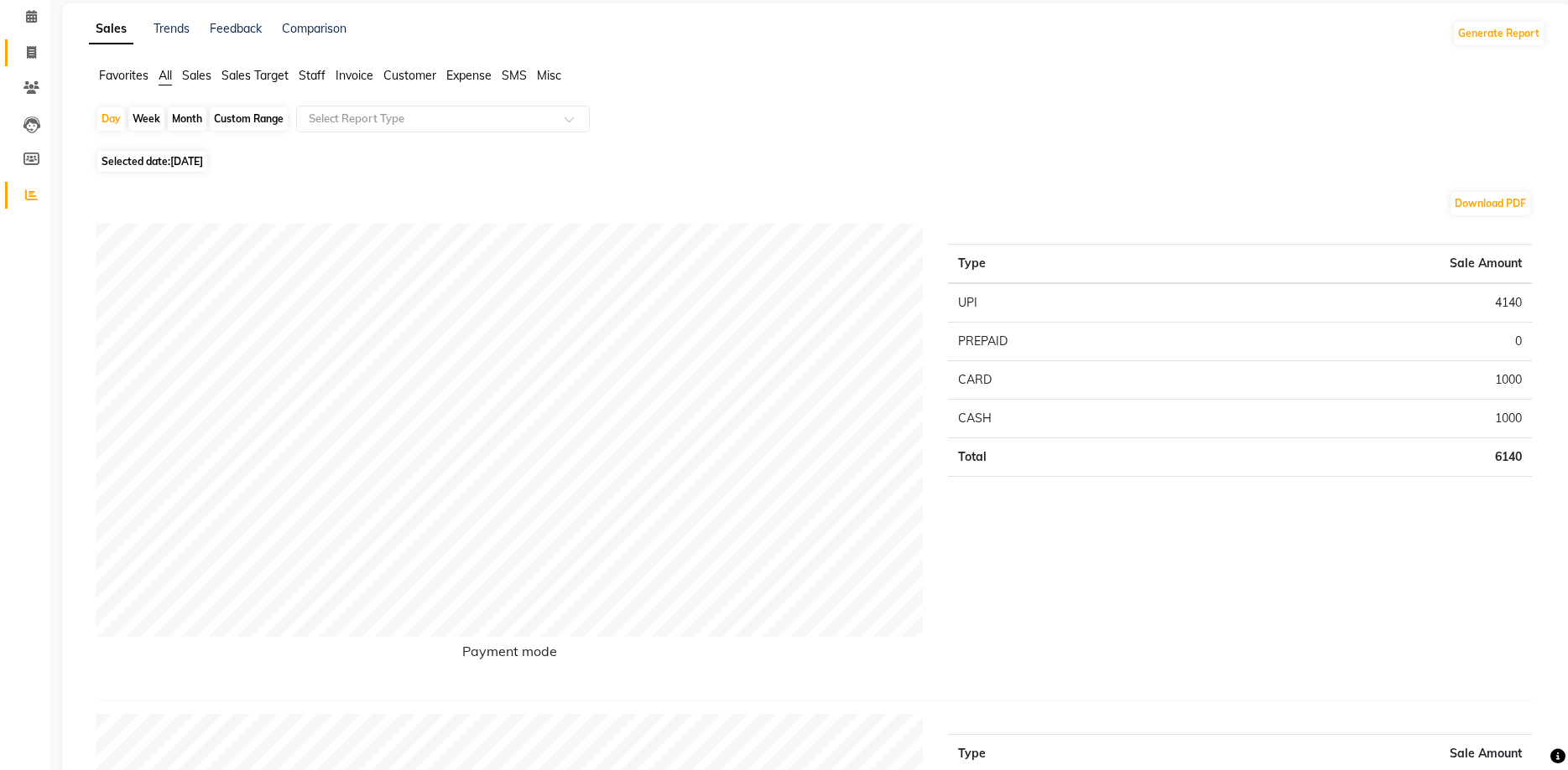
click at [30, 43] on link "Invoice" at bounding box center [25, 53] width 40 height 28
select select "6856"
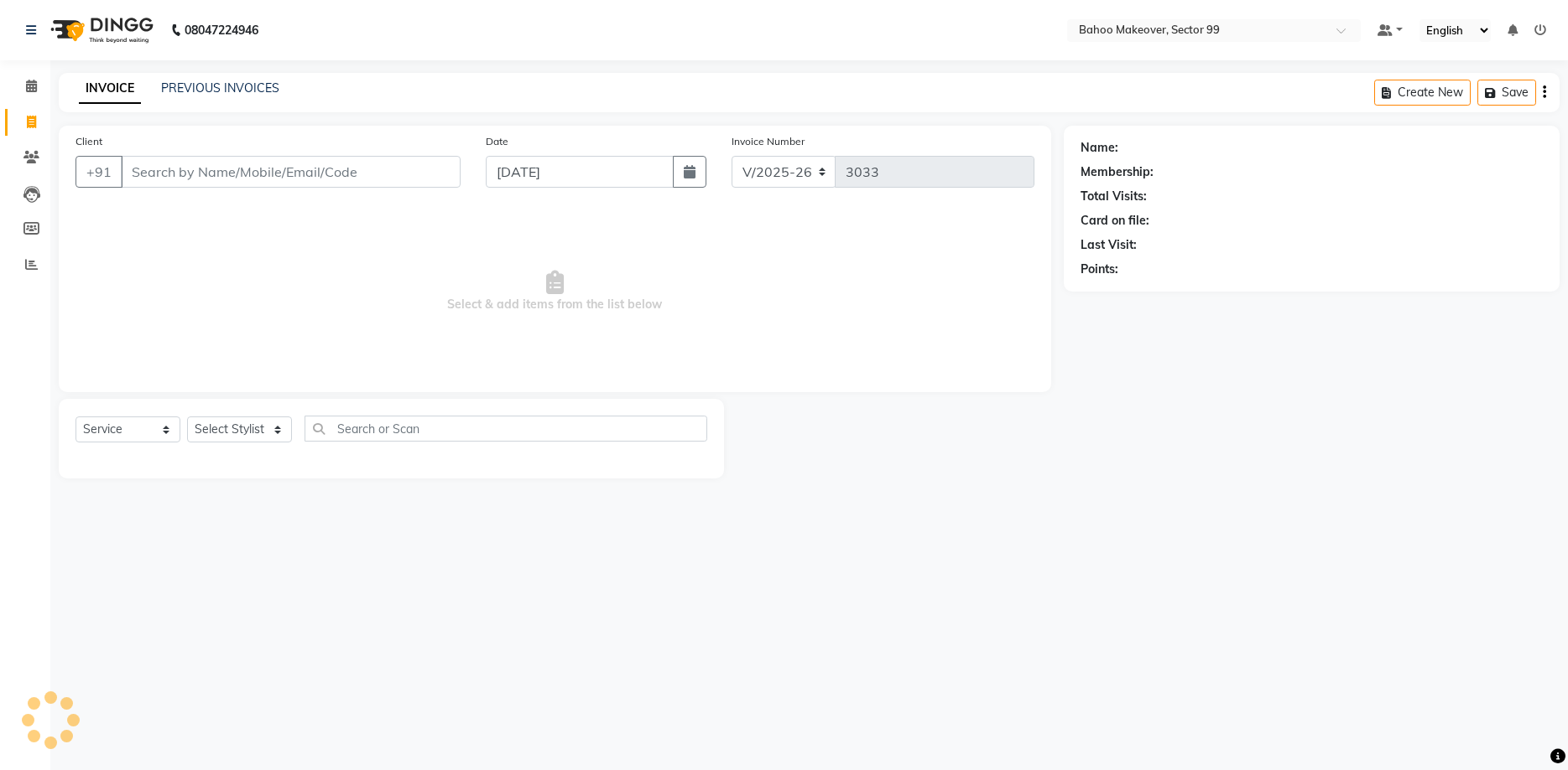
select select "membership"
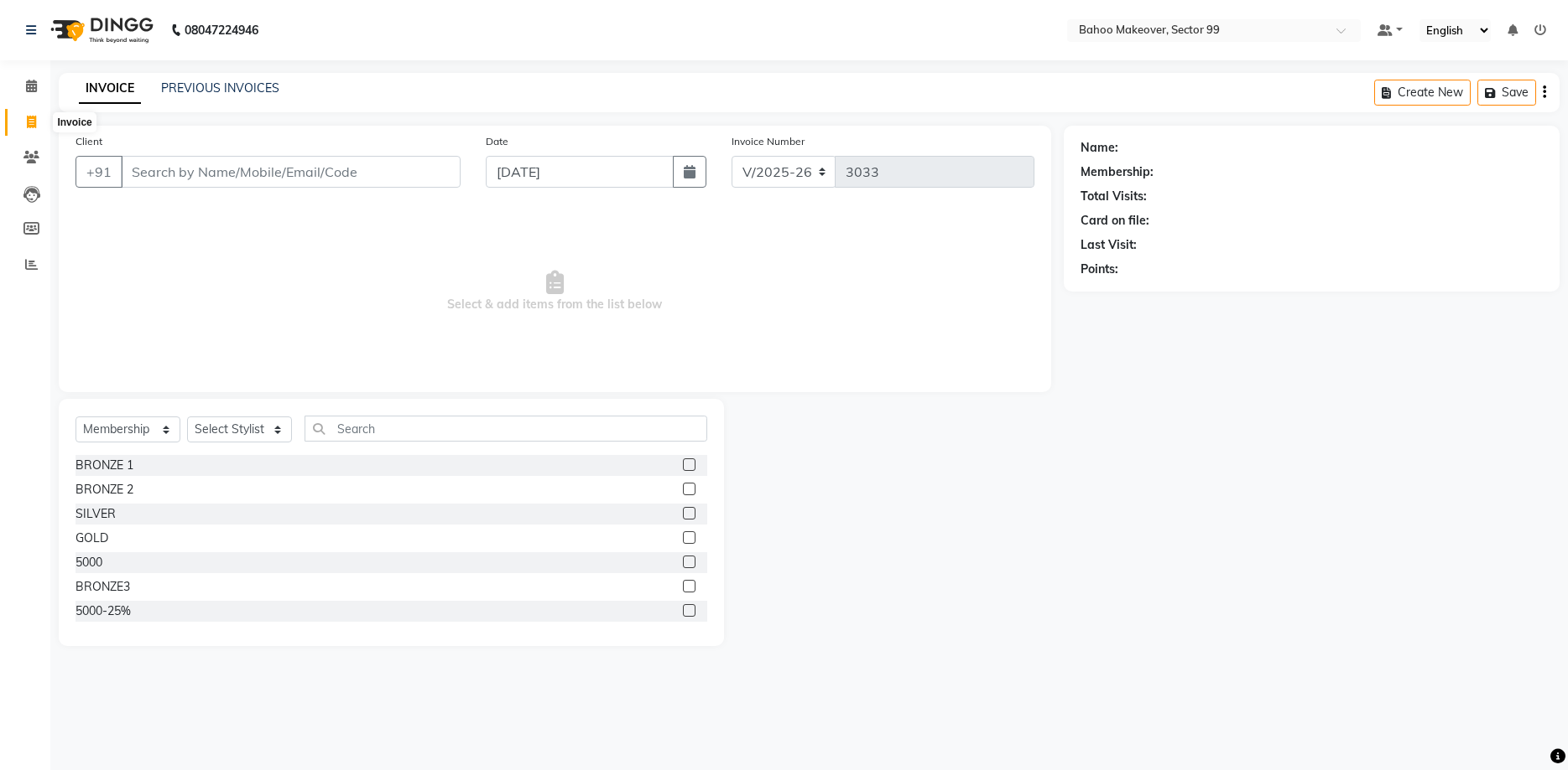
click at [28, 117] on icon at bounding box center [32, 122] width 9 height 13
select select "6856"
click at [149, 175] on input "Client" at bounding box center [290, 171] width 339 height 32
click at [75, 416] on select "Select Service Product Membership Package Voucher Prepaid Gift Card" at bounding box center [128, 429] width 105 height 26
select select "service"
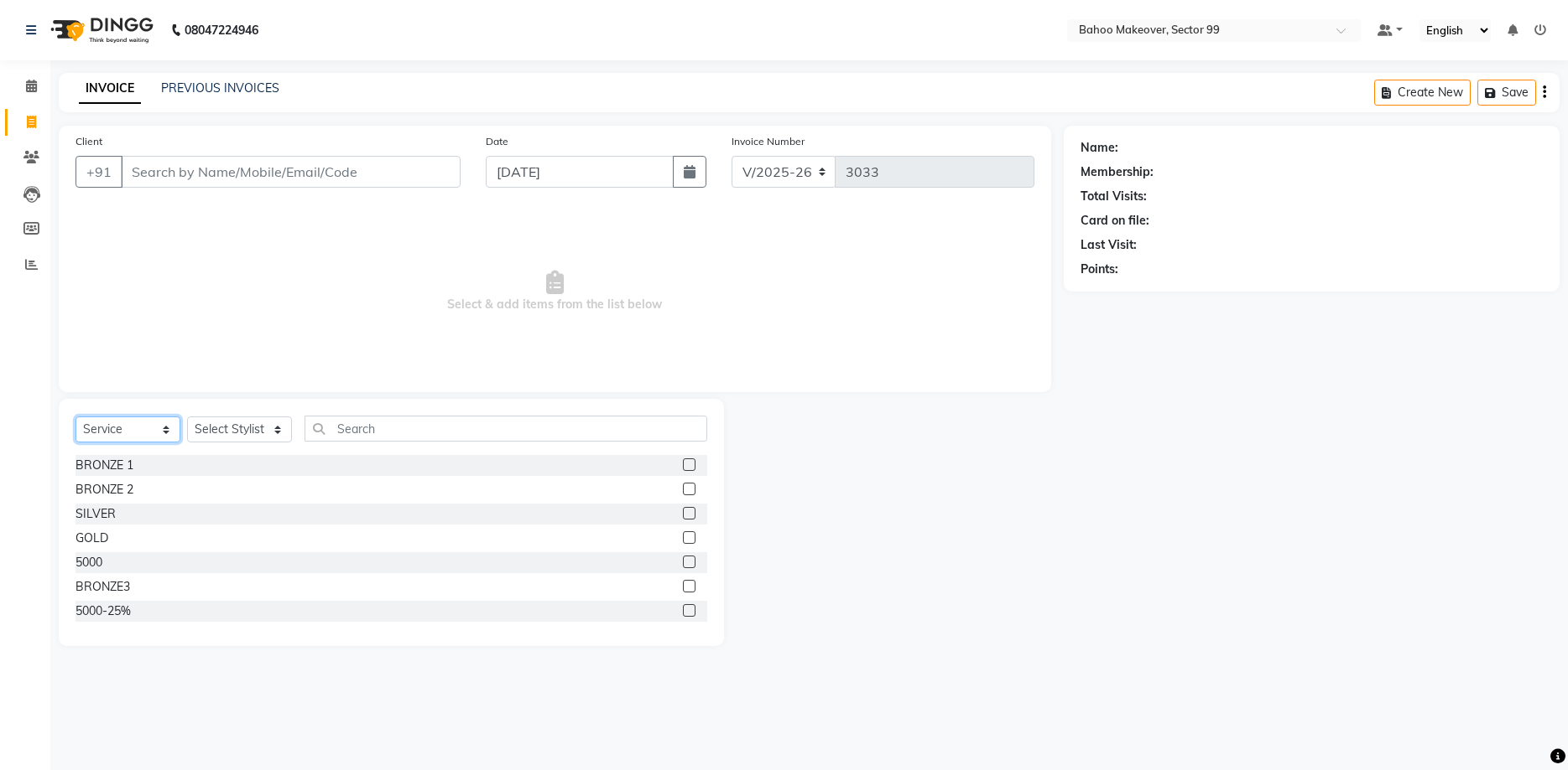
click option "Service" at bounding box center [0, 0] width 0 height 0
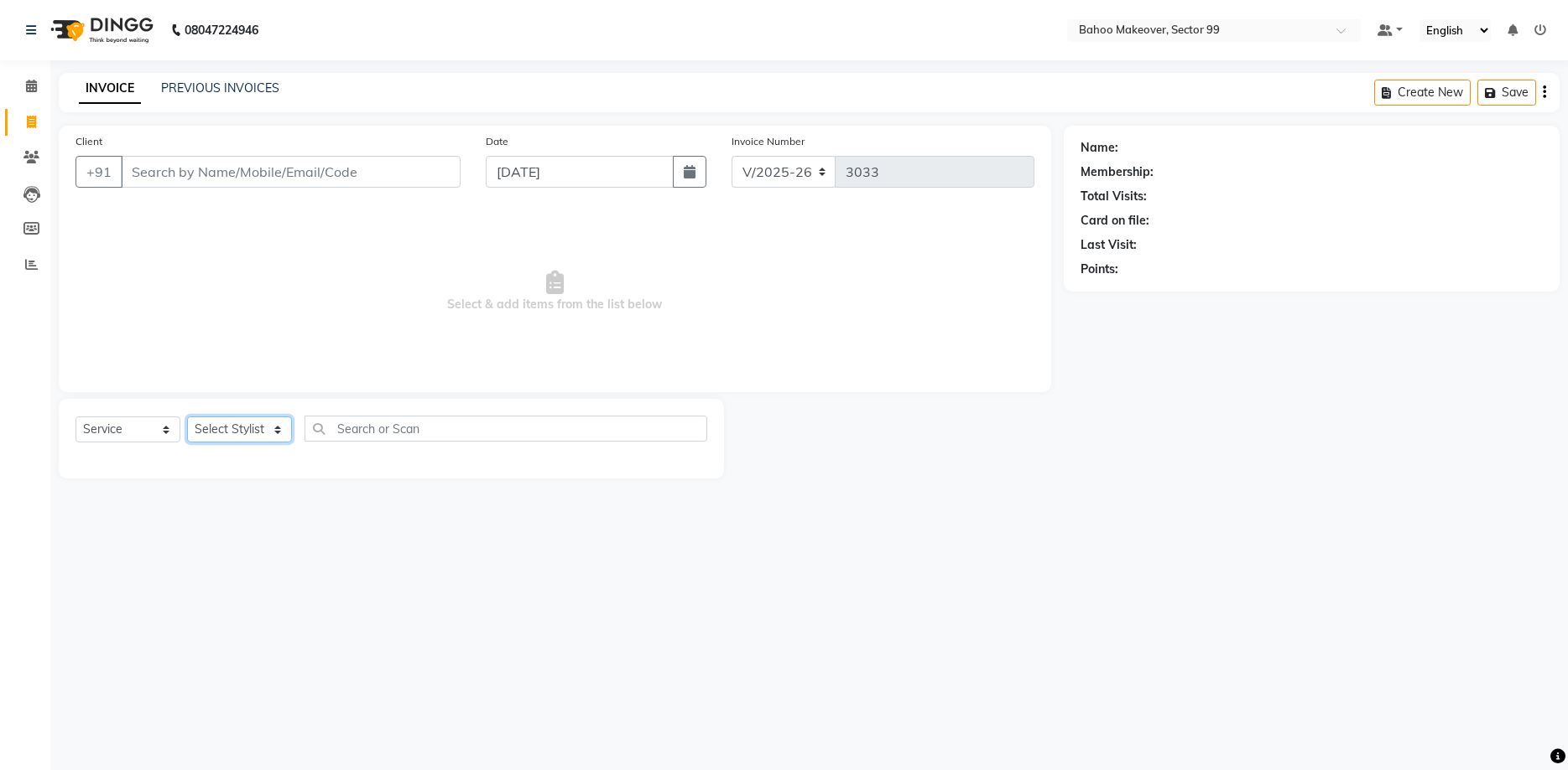
click at [187, 416] on select "Select Stylist [PERSON_NAME] Makeover Bahoo Makeover Salon [PERSON_NAME] [PERSO…" at bounding box center [240, 429] width 105 height 26
select select "87693"
click option "Mukesh" at bounding box center [0, 0] width 0 height 0
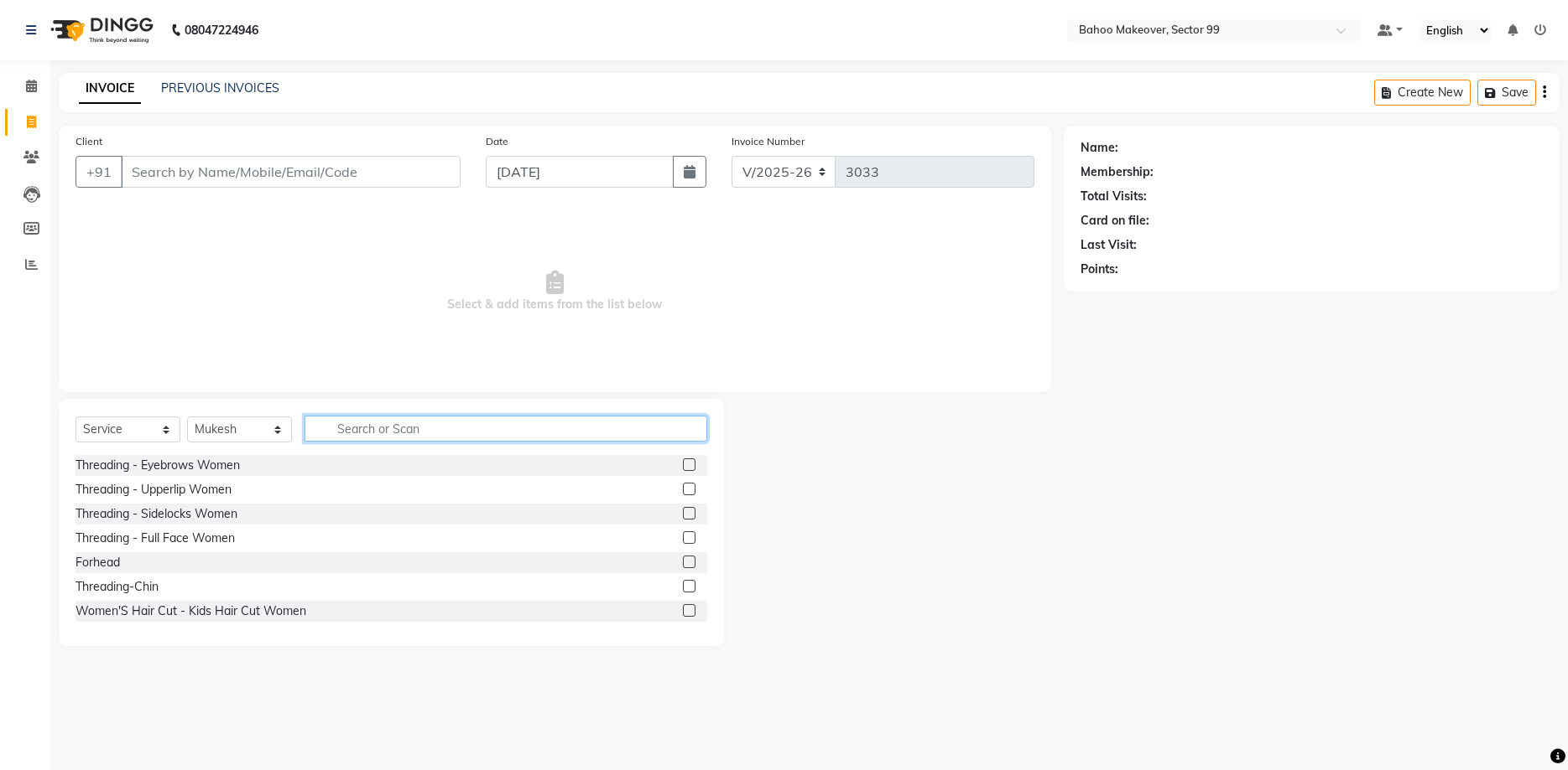
click at [385, 428] on input "text" at bounding box center [505, 429] width 403 height 26
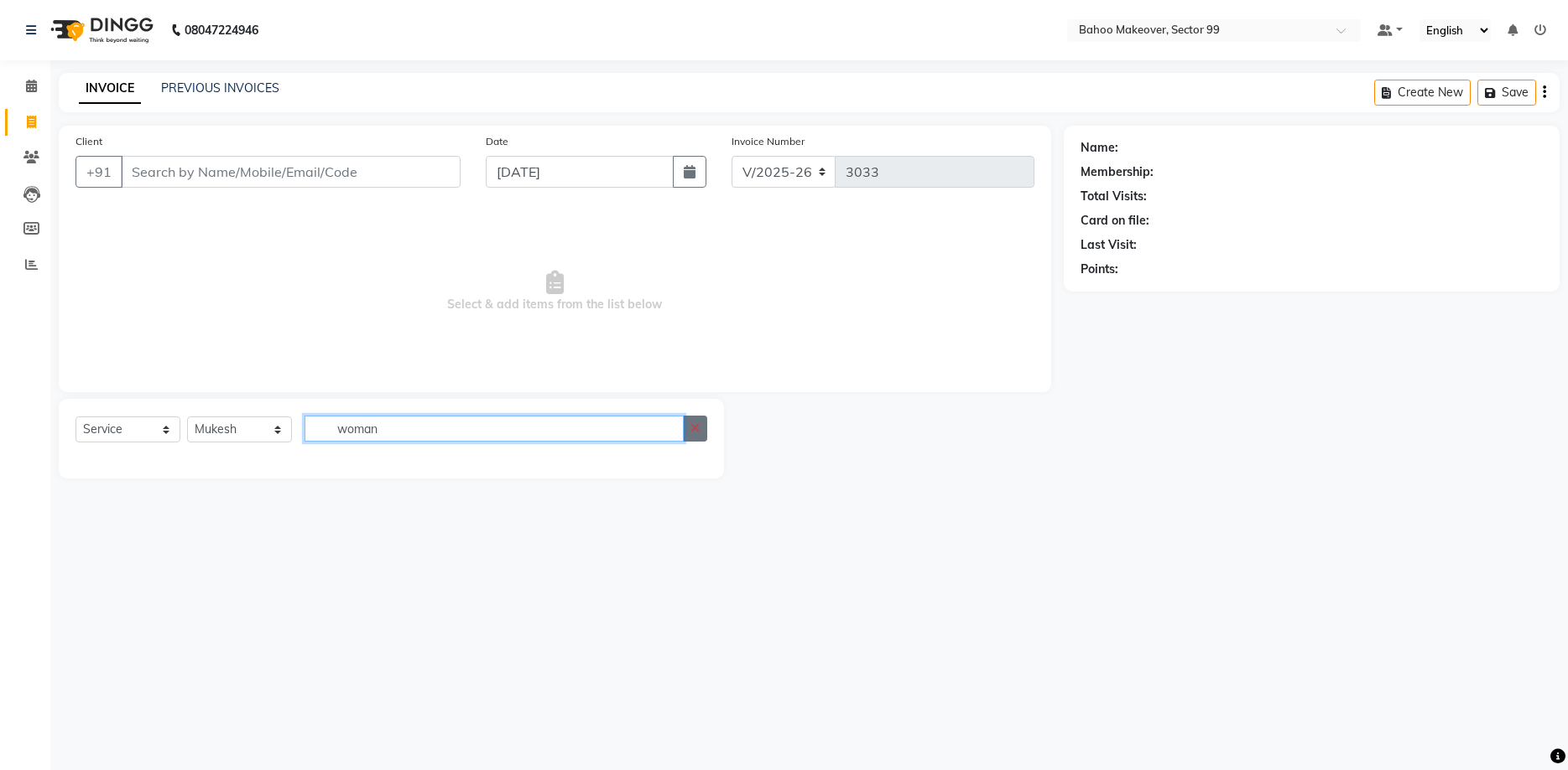
type input "woman"
click at [691, 428] on button "button" at bounding box center [694, 429] width 24 height 26
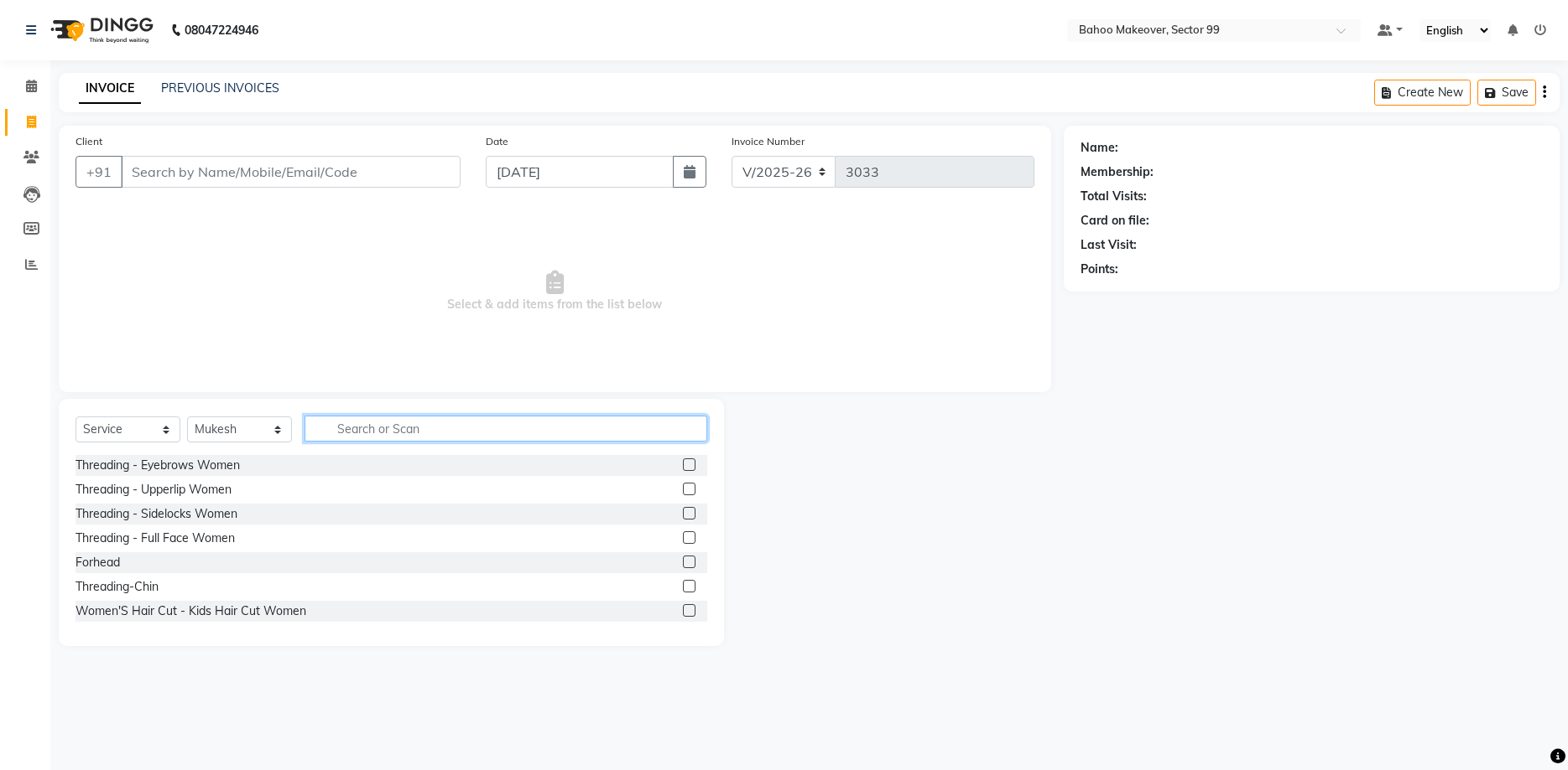
click at [320, 424] on input "text" at bounding box center [505, 429] width 403 height 26
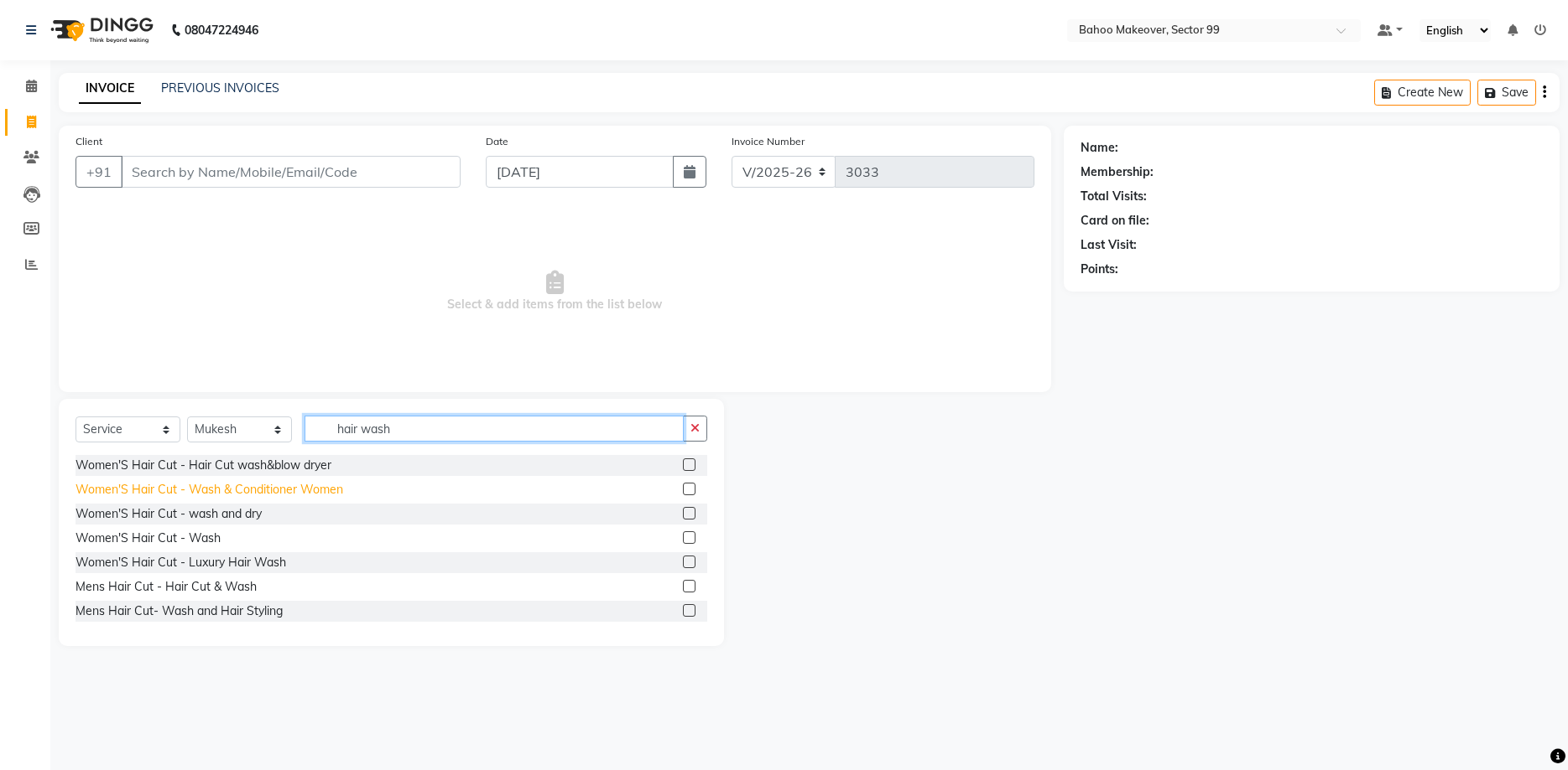
type input "hair wash"
click at [302, 485] on div "Women'S Hair Cut - Wash & Conditioner Women" at bounding box center [209, 490] width 268 height 17
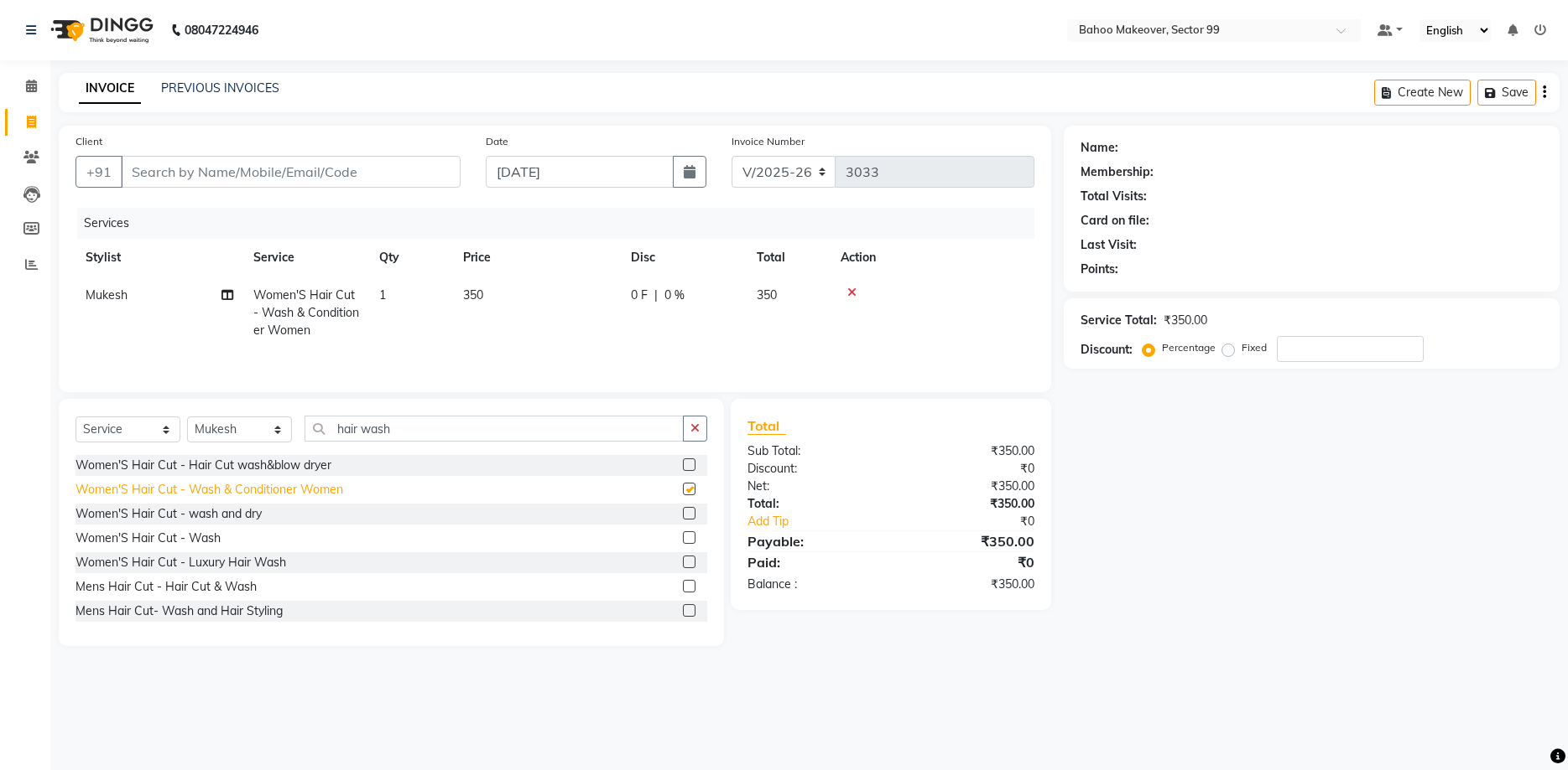
checkbox input "false"
click at [486, 290] on td "350" at bounding box center [536, 313] width 167 height 73
select select "87693"
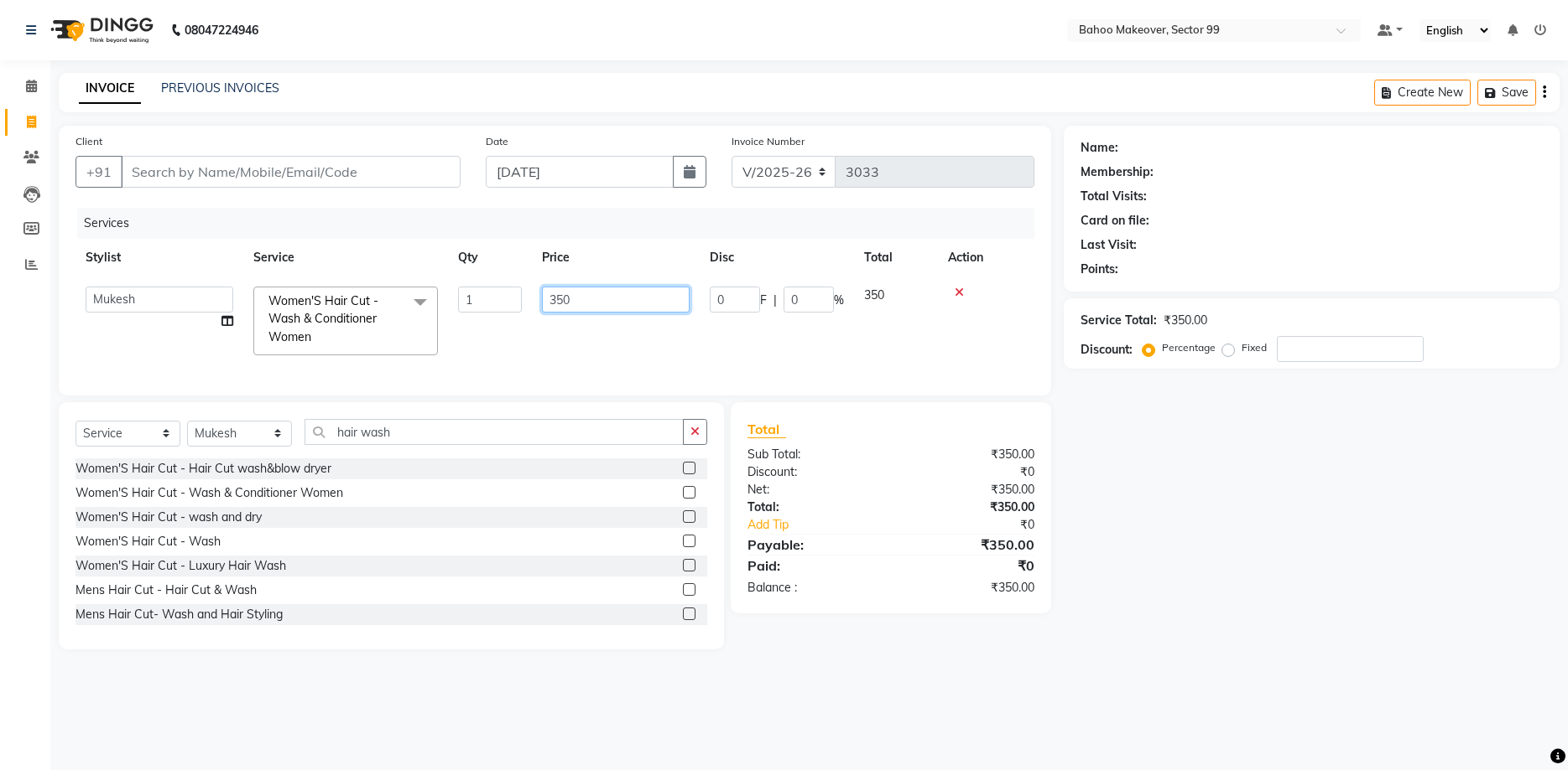
click at [569, 299] on input "350" at bounding box center [616, 299] width 148 height 26
type input "3"
type input "250"
click at [952, 290] on div at bounding box center [986, 292] width 76 height 12
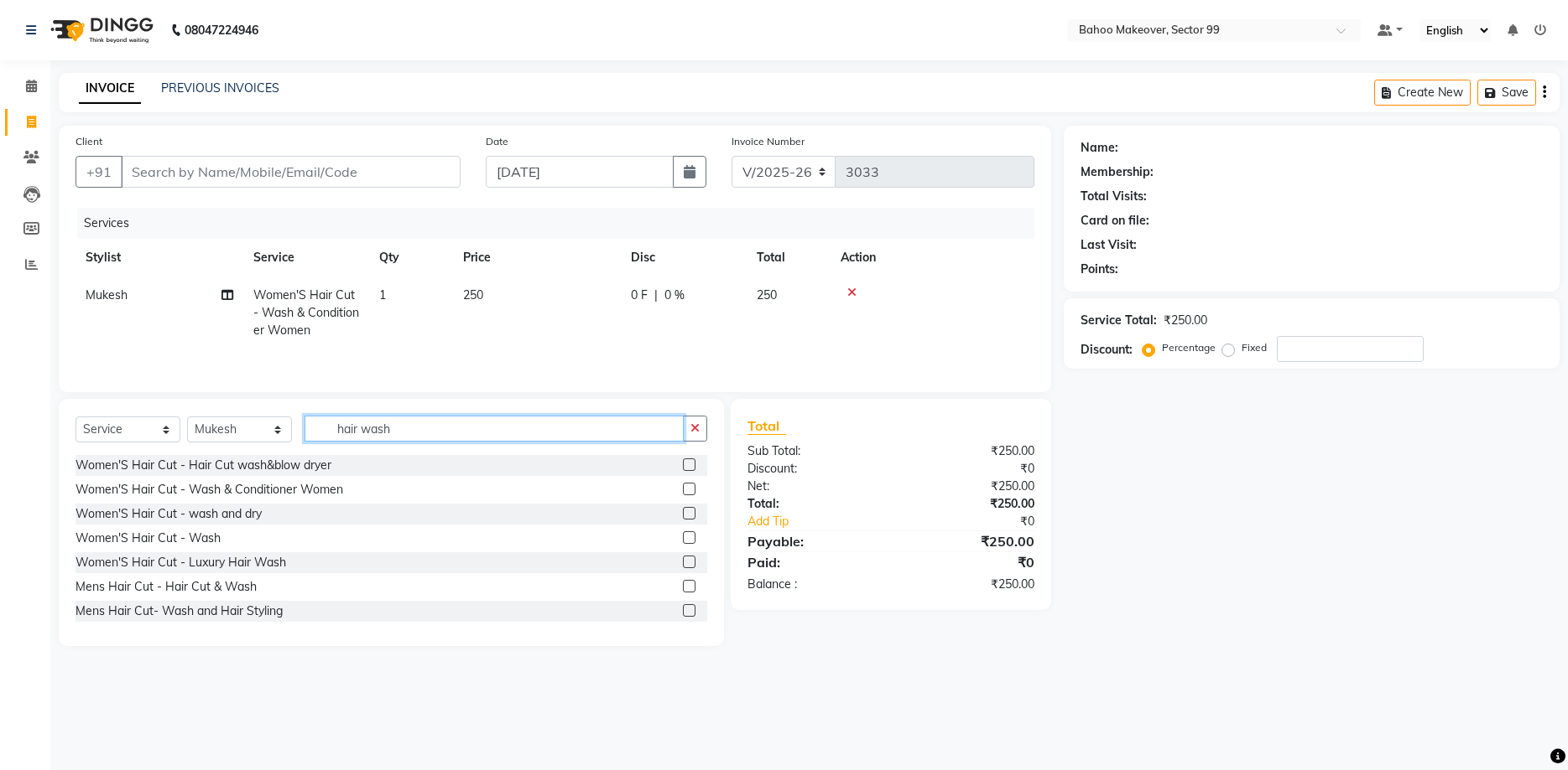
click at [343, 422] on input "hair wash" at bounding box center [493, 429] width 379 height 26
click at [700, 428] on icon "button" at bounding box center [695, 428] width 9 height 12
click at [343, 429] on input "text" at bounding box center [505, 429] width 403 height 26
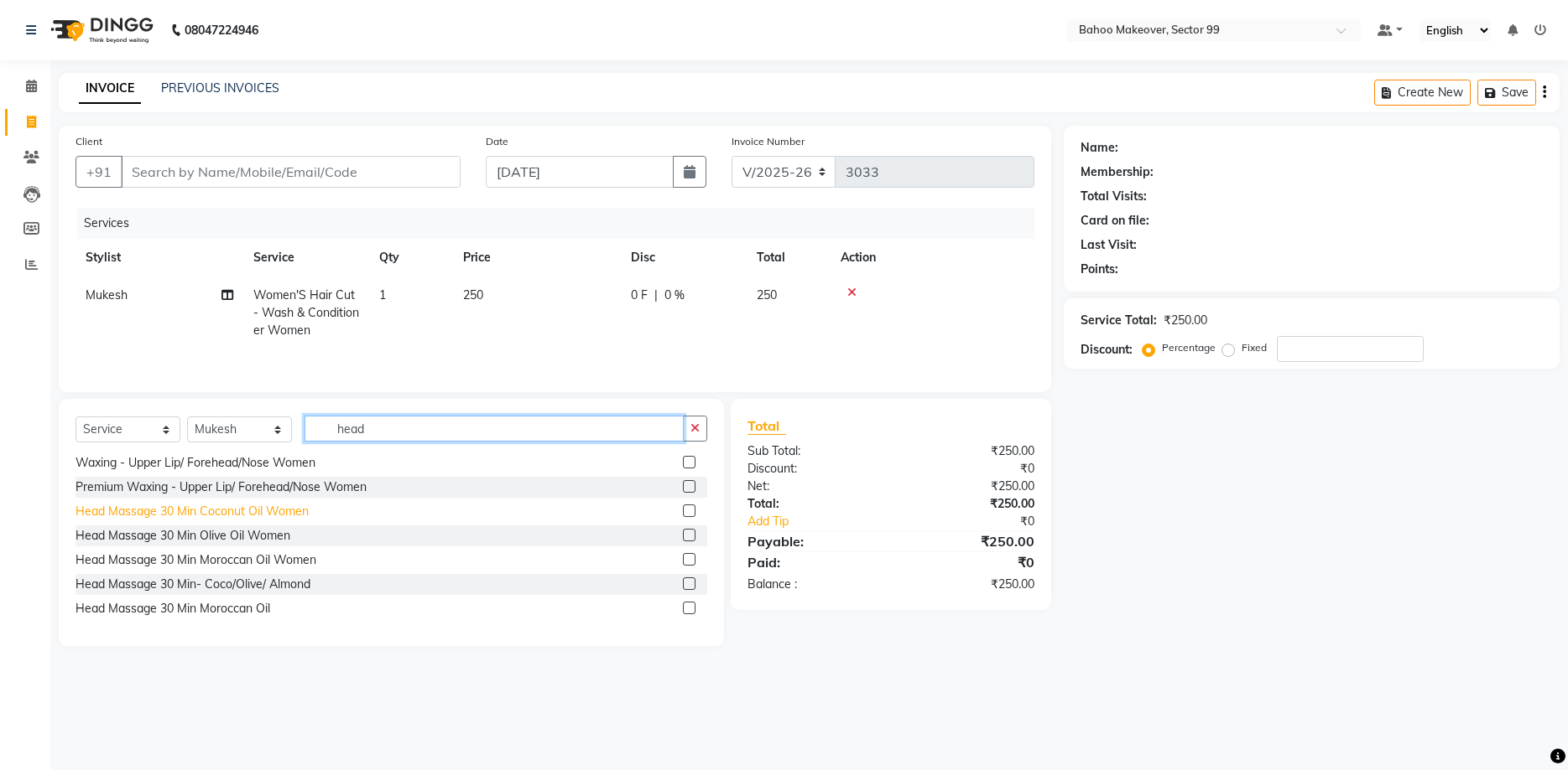
type input "head"
click at [267, 508] on div "Head Massage 30 Min Coconut Oil Women" at bounding box center [192, 511] width 234 height 17
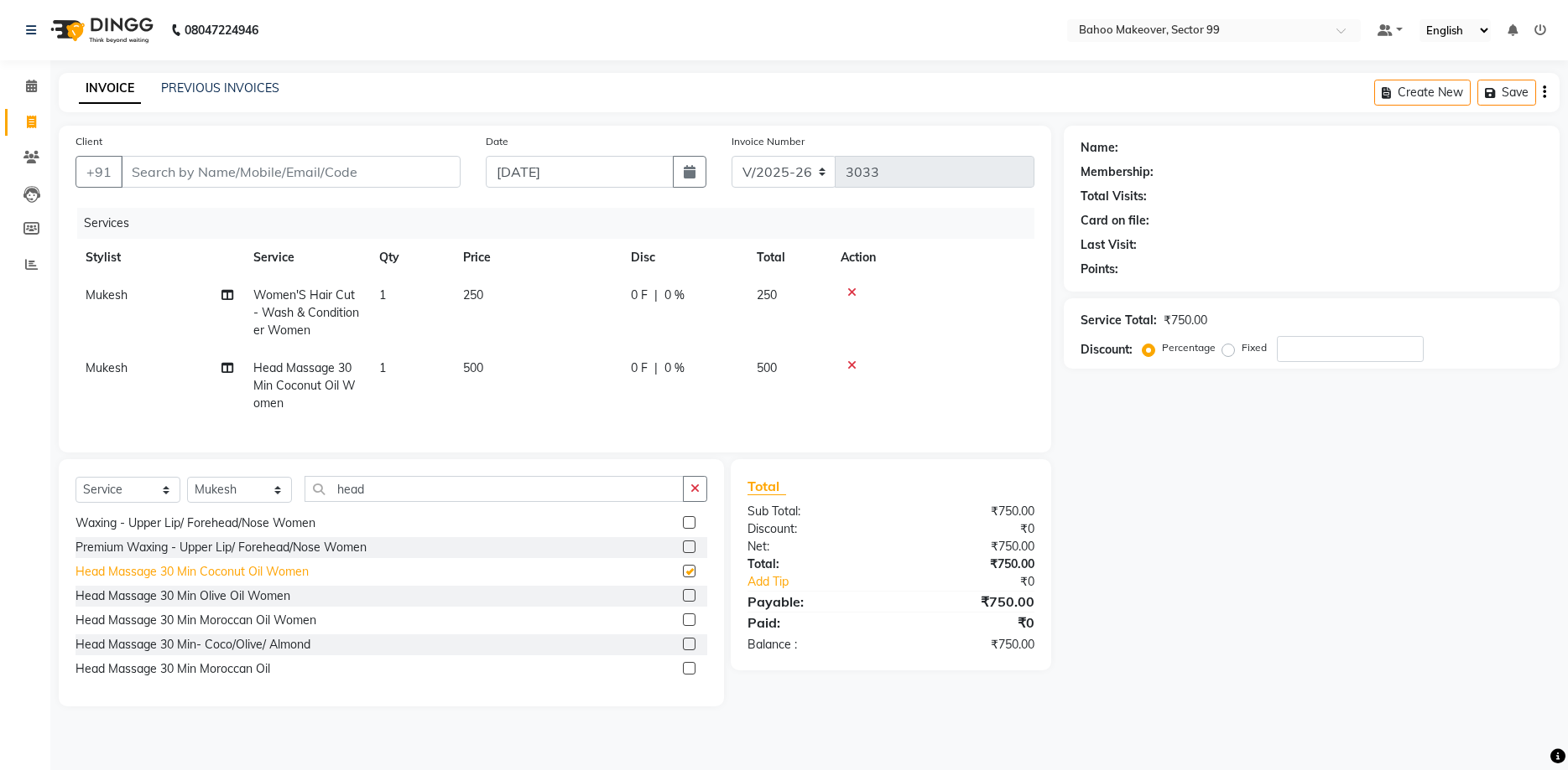
checkbox input "false"
click at [852, 369] on icon at bounding box center [852, 365] width 9 height 12
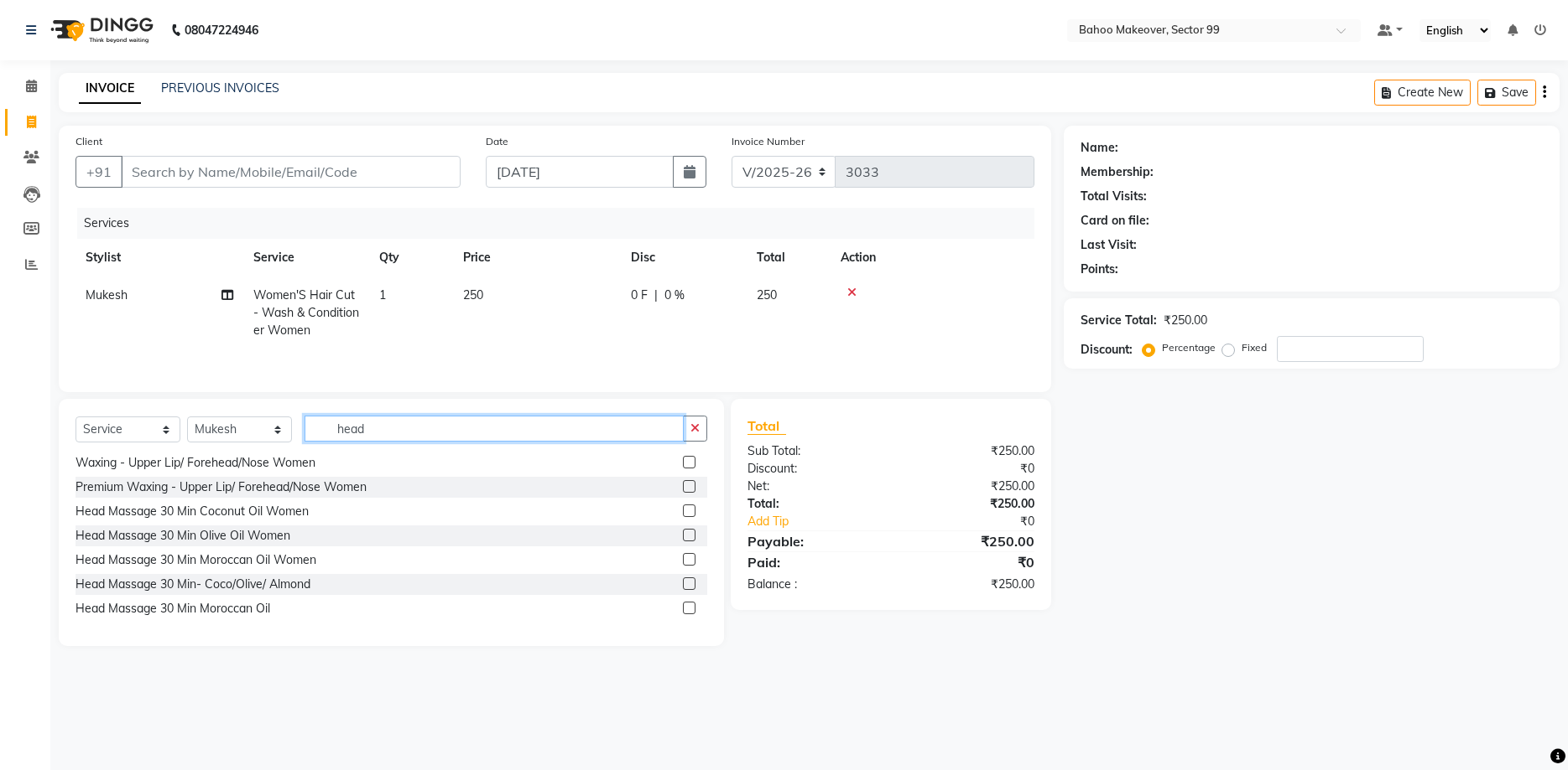
click at [365, 430] on input "head" at bounding box center [493, 429] width 379 height 26
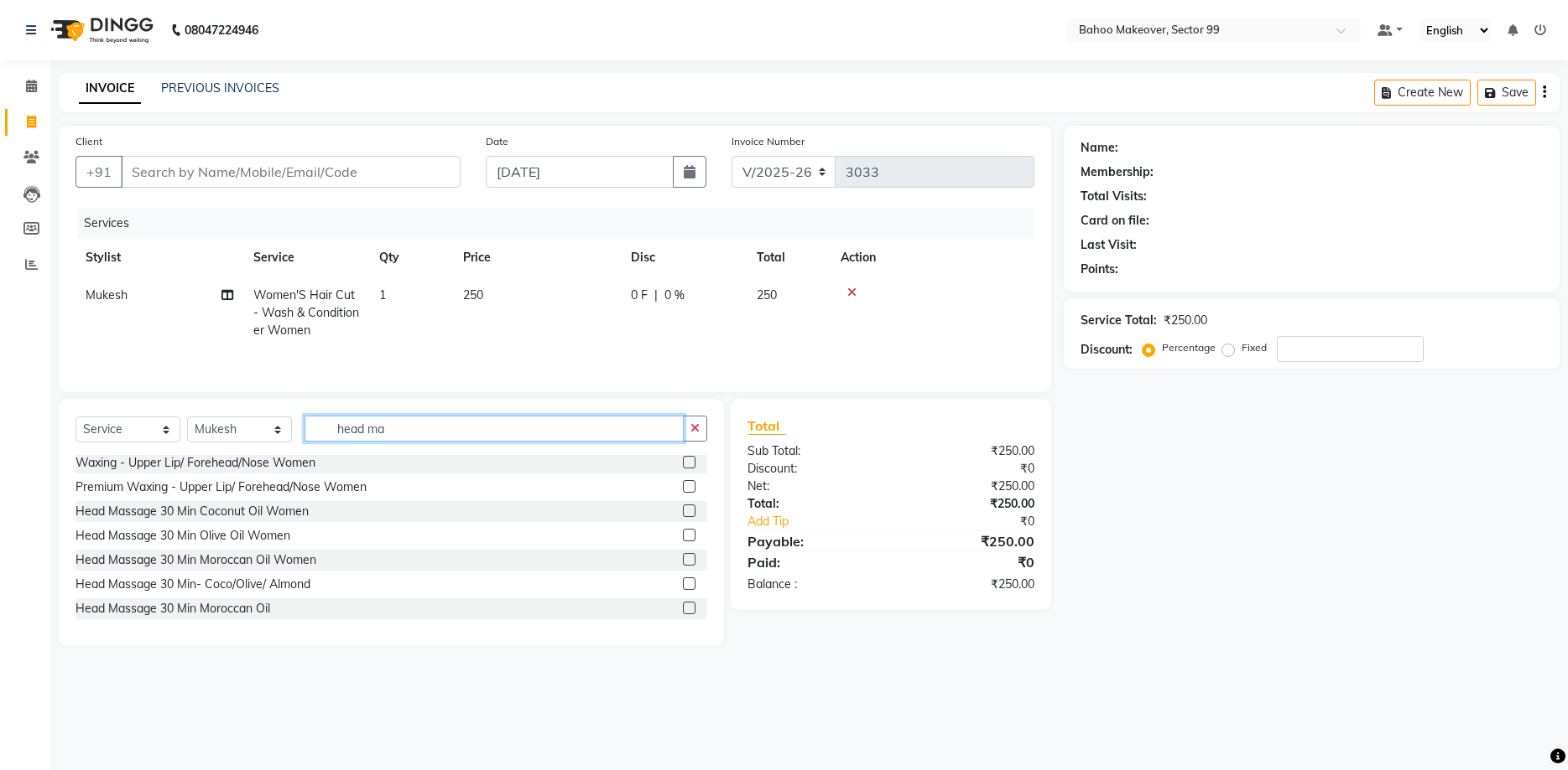
scroll to position [0, 0]
type input "head mass"
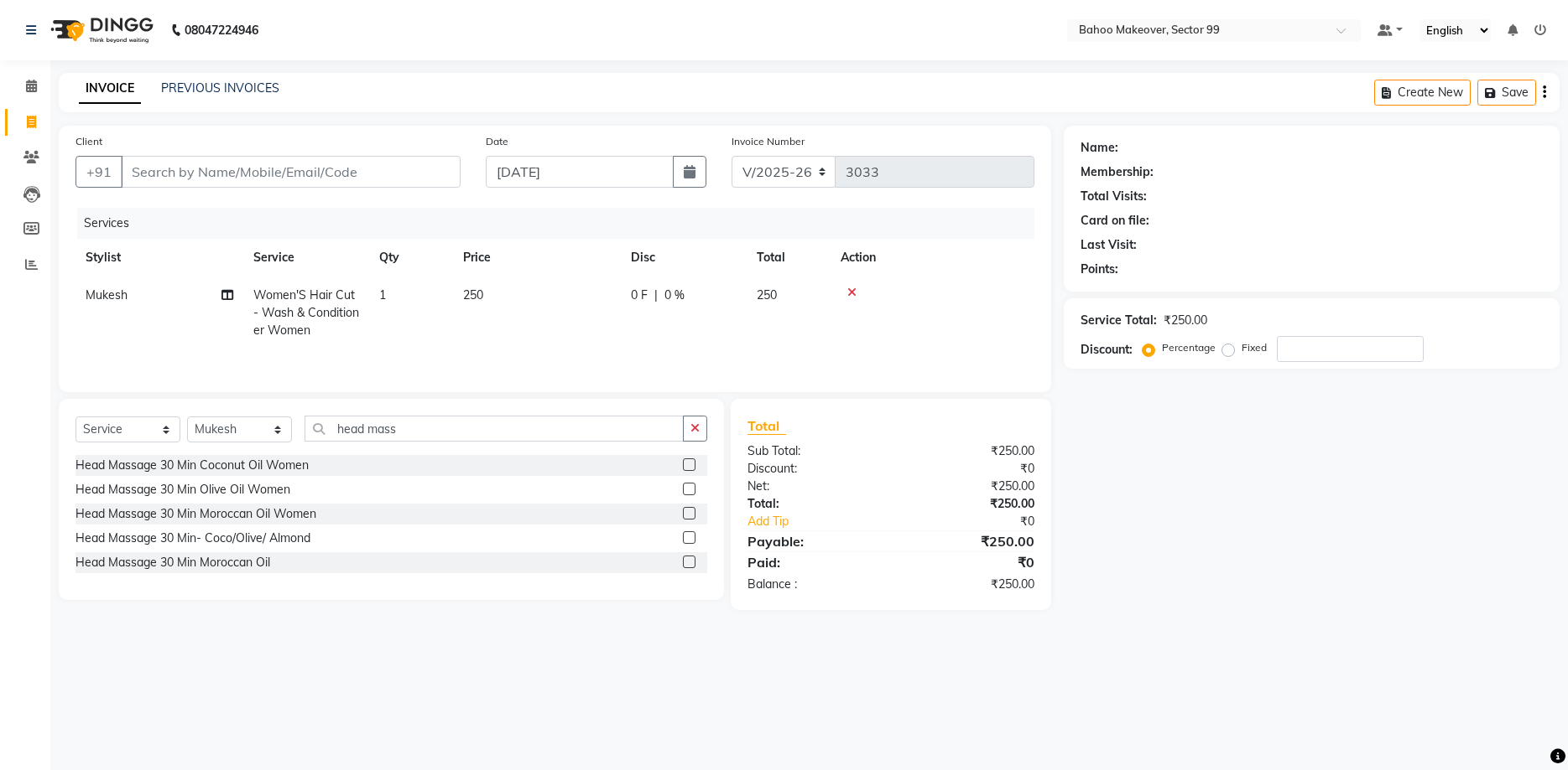
click at [312, 539] on div "Head Massage 30 Min- Coco/Olive/ Almond" at bounding box center [391, 538] width 632 height 21
click at [286, 534] on div "Head Massage 30 Min- Coco/Olive/ Almond" at bounding box center [192, 538] width 234 height 17
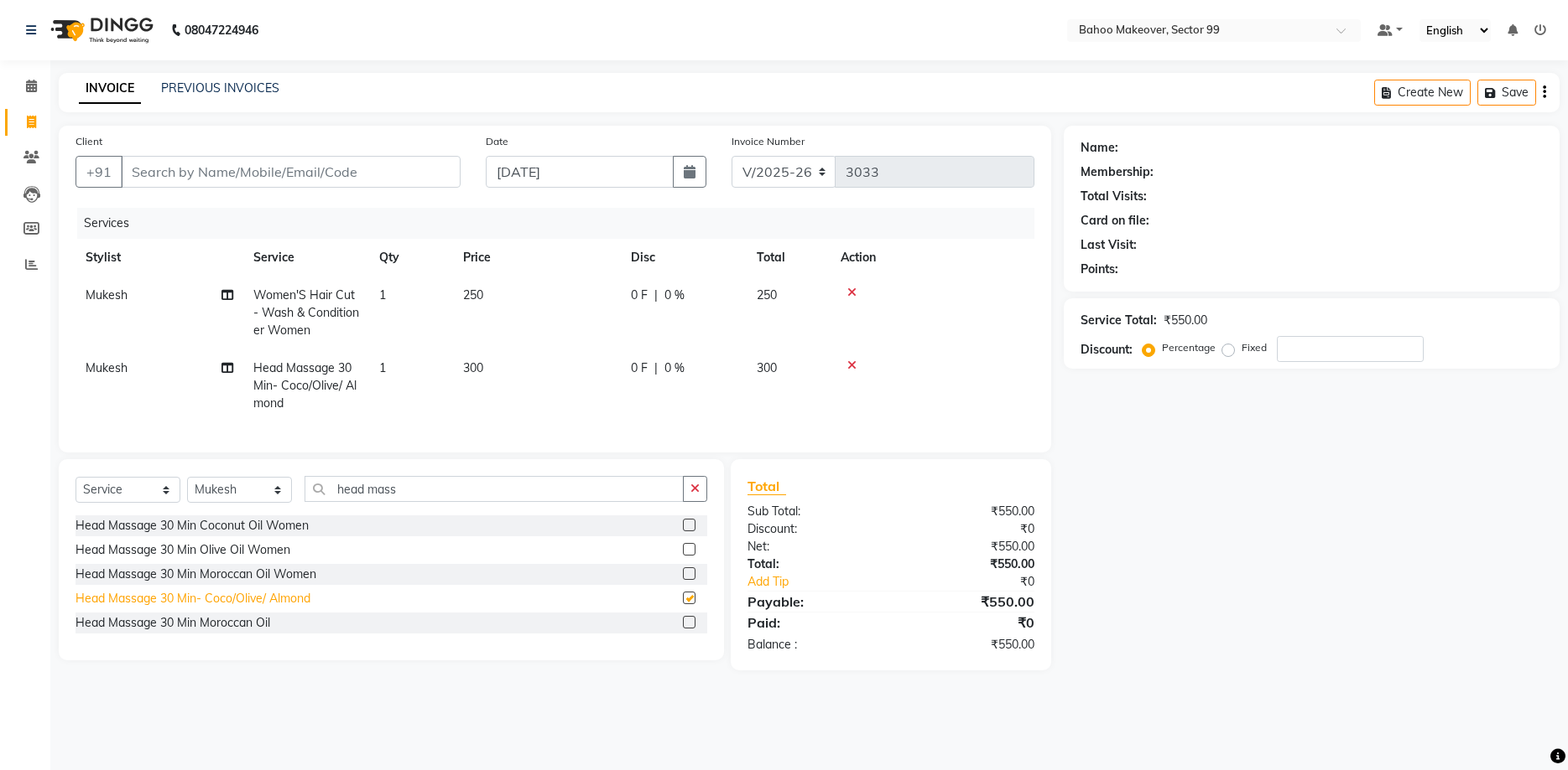
checkbox input "false"
click at [187, 477] on select "Select Stylist [PERSON_NAME] Makeover Bahoo Makeover Salon [PERSON_NAME] [PERSO…" at bounding box center [240, 490] width 105 height 26
select select "62660"
click option "Sahil" at bounding box center [0, 0] width 0 height 0
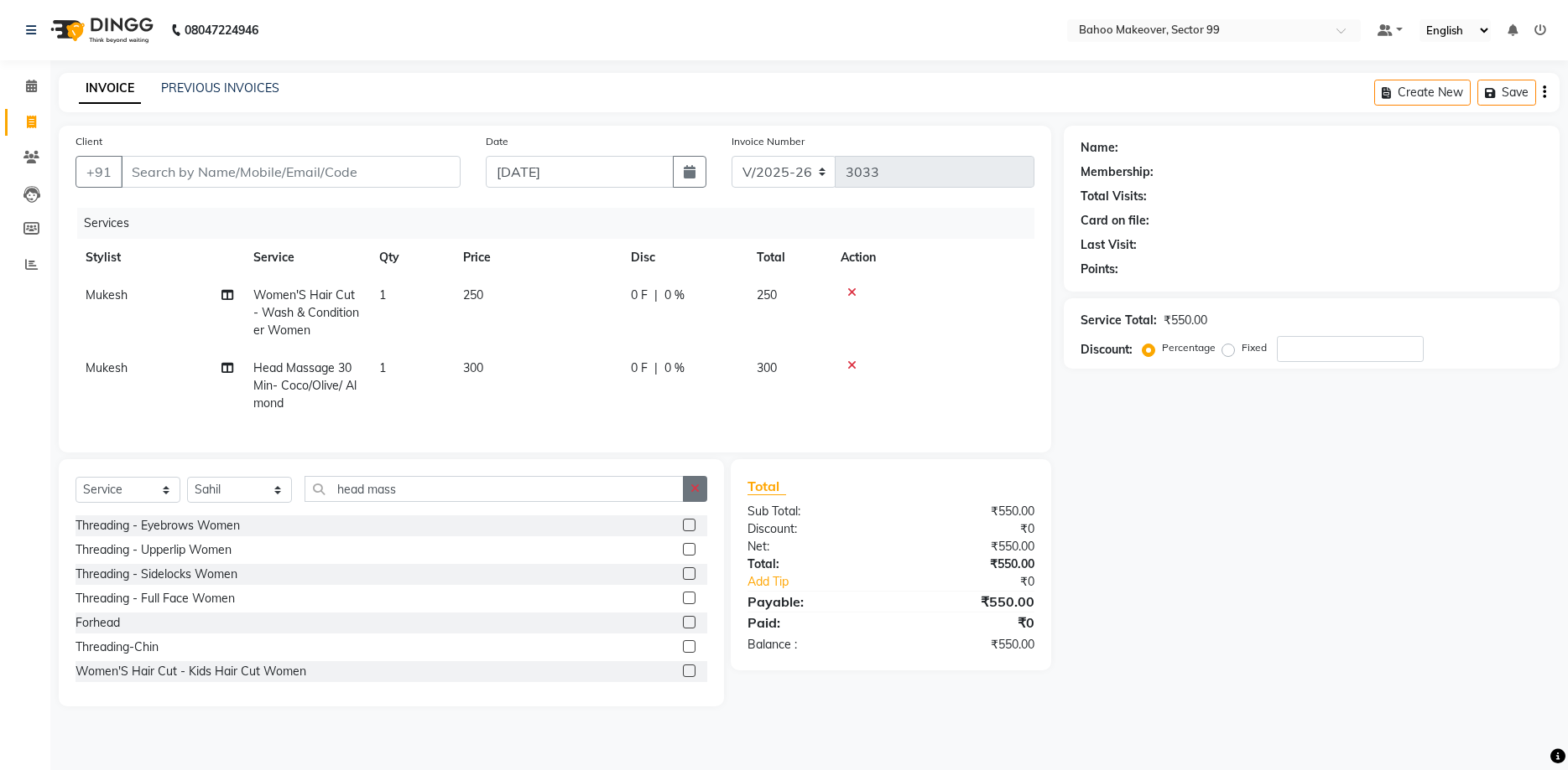
click at [699, 490] on icon "button" at bounding box center [695, 489] width 9 height 12
click at [334, 488] on input "text" at bounding box center [505, 489] width 403 height 26
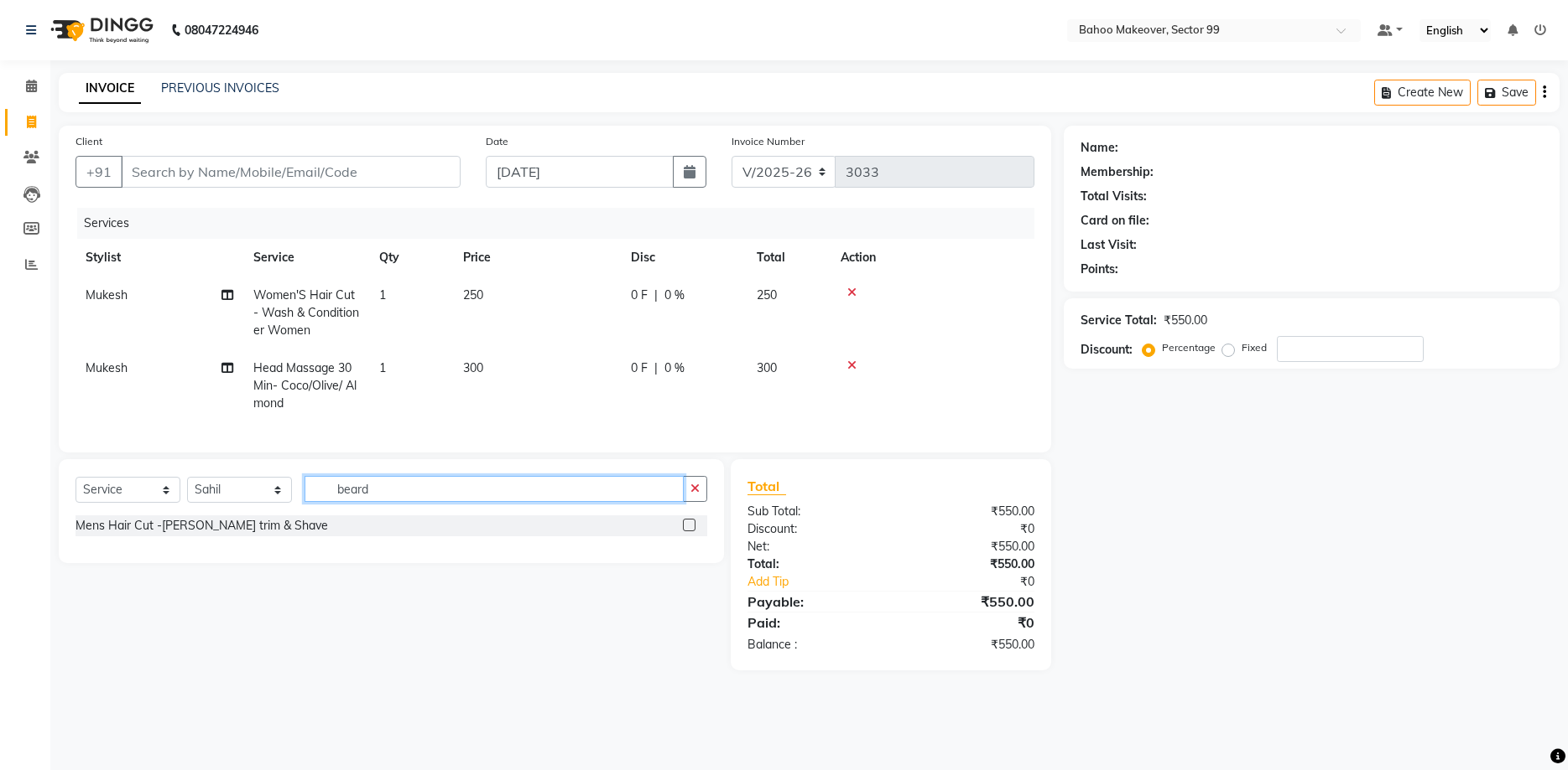
type input "beard"
click at [287, 526] on div "Mens Hair Cut -[PERSON_NAME] trim & Shave" at bounding box center [391, 526] width 632 height 21
click at [123, 518] on div "Mens Hair Cut -[PERSON_NAME] trim & Shave" at bounding box center [201, 526] width 253 height 17
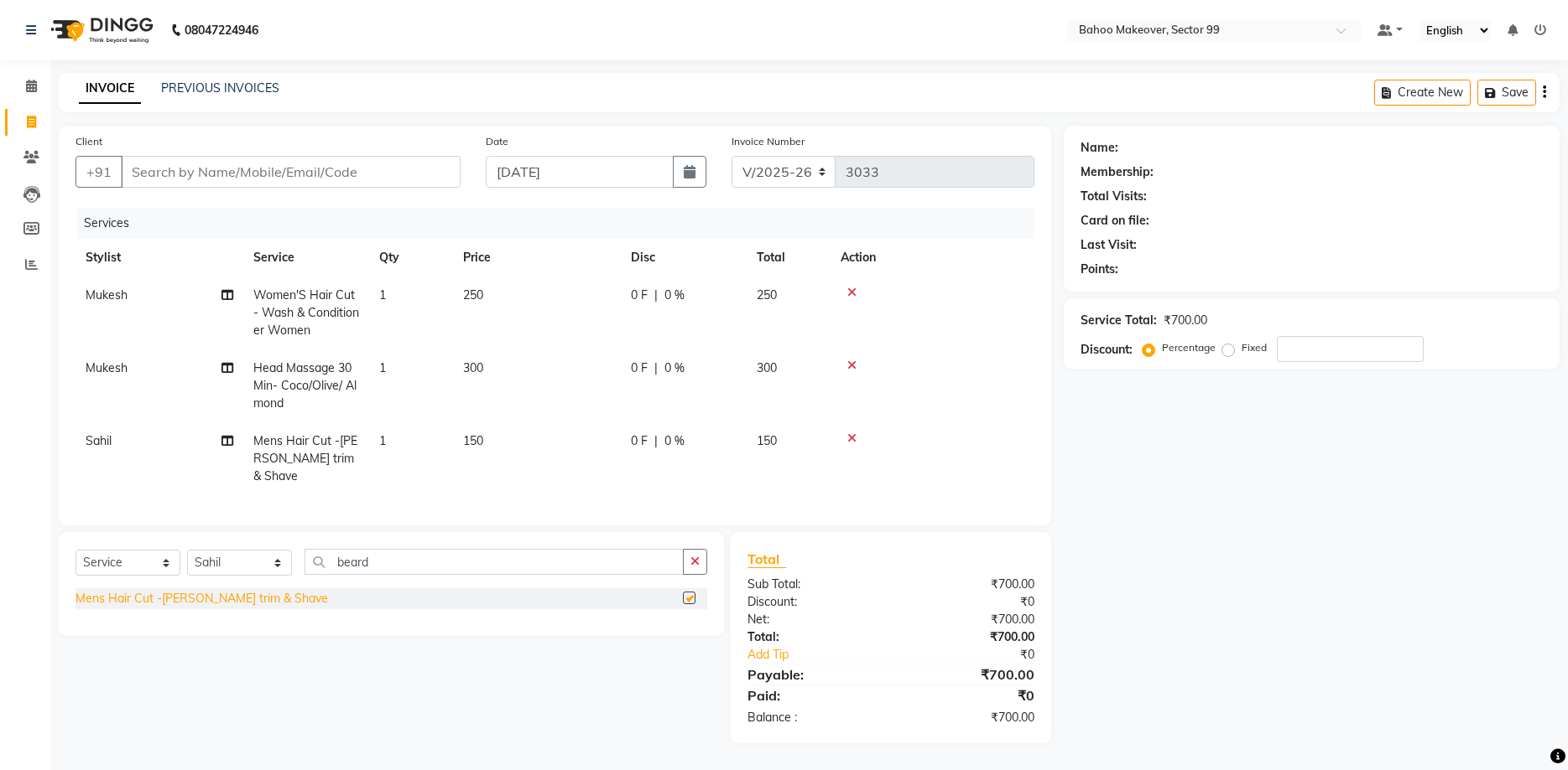
checkbox input "false"
click at [139, 167] on input "Client" at bounding box center [290, 171] width 339 height 32
type input "7"
type input "0"
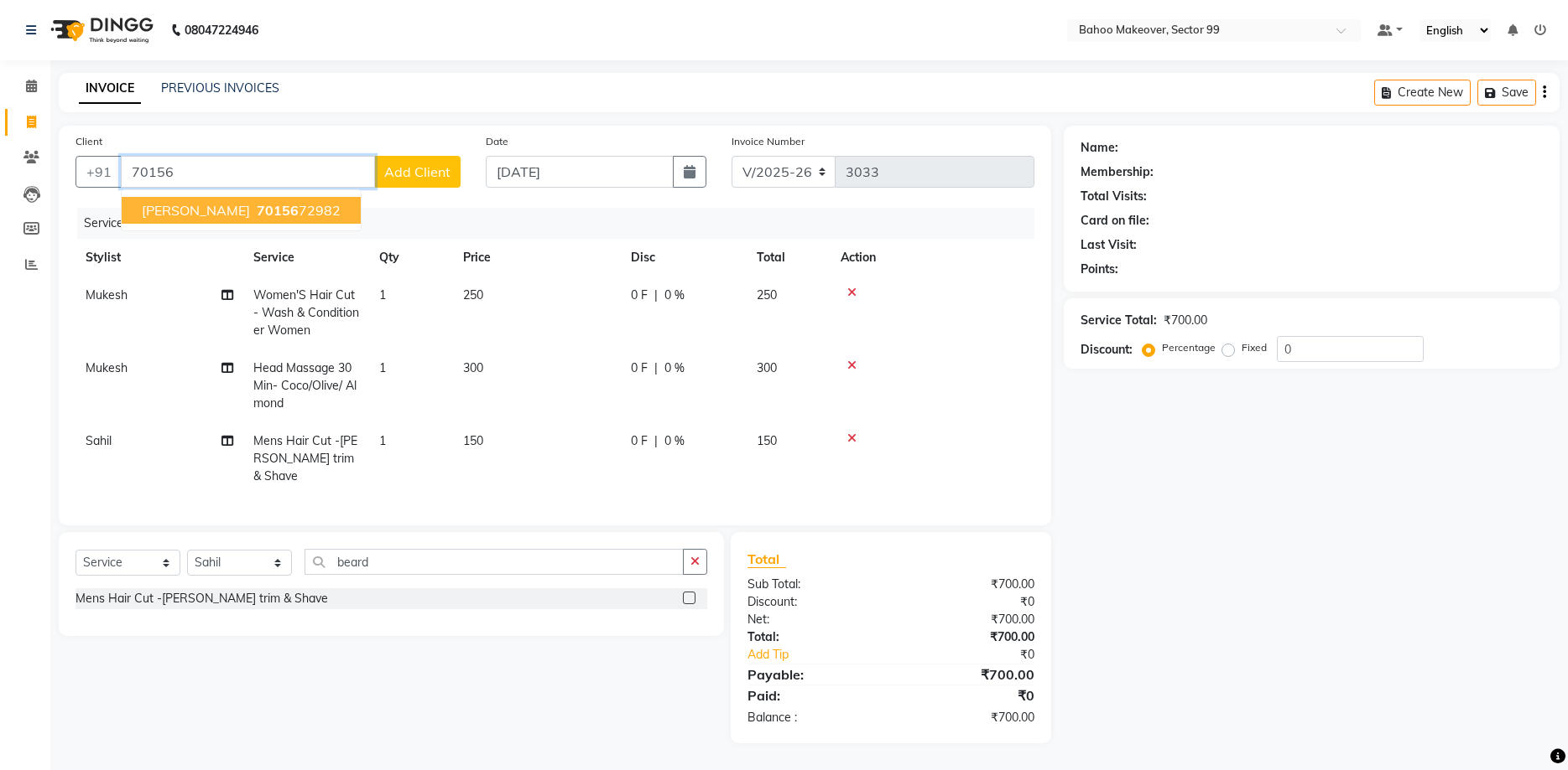
click at [208, 217] on span "[PERSON_NAME]" at bounding box center [196, 210] width 109 height 17
type input "7015672982"
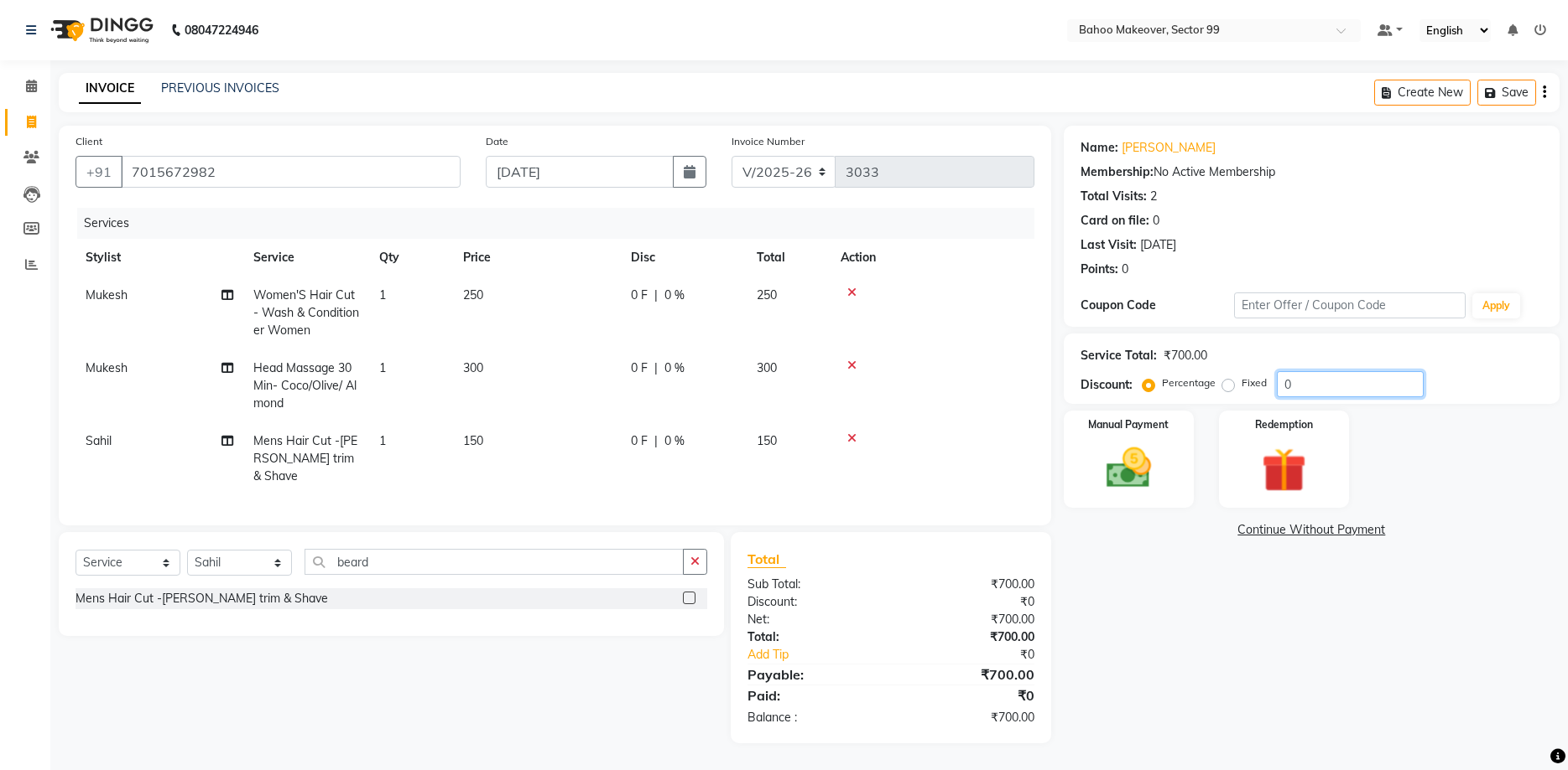
click at [1302, 384] on input "0" at bounding box center [1350, 384] width 147 height 26
click at [1241, 380] on label "Fixed" at bounding box center [1254, 383] width 25 height 15
click at [1226, 380] on input "Fixed" at bounding box center [1231, 383] width 12 height 12
radio input "true"
click at [1293, 378] on input "0" at bounding box center [1350, 384] width 147 height 26
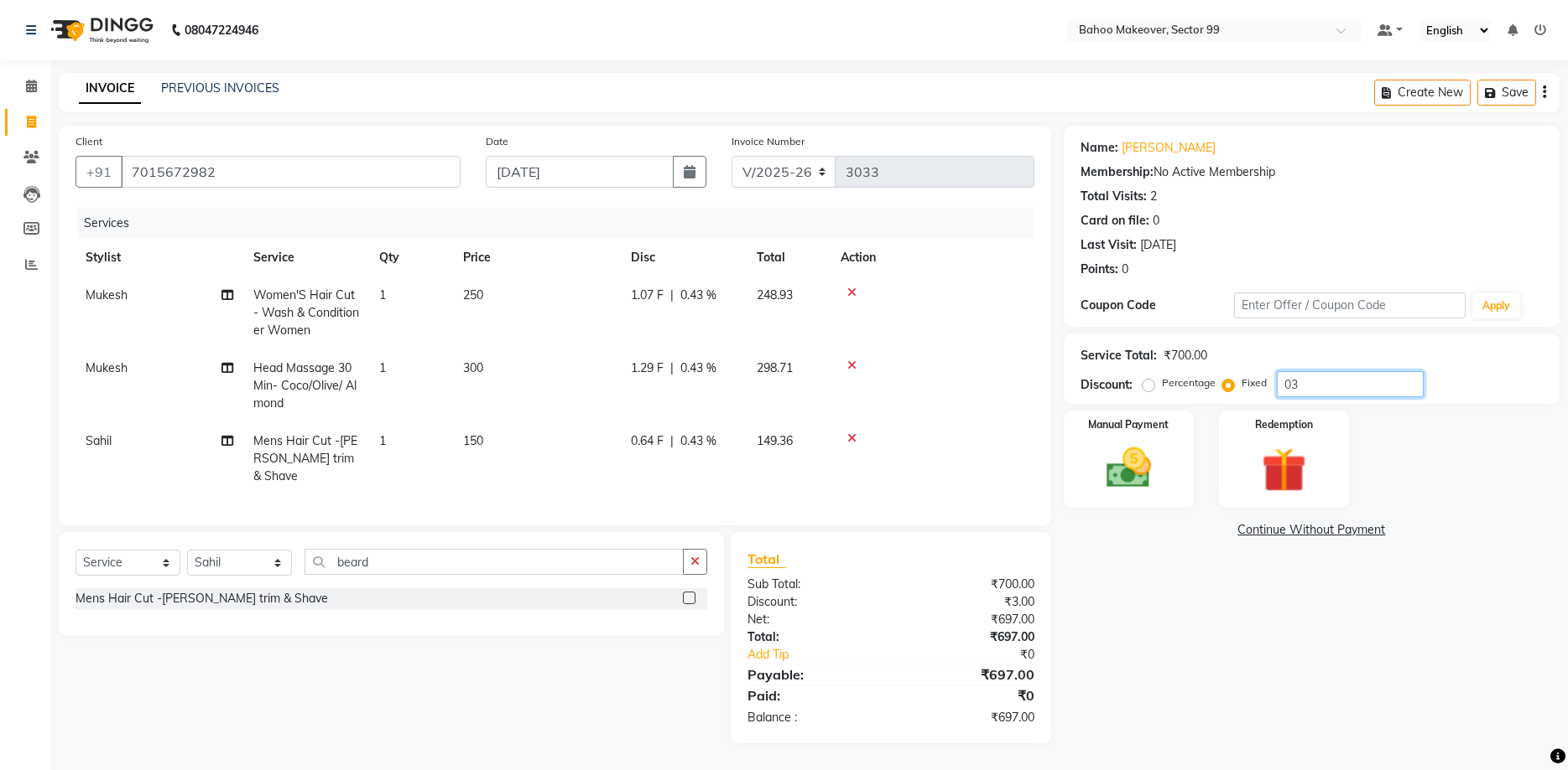
type input "0"
type input "30"
click at [1124, 485] on img at bounding box center [1127, 468] width 75 height 53
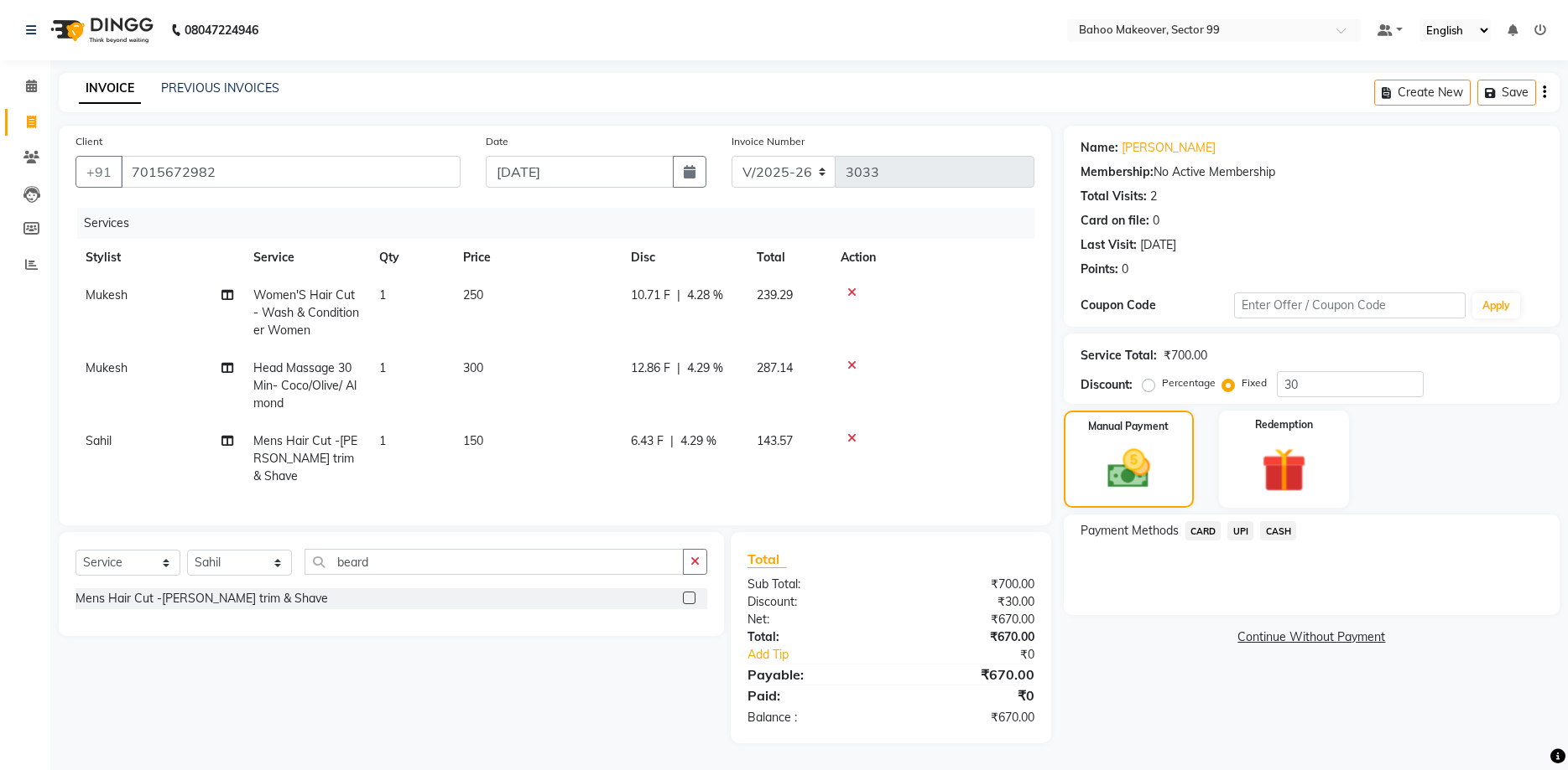
click at [1162, 383] on label "Percentage" at bounding box center [1188, 383] width 53 height 15
click at [1146, 383] on input "Percentage" at bounding box center [1152, 383] width 12 height 12
radio input "true"
click at [1276, 526] on span "CASH" at bounding box center [1278, 530] width 36 height 19
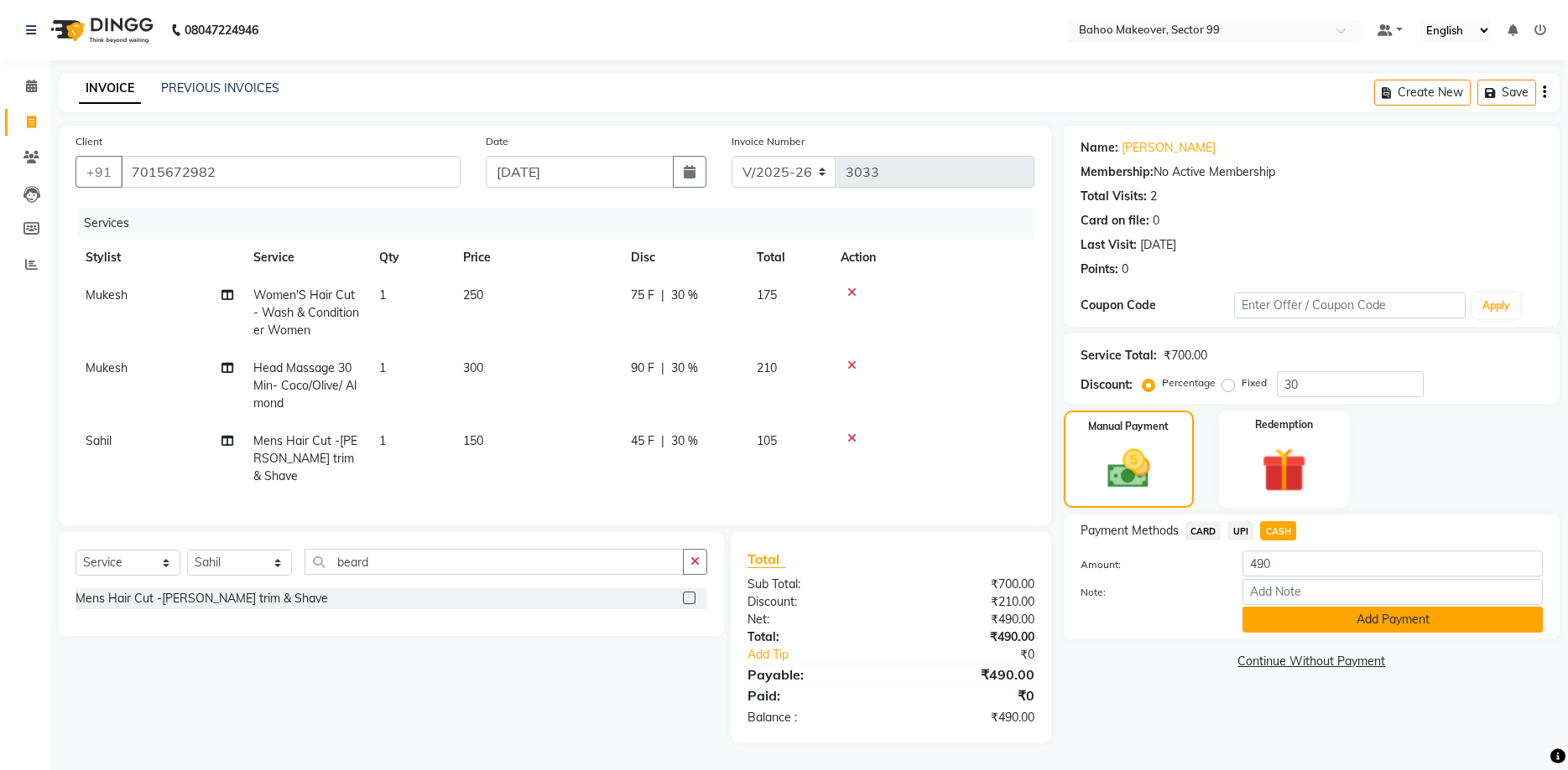
click at [1316, 622] on button "Add Payment" at bounding box center [1392, 620] width 301 height 26
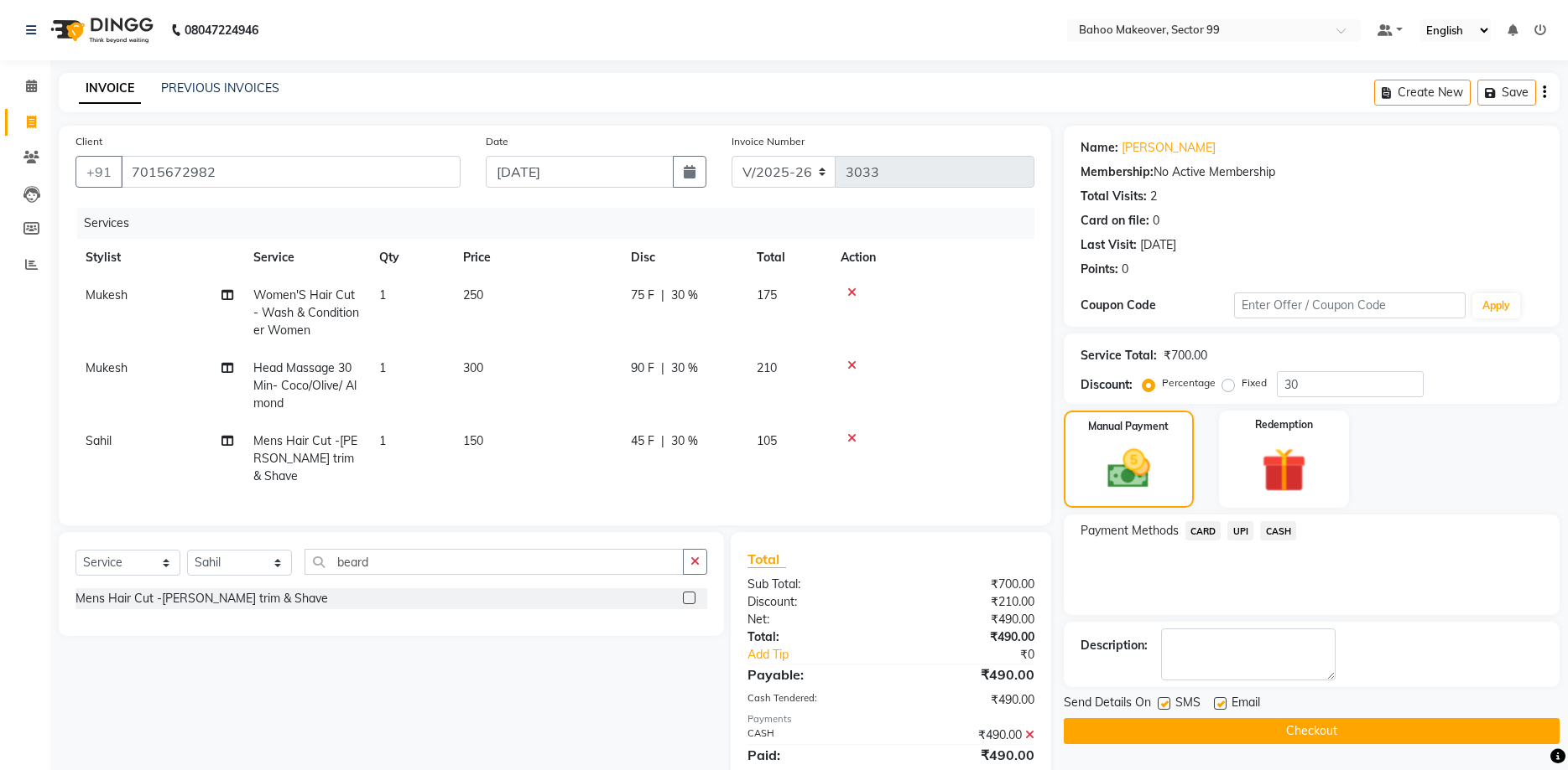
click at [1321, 737] on button "Checkout" at bounding box center [1312, 731] width 496 height 26
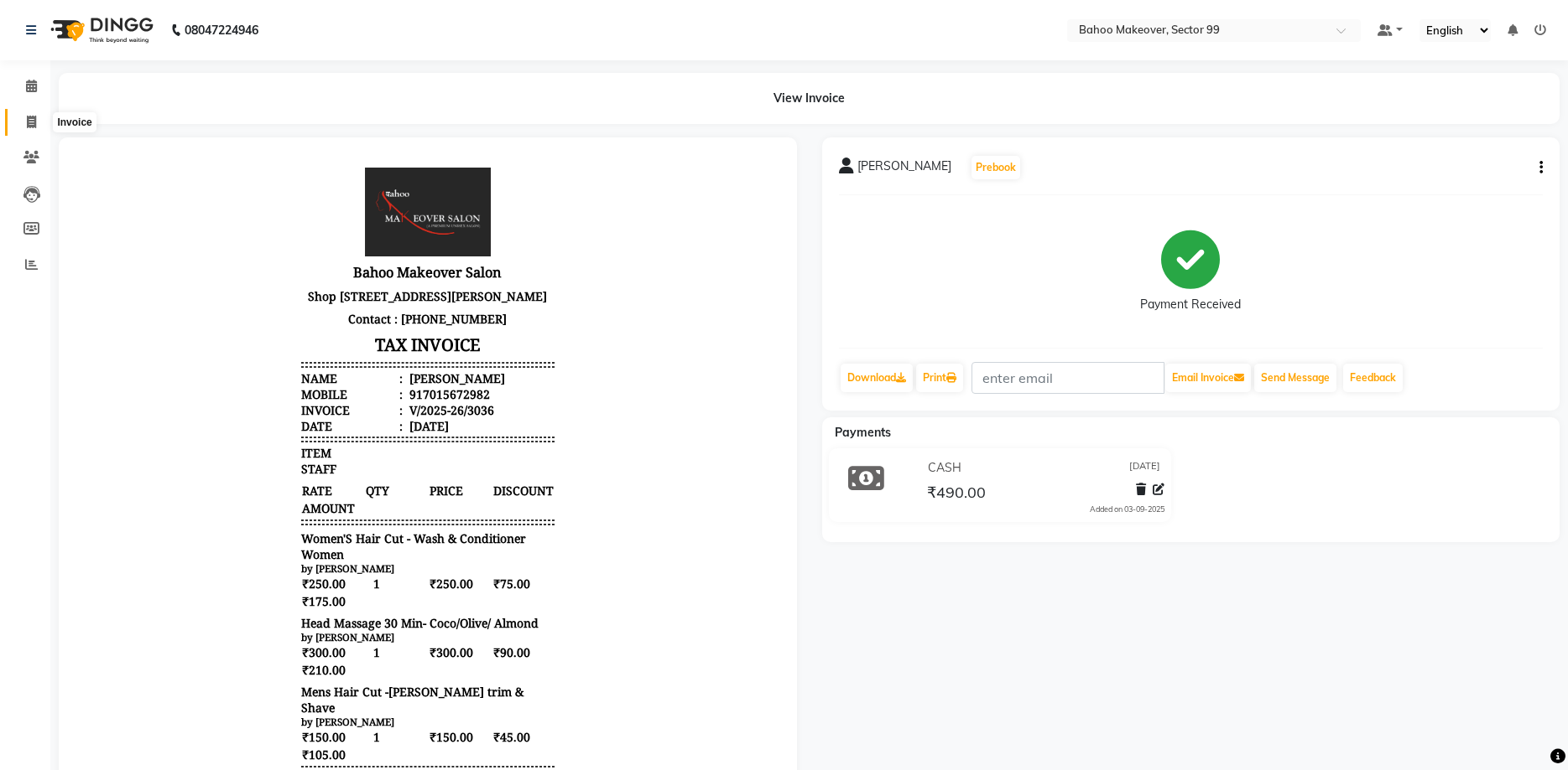
click at [33, 121] on icon at bounding box center [32, 122] width 9 height 13
select select "service"
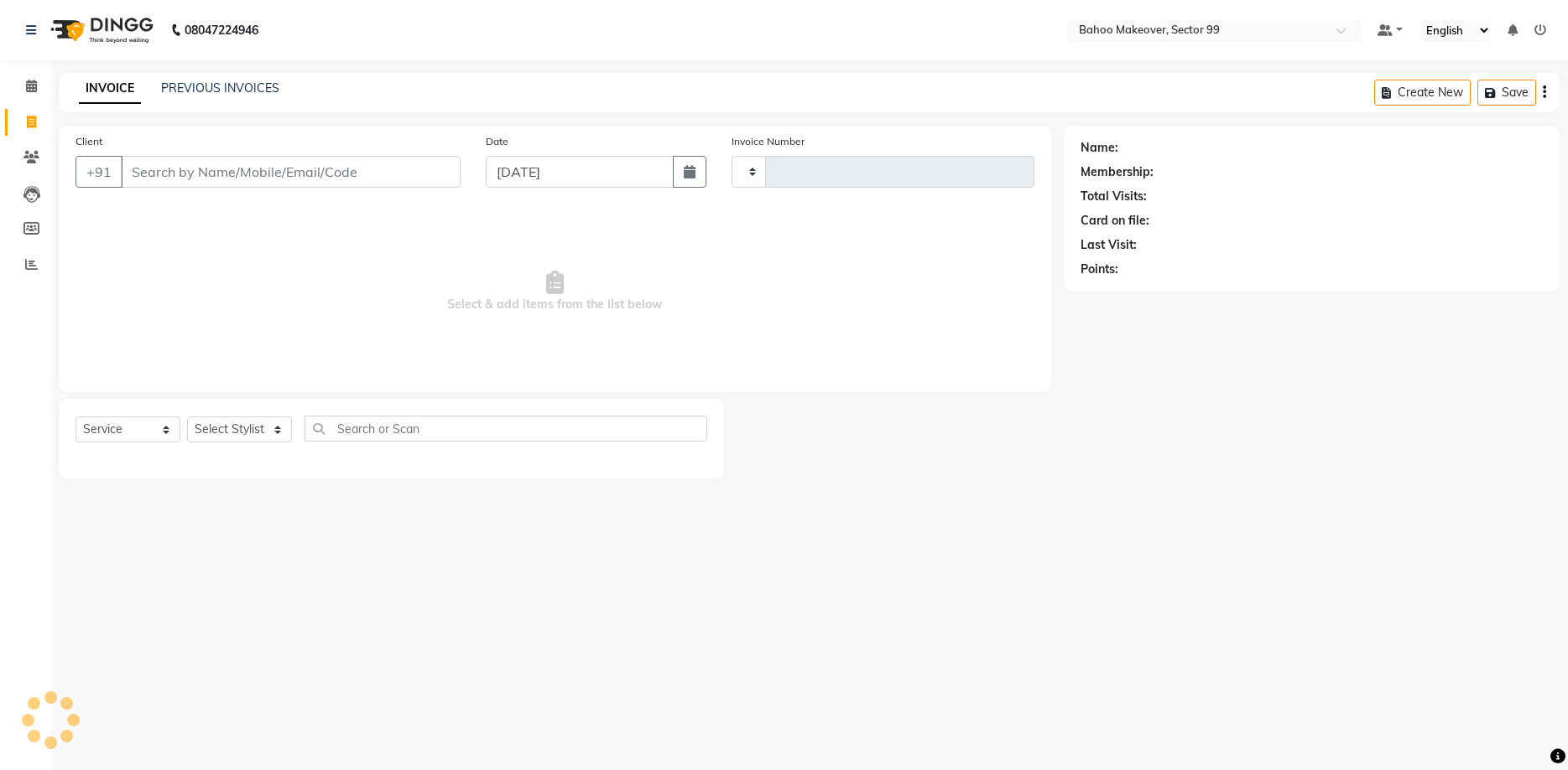
type input "3038"
select select "6856"
select select "membership"
click at [186, 156] on input "Client" at bounding box center [290, 171] width 339 height 32
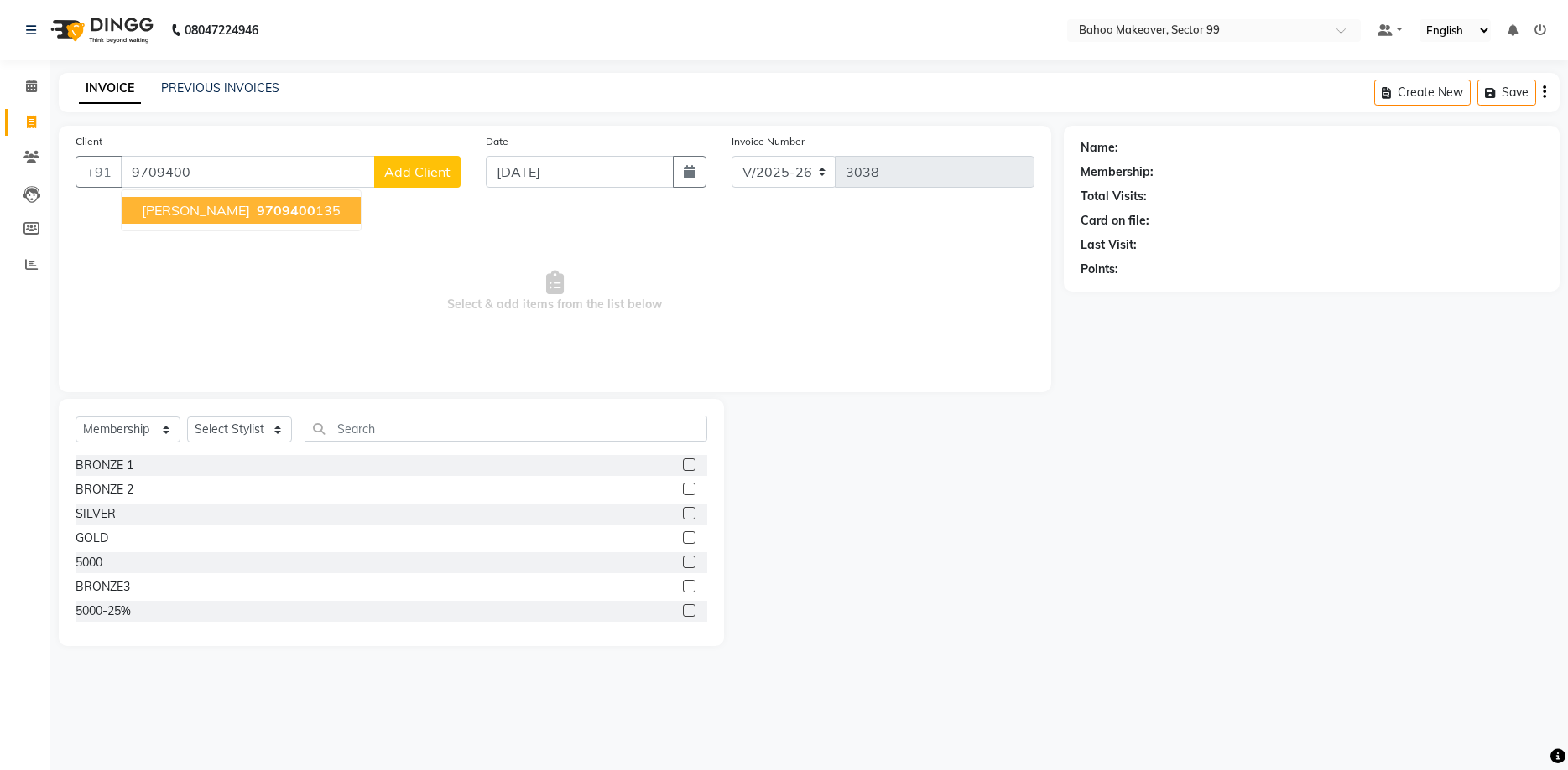
click at [202, 220] on button "[PERSON_NAME] 9709400 135" at bounding box center [241, 211] width 239 height 27
type input "9709400135"
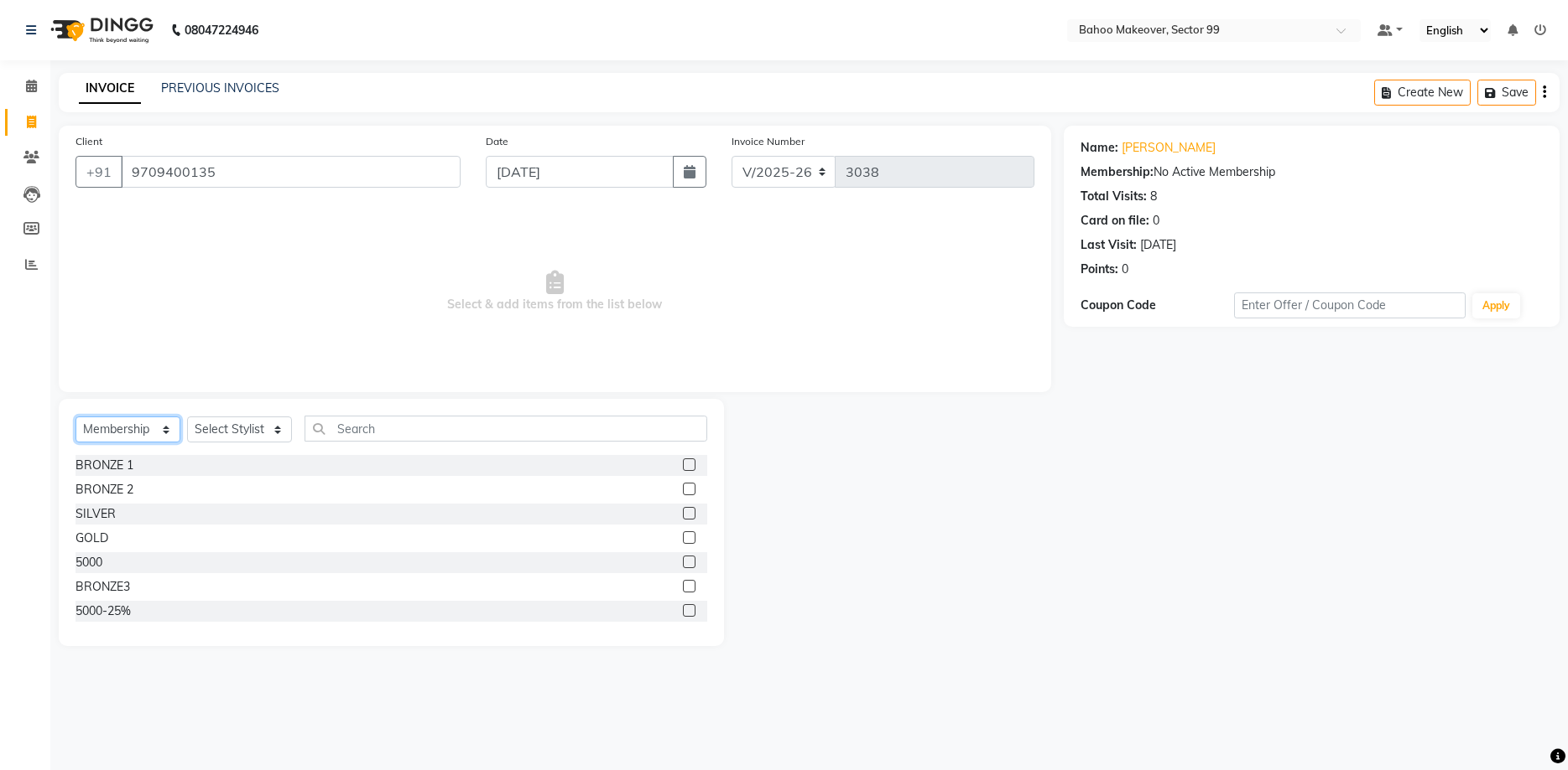
click at [75, 416] on select "Select Service Product Membership Package Voucher Prepaid Gift Card" at bounding box center [128, 429] width 105 height 26
select select "service"
click option "Service" at bounding box center [0, 0] width 0 height 0
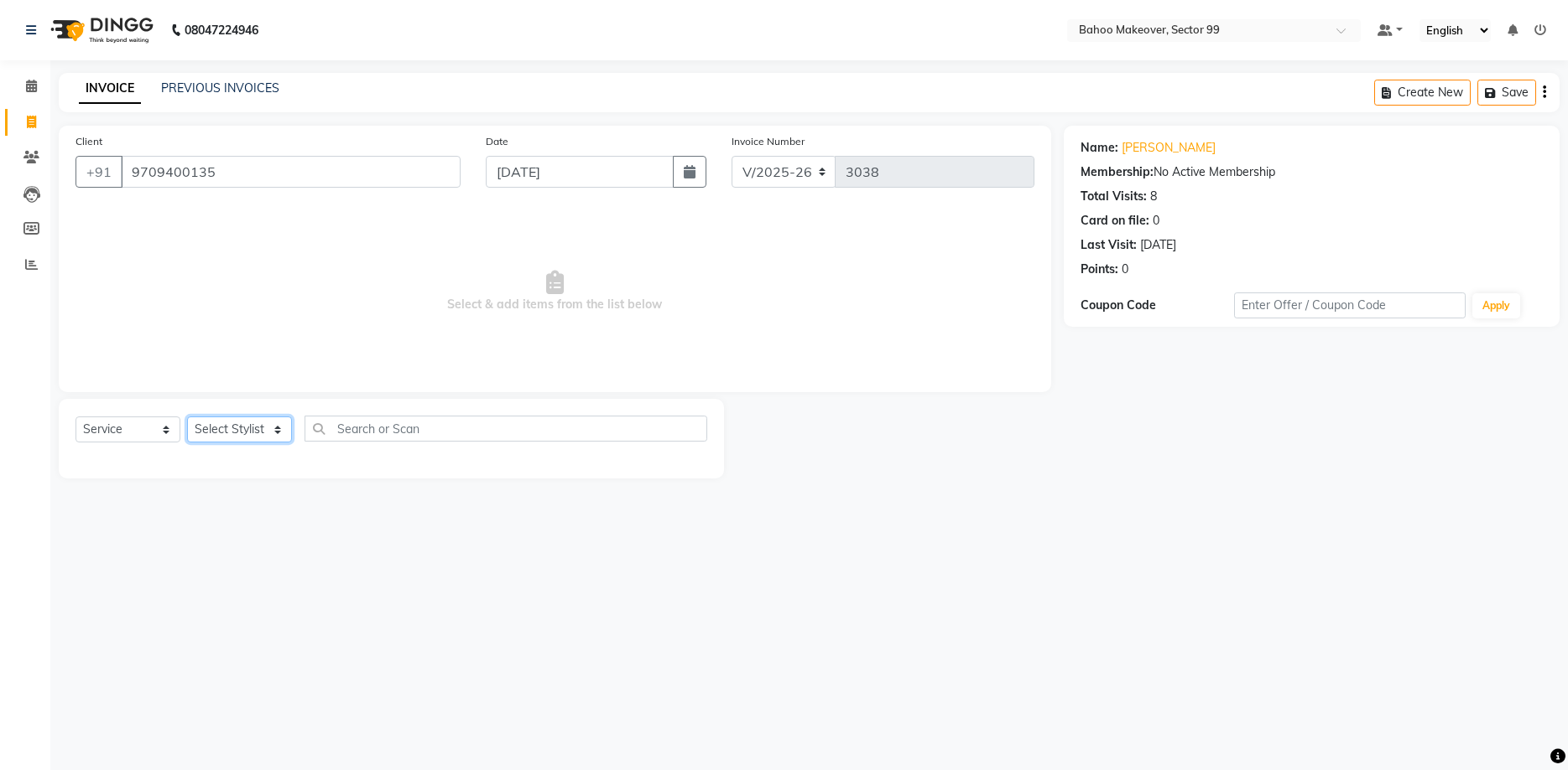
click at [187, 416] on select "Select Stylist [PERSON_NAME] Makeover Bahoo Makeover Salon [PERSON_NAME] [PERSO…" at bounding box center [240, 429] width 105 height 26
select select "87682"
click option "Babita" at bounding box center [0, 0] width 0 height 0
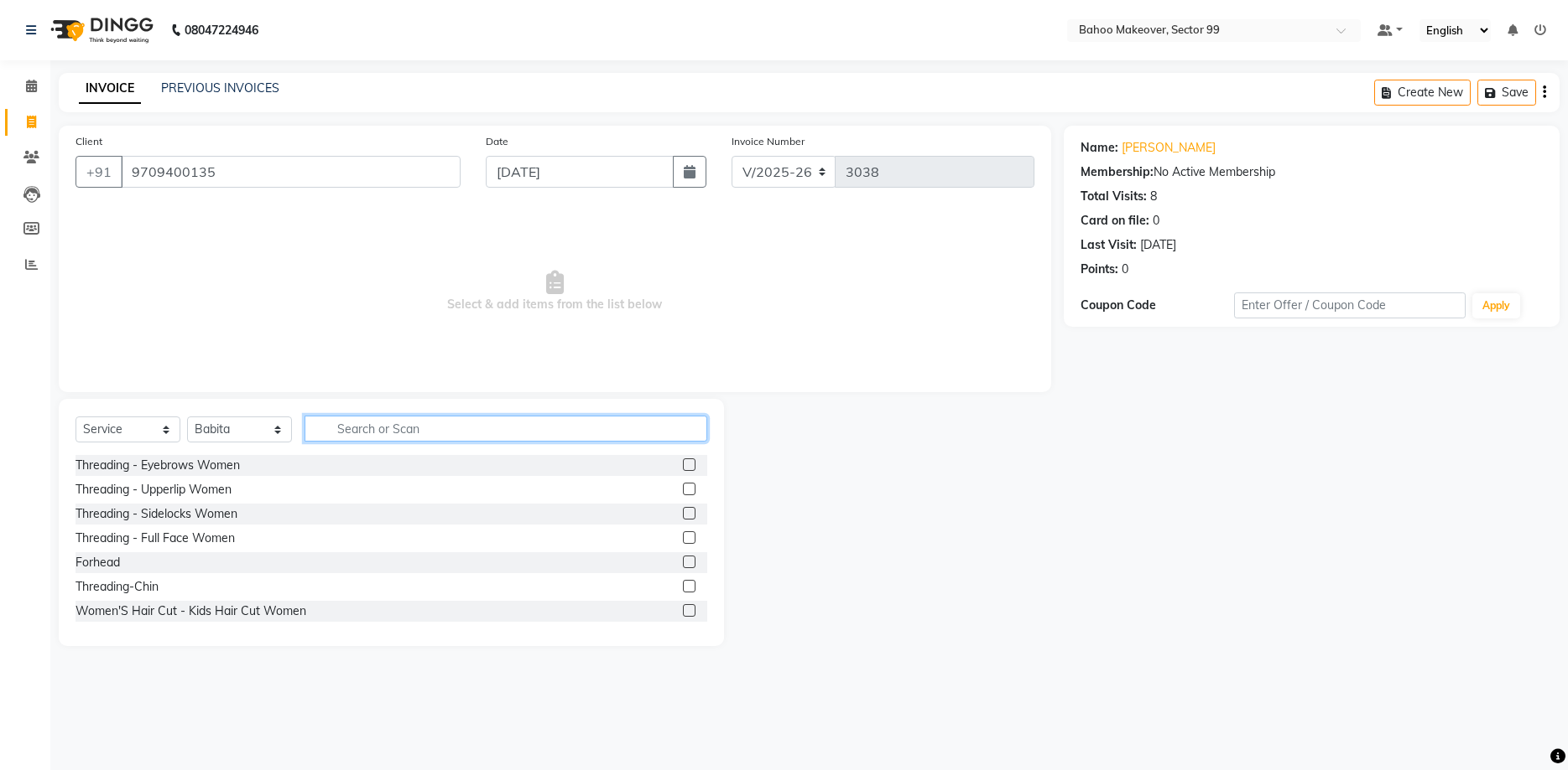
click at [359, 432] on input "text" at bounding box center [505, 429] width 403 height 26
click at [212, 462] on div "Threading - Eyebrows Women" at bounding box center [158, 465] width 165 height 17
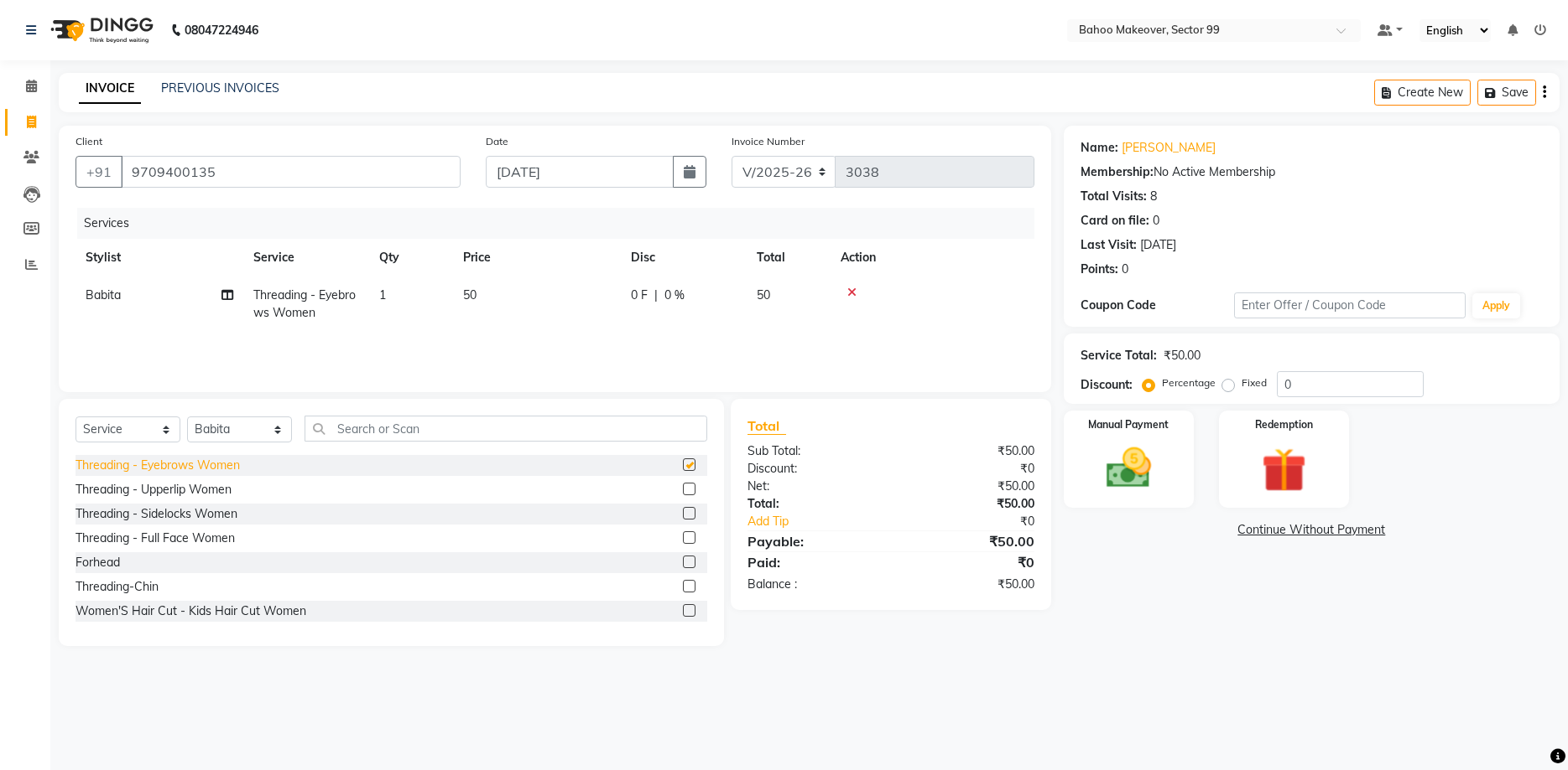
checkbox input "false"
click at [207, 483] on div "Threading - Upperlip Women" at bounding box center [153, 490] width 156 height 17
checkbox input "false"
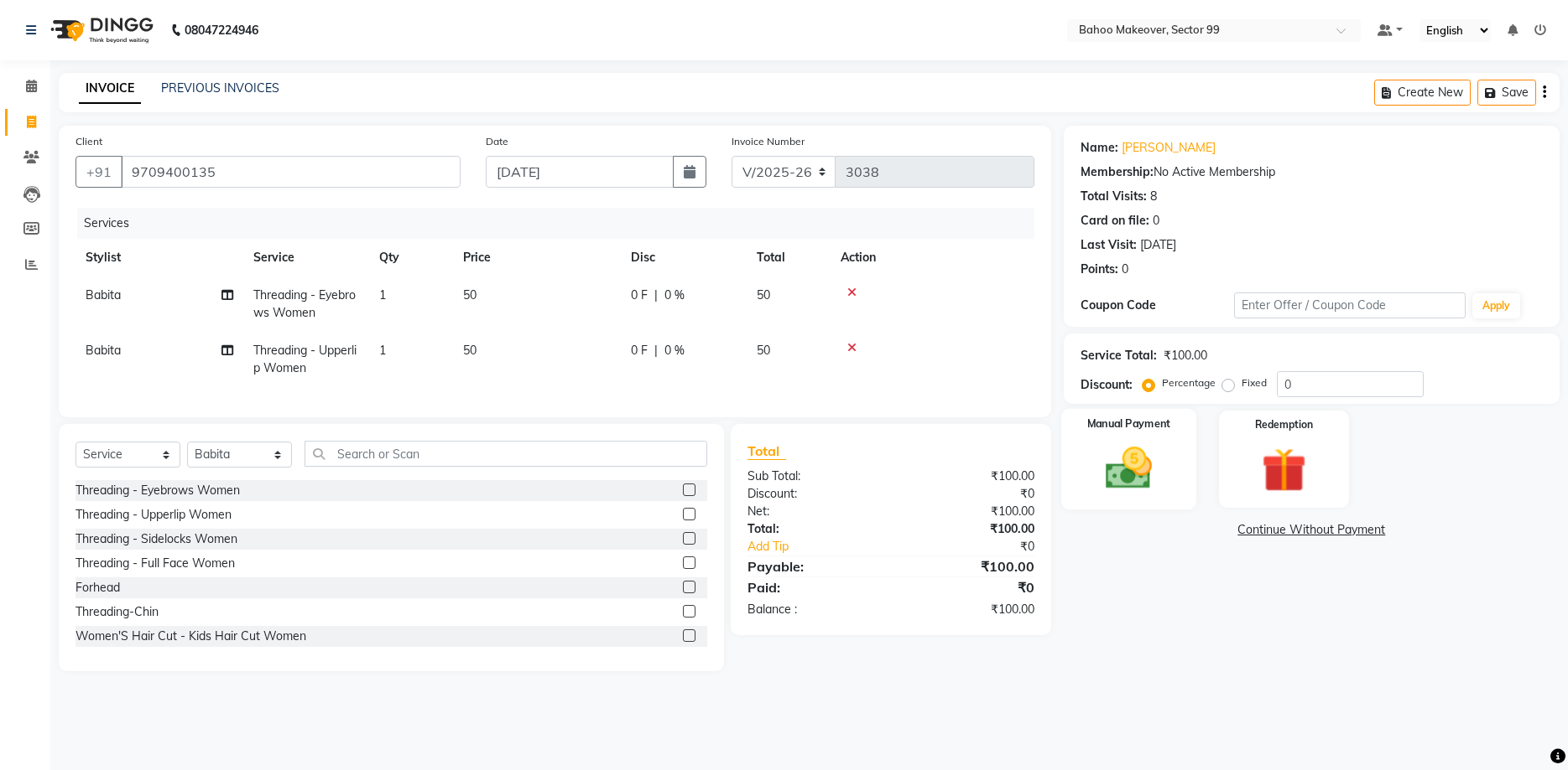
click at [1155, 479] on img at bounding box center [1127, 468] width 75 height 53
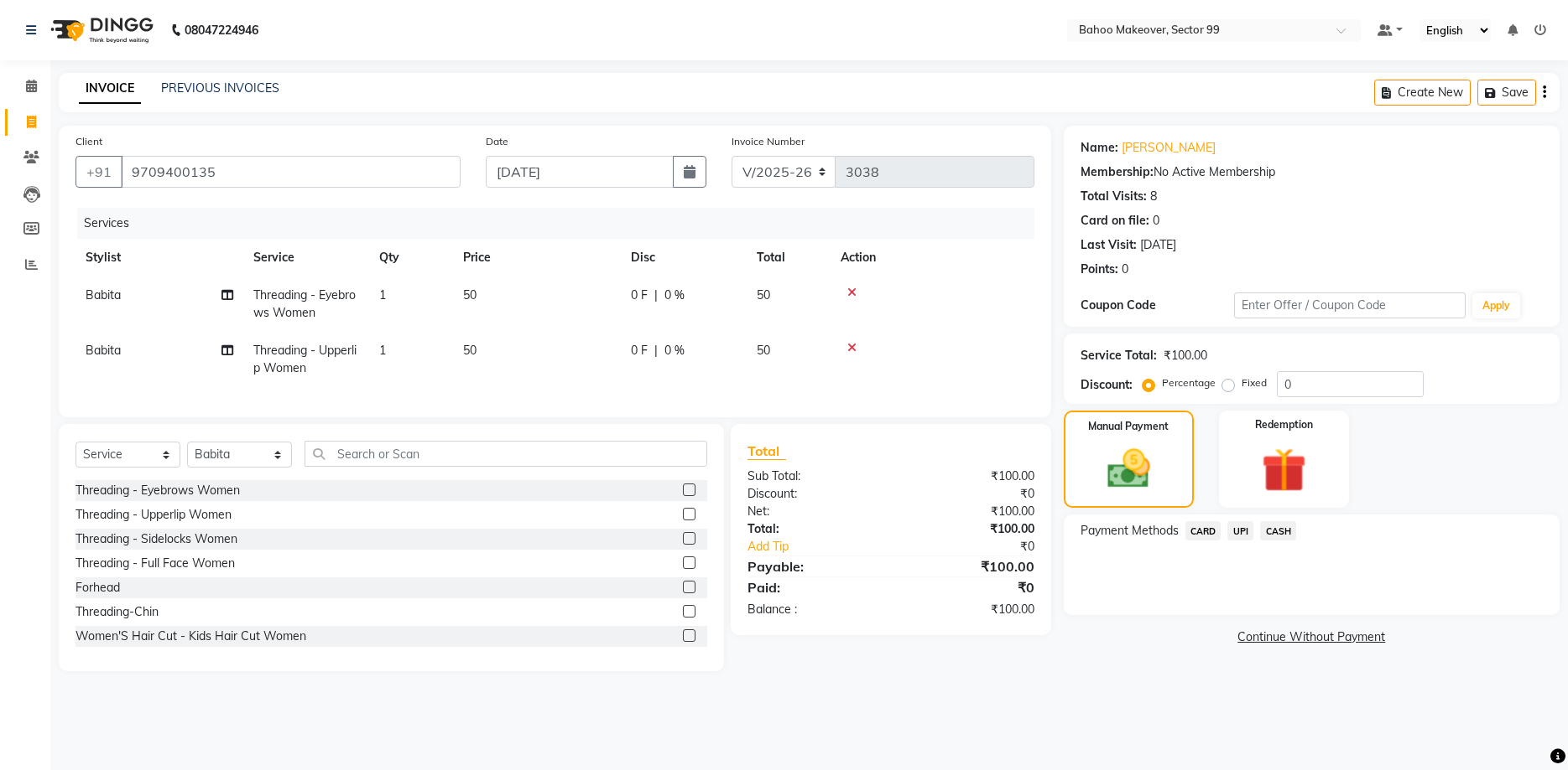
click at [1236, 534] on span "UPI" at bounding box center [1240, 530] width 26 height 19
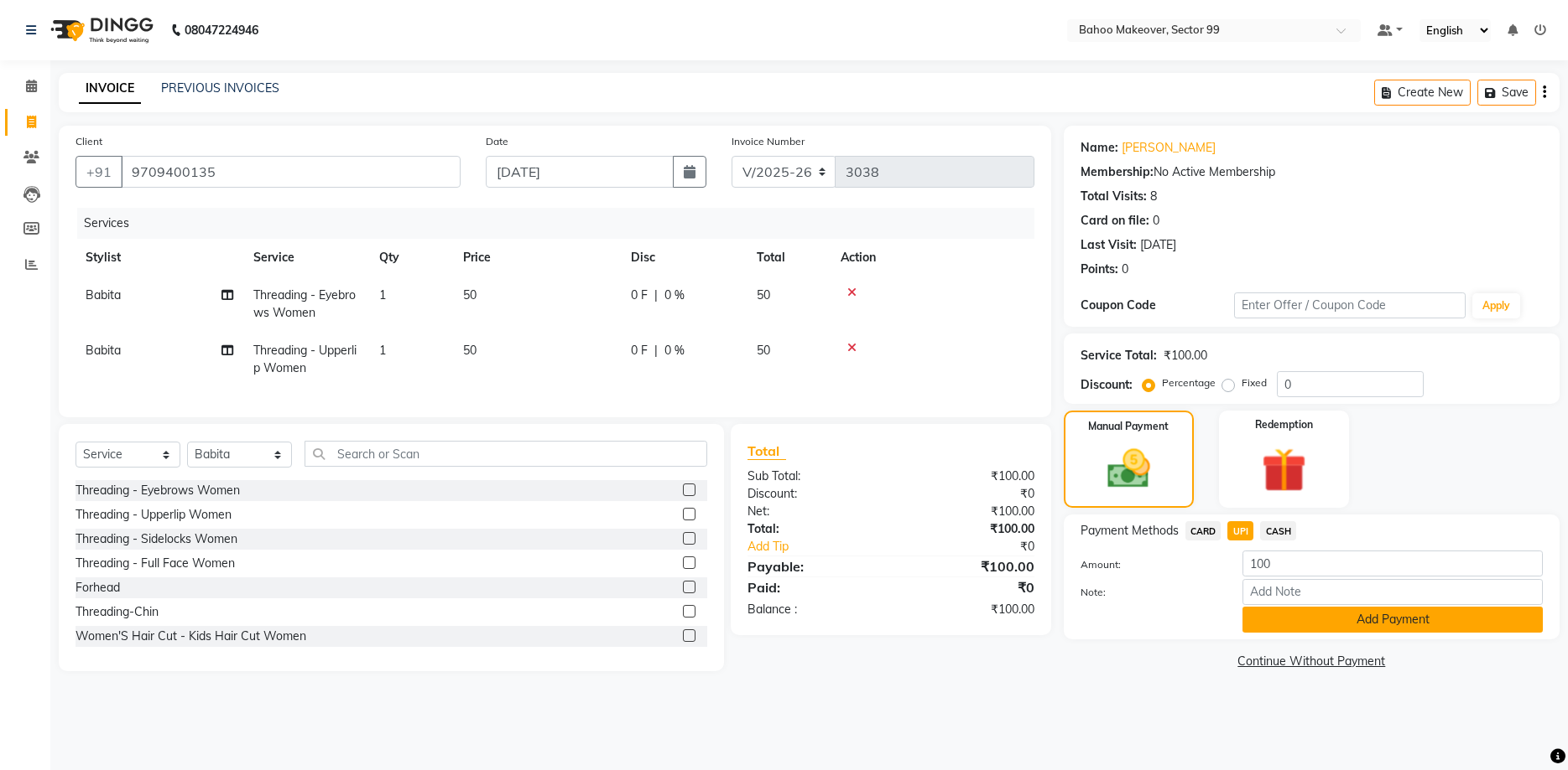
click at [1325, 623] on button "Add Payment" at bounding box center [1392, 620] width 301 height 26
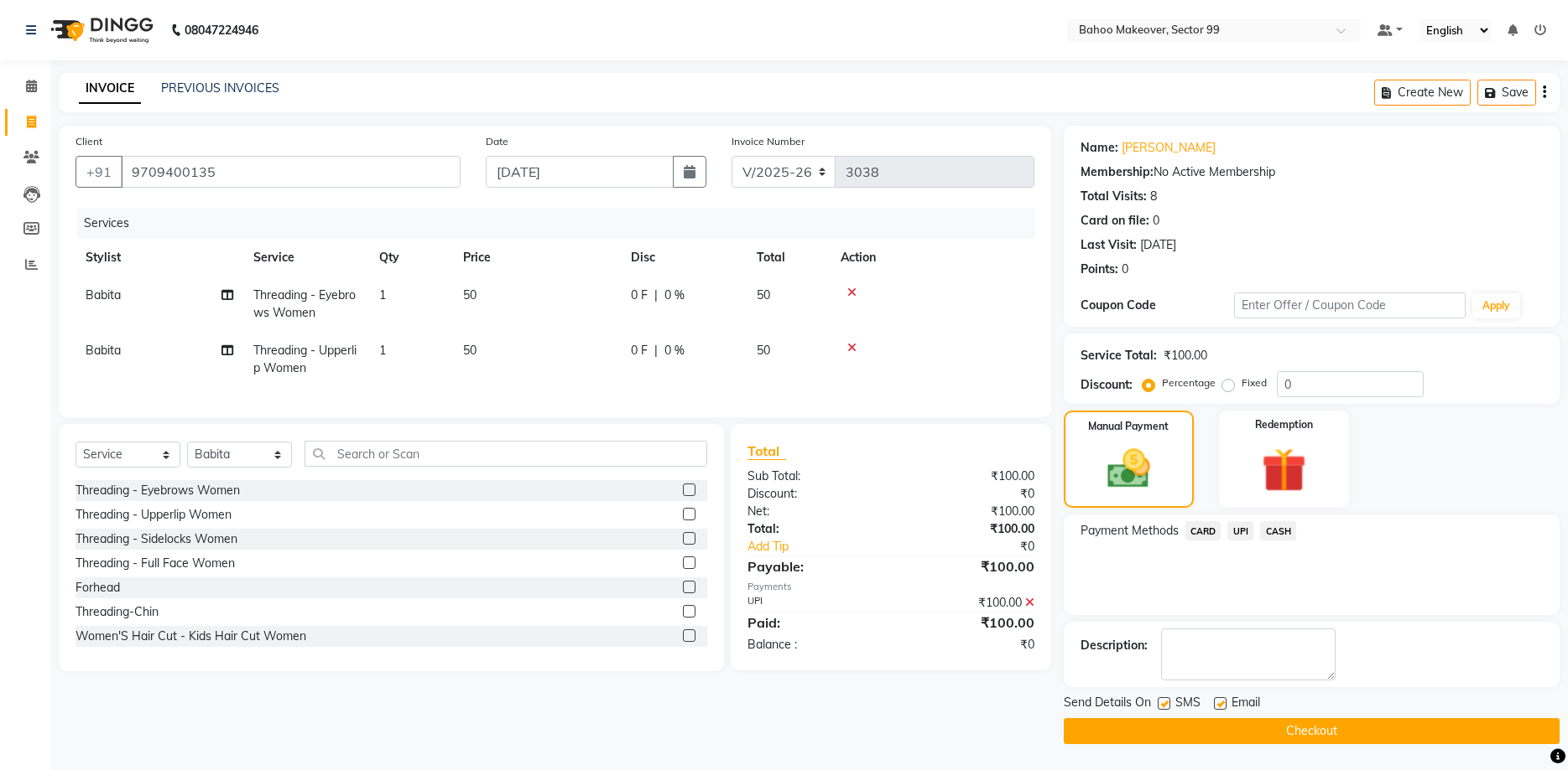
click at [1469, 725] on button "Checkout" at bounding box center [1312, 731] width 496 height 26
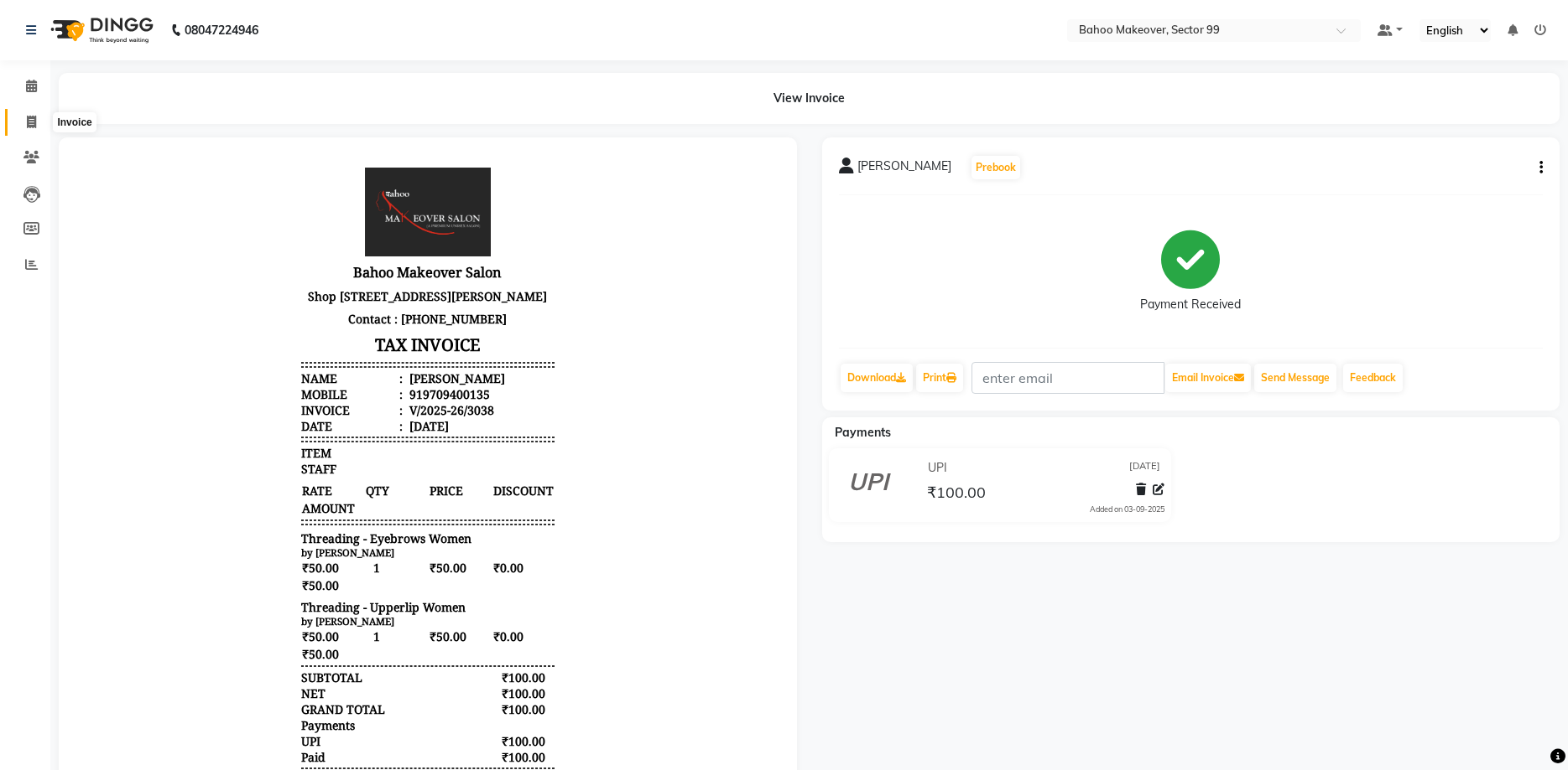
click at [30, 127] on icon at bounding box center [32, 122] width 9 height 13
select select "service"
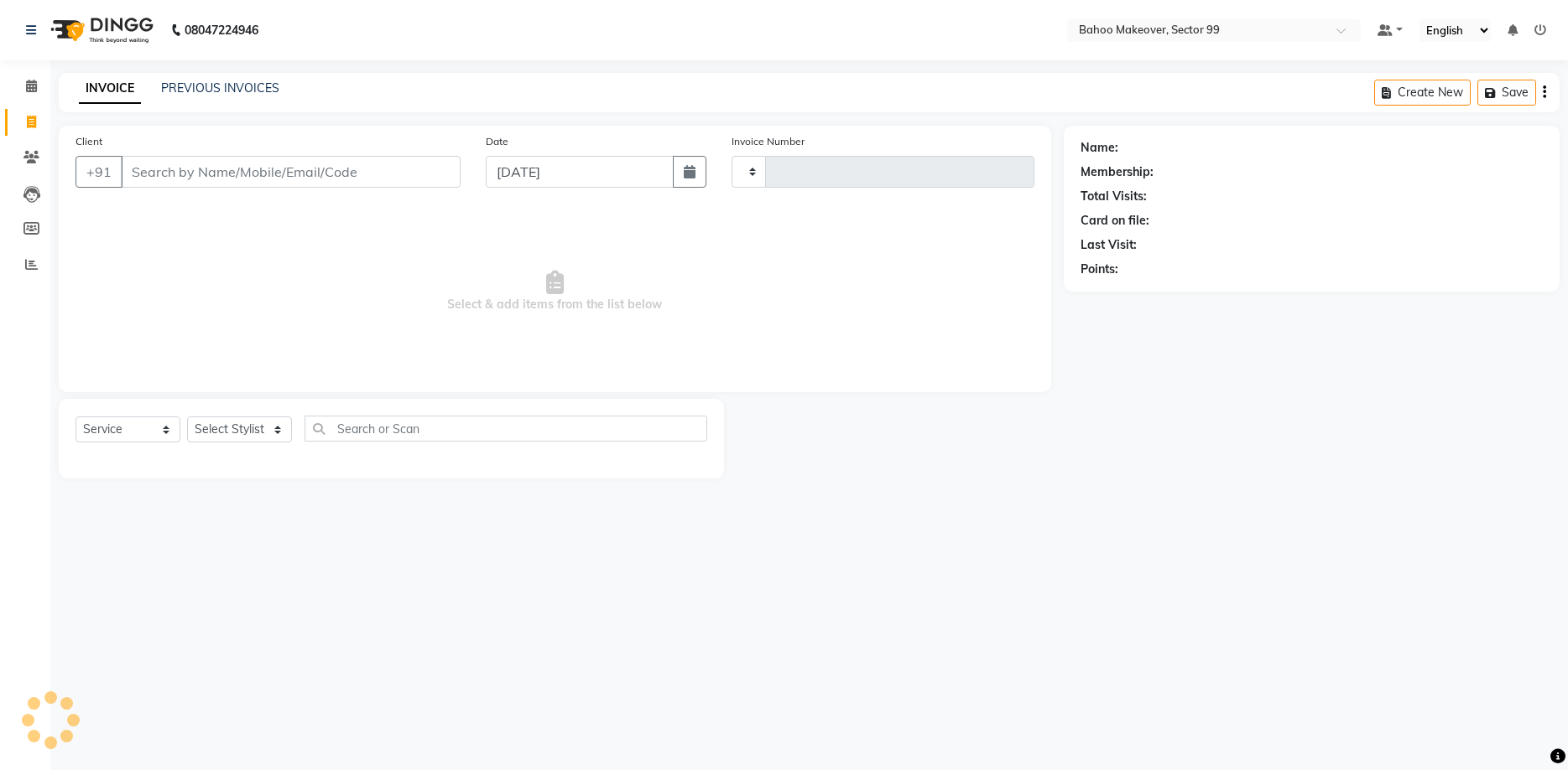
type input "3039"
select select "6856"
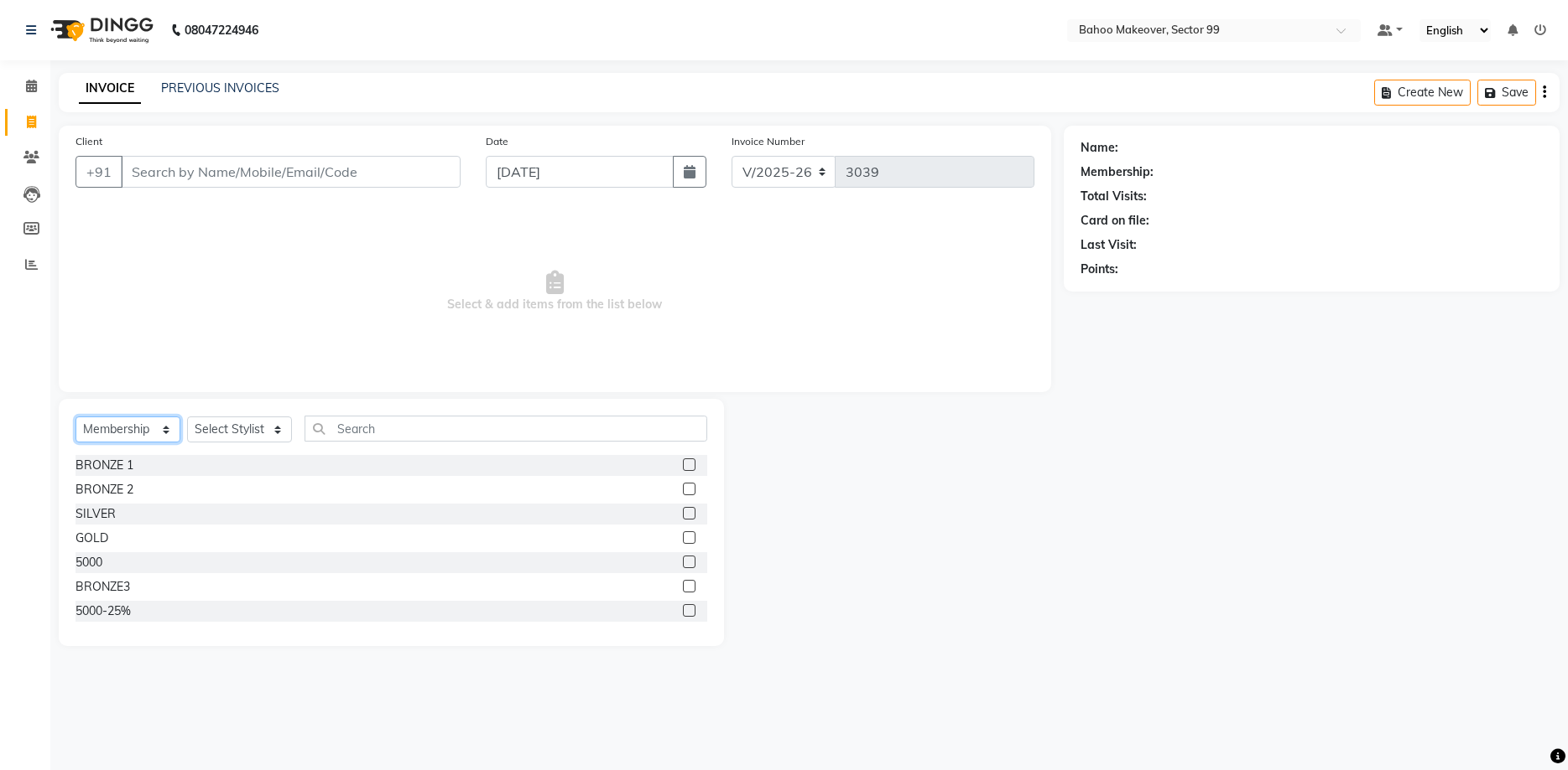
click at [75, 416] on select "Select Service Product Membership Package Voucher Prepaid Gift Card" at bounding box center [128, 429] width 105 height 26
select select "service"
click option "Service" at bounding box center [0, 0] width 0 height 0
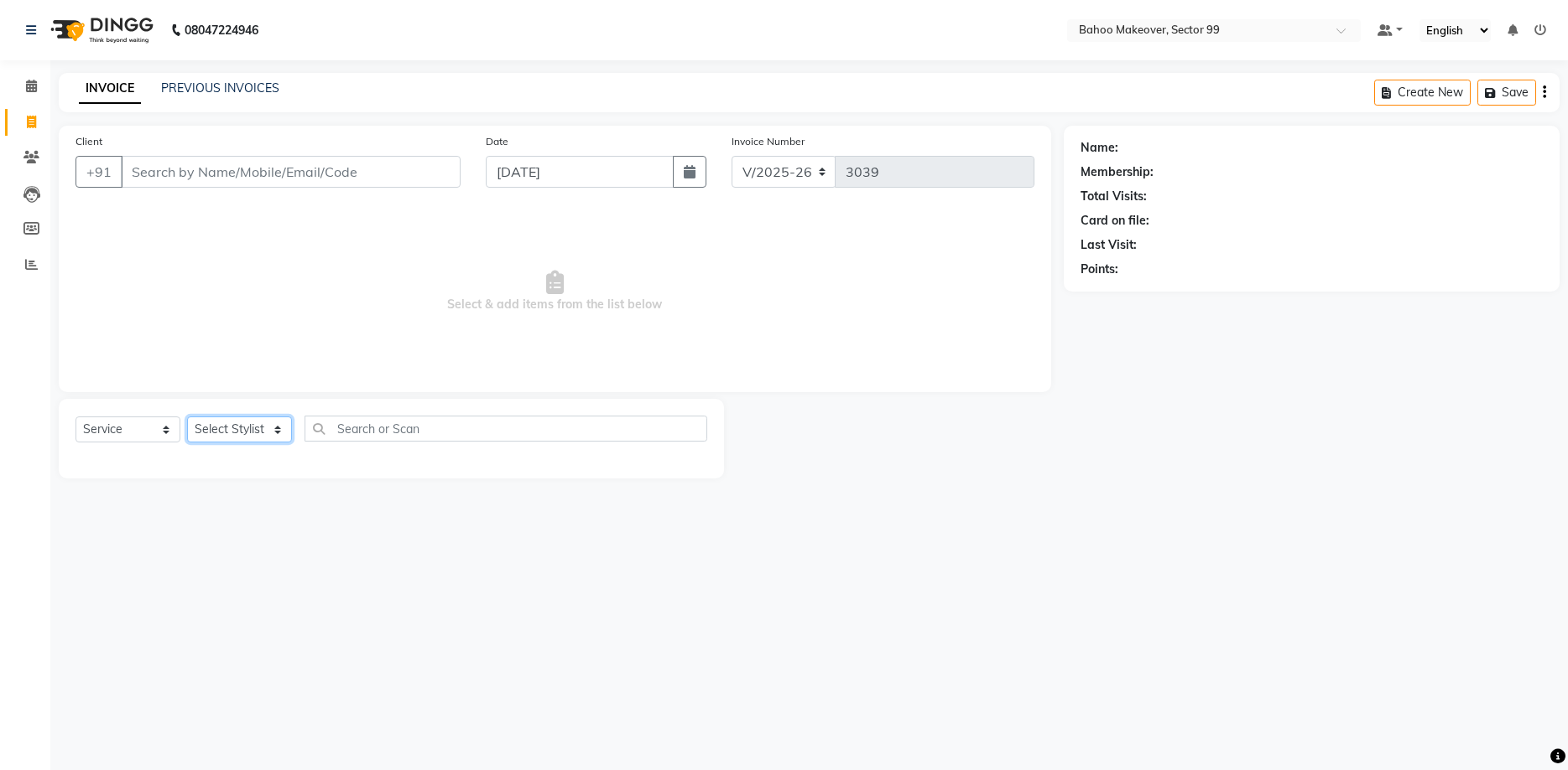
click at [187, 416] on select "Select Stylist [PERSON_NAME] Makeover Bahoo Makeover Salon [PERSON_NAME] [PERSO…" at bounding box center [240, 429] width 105 height 26
select select "54236"
click option "Azad" at bounding box center [0, 0] width 0 height 0
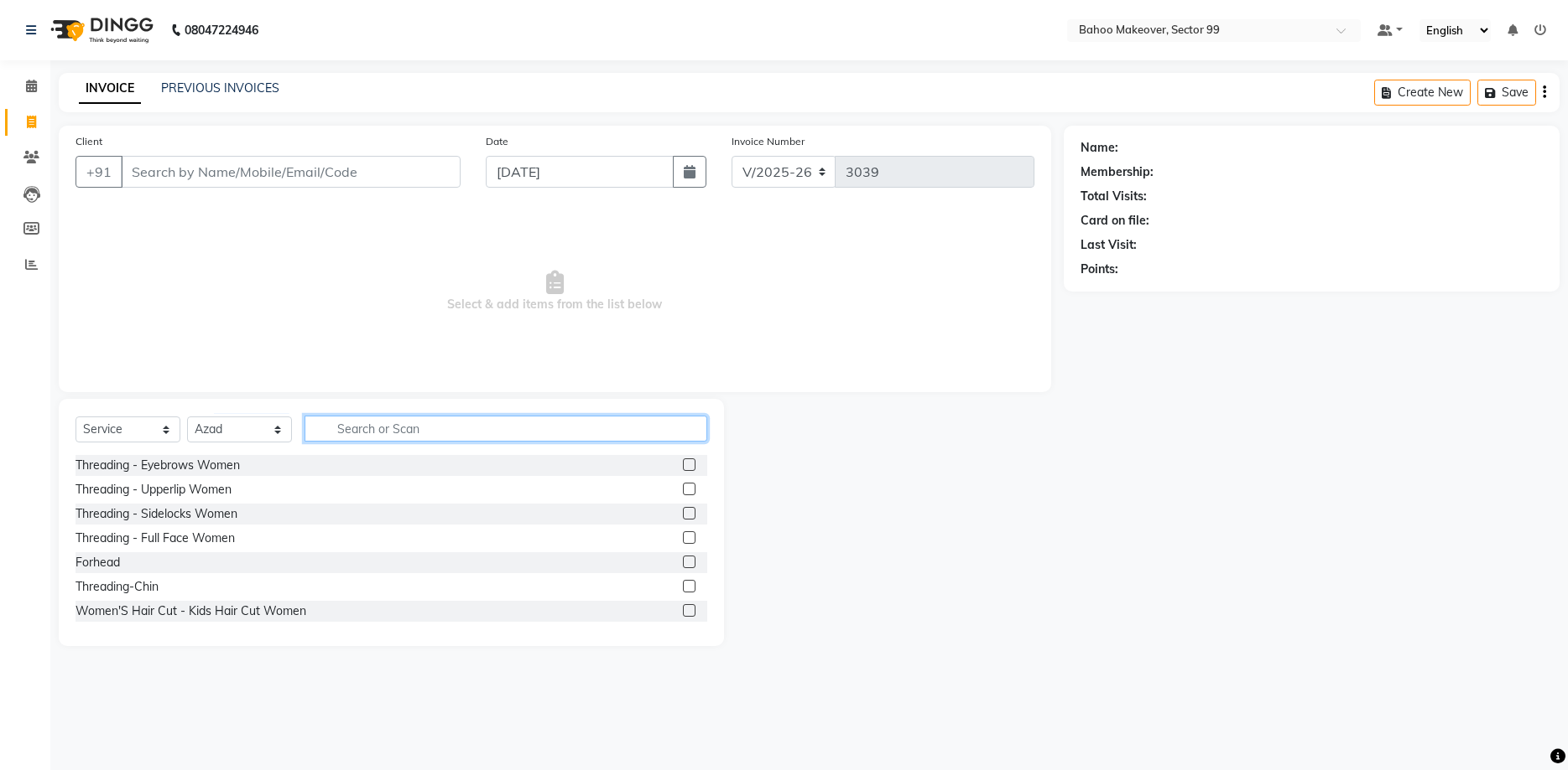
click at [397, 428] on input "text" at bounding box center [505, 429] width 403 height 26
type input "hair cut"
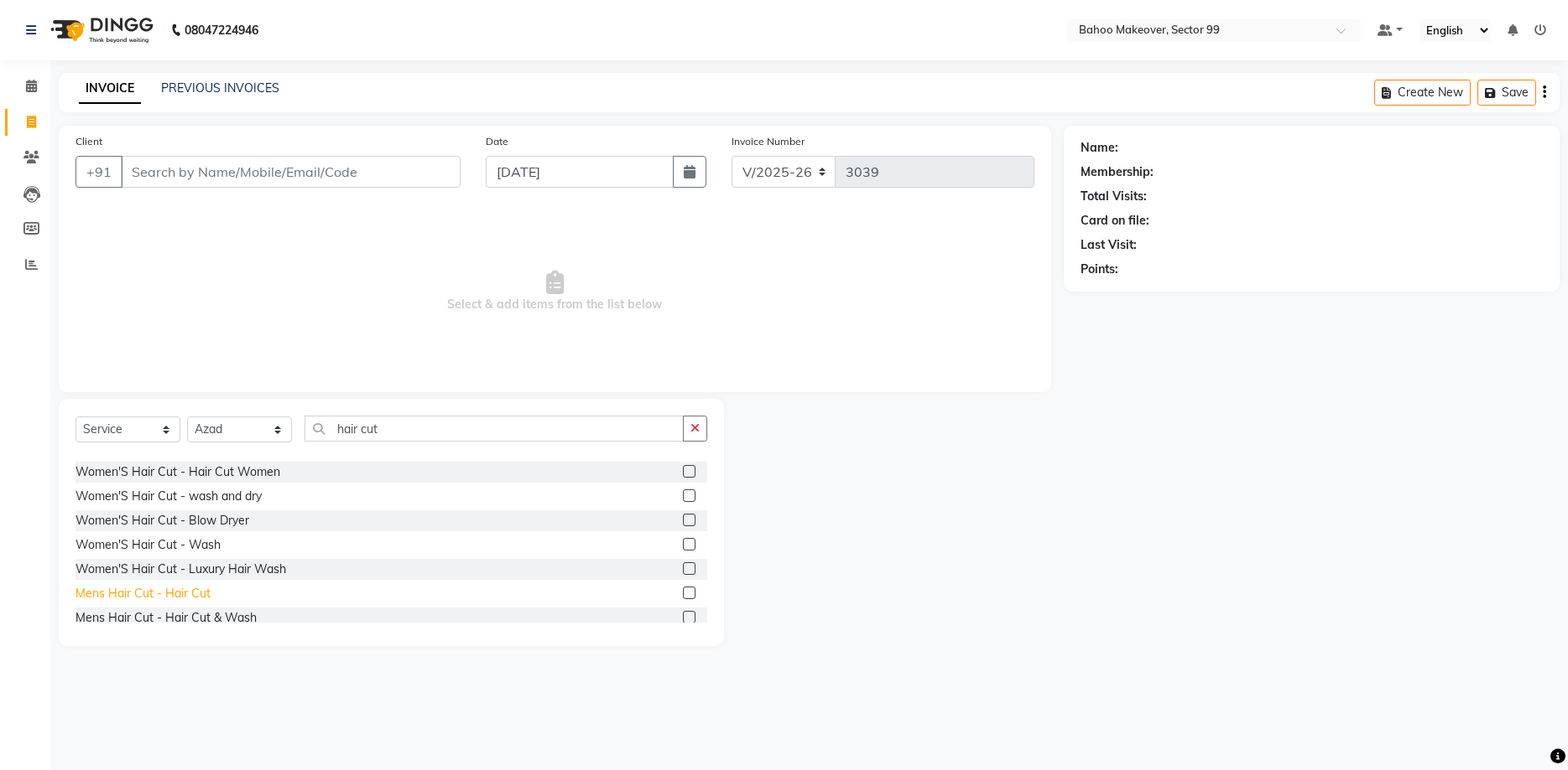
click at [203, 596] on div "Mens Hair Cut - Hair Cut" at bounding box center [142, 594] width 135 height 17
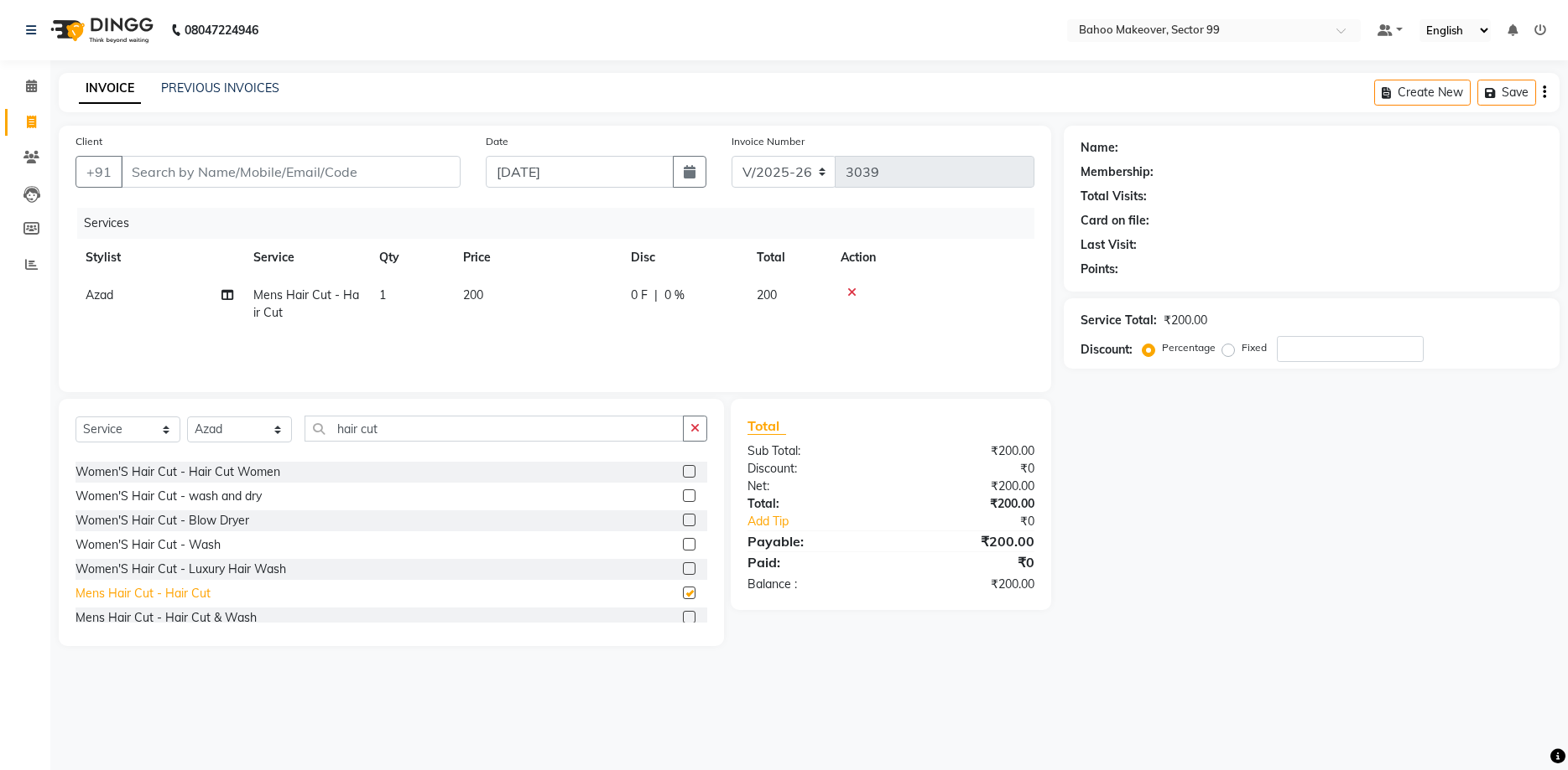
checkbox input "false"
click at [262, 179] on input "Client" at bounding box center [290, 171] width 339 height 32
type input "9"
type input "0"
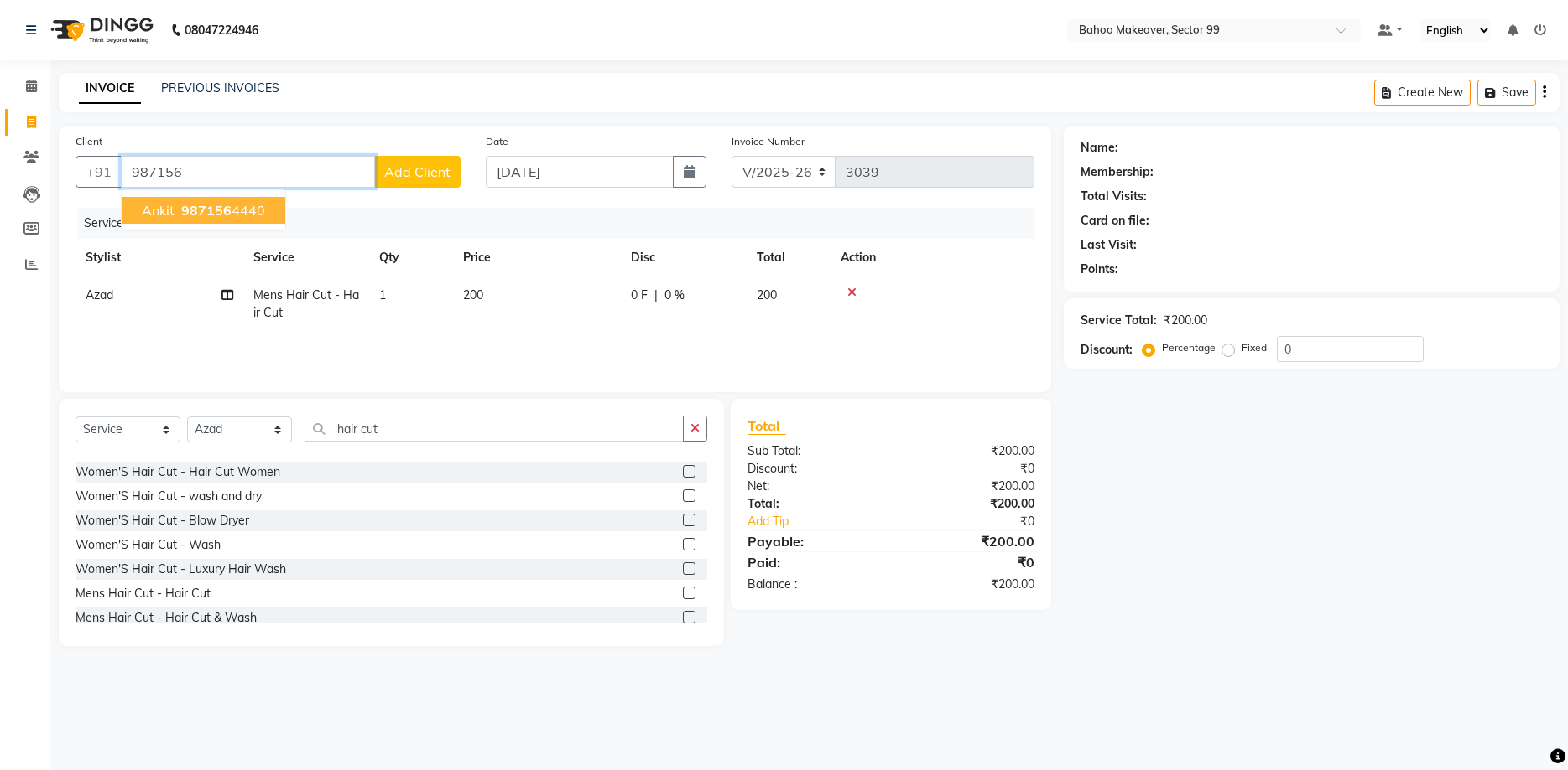
click at [216, 208] on span "987156" at bounding box center [206, 210] width 51 height 17
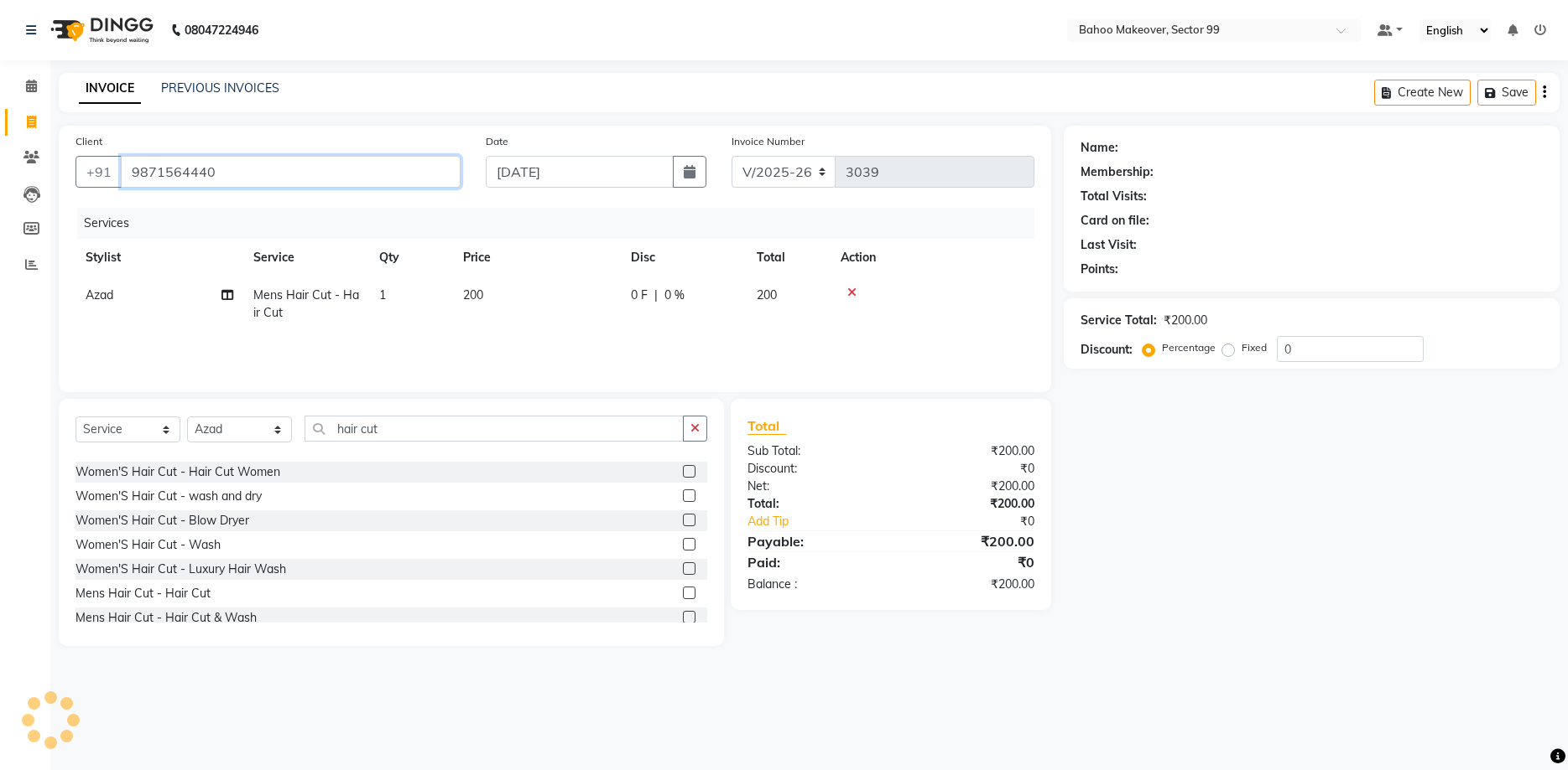
type input "9871564440"
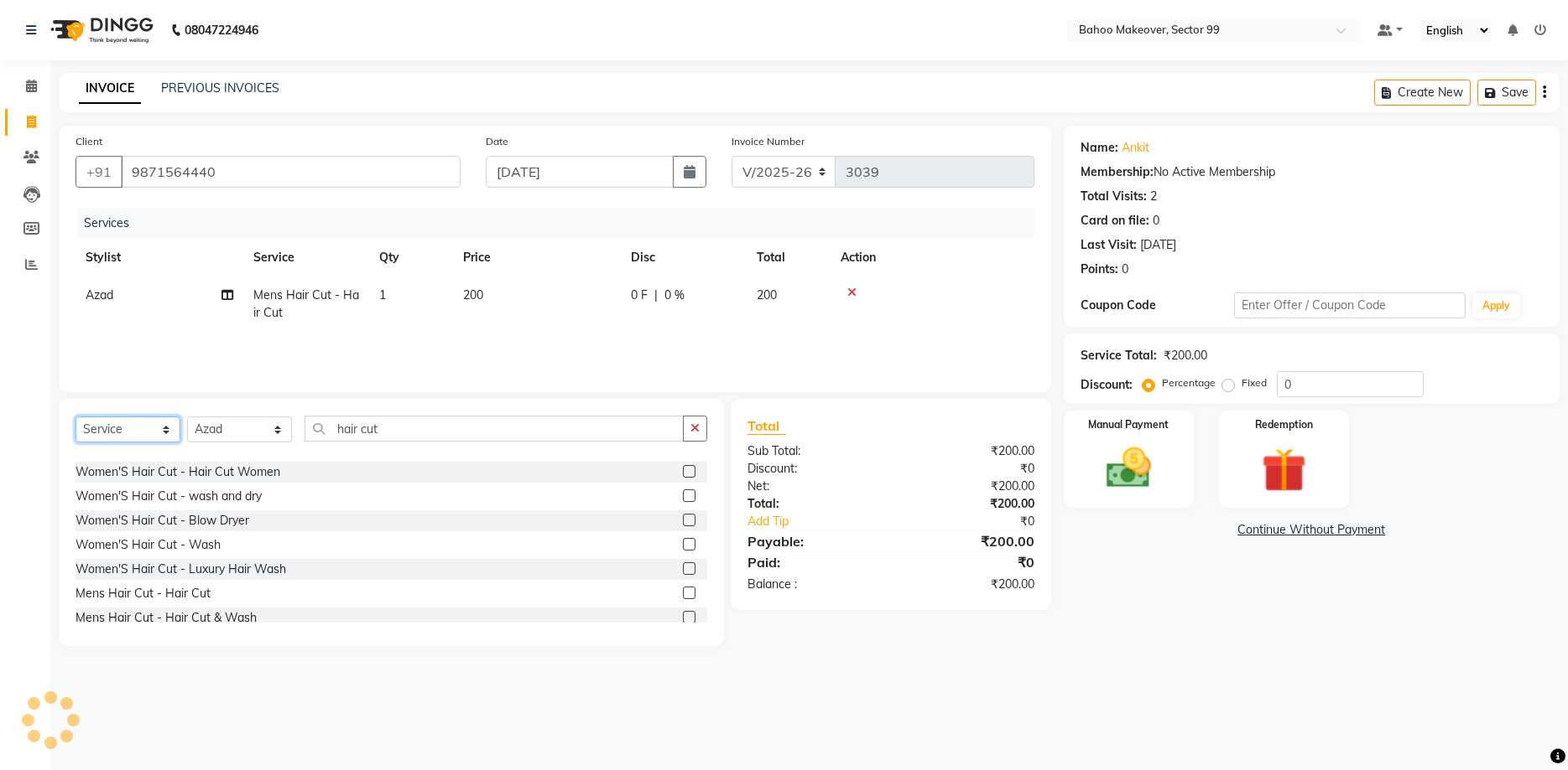
click at [75, 416] on select "Select Service Product Membership Package Voucher Prepaid Gift Card" at bounding box center [128, 429] width 105 height 26
click at [151, 435] on select "Select Service Product Membership Package Voucher Prepaid Gift Card" at bounding box center [128, 429] width 105 height 26
click at [695, 432] on icon "button" at bounding box center [695, 428] width 9 height 12
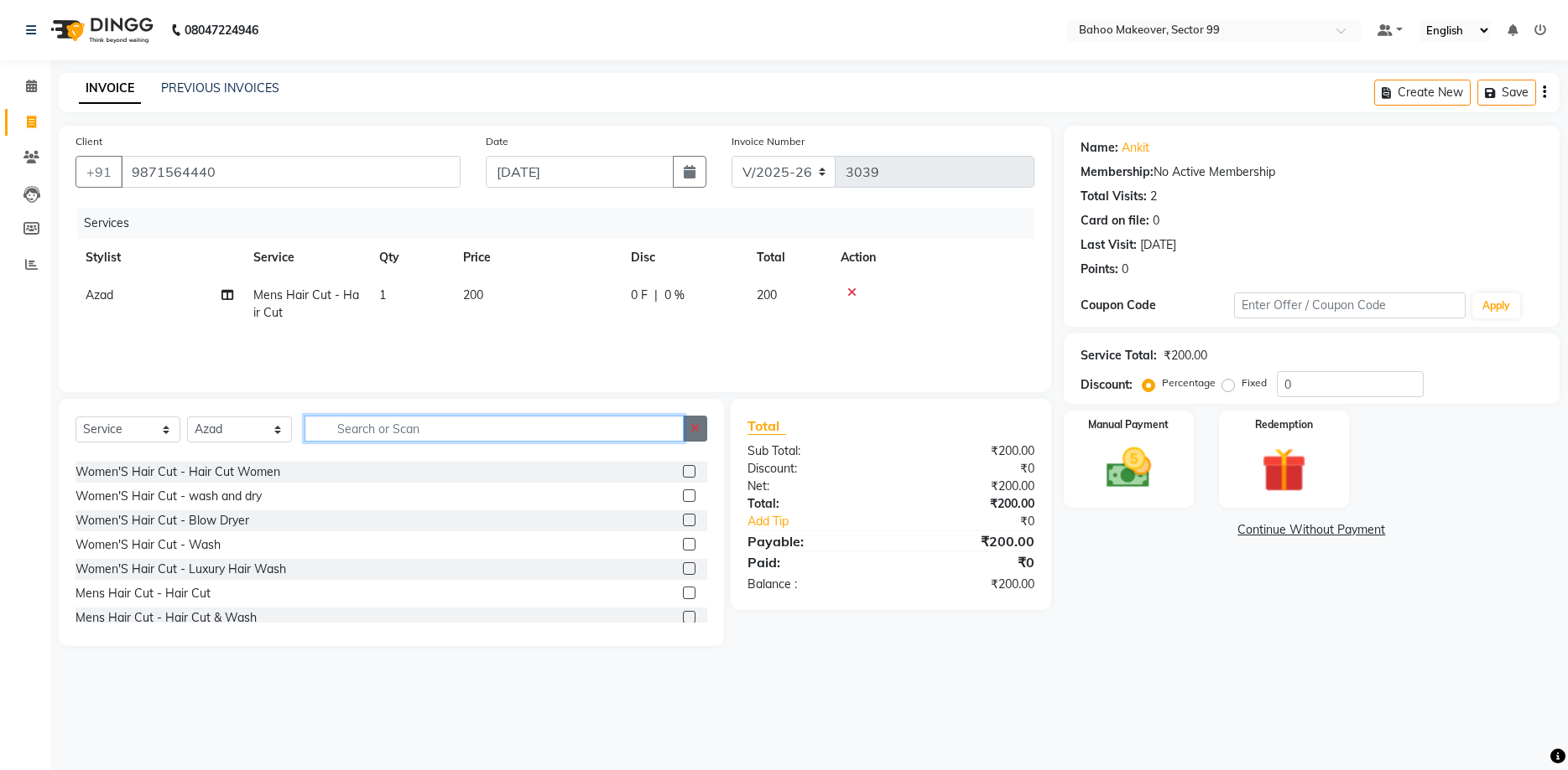
scroll to position [236, 0]
click at [648, 435] on input "text" at bounding box center [505, 429] width 403 height 26
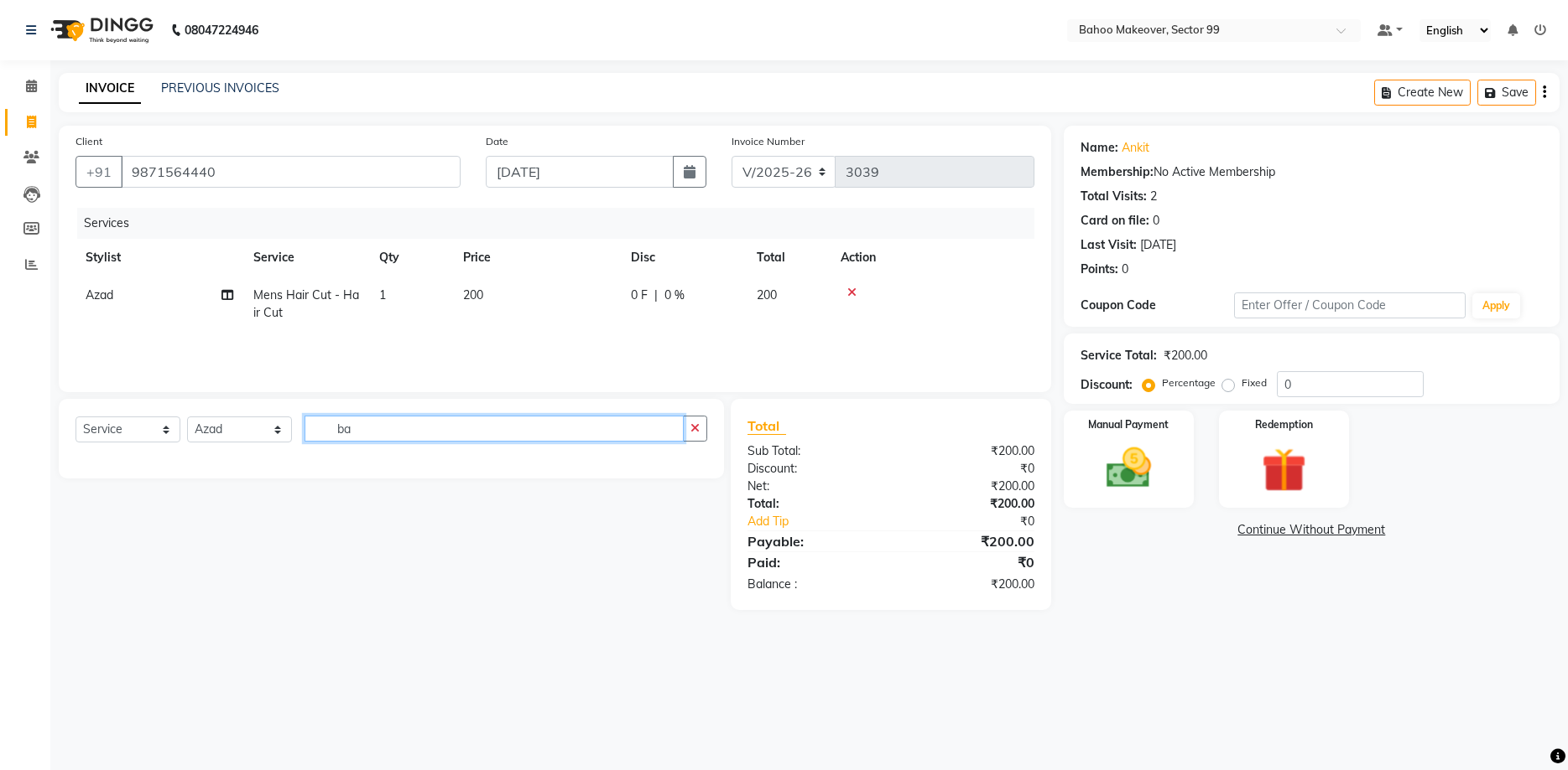
type input "b"
type input "beard"
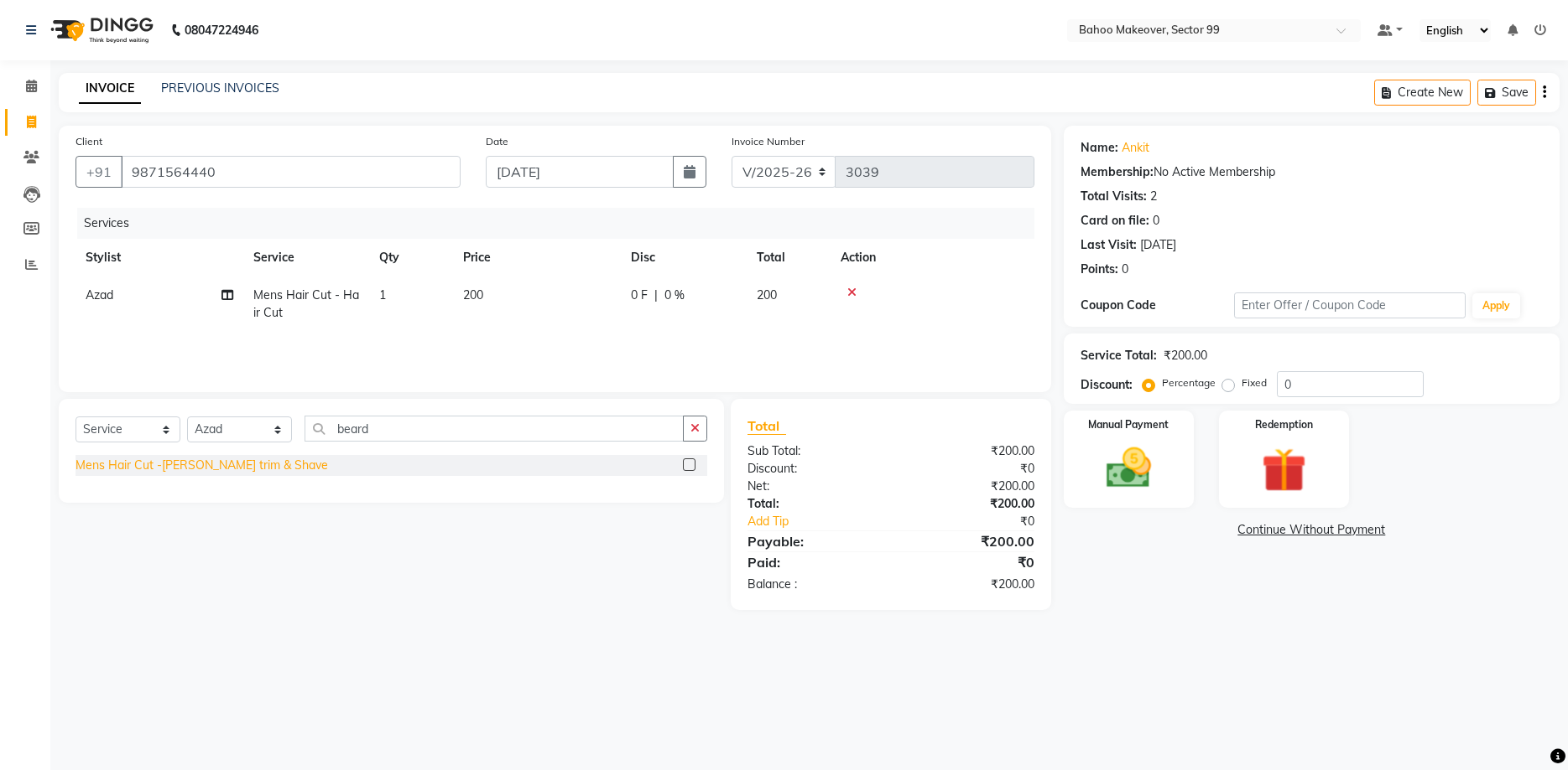
click at [243, 462] on div "Mens Hair Cut -[PERSON_NAME] trim & Shave" at bounding box center [201, 465] width 253 height 17
checkbox input "false"
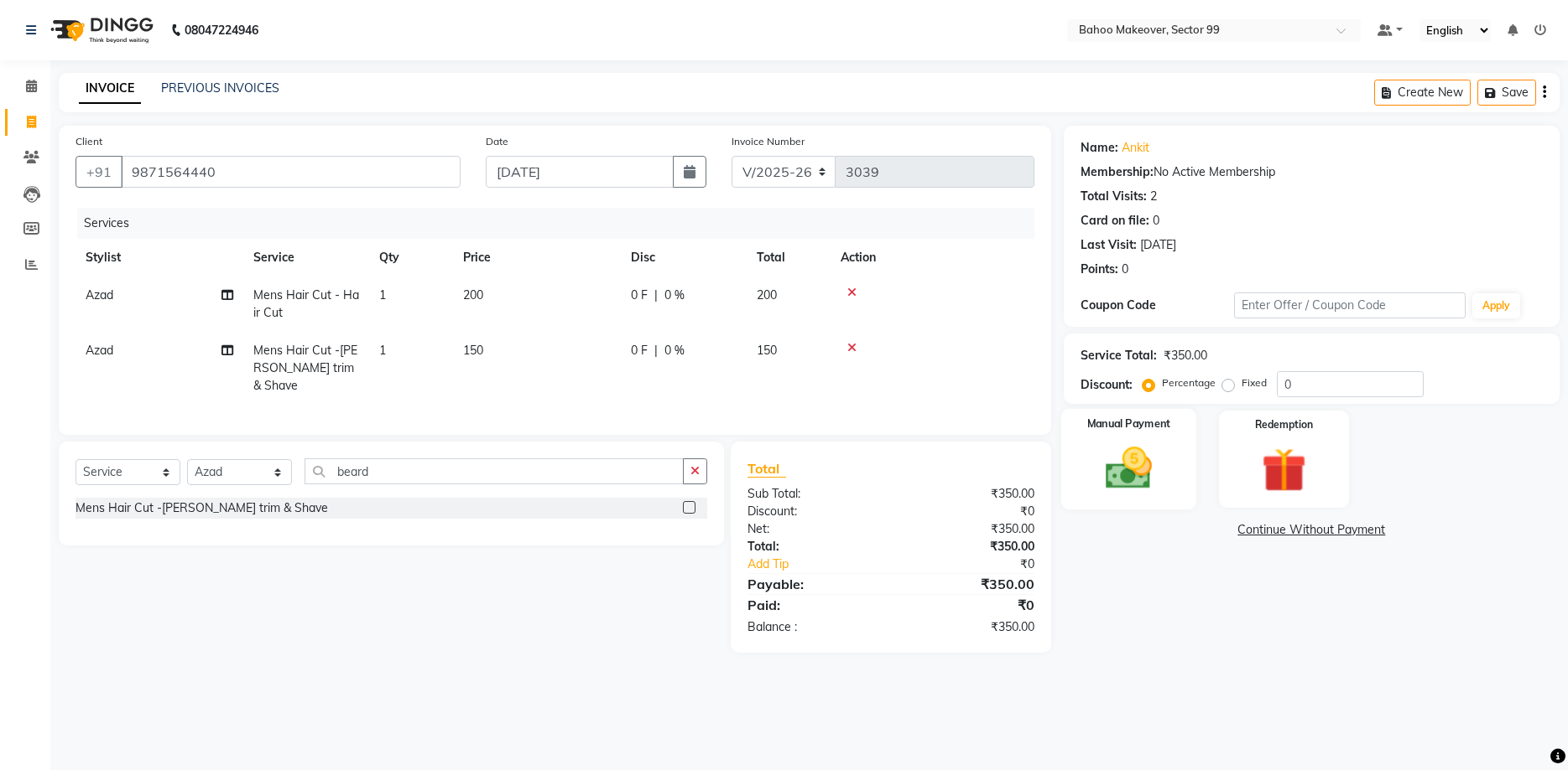
click at [1170, 480] on div "Manual Payment" at bounding box center [1129, 460] width 136 height 101
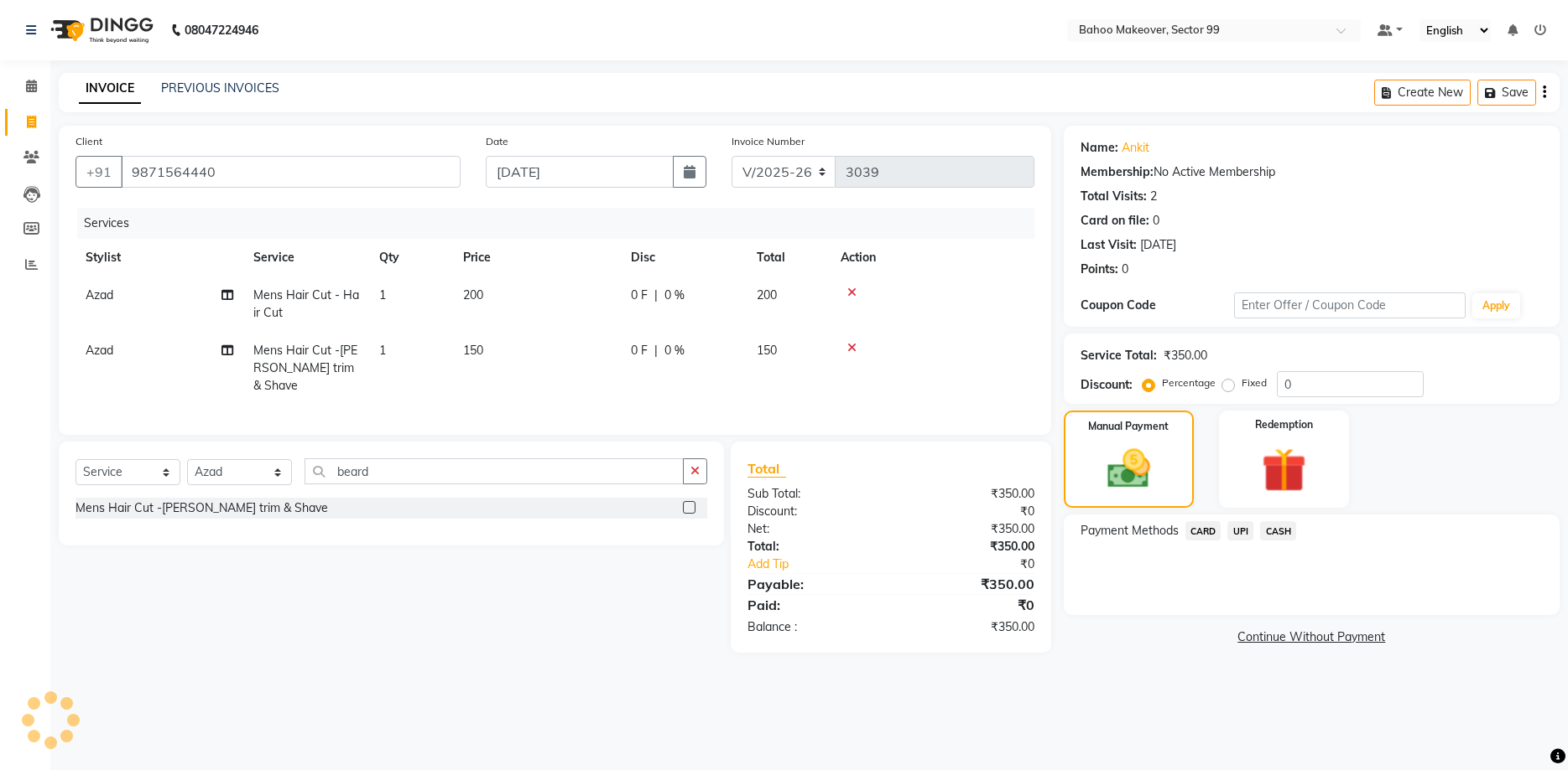
click at [1245, 530] on span "UPI" at bounding box center [1240, 530] width 26 height 19
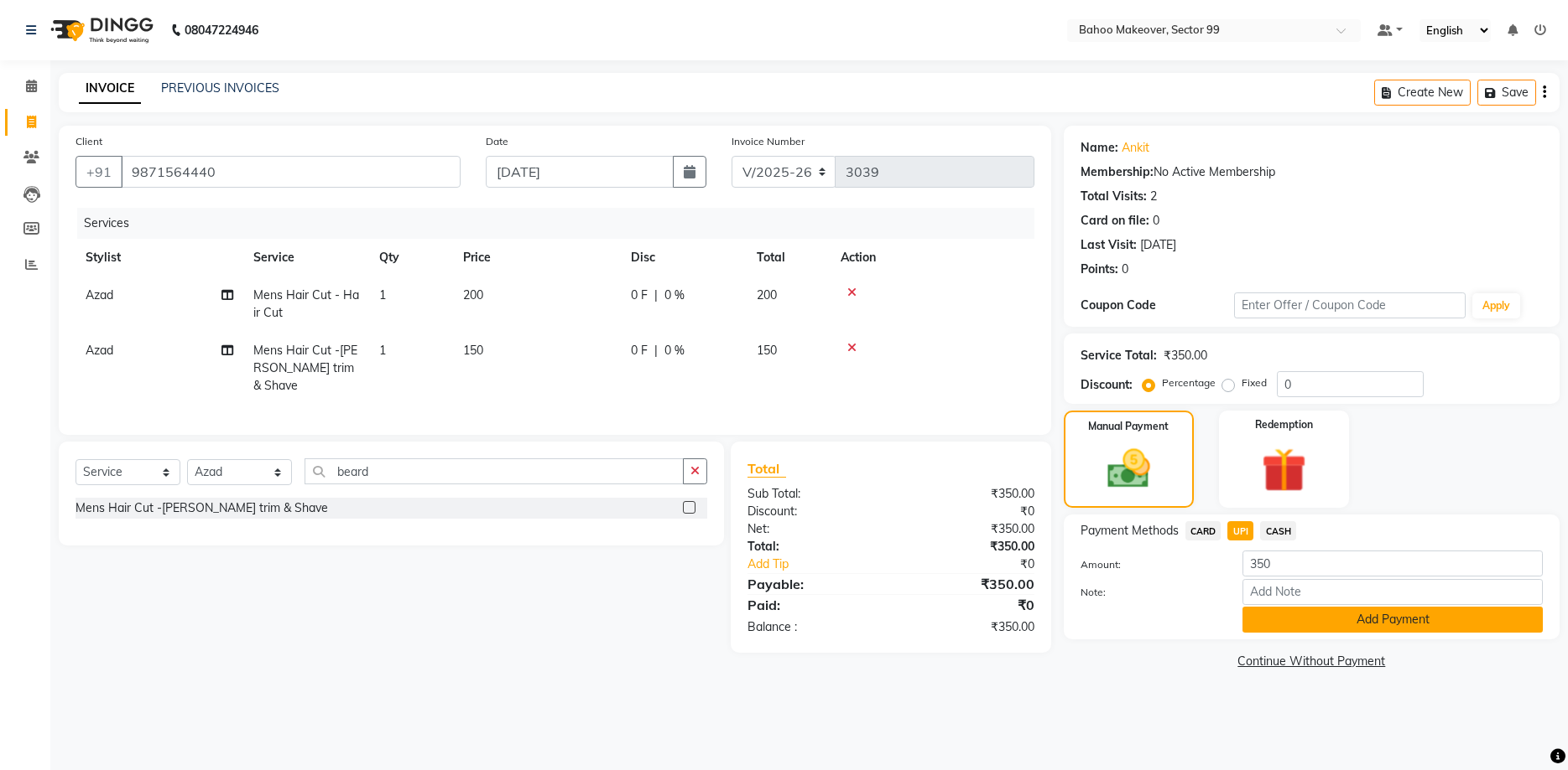
click at [1315, 618] on button "Add Payment" at bounding box center [1392, 620] width 301 height 26
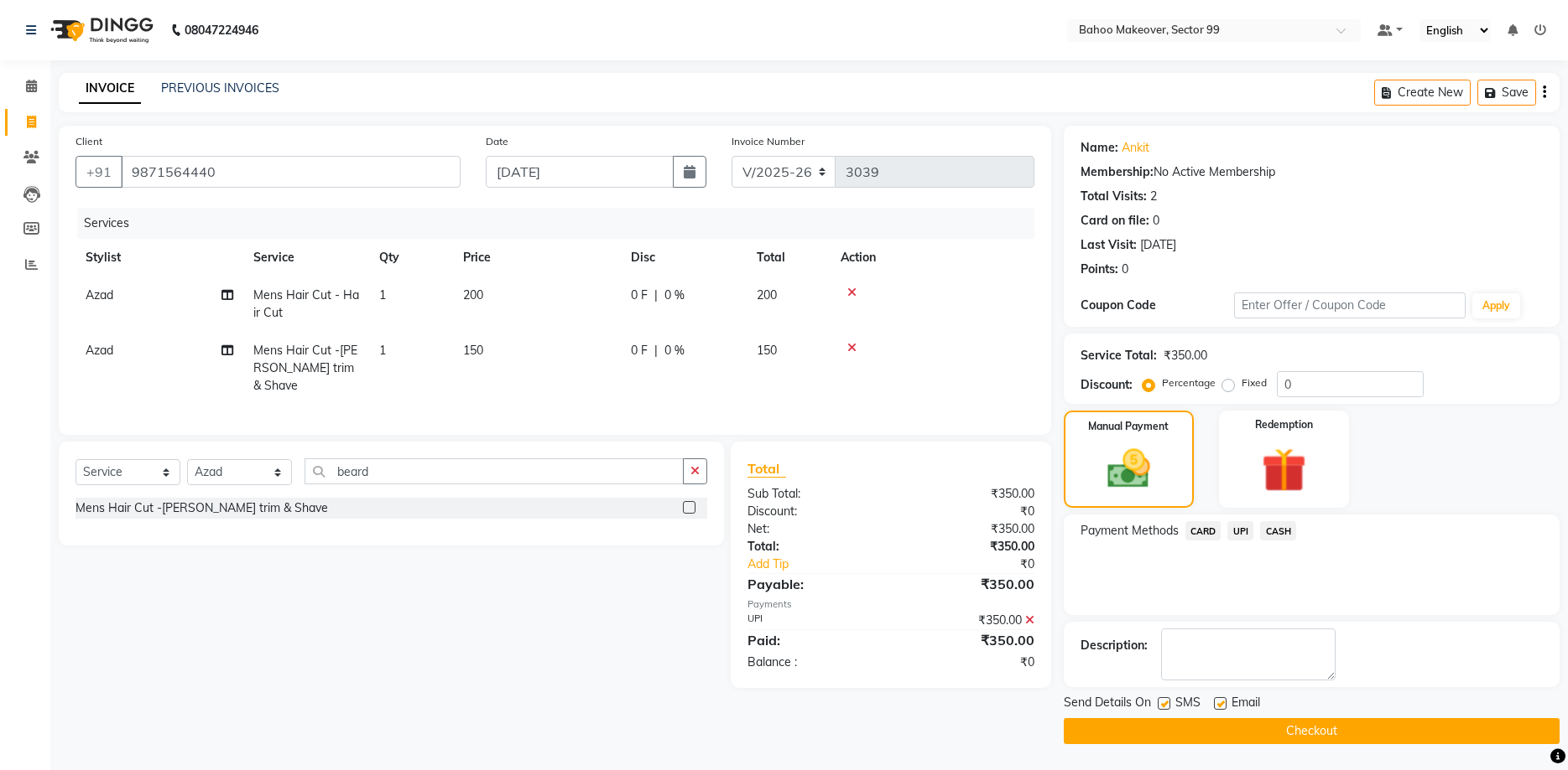
click at [1310, 735] on button "Checkout" at bounding box center [1312, 731] width 496 height 26
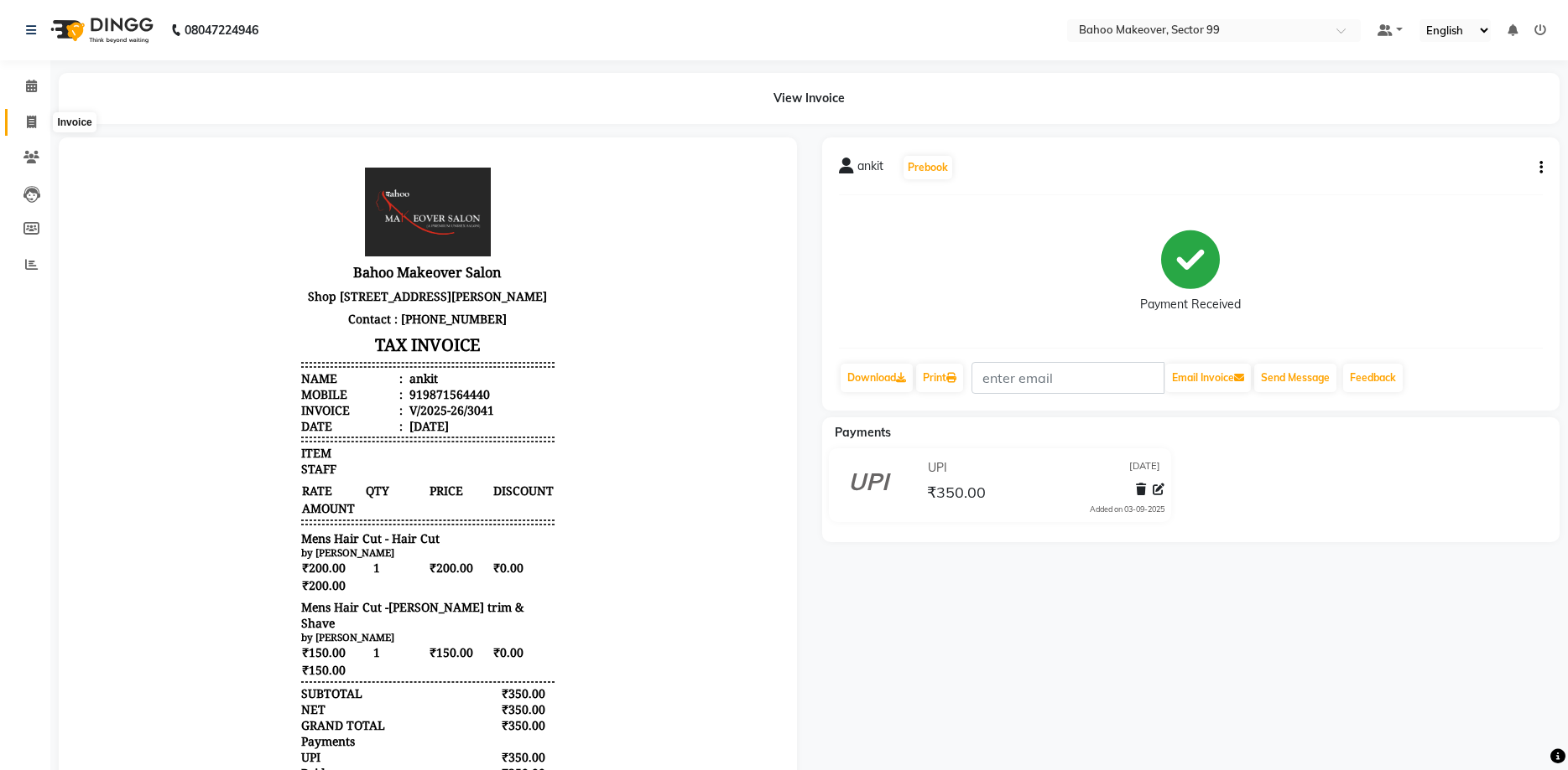
click at [29, 113] on span at bounding box center [32, 122] width 29 height 19
select select "service"
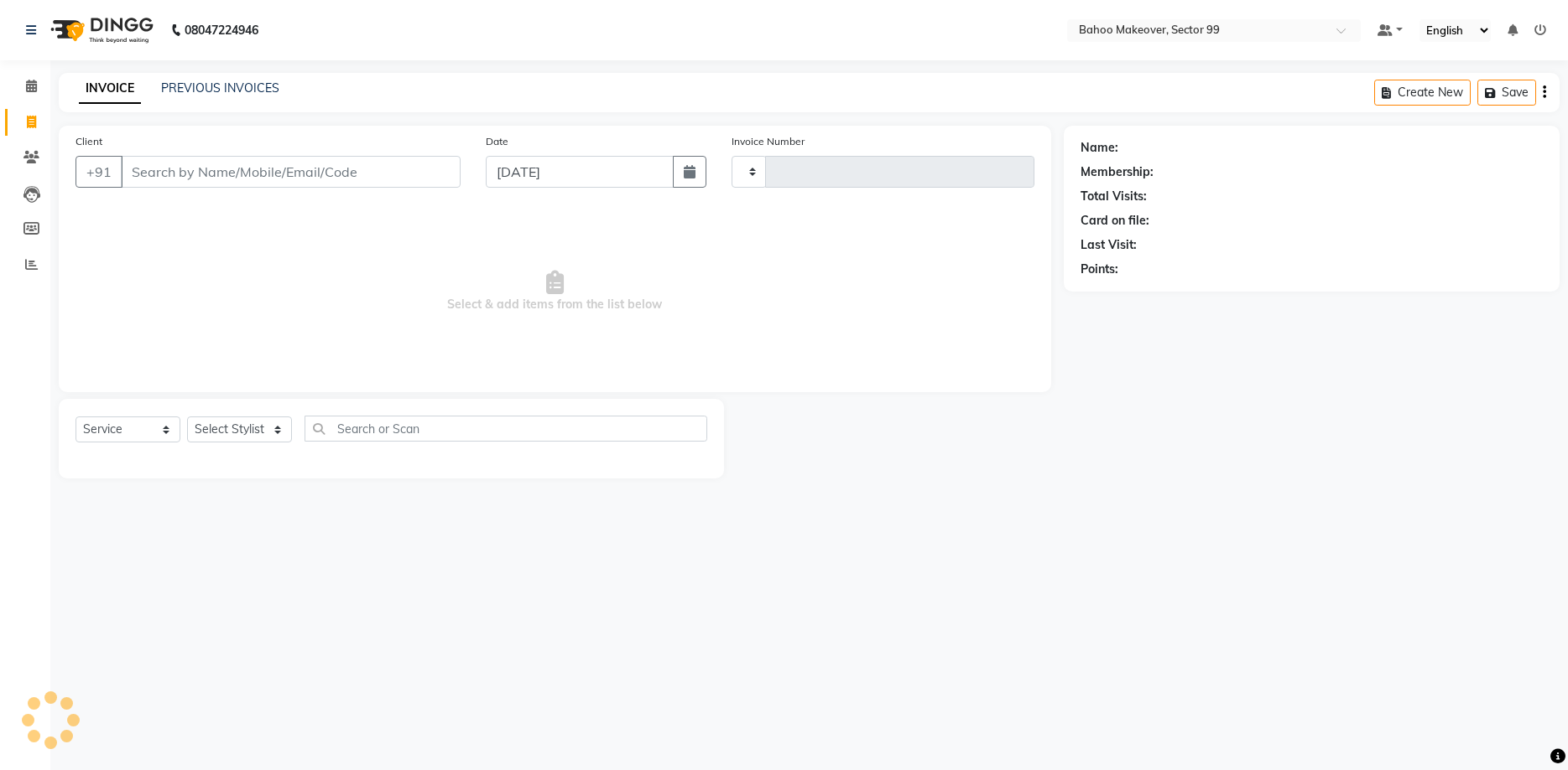
type input "3042"
select select "6856"
select select "membership"
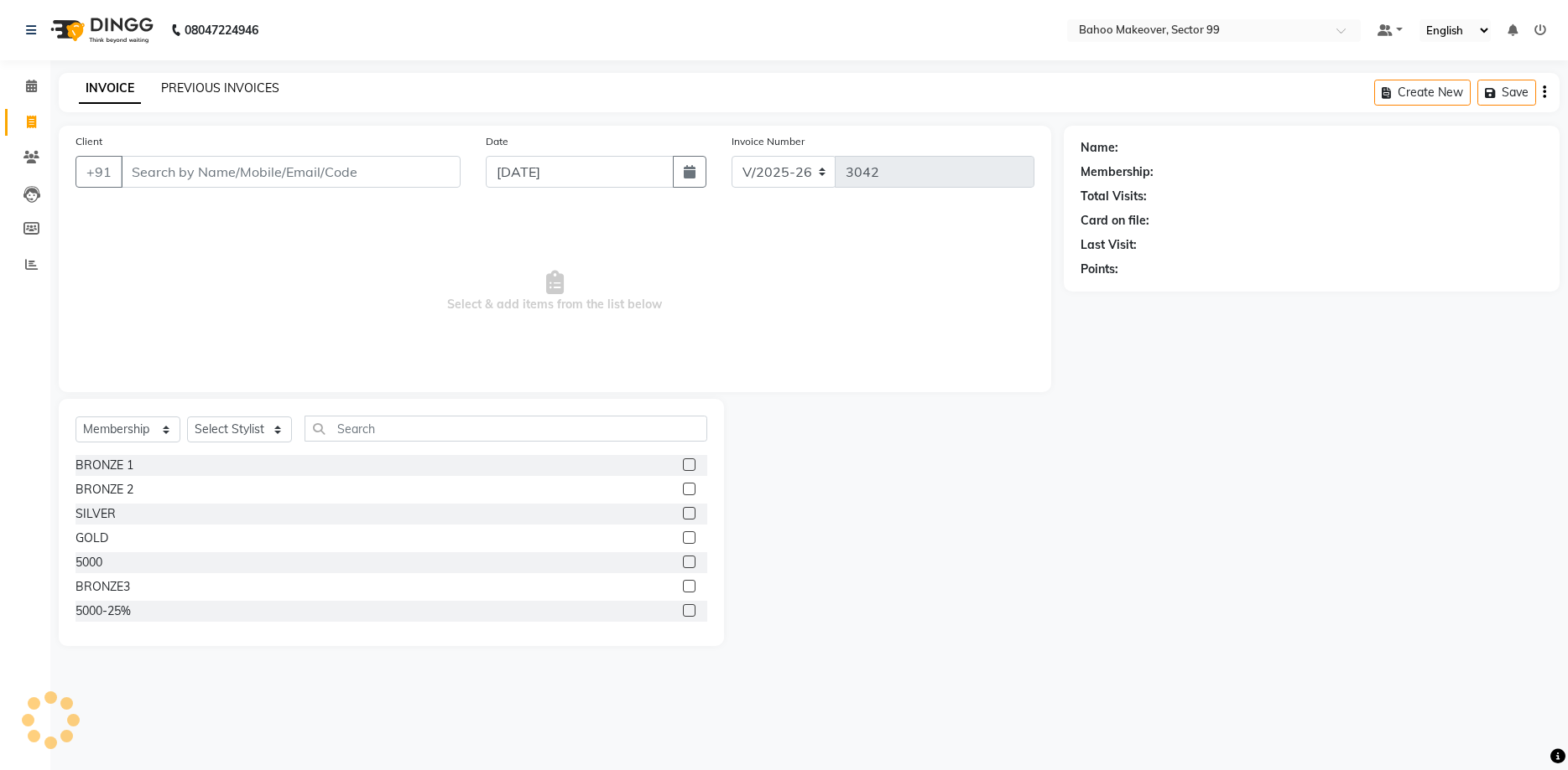
click at [219, 90] on link "PREVIOUS INVOICES" at bounding box center [220, 88] width 119 height 15
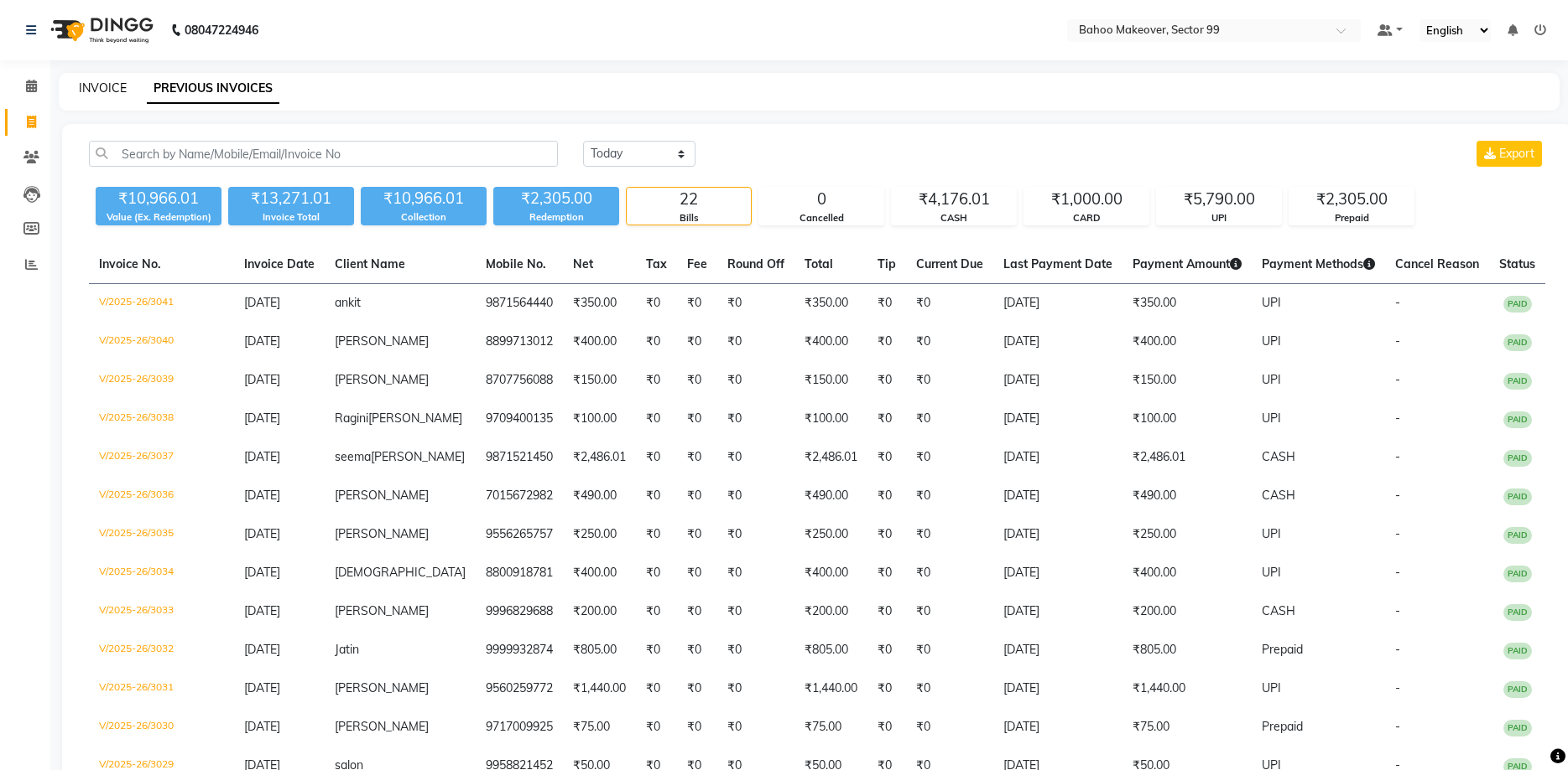
click at [125, 88] on link "INVOICE" at bounding box center [102, 88] width 48 height 15
select select "service"
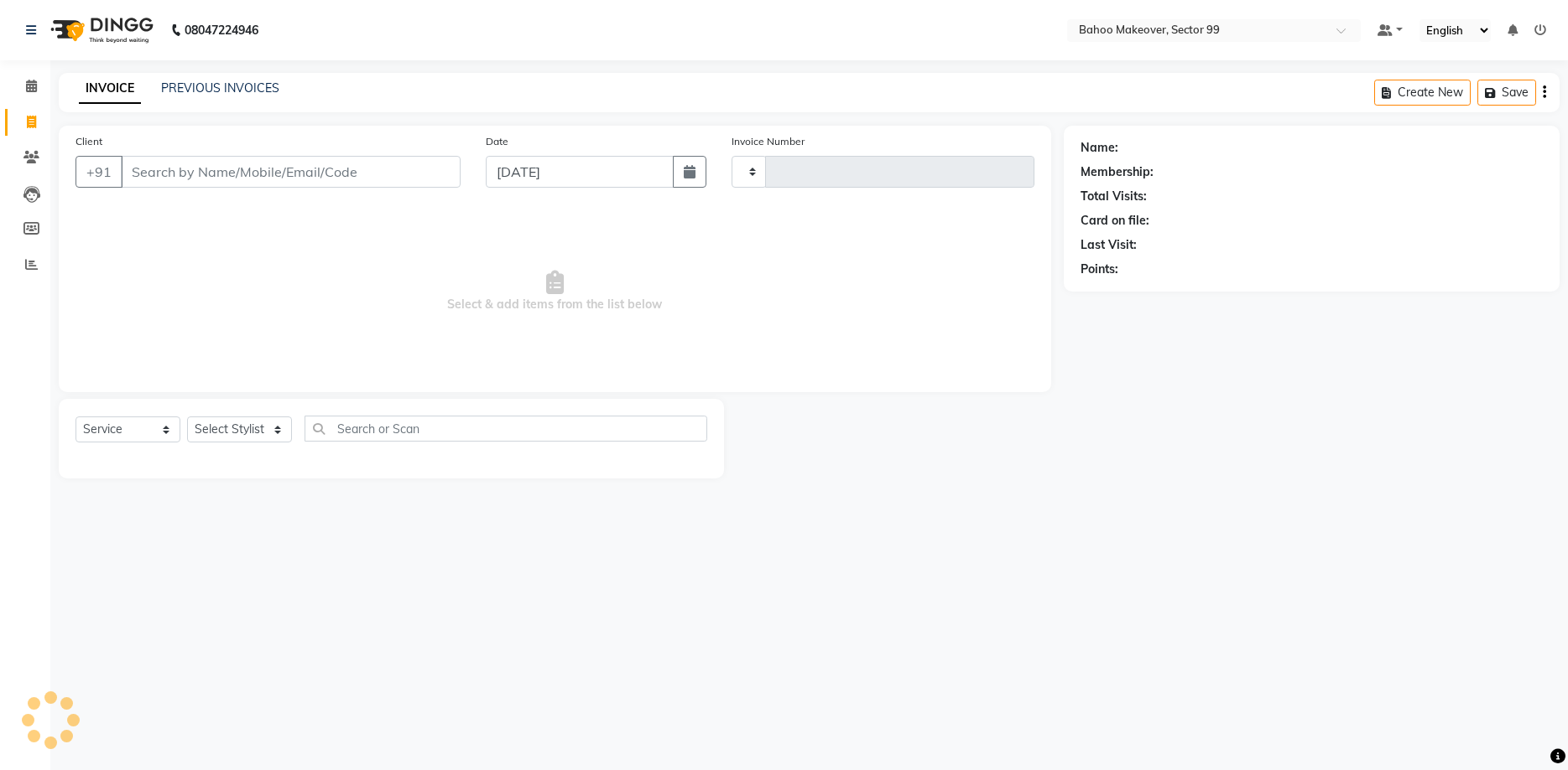
type input "3042"
select select "6856"
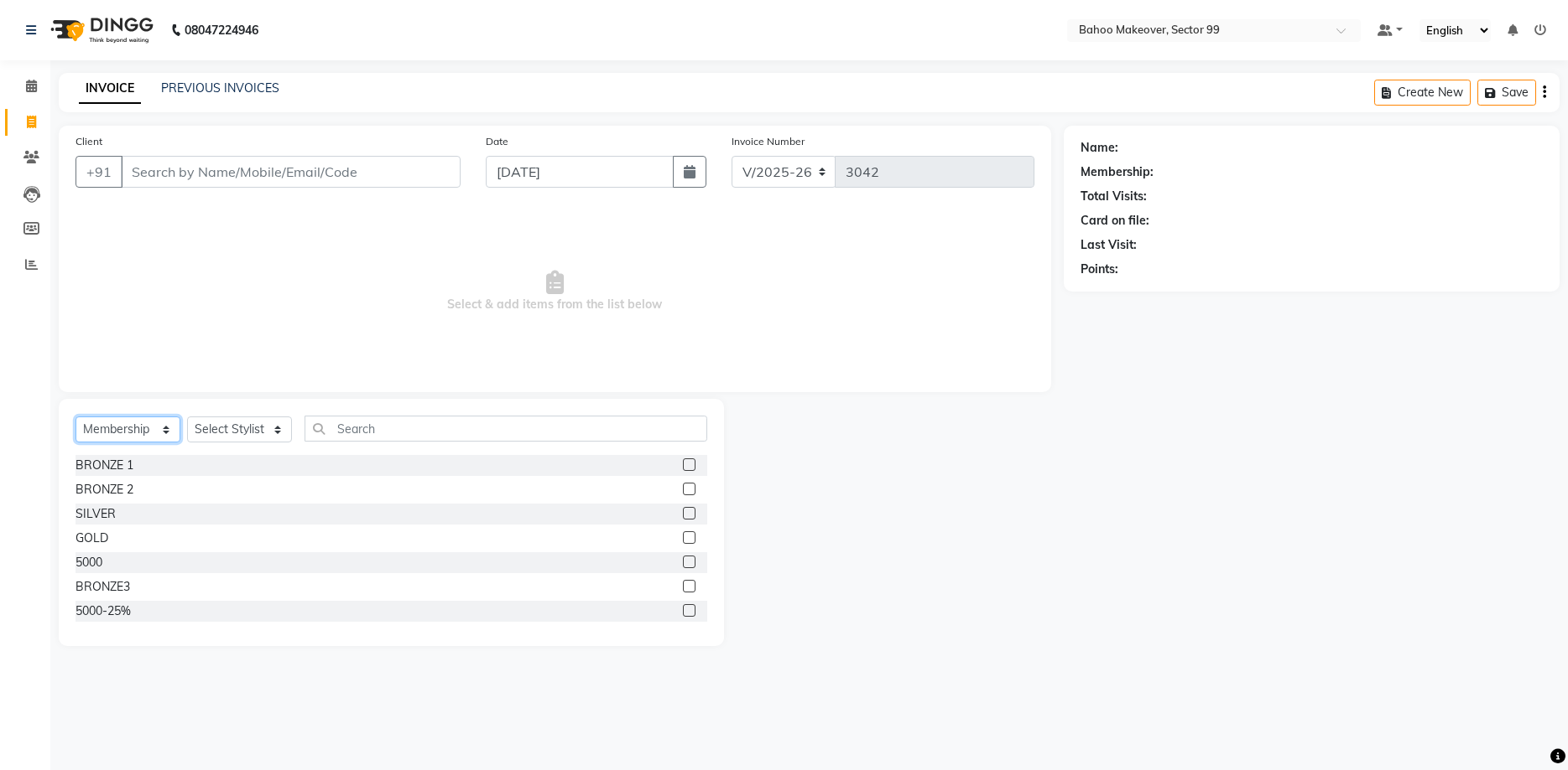
click at [75, 416] on select "Select Service Product Membership Package Voucher Prepaid Gift Card" at bounding box center [128, 429] width 105 height 26
select select "service"
click option "Service" at bounding box center [0, 0] width 0 height 0
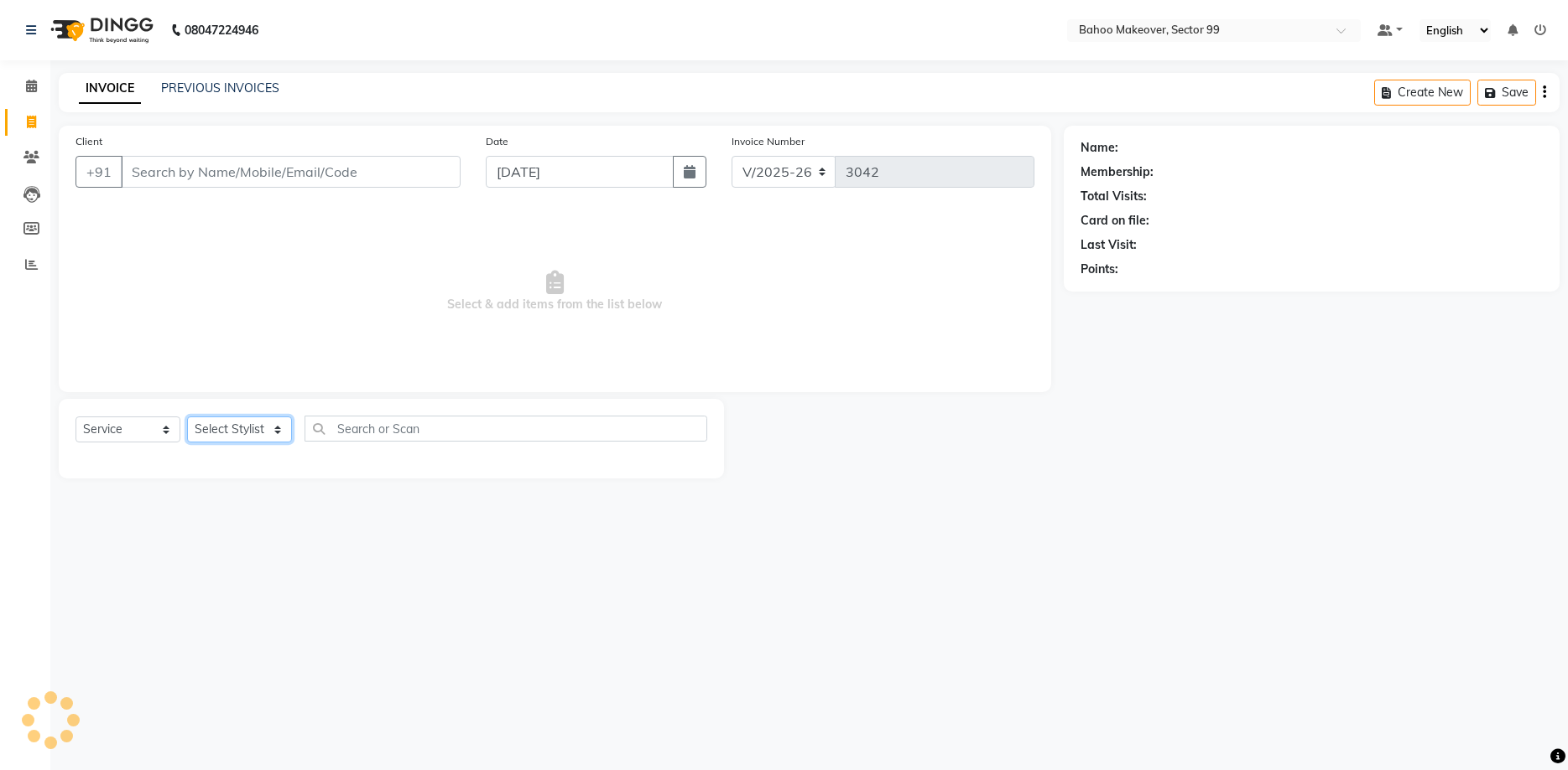
click at [187, 416] on select "Select Stylist Arjun Azad Babita Bahoo Makeover Bahoo Makeover Salon Komal Madh…" at bounding box center [240, 429] width 105 height 26
select select "62660"
click option "Sahil" at bounding box center [0, 0] width 0 height 0
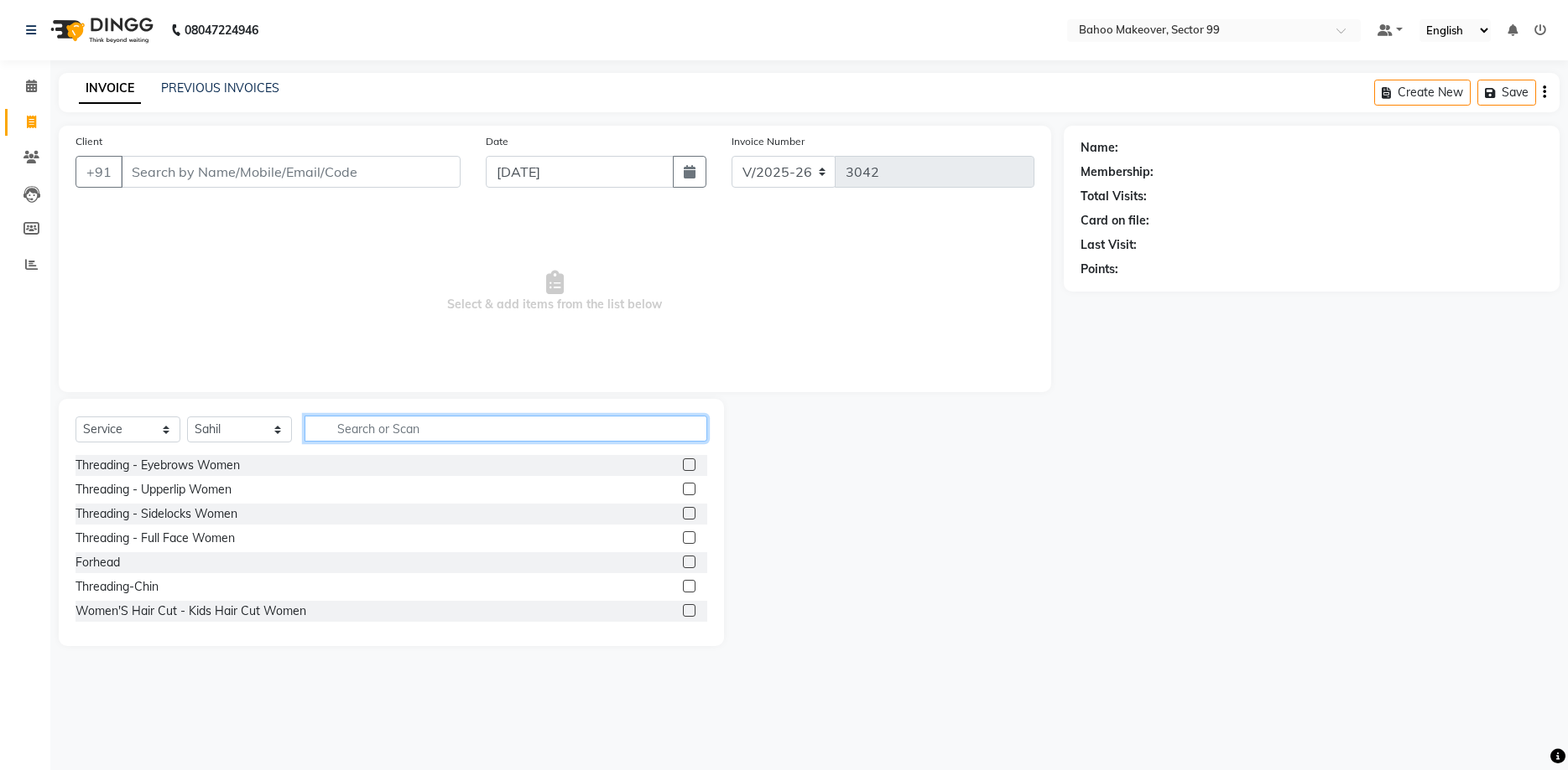
click at [421, 428] on input "text" at bounding box center [505, 429] width 403 height 26
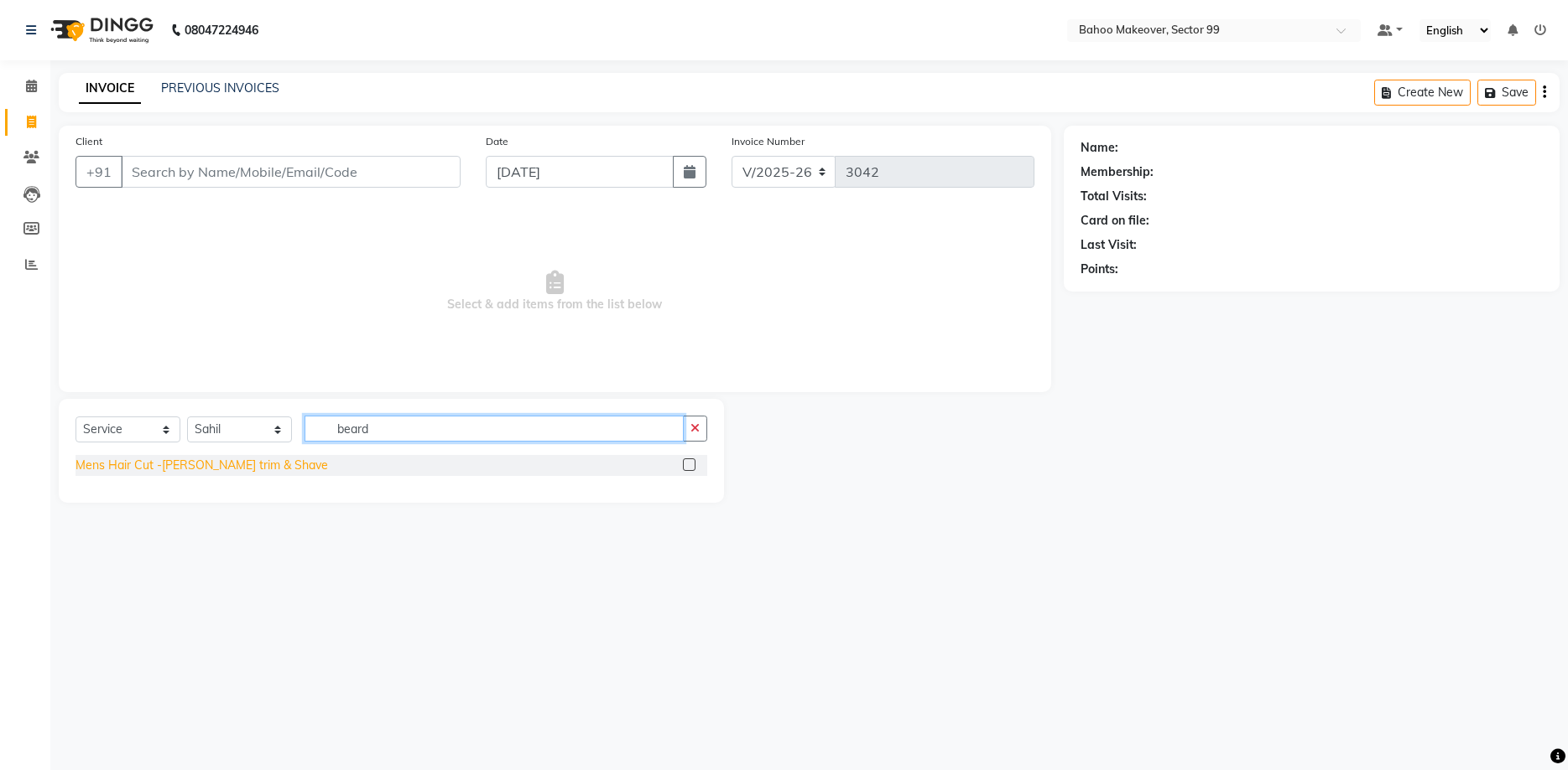
type input "beard"
click at [244, 470] on div "Mens Hair Cut -[PERSON_NAME] trim & Shave" at bounding box center [201, 465] width 253 height 17
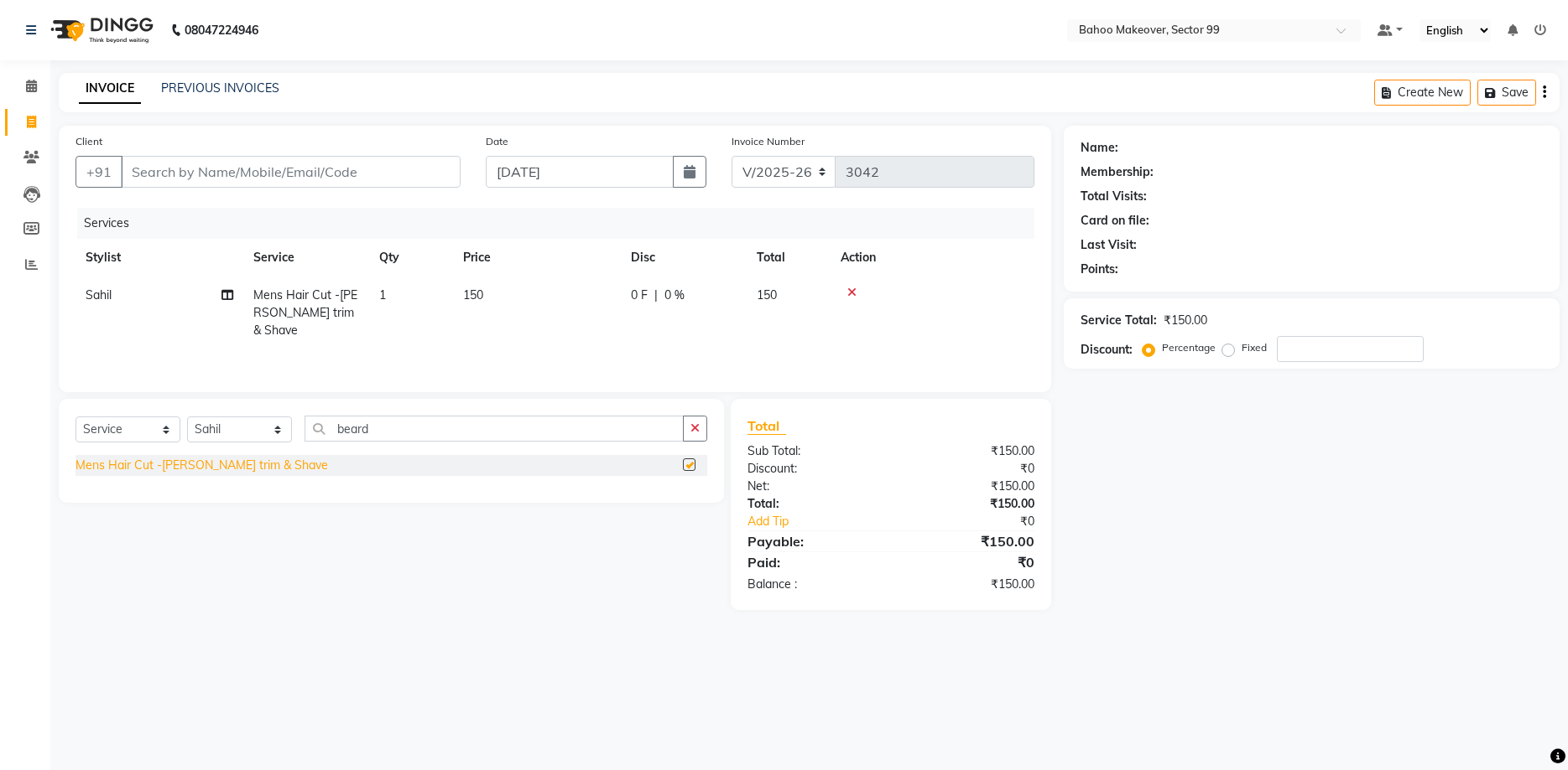
checkbox input "false"
click at [686, 434] on button "button" at bounding box center [694, 429] width 24 height 26
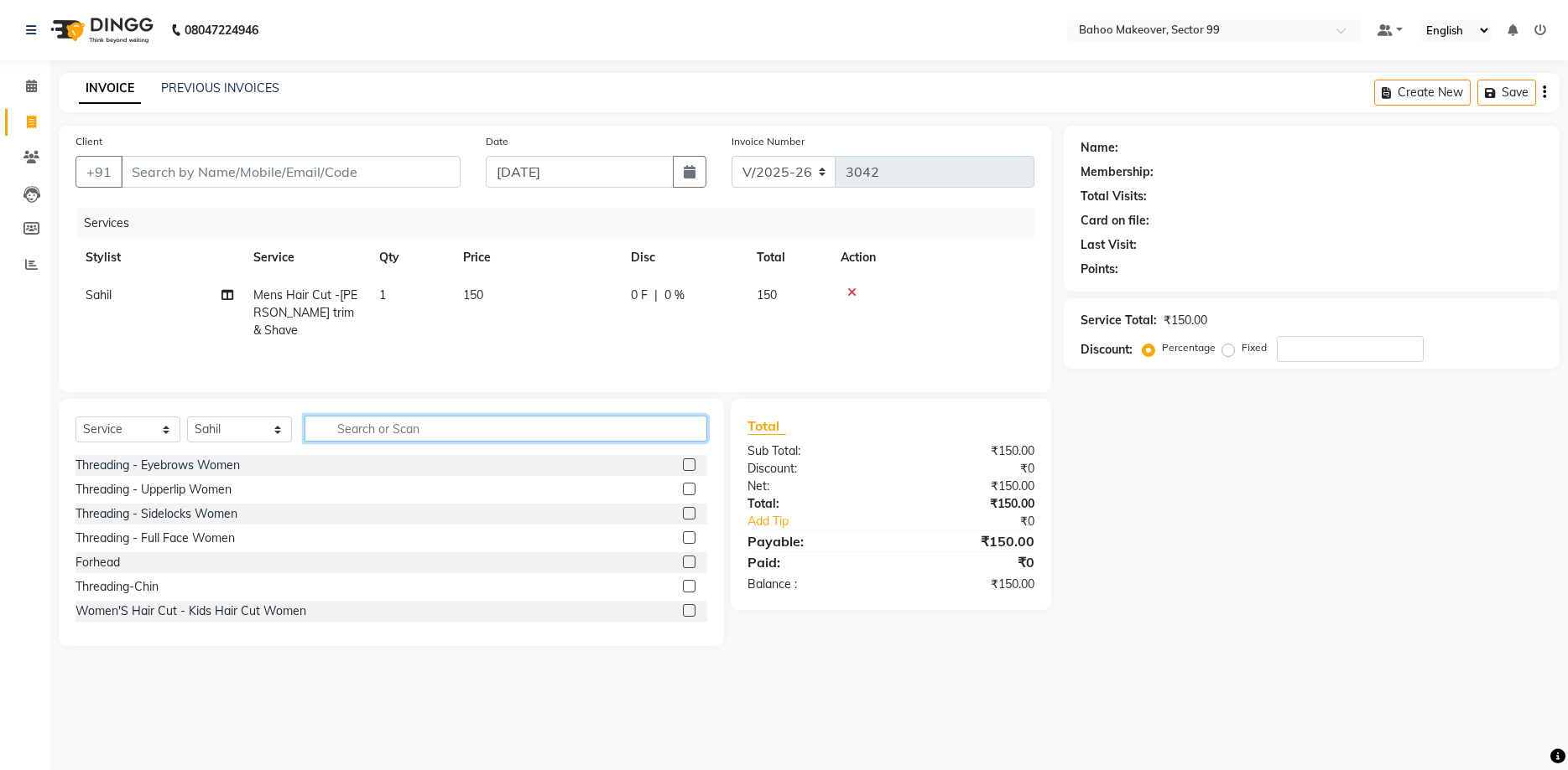
click at [626, 436] on input "text" at bounding box center [505, 429] width 403 height 26
type input "hair cut"
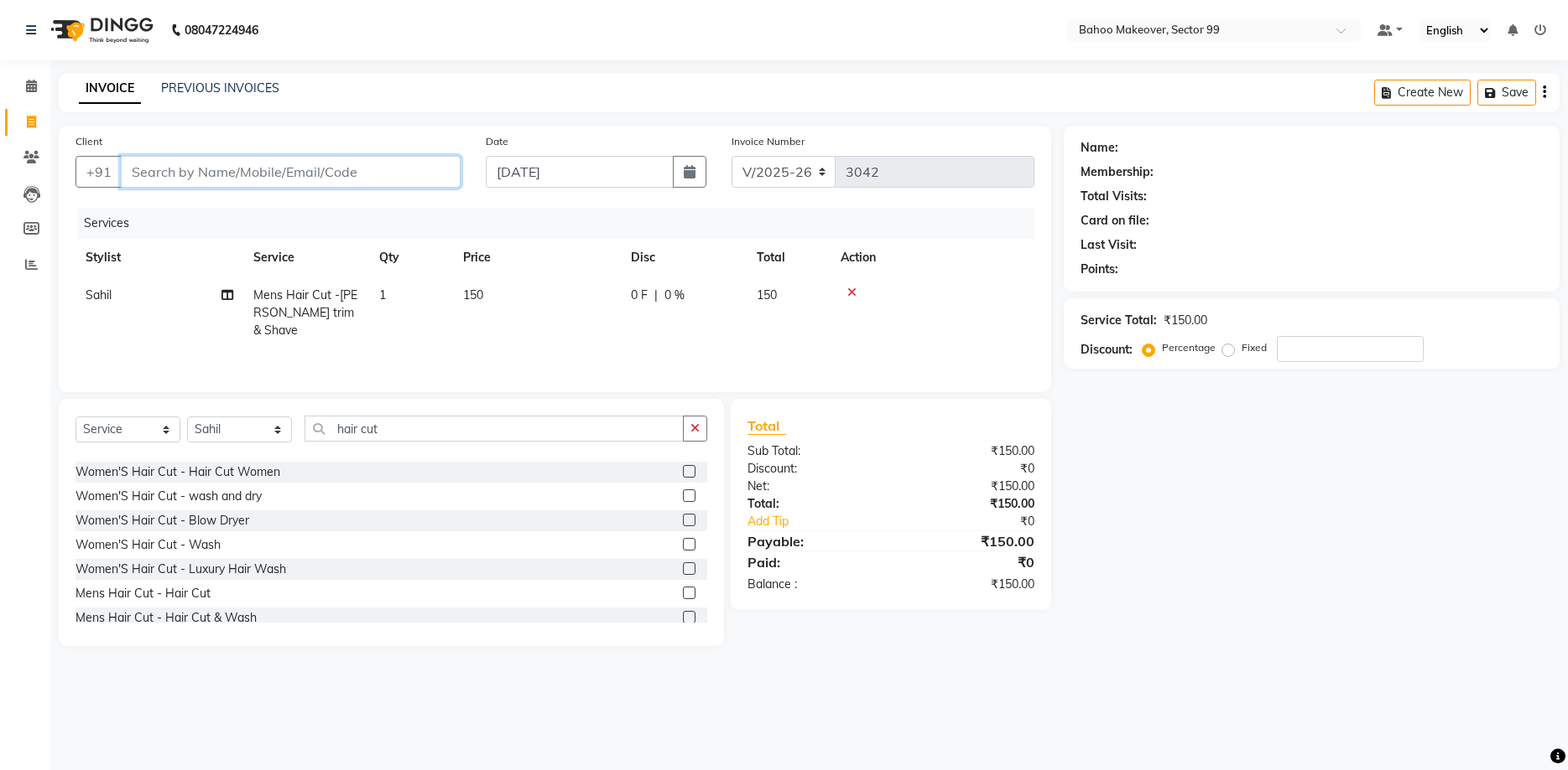
click at [393, 176] on input "Client" at bounding box center [290, 171] width 339 height 32
click at [198, 599] on div "Mens Hair Cut - Hair Cut" at bounding box center [142, 594] width 135 height 17
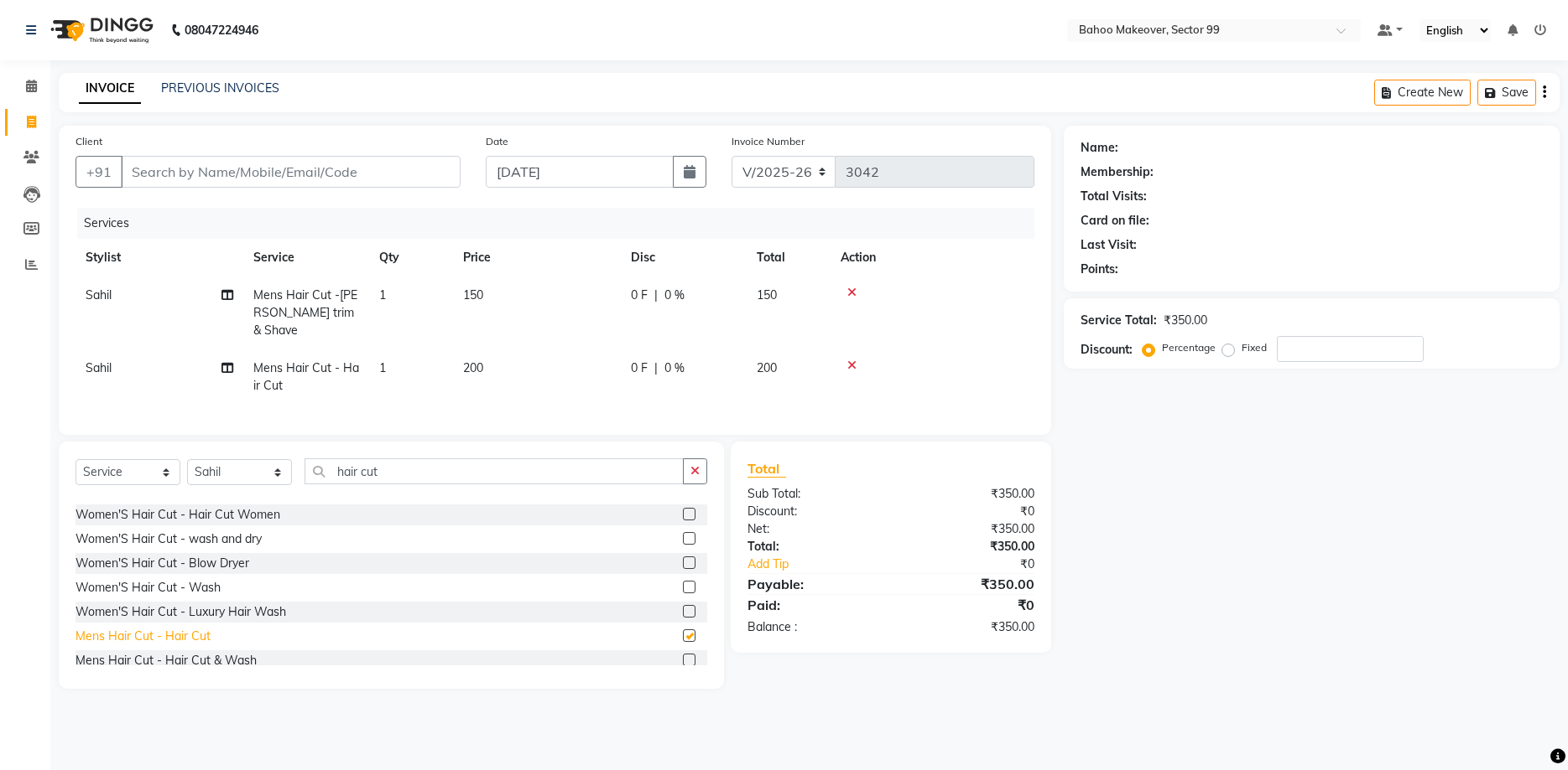
checkbox input "false"
click at [292, 181] on input "Client" at bounding box center [290, 171] width 339 height 32
type input "s"
type input "0"
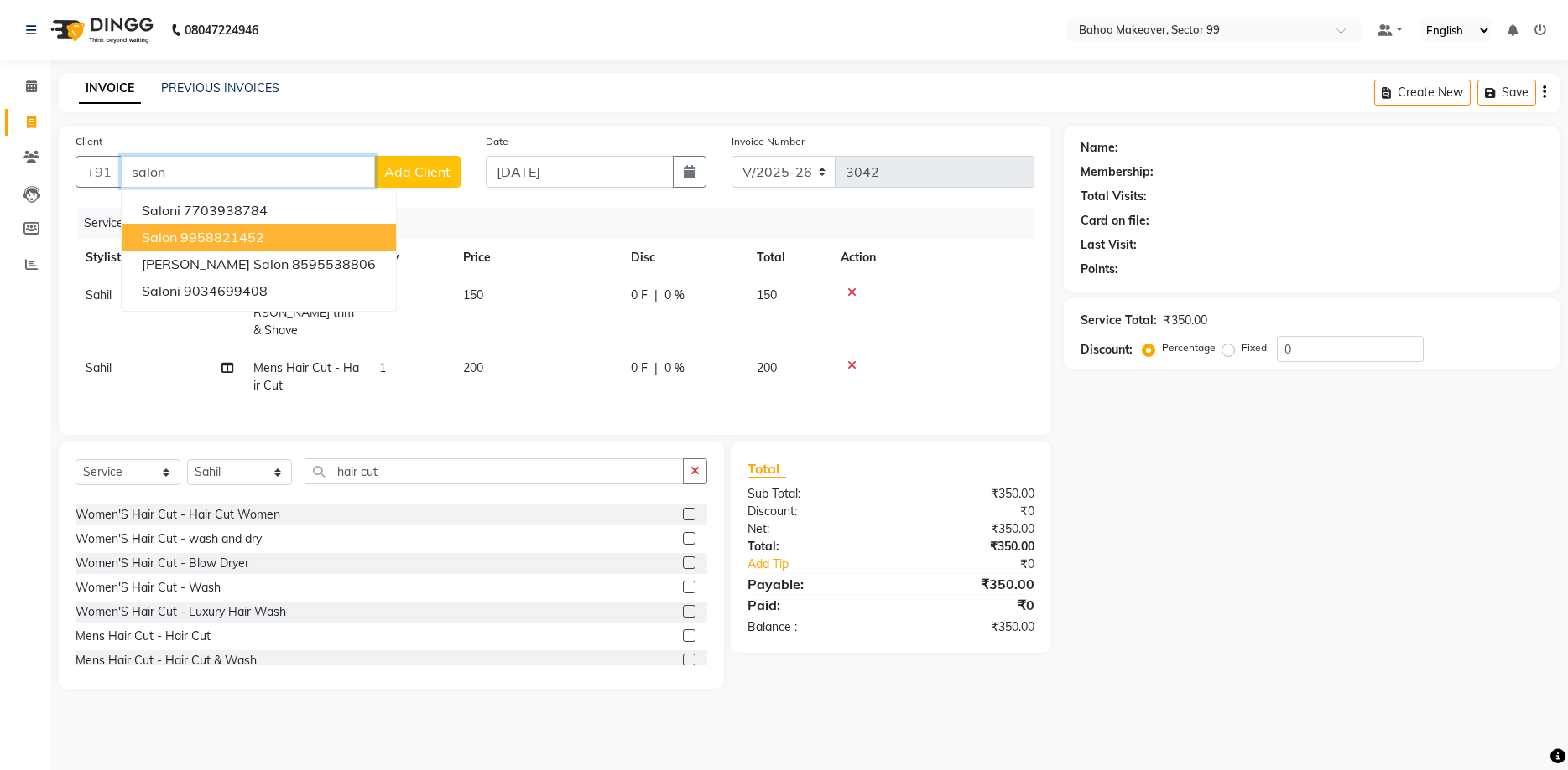
click at [264, 236] on ngb-highlight "9958821452" at bounding box center [222, 237] width 84 height 17
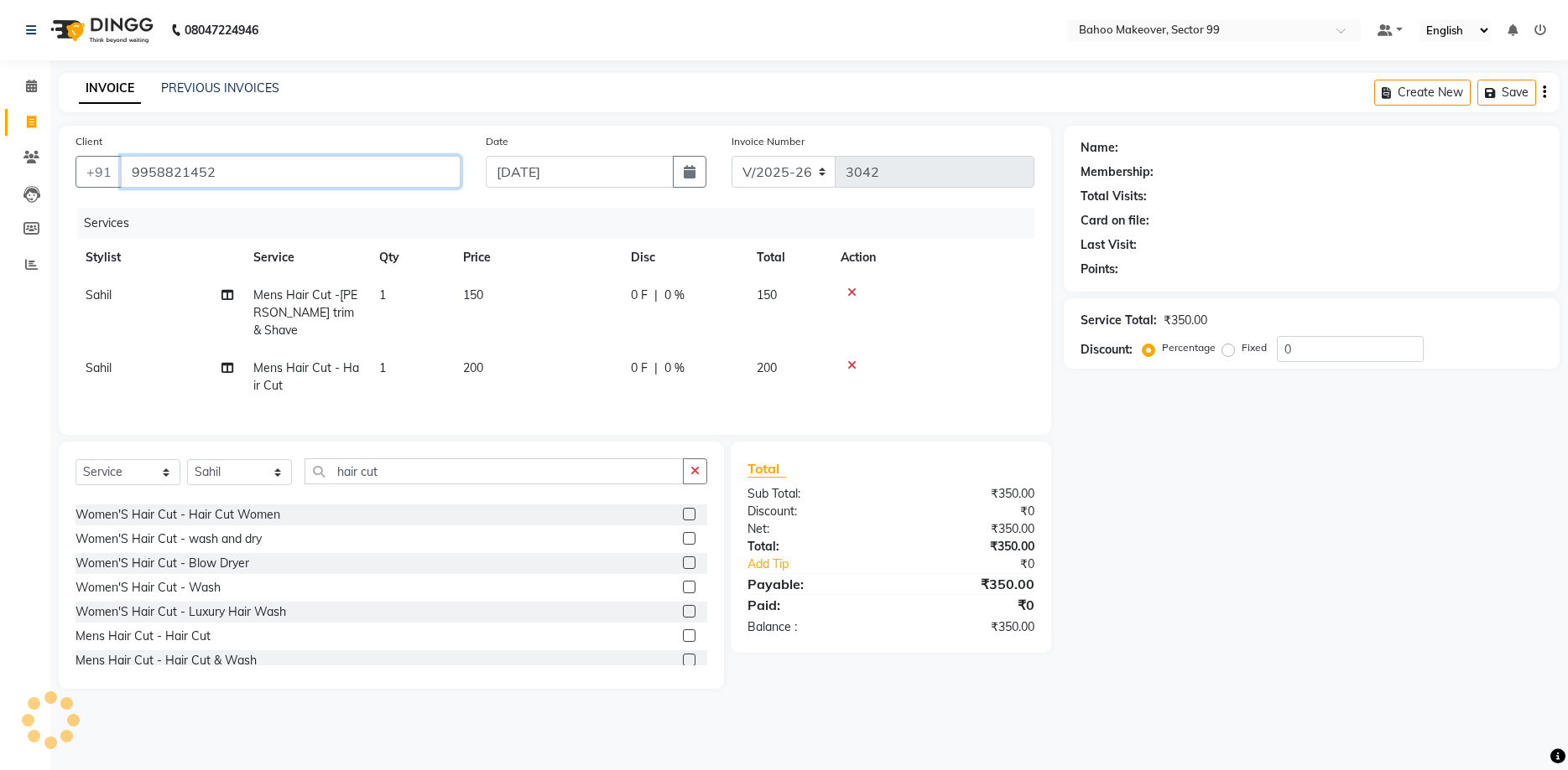
type input "9958821452"
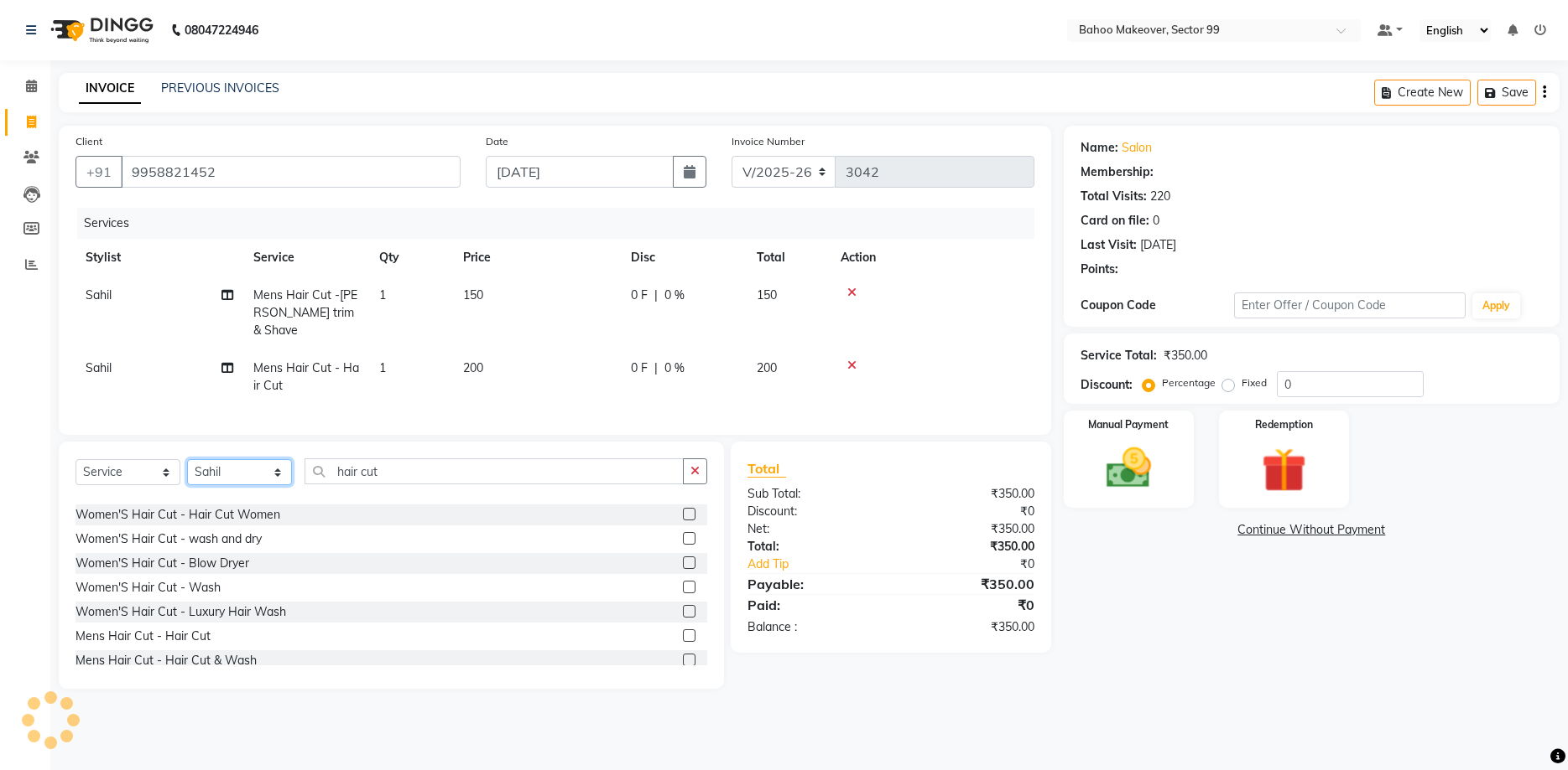
click at [187, 460] on select "Select Stylist Arjun Azad Babita Bahoo Makeover Bahoo Makeover Salon Komal Madh…" at bounding box center [240, 472] width 105 height 26
select select "64177"
click option "Komal" at bounding box center [0, 0] width 0 height 0
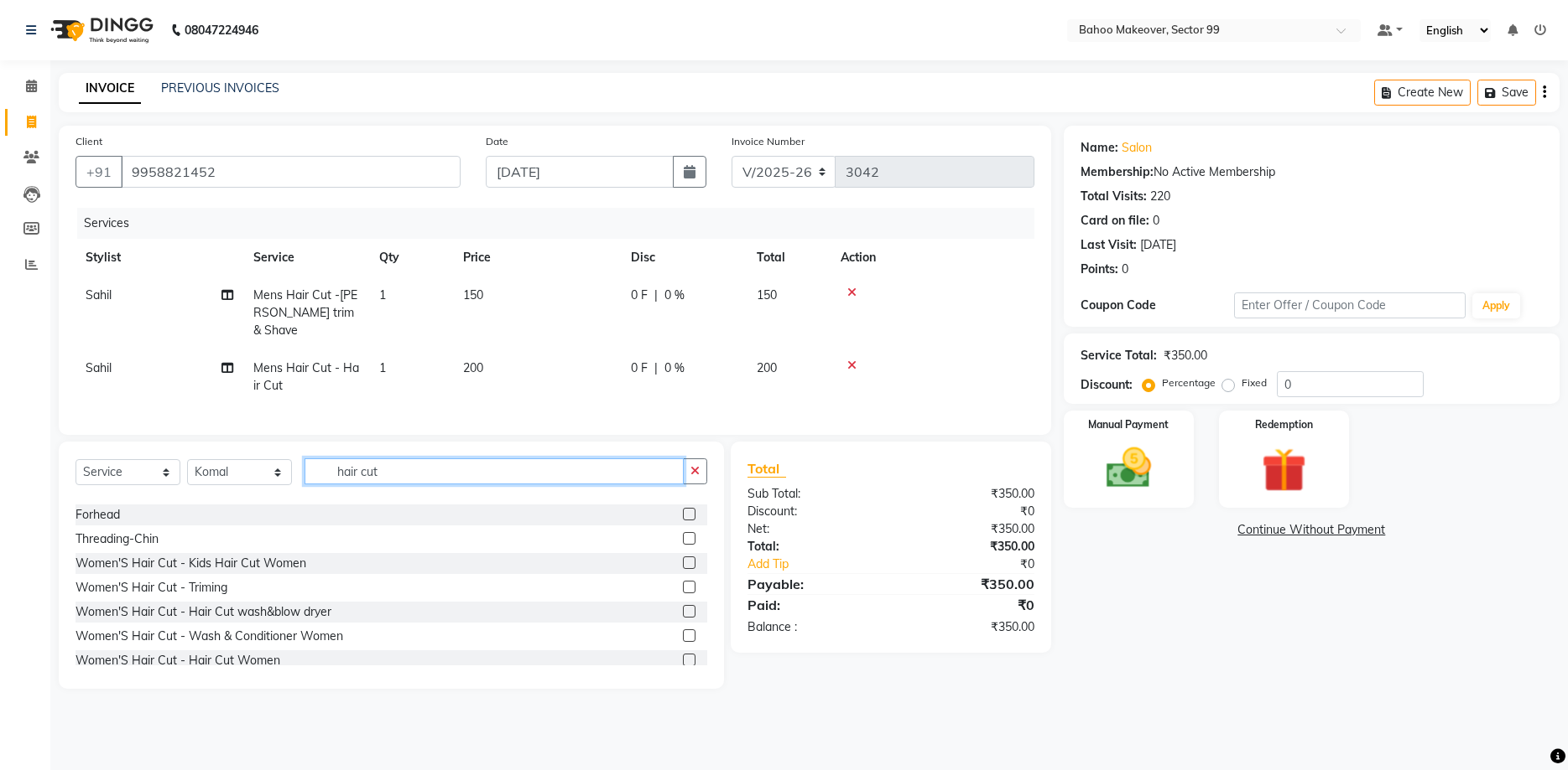
drag, startPoint x: 400, startPoint y: 452, endPoint x: 365, endPoint y: 458, distance: 35.5
click at [381, 459] on input "hair cut" at bounding box center [493, 471] width 379 height 26
click at [359, 459] on input "hair cut" at bounding box center [493, 471] width 379 height 26
click at [304, 461] on input "hair cut" at bounding box center [493, 471] width 379 height 26
click at [397, 459] on input "hair cut" at bounding box center [493, 471] width 379 height 26
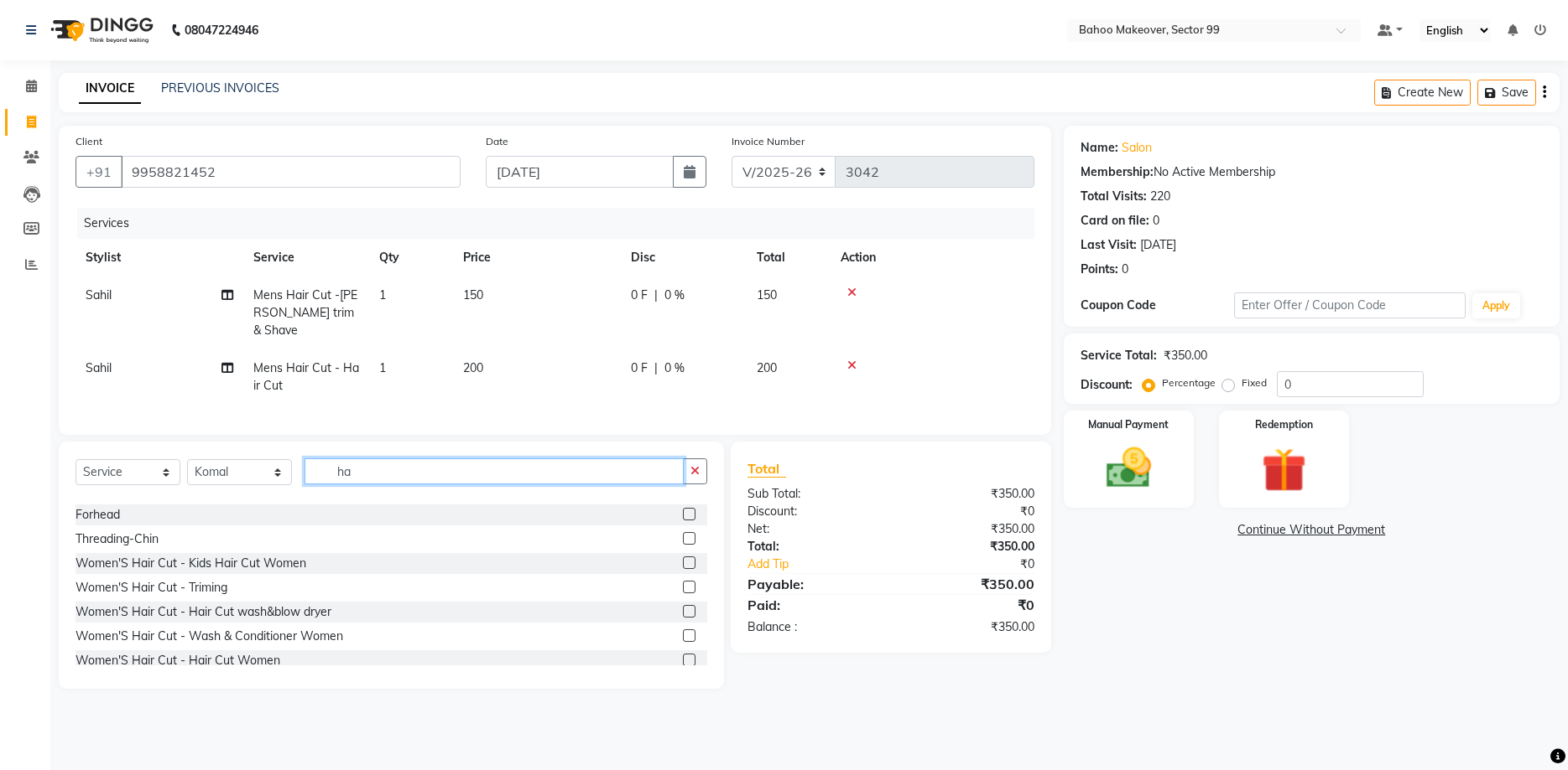
type input "h"
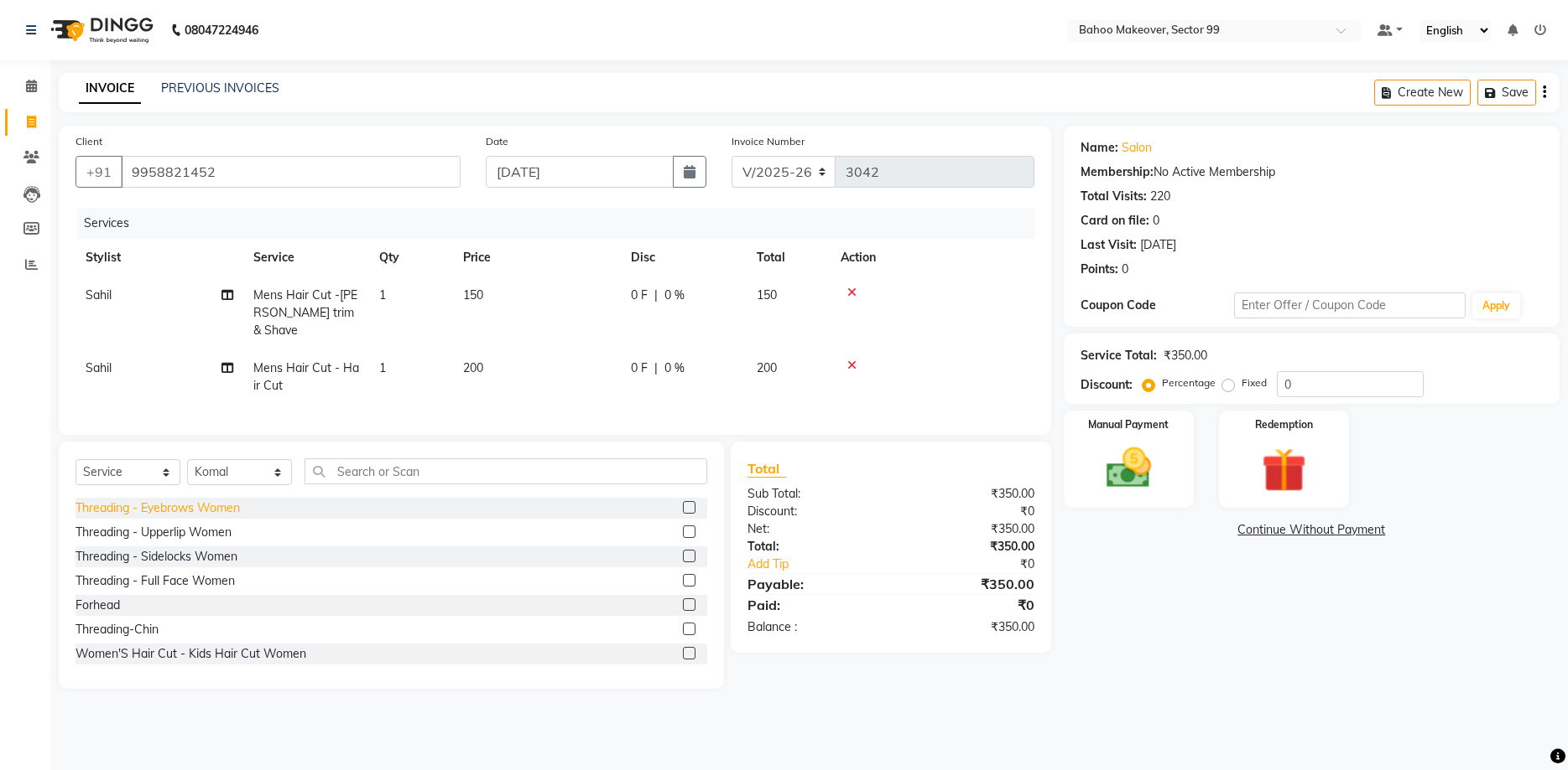
click at [196, 499] on div "Threading - Eyebrows Women" at bounding box center [158, 508] width 165 height 17
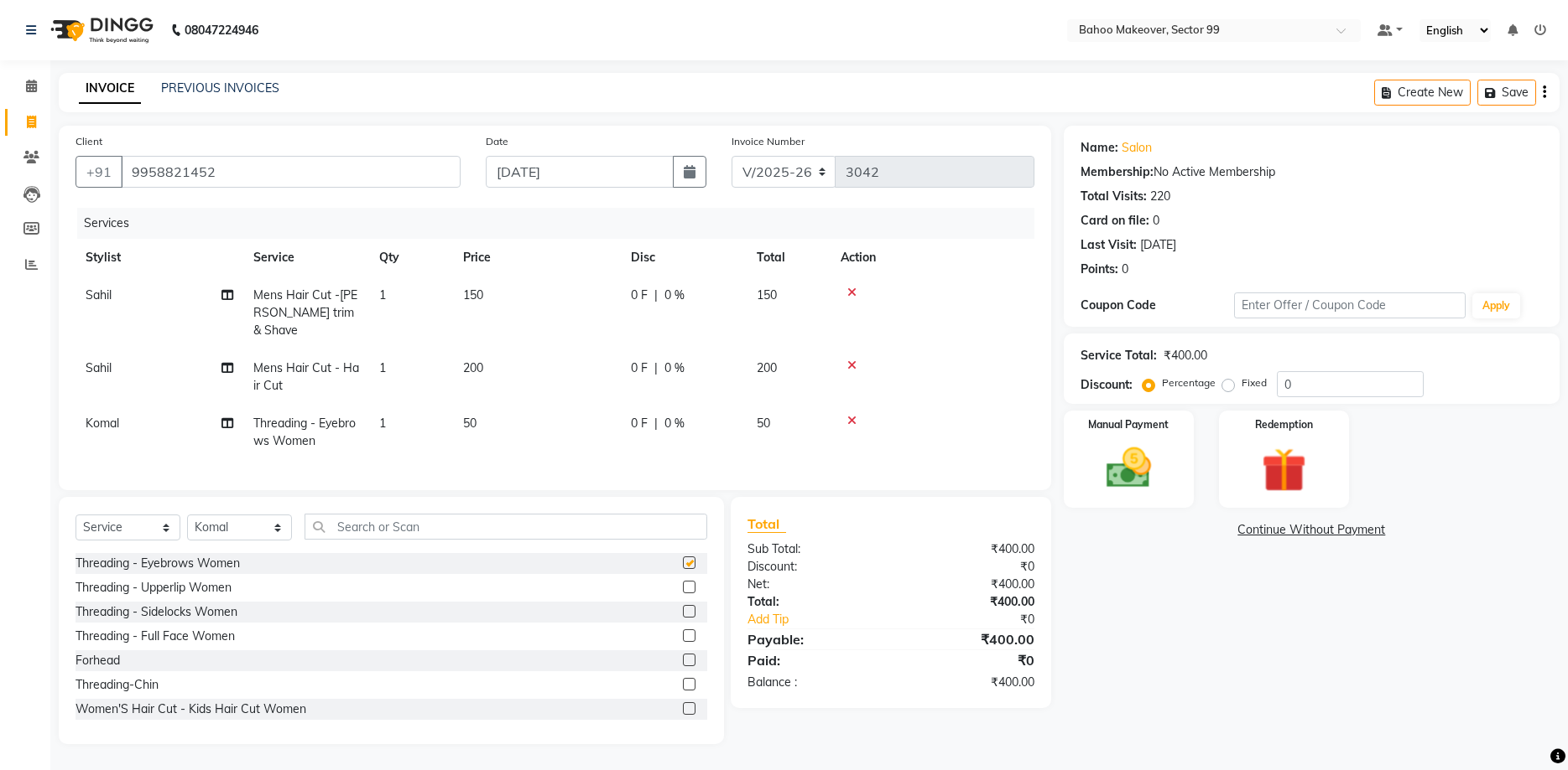
checkbox input "false"
click at [394, 514] on input "text" at bounding box center [505, 527] width 403 height 26
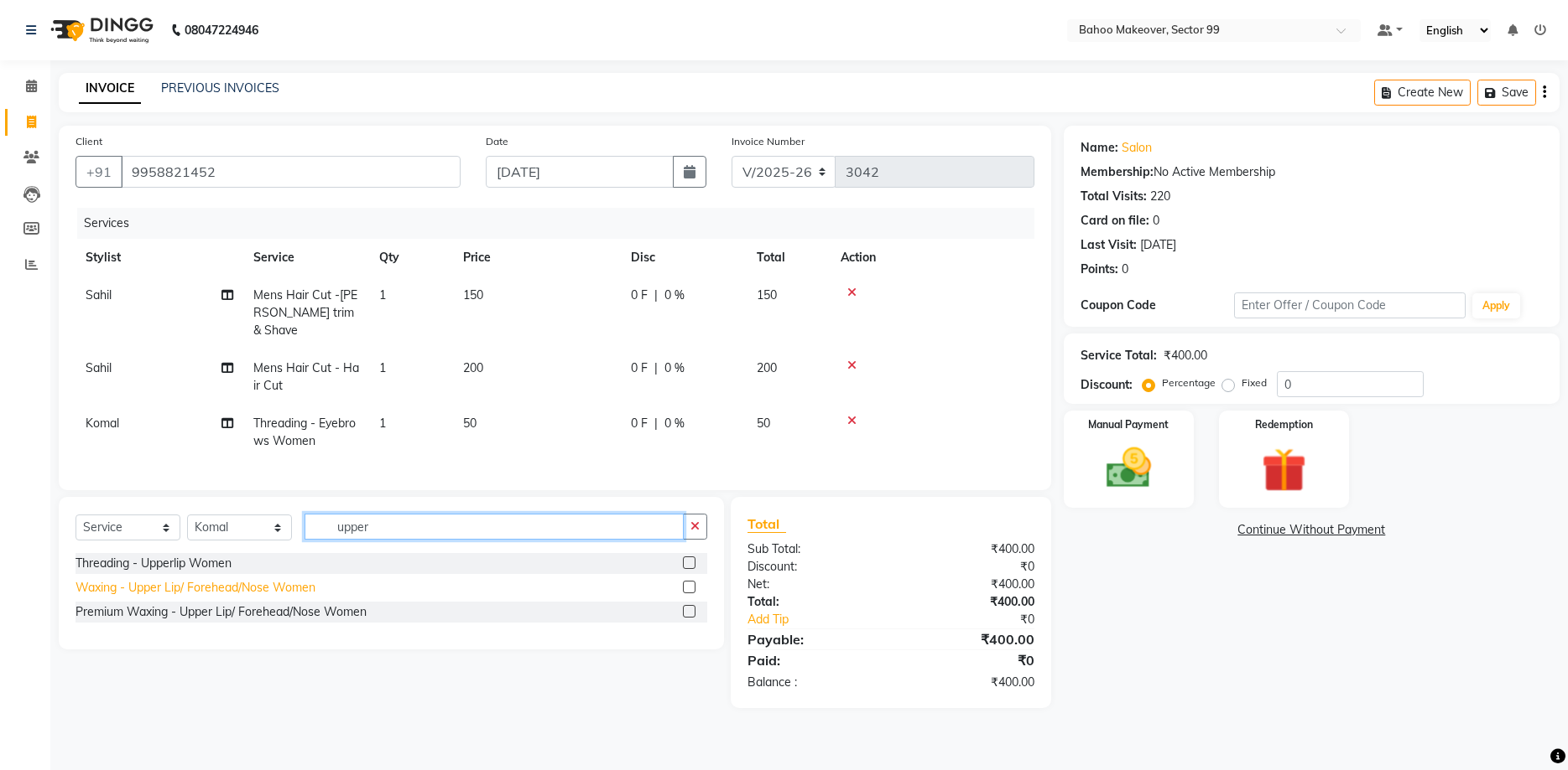
type input "upper"
click at [219, 579] on div "Waxing - Upper Lip/ Forehead/Nose Women" at bounding box center [195, 587] width 240 height 17
checkbox input "false"
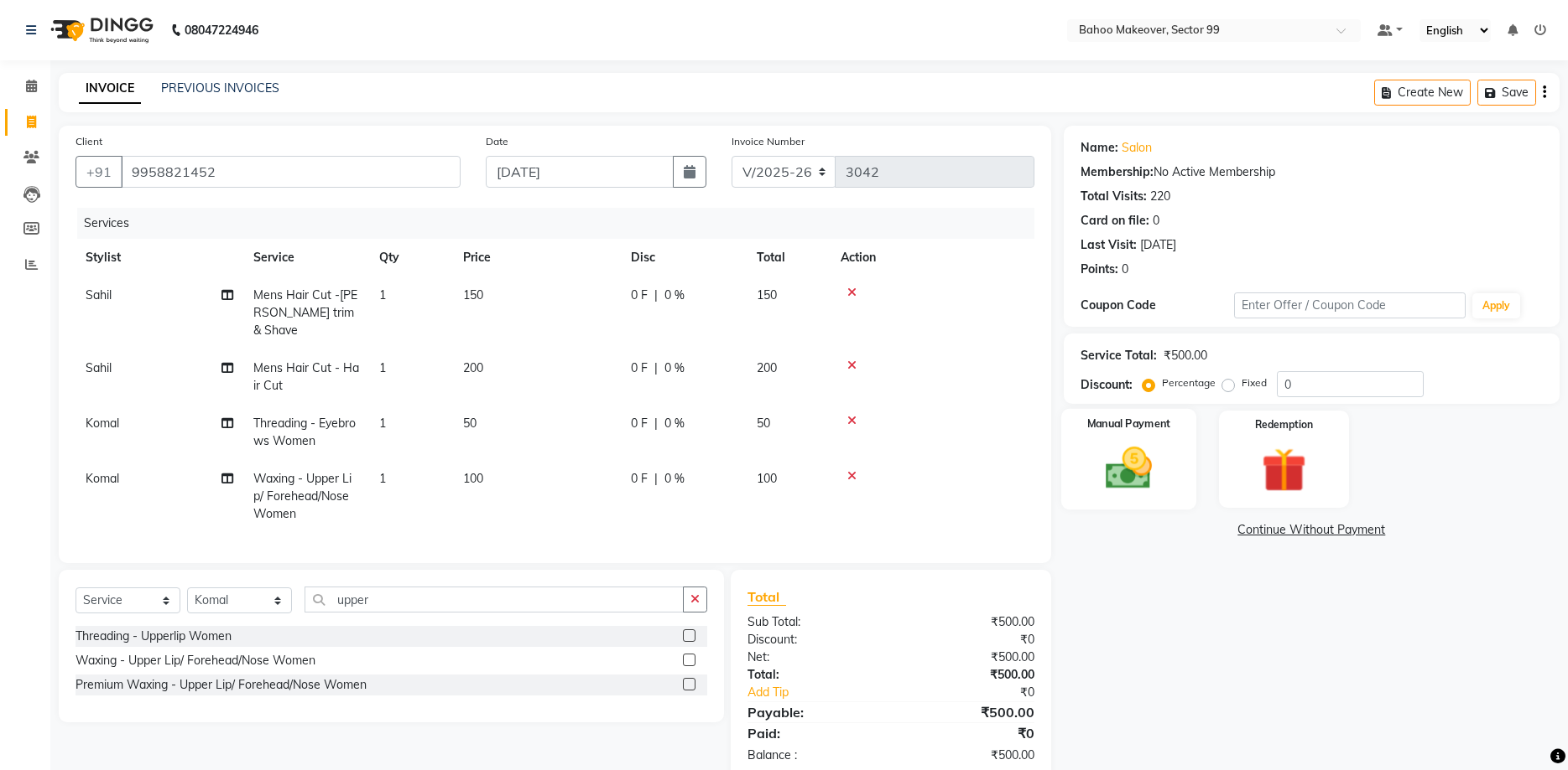
click at [1114, 479] on img at bounding box center [1127, 468] width 75 height 53
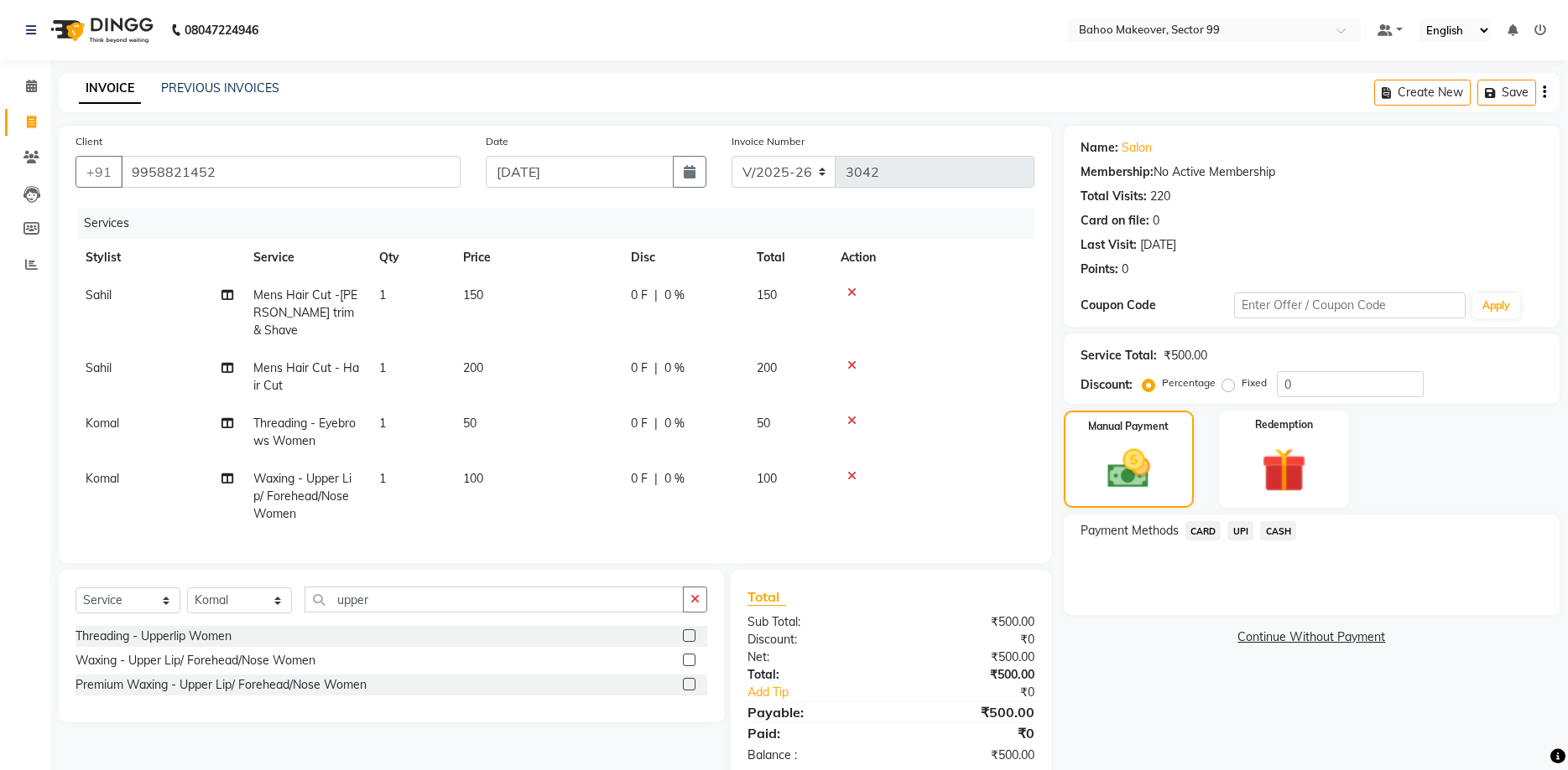
click at [1287, 537] on span "CASH" at bounding box center [1278, 530] width 36 height 19
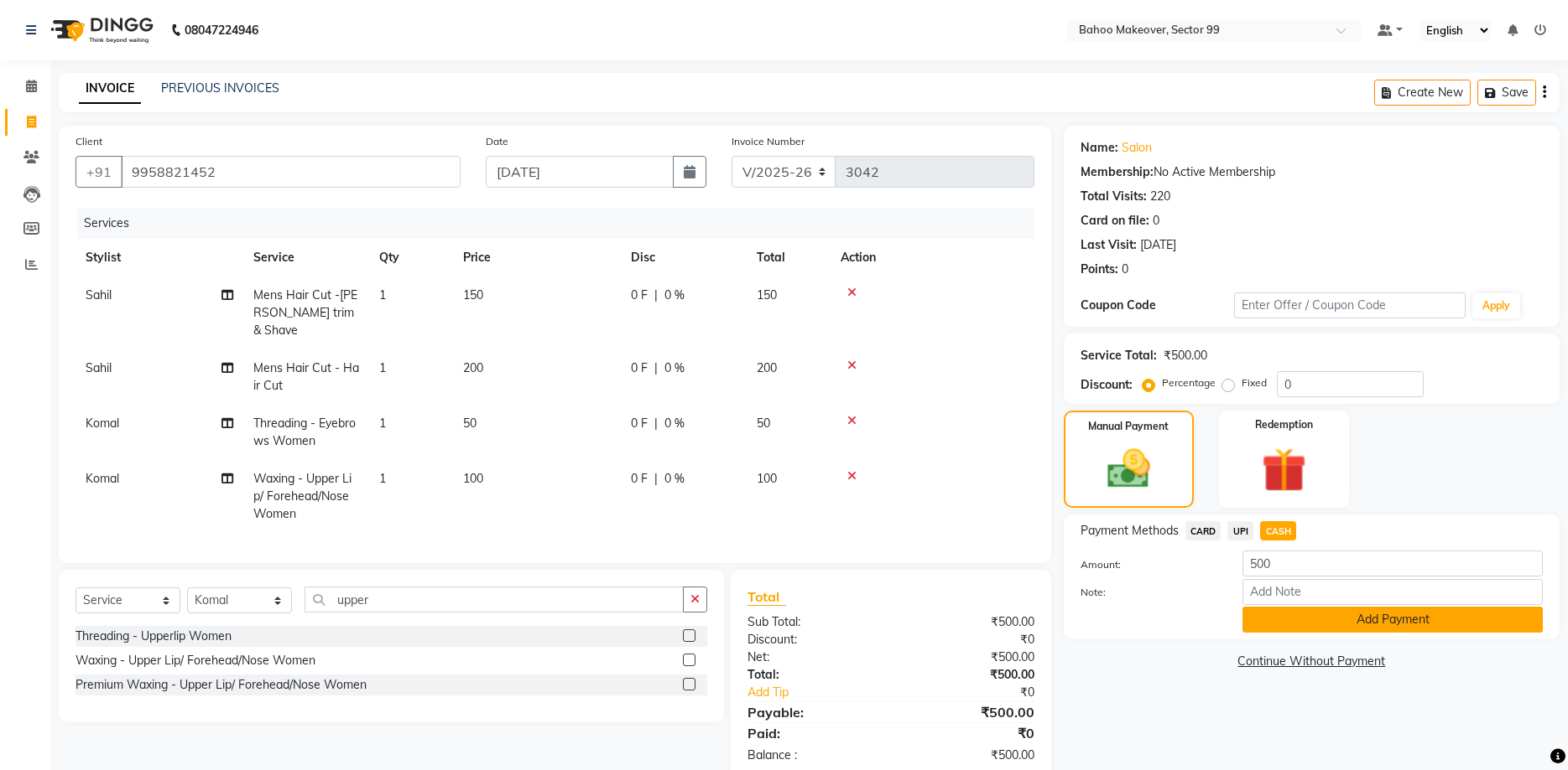
click at [1337, 621] on button "Add Payment" at bounding box center [1392, 620] width 301 height 26
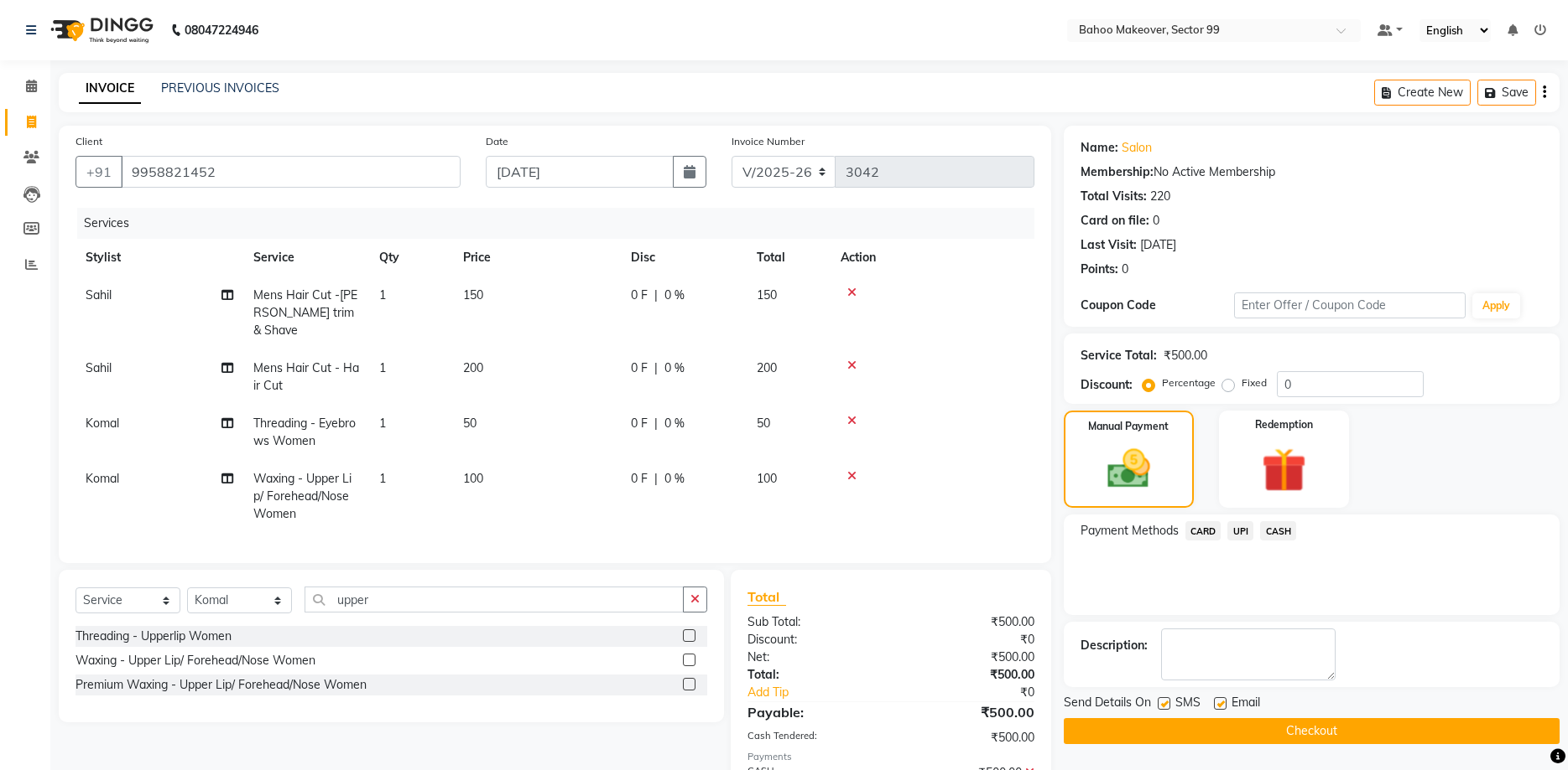
click at [1343, 733] on button "Checkout" at bounding box center [1312, 731] width 496 height 26
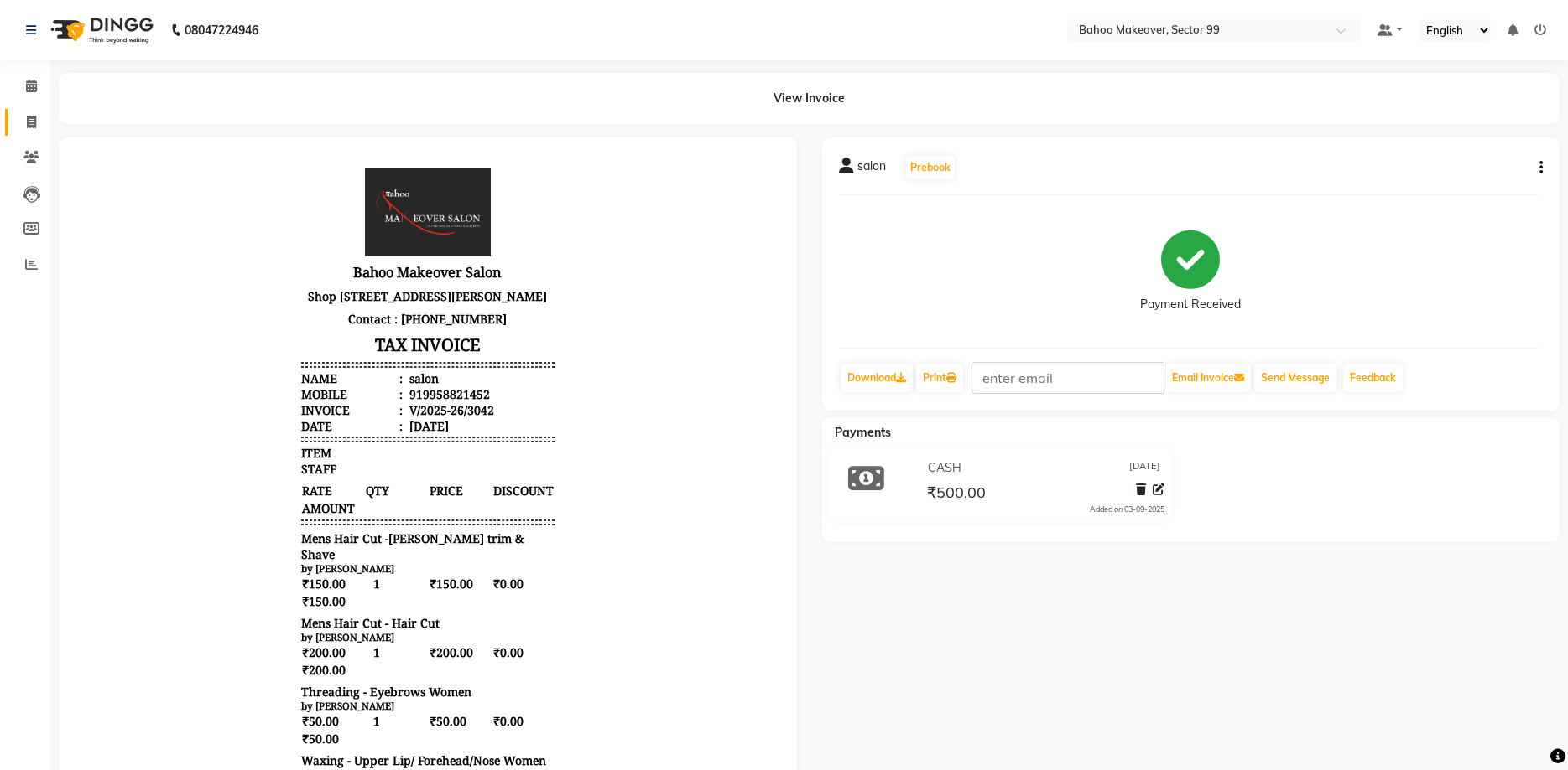
click at [33, 135] on link "Invoice" at bounding box center [25, 122] width 40 height 28
select select "6856"
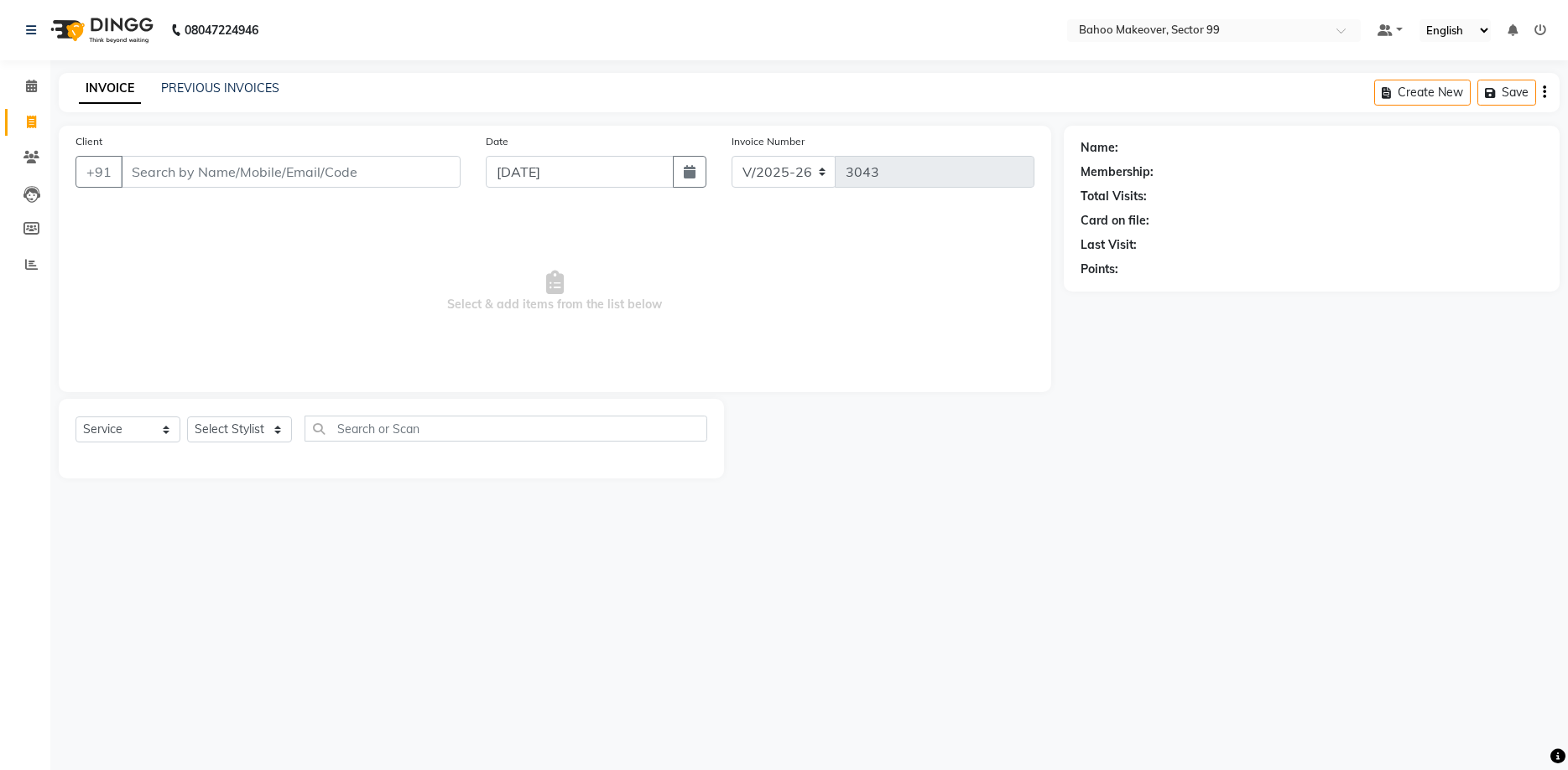
select select "membership"
click at [153, 176] on input "Client" at bounding box center [290, 171] width 339 height 32
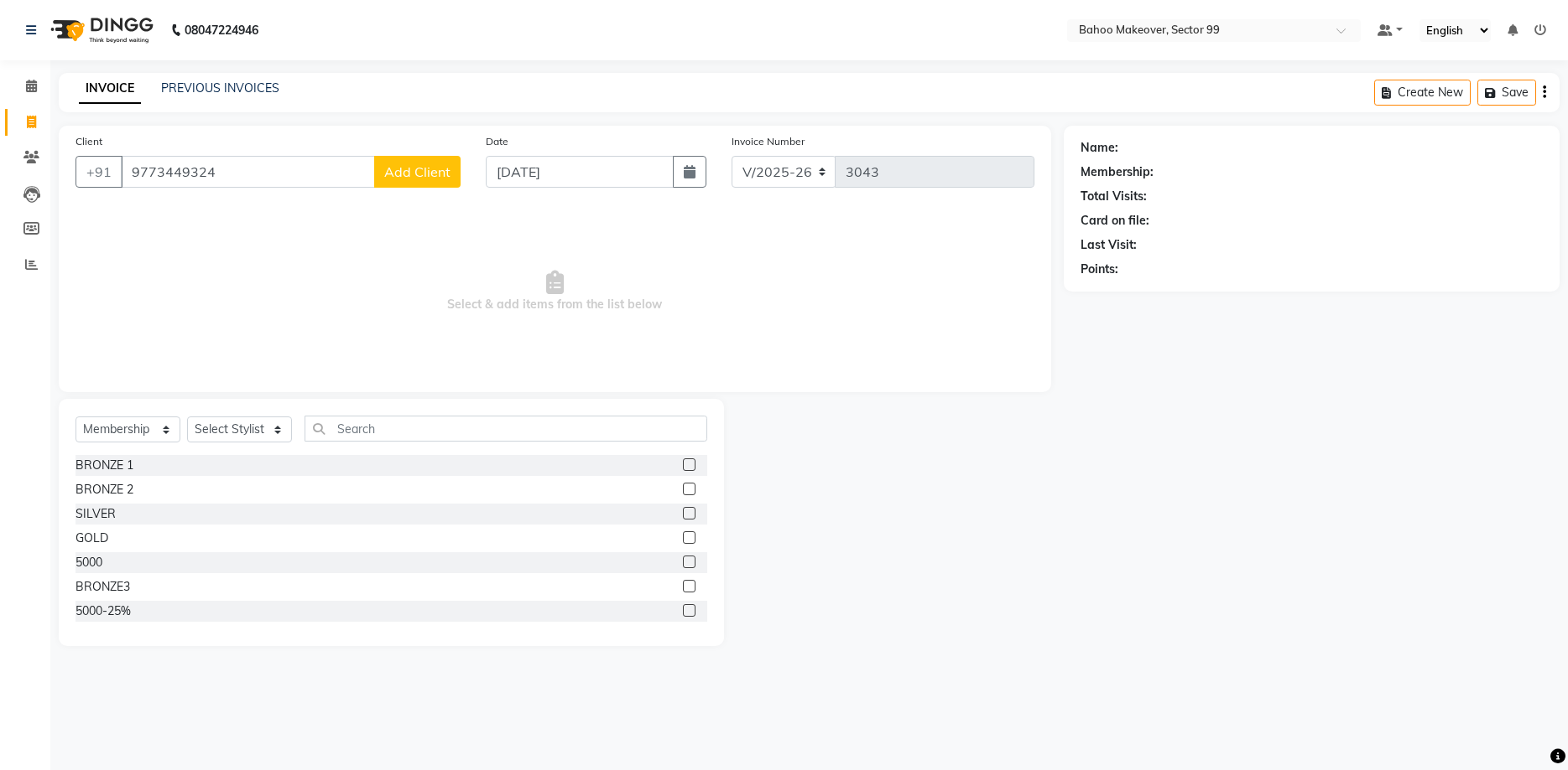
click at [181, 174] on input "9773449324" at bounding box center [247, 171] width 254 height 32
type input "9773889324"
select select "1: Object"
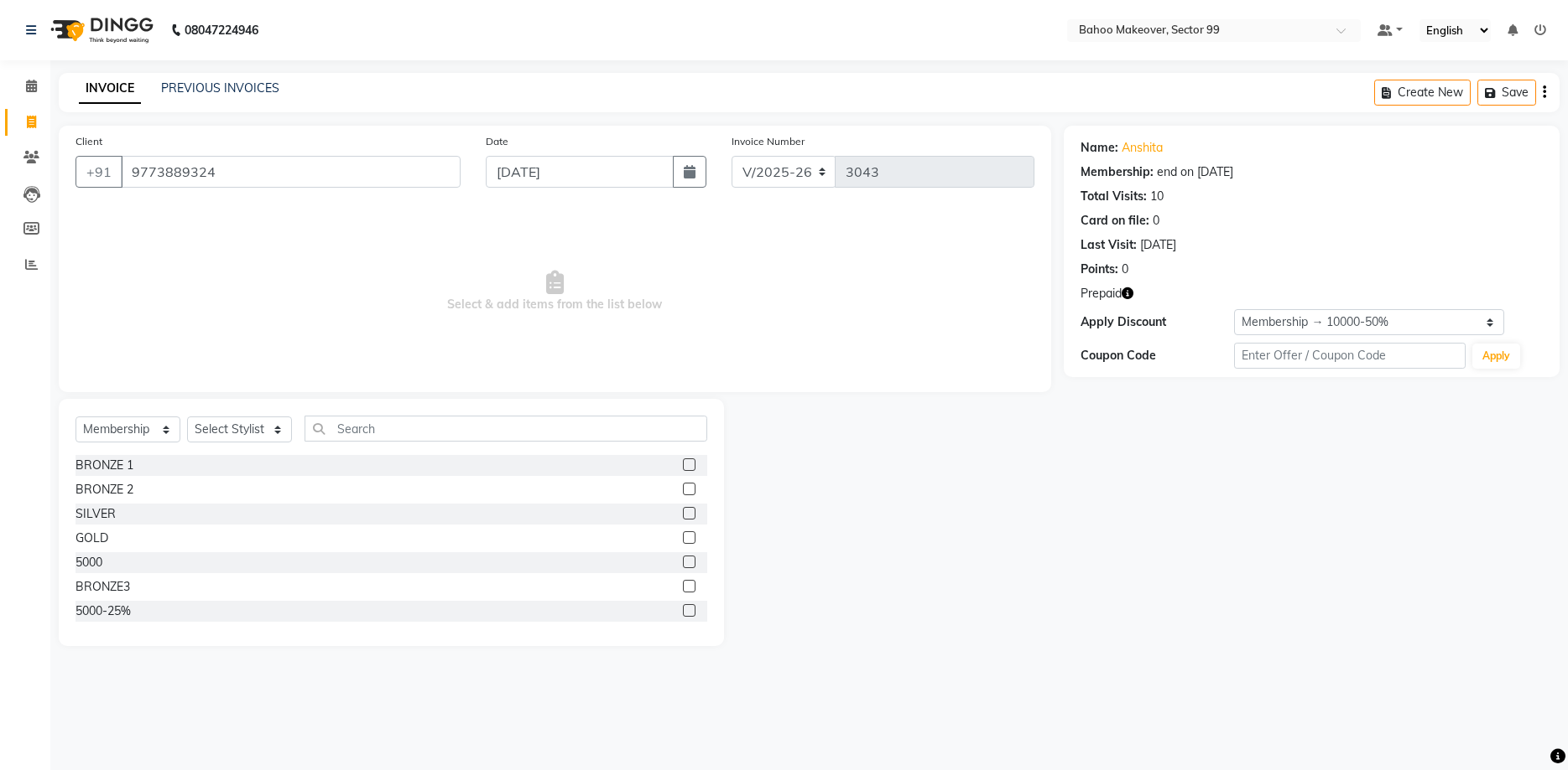
click at [1127, 300] on button "button" at bounding box center [1127, 293] width 12 height 17
click at [75, 416] on select "Select Service Product Membership Package Voucher Prepaid Gift Card" at bounding box center [128, 429] width 105 height 26
select select "service"
click option "Service" at bounding box center [0, 0] width 0 height 0
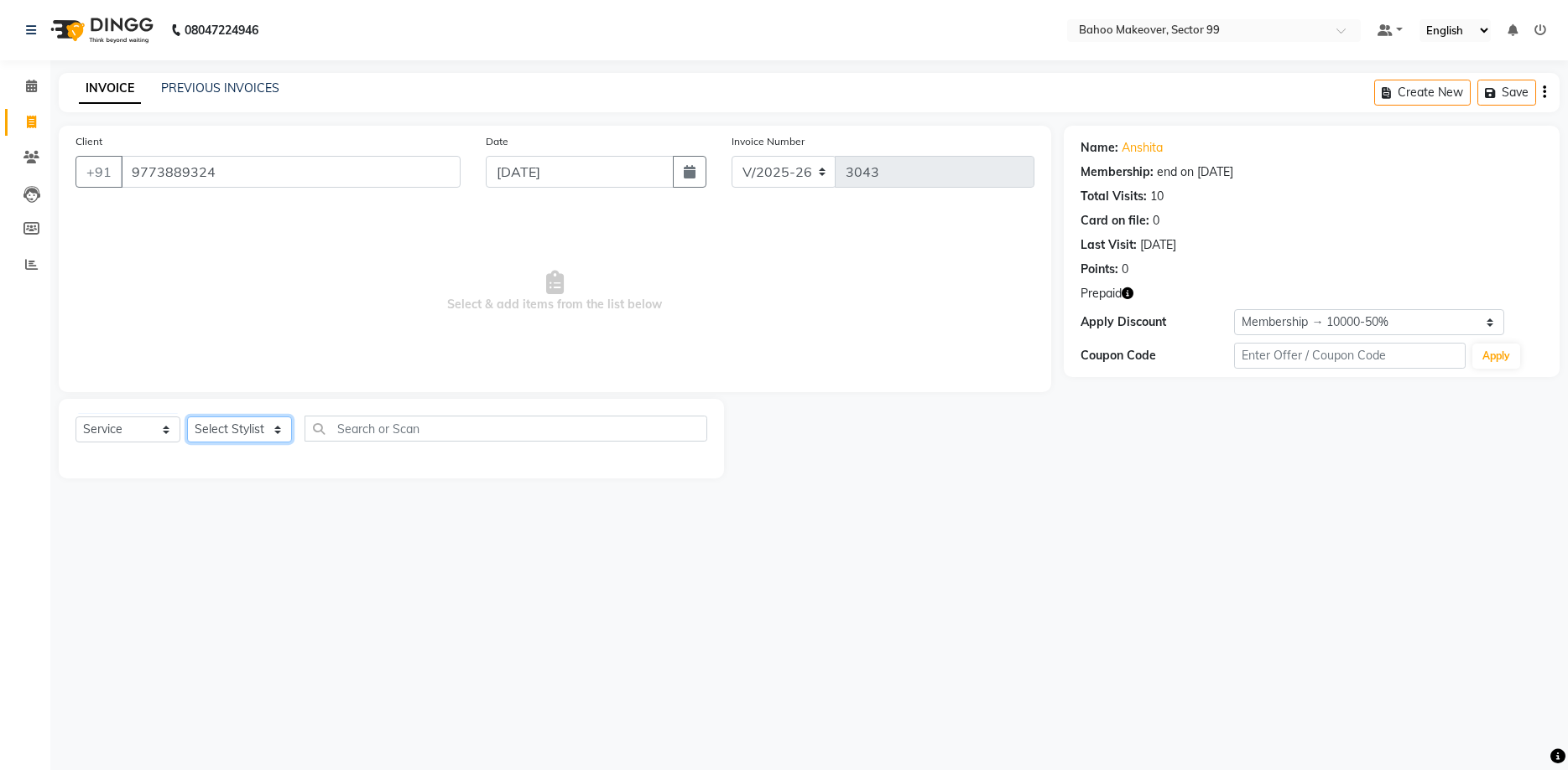
click at [187, 416] on select "Select Stylist Arjun Azad Babita Bahoo Makeover Bahoo Makeover Salon Komal Madh…" at bounding box center [240, 429] width 105 height 26
select select "54354"
click option "Mohd Adnaan" at bounding box center [0, 0] width 0 height 0
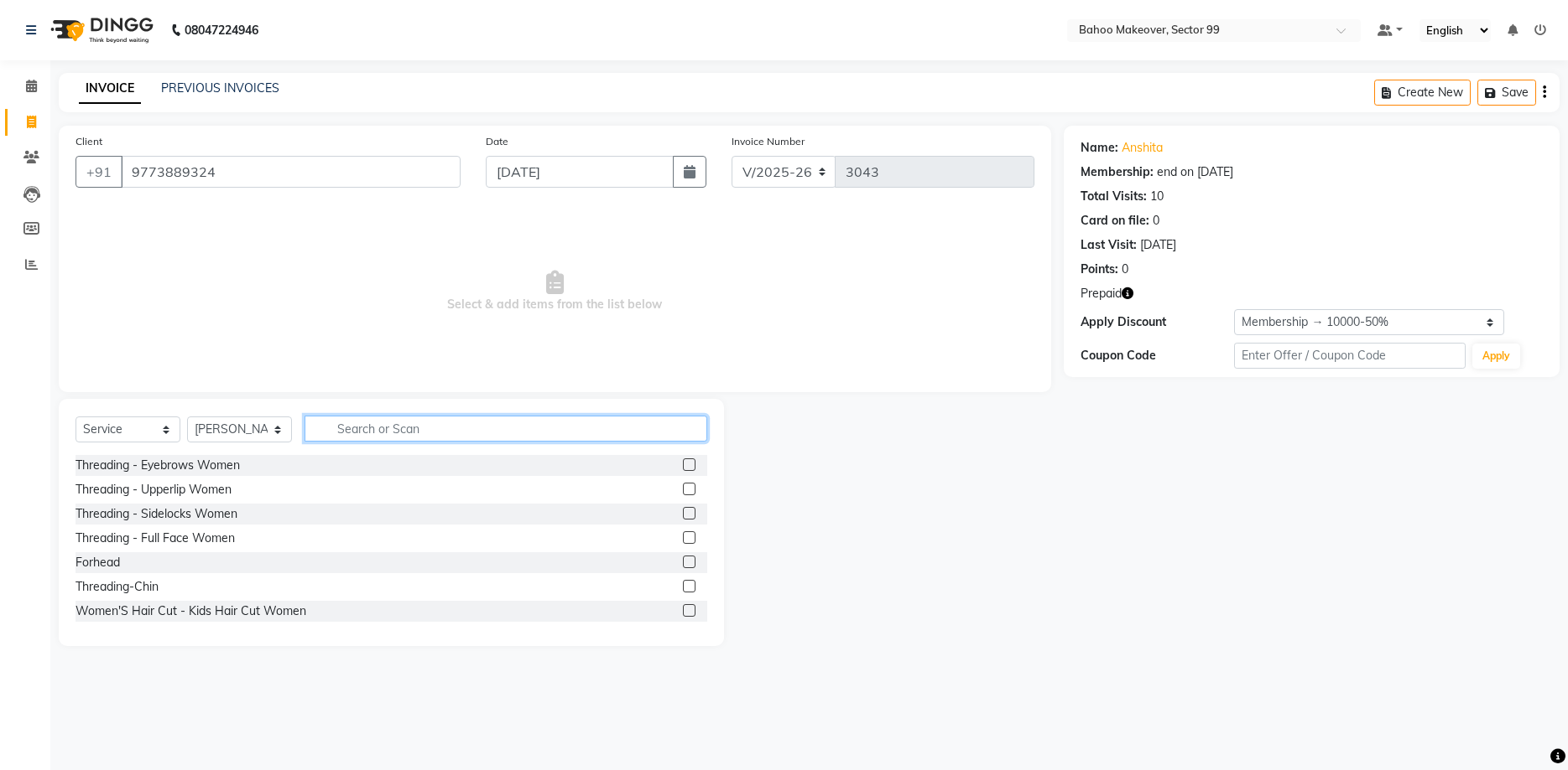
click at [364, 430] on input "text" at bounding box center [505, 429] width 403 height 26
type input "hair cut"
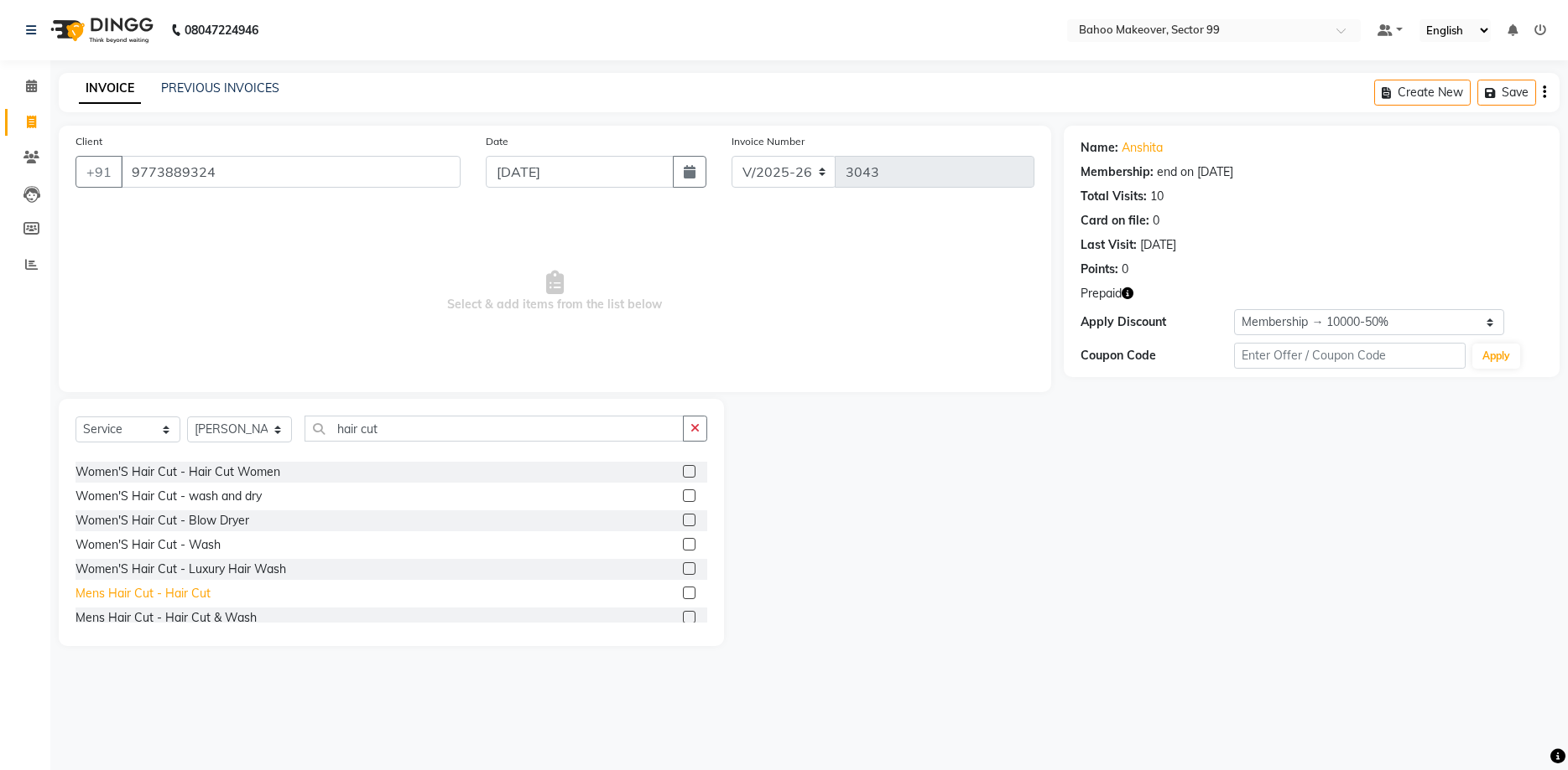
click at [158, 593] on div "Mens Hair Cut - Hair Cut" at bounding box center [142, 594] width 135 height 17
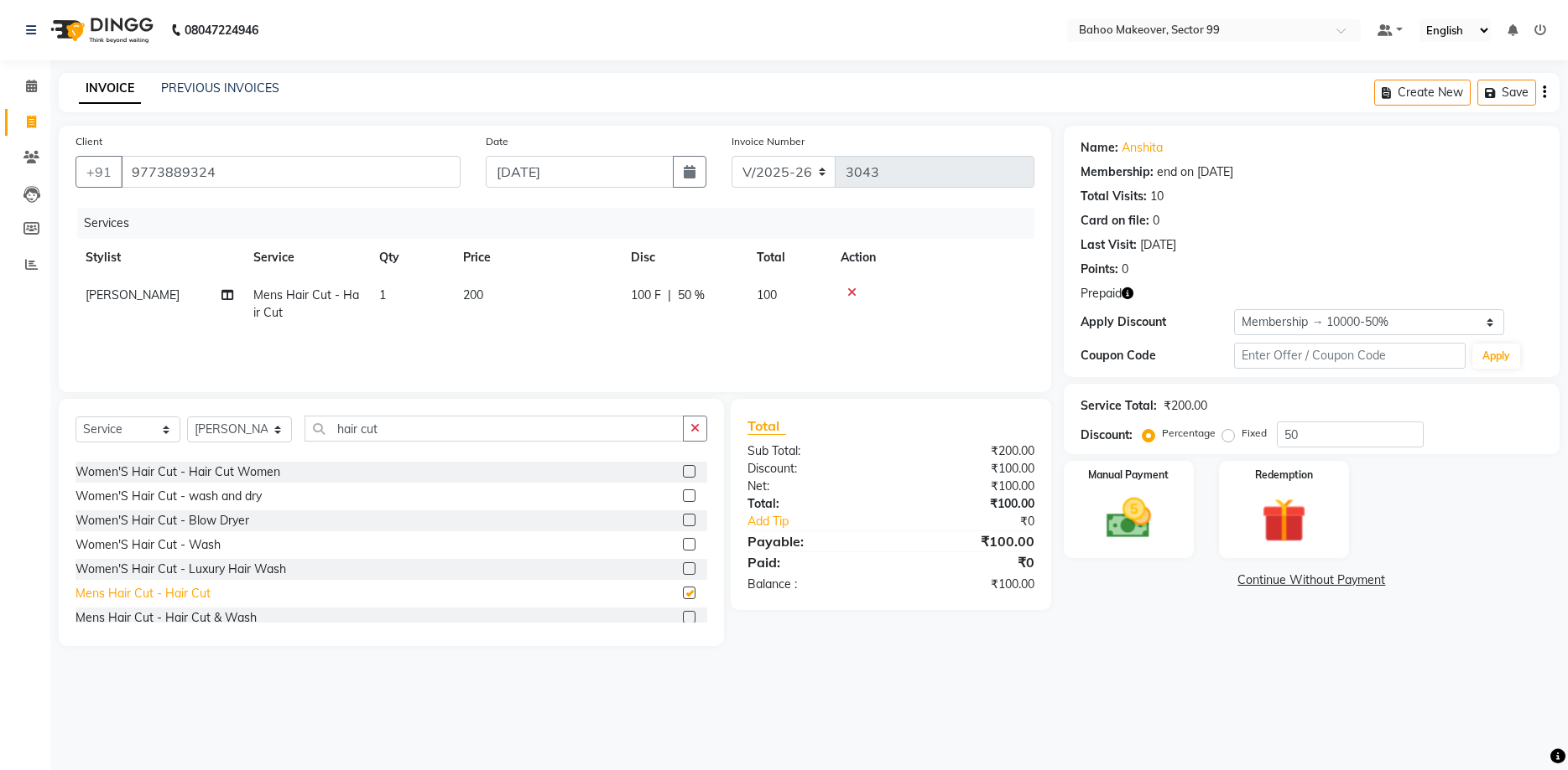
checkbox input "false"
click at [244, 598] on div "Mens Hair Cut -[PERSON_NAME] trim & Shave" at bounding box center [201, 596] width 253 height 17
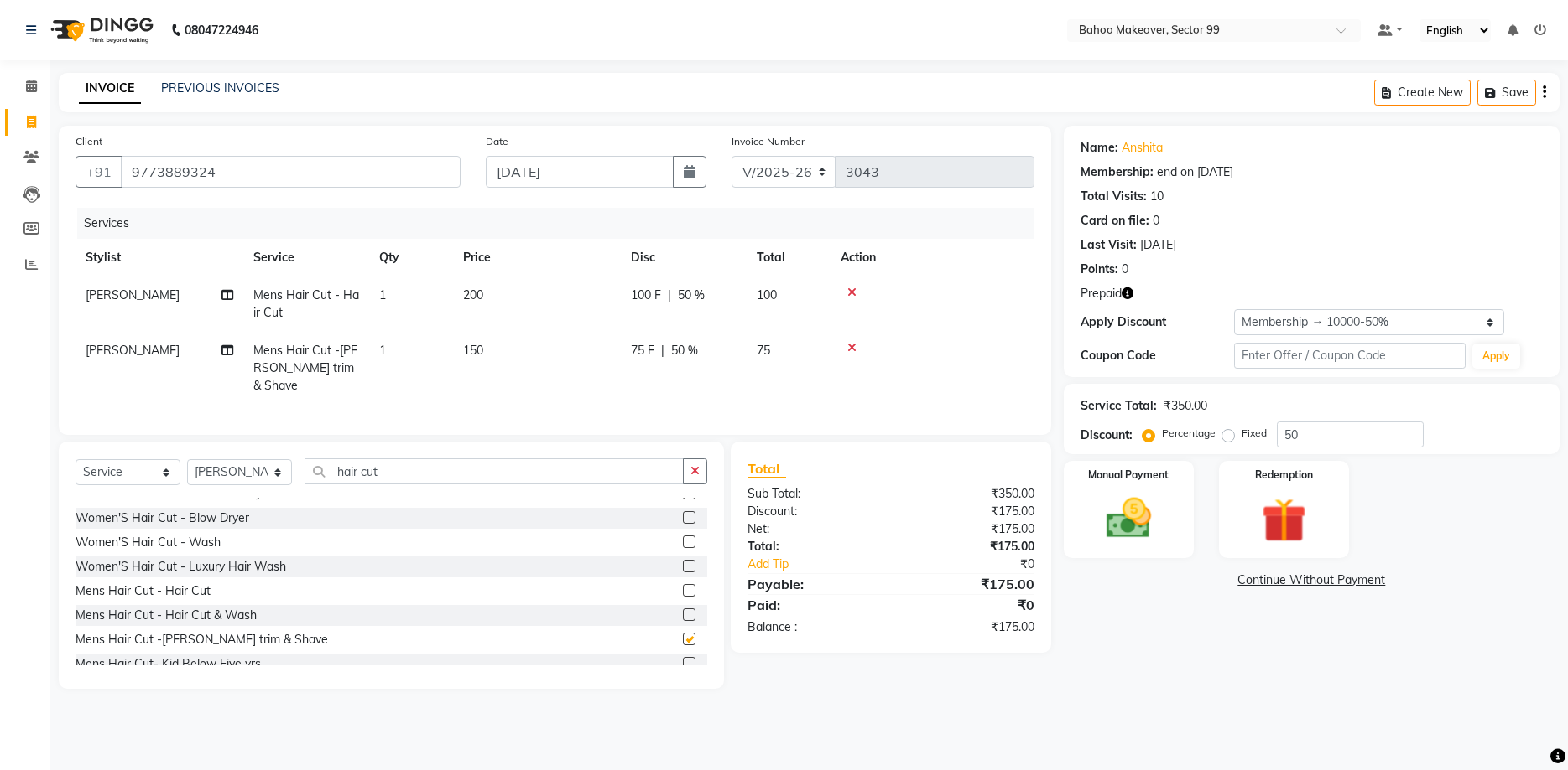
checkbox input "false"
click at [691, 465] on icon "button" at bounding box center [695, 471] width 9 height 12
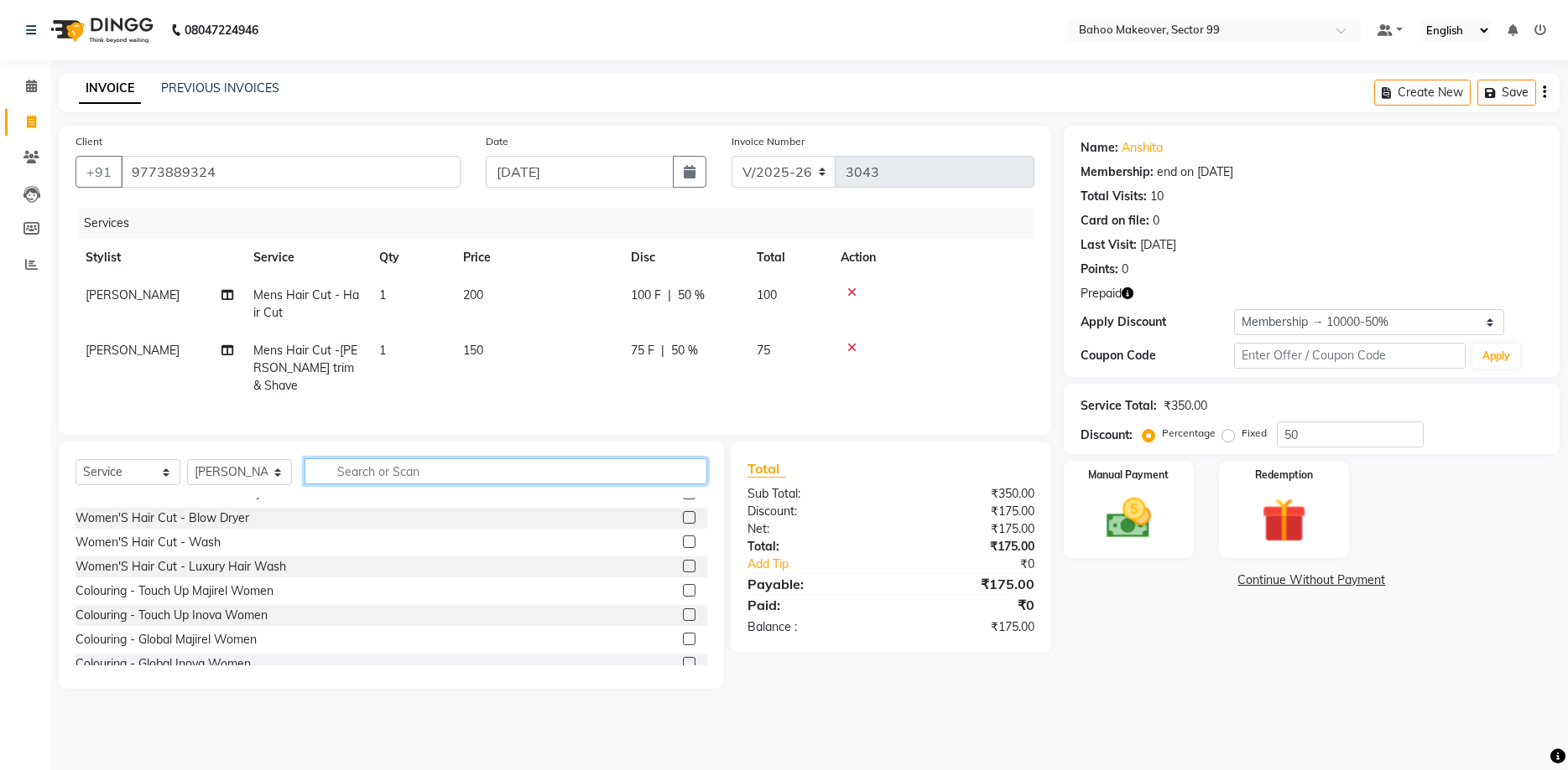
click at [662, 459] on input "text" at bounding box center [505, 471] width 403 height 26
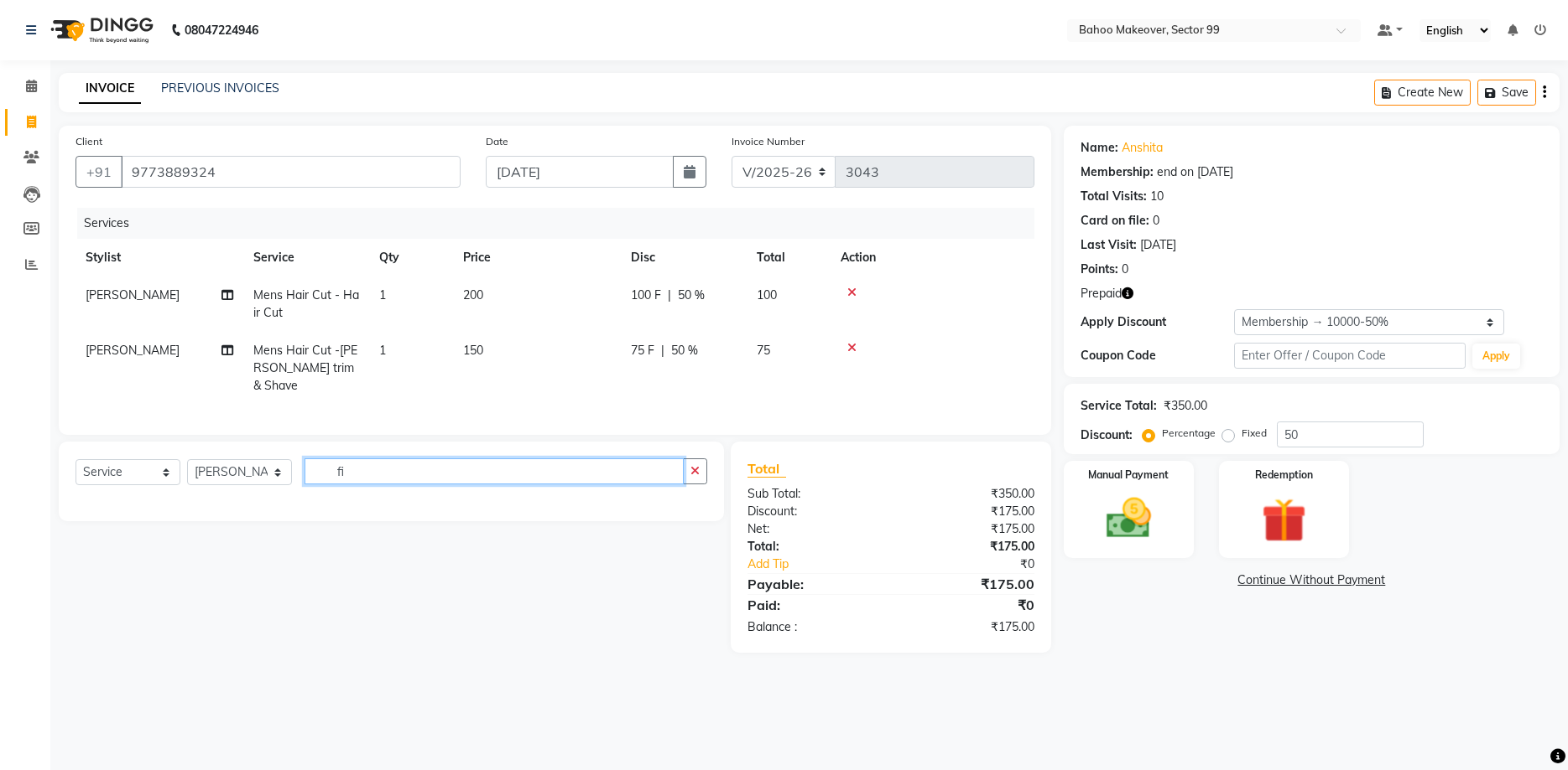
type input "f"
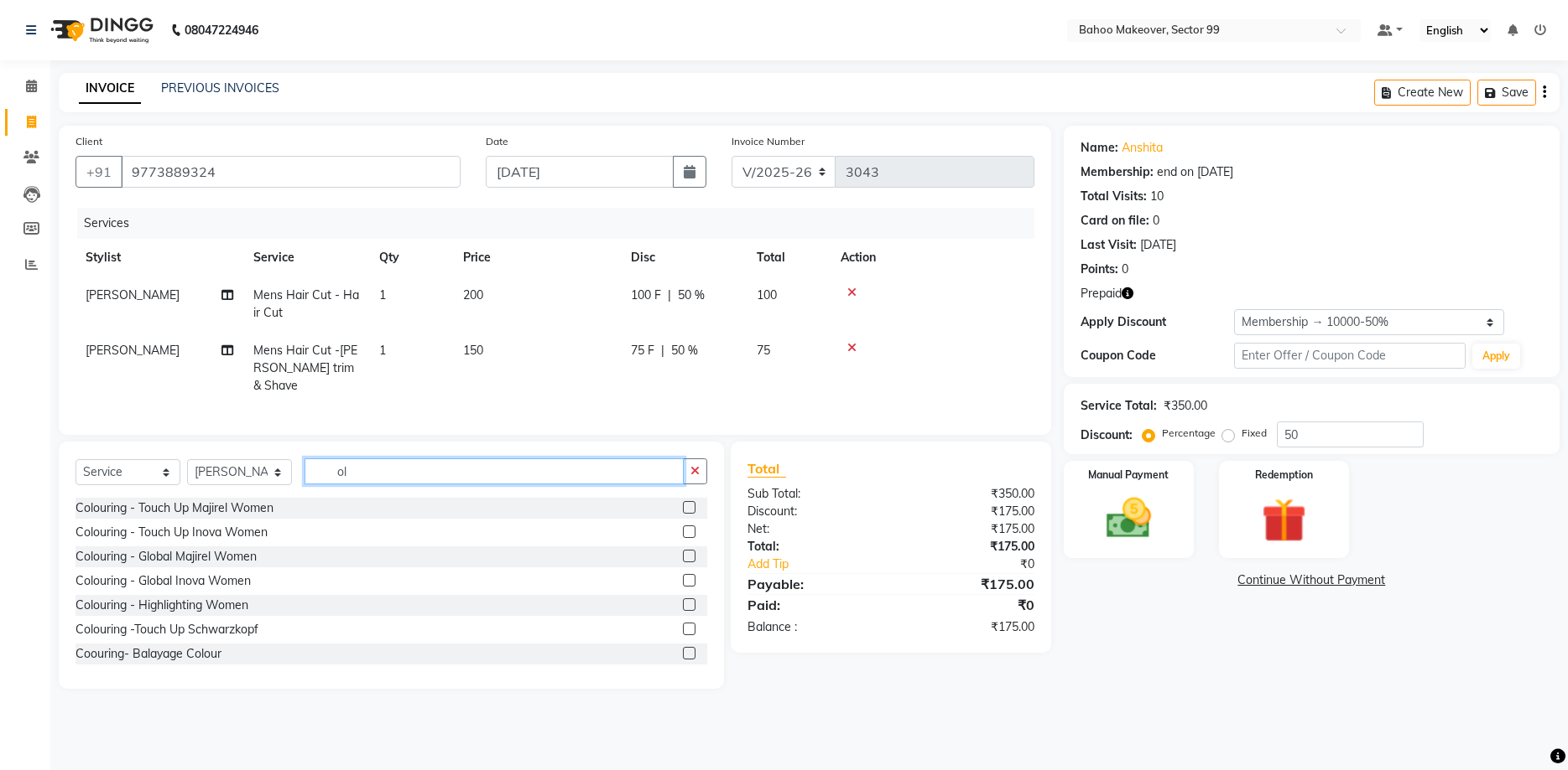
type input "o"
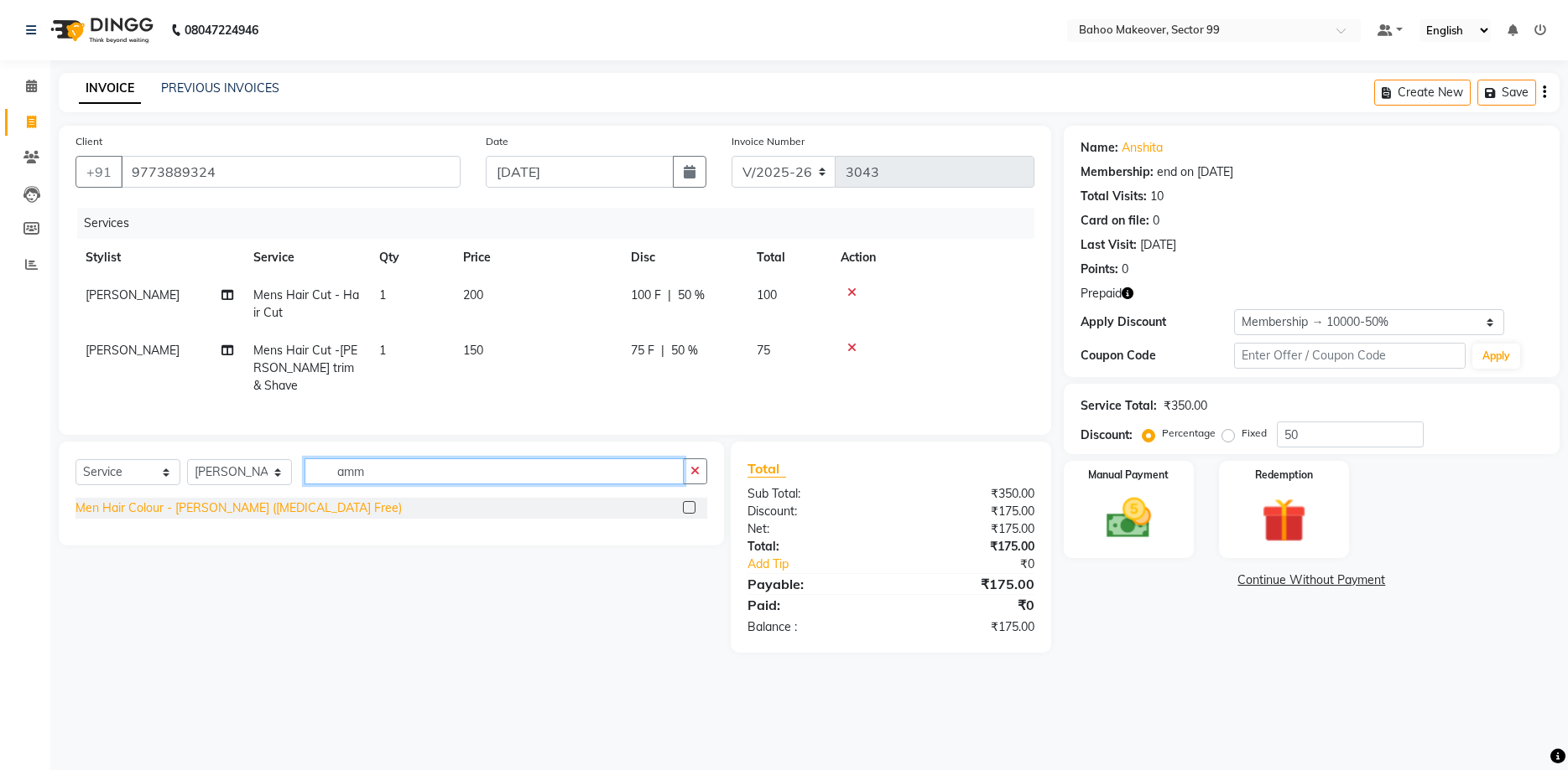
type input "amm"
click at [281, 499] on div "Men Hair Colour - Loreal Inoa (Ammonia Free)" at bounding box center [238, 508] width 326 height 17
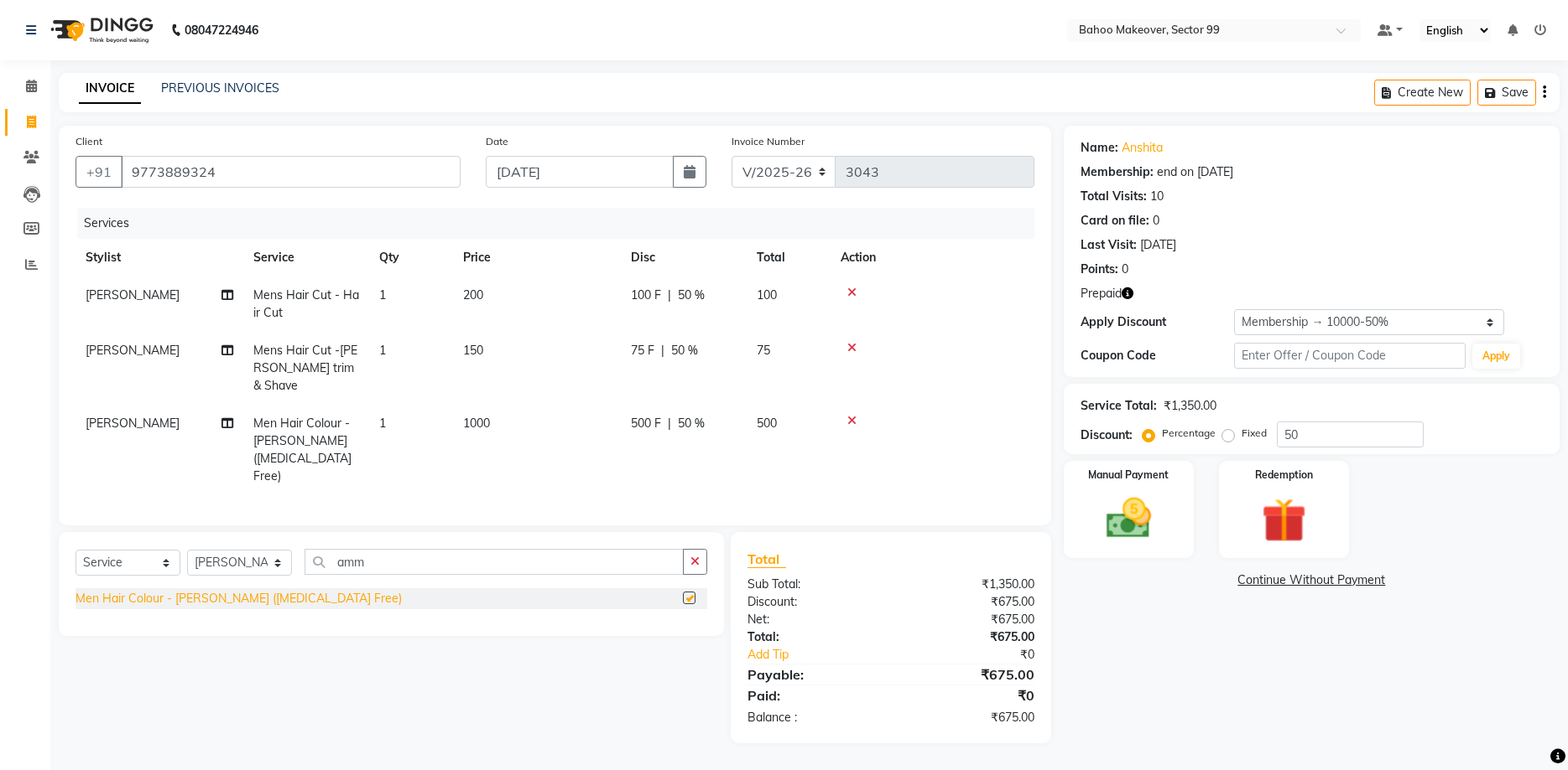
checkbox input "false"
click at [505, 405] on td "1000" at bounding box center [536, 451] width 167 height 90
select select "54354"
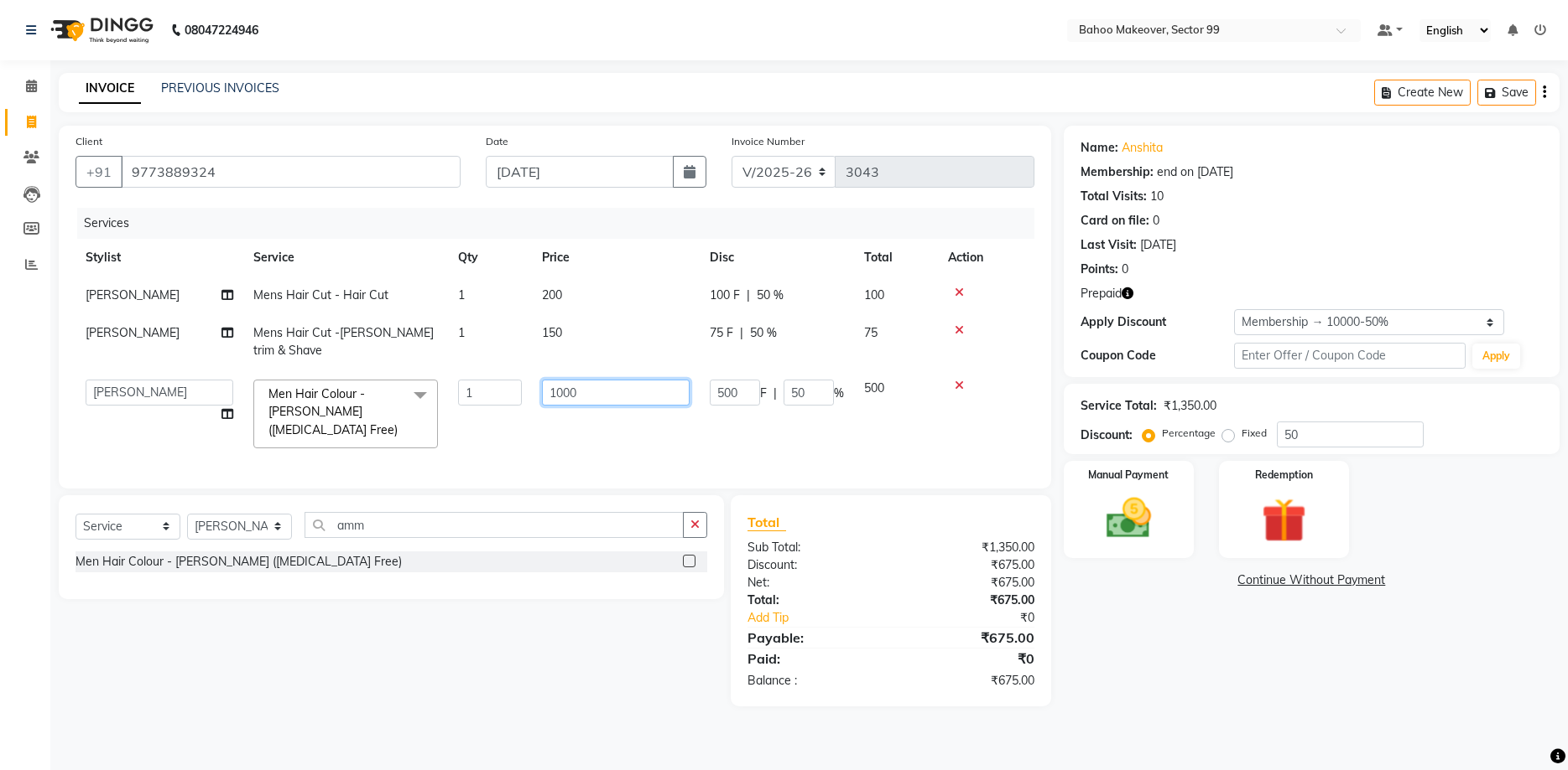
drag, startPoint x: 588, startPoint y: 394, endPoint x: 540, endPoint y: 394, distance: 48.0
click at [542, 394] on input "1000" at bounding box center [616, 393] width 148 height 26
click at [594, 394] on input "1000" at bounding box center [616, 393] width 148 height 26
click at [586, 394] on input "1000" at bounding box center [616, 393] width 148 height 26
type input "1"
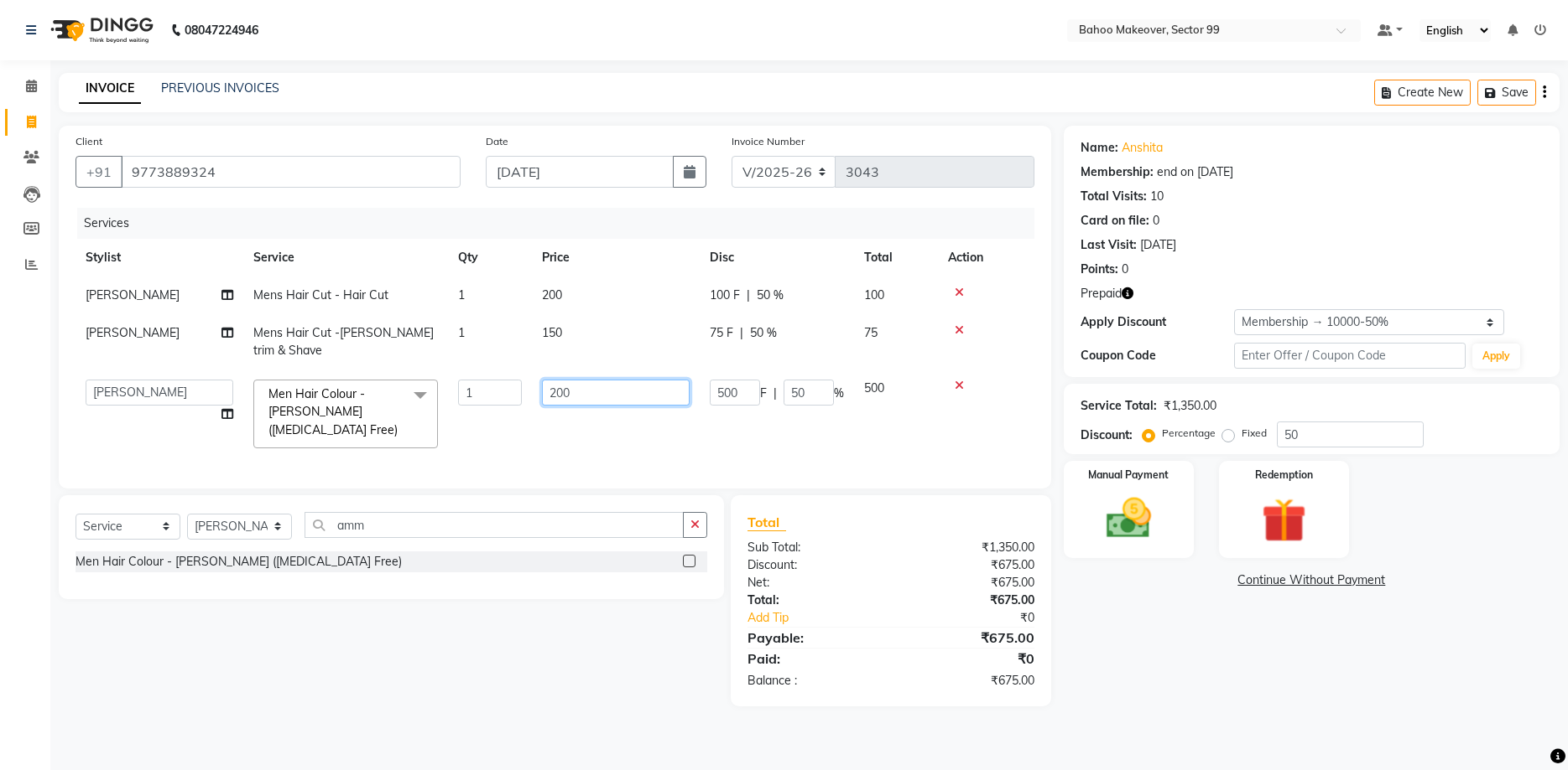
click at [600, 394] on input "200" at bounding box center [616, 393] width 148 height 26
type input "2"
type input "0"
type input "2000"
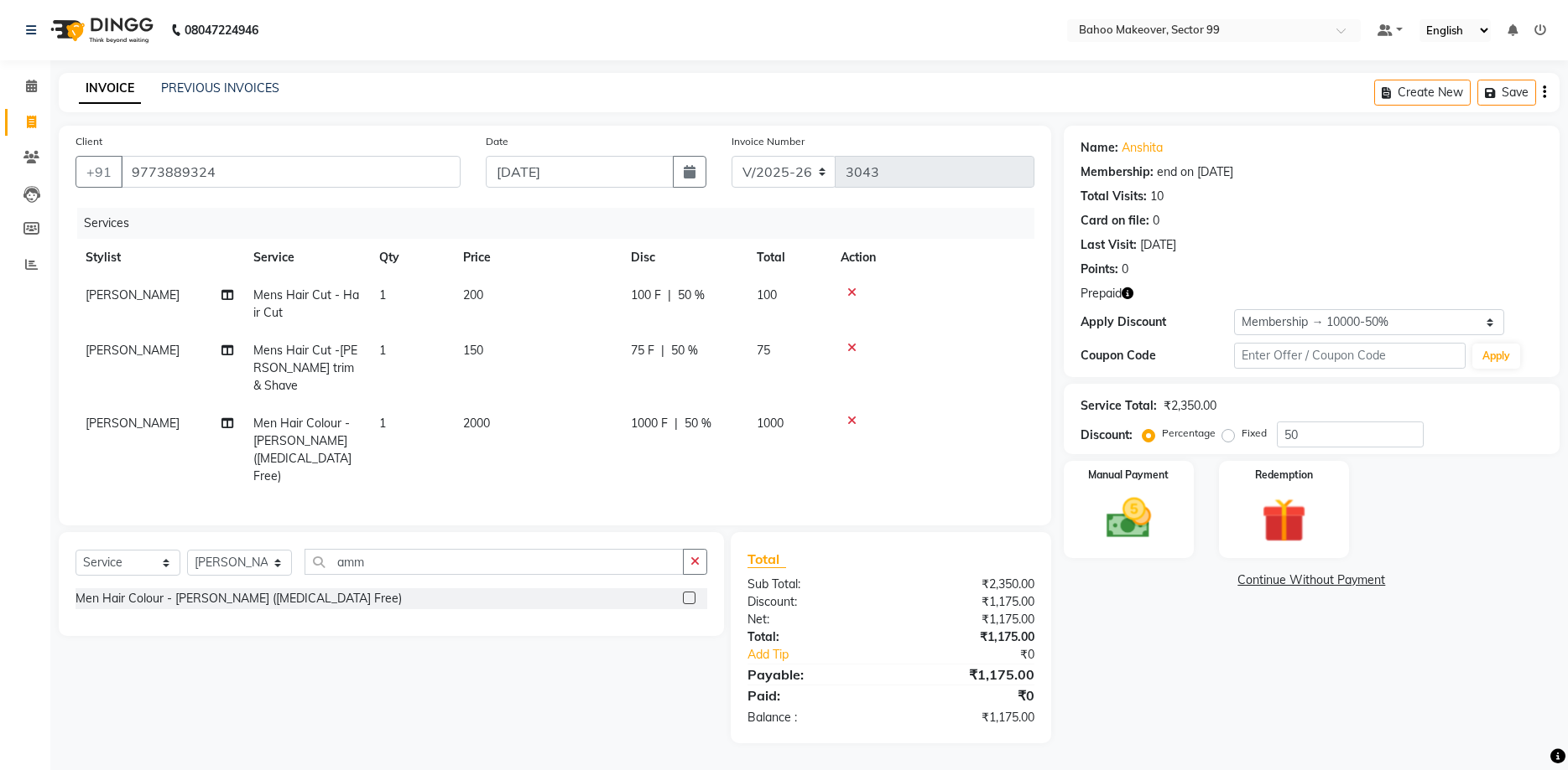
click at [775, 471] on div "Client +91 9773889324 Date 03-09-2025 Invoice Number V/2025 V/2025-26 3043 Serv…" at bounding box center [555, 326] width 992 height 400
click at [1567, 488] on div "Manual Payment Redemption" at bounding box center [1311, 509] width 521 height 97
click at [1293, 516] on img at bounding box center [1284, 521] width 75 height 58
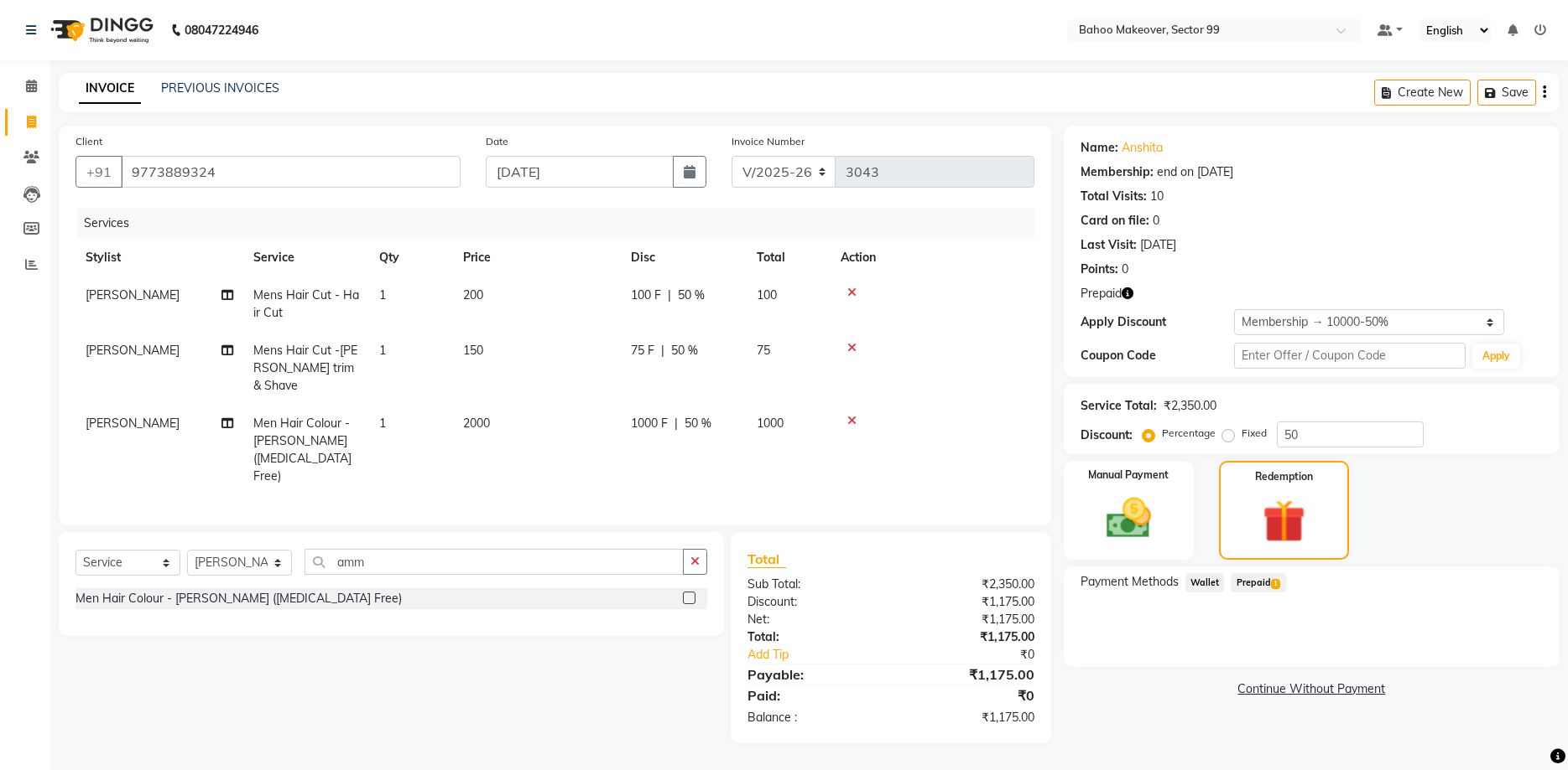
click at [1267, 589] on span "Prepaid 1" at bounding box center [1257, 583] width 54 height 19
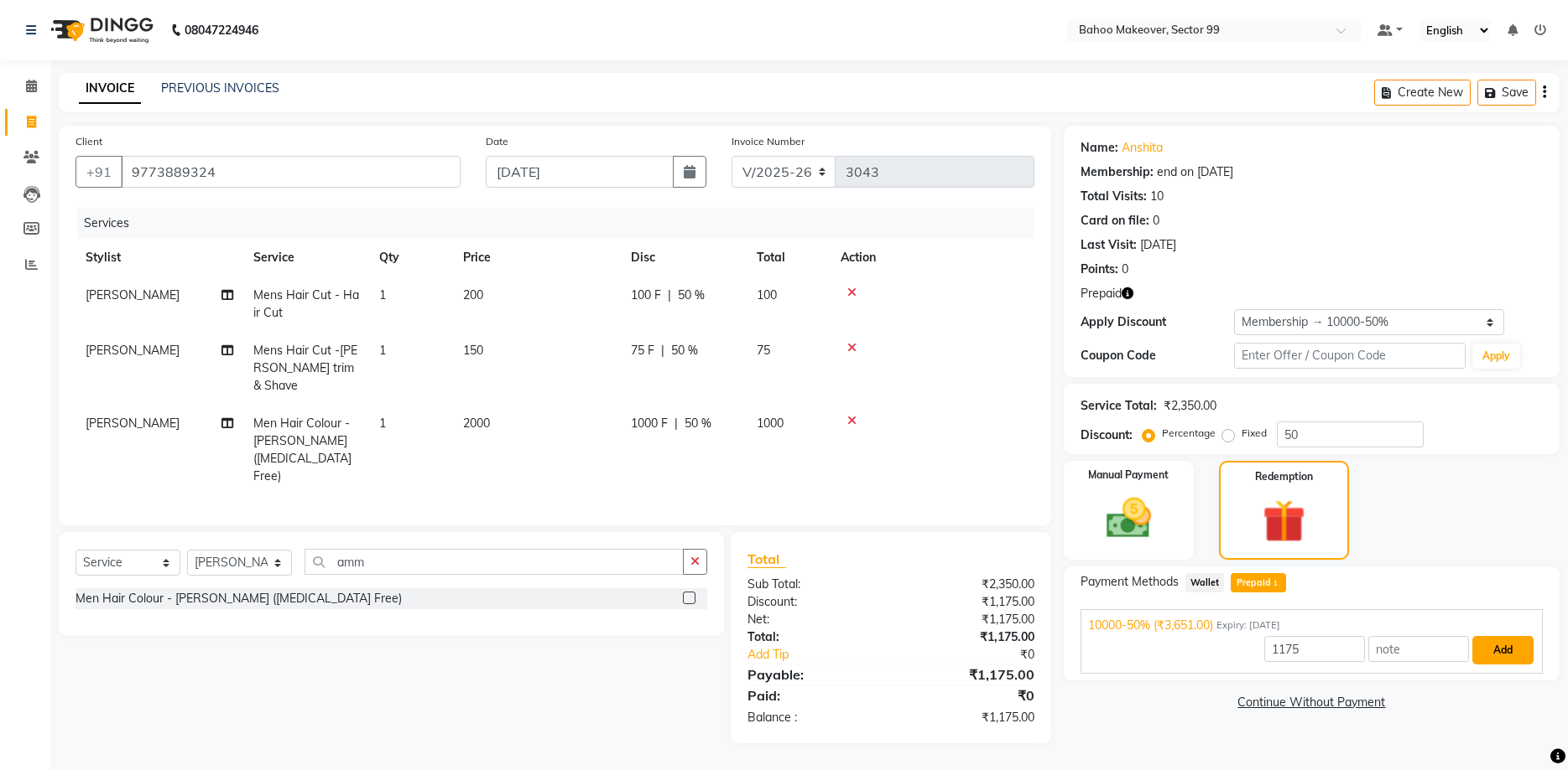
click at [1508, 656] on button "Add" at bounding box center [1503, 651] width 62 height 29
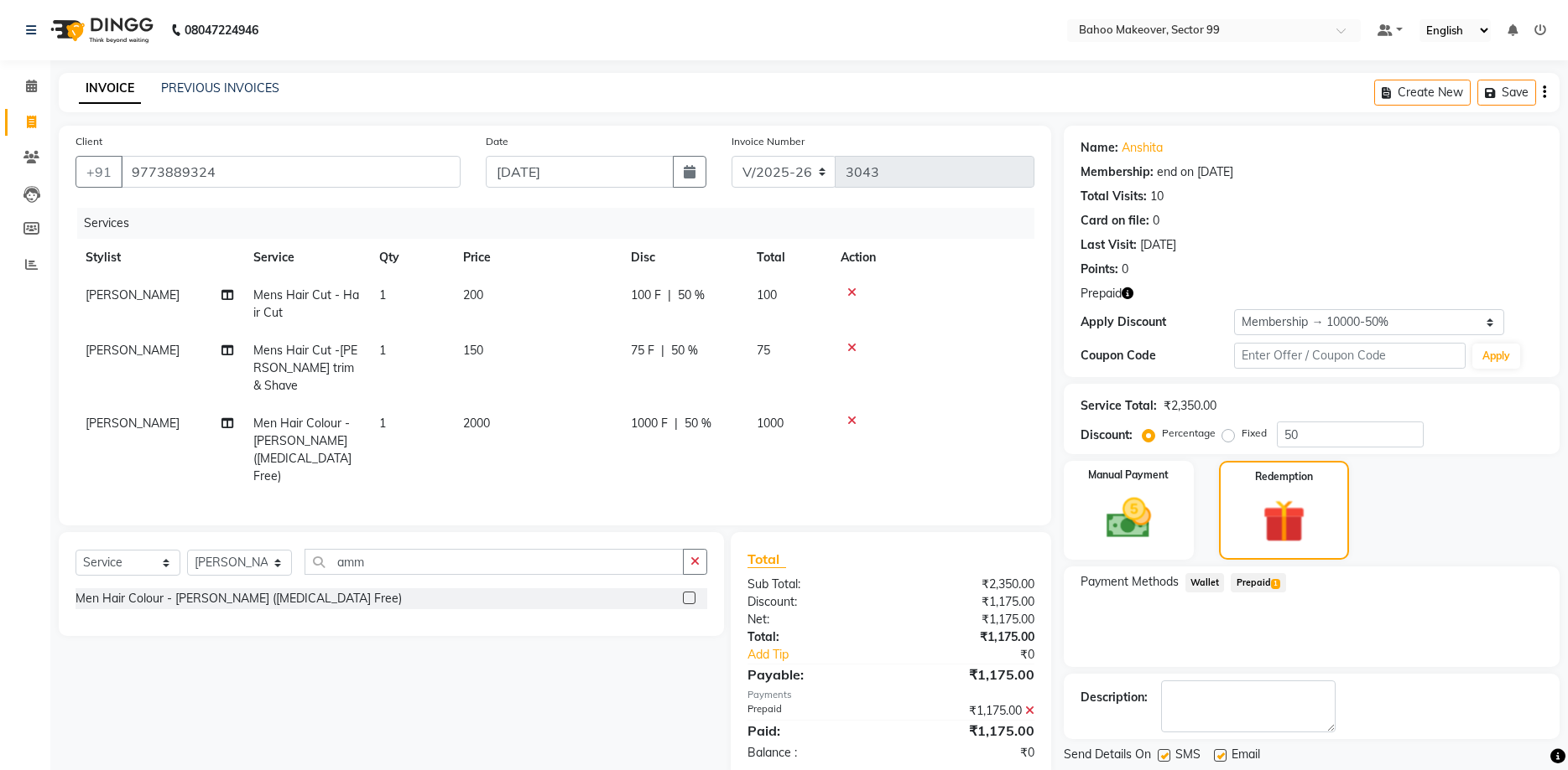
scroll to position [52, 0]
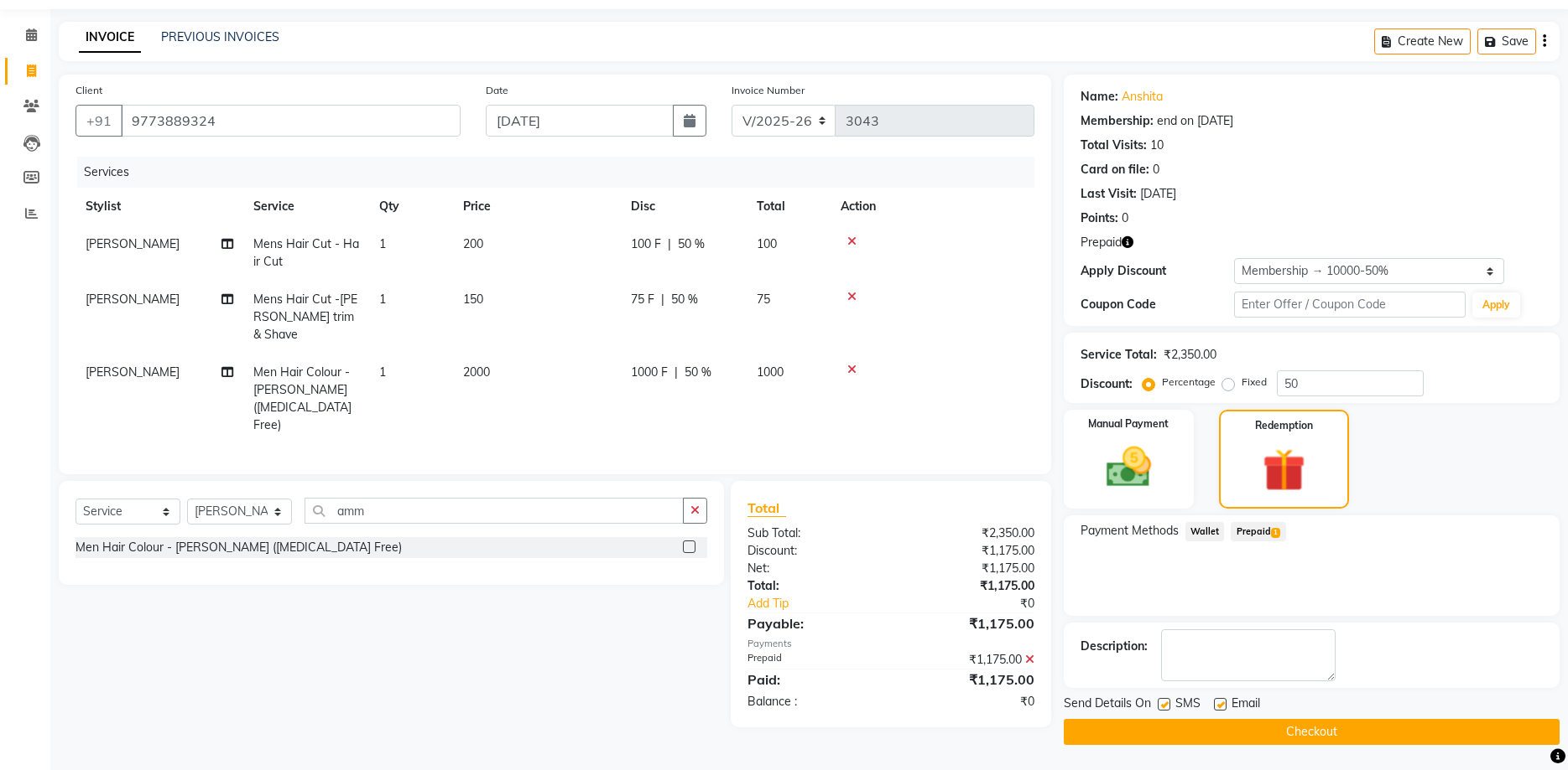
click at [1474, 737] on button "Checkout" at bounding box center [1312, 732] width 496 height 26
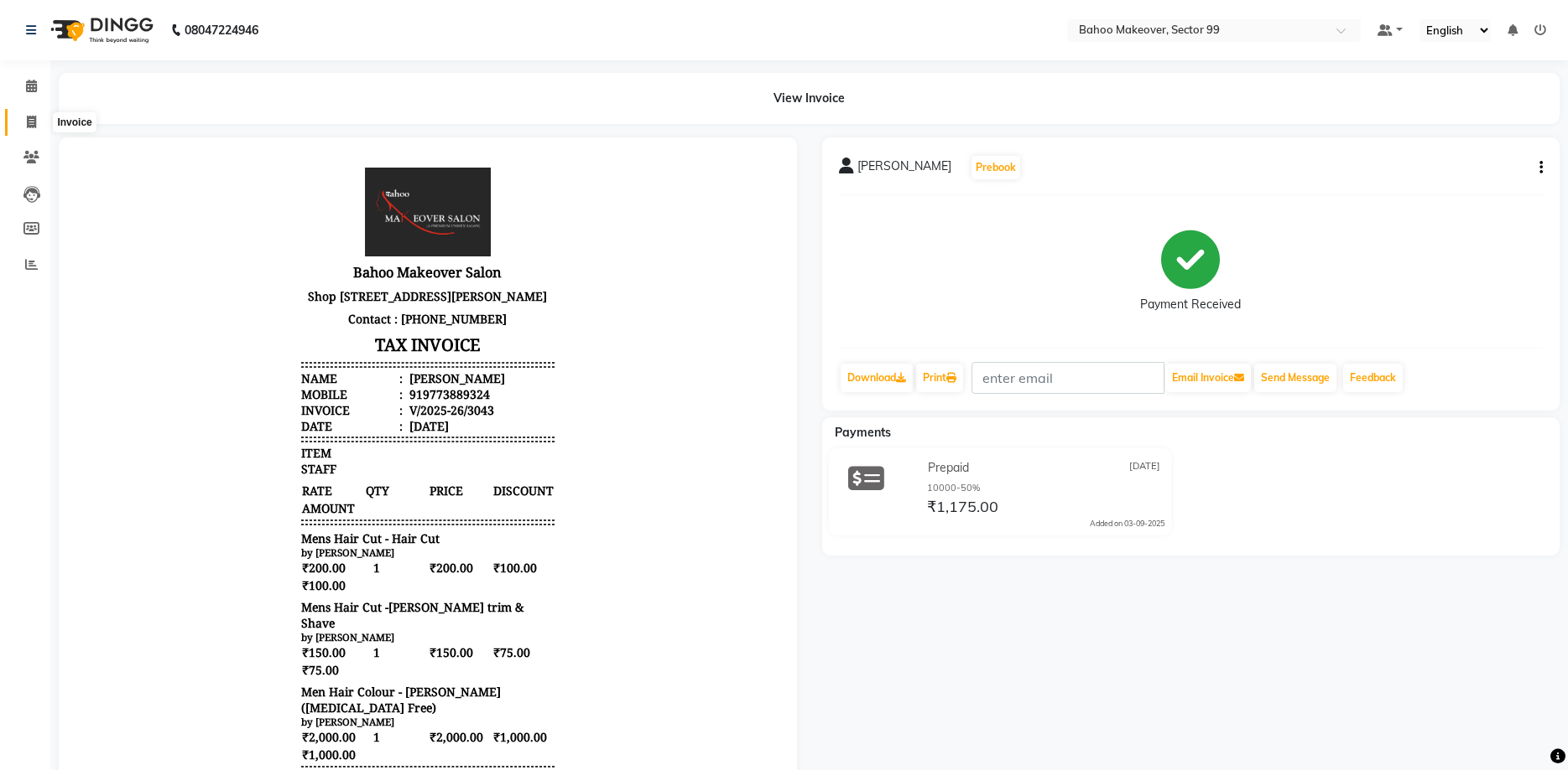
click at [28, 125] on icon at bounding box center [32, 122] width 9 height 13
select select "6856"
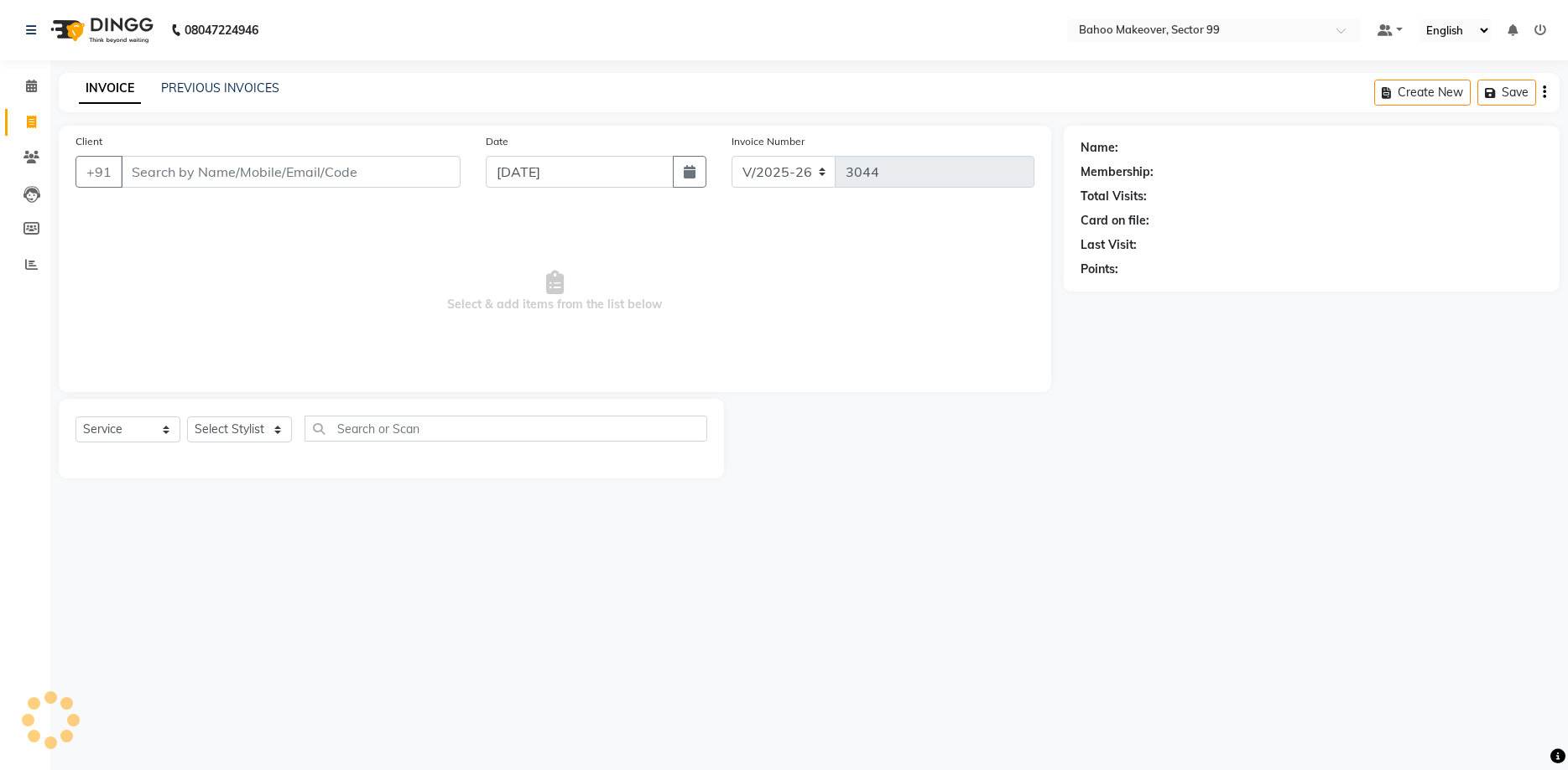
select select "membership"
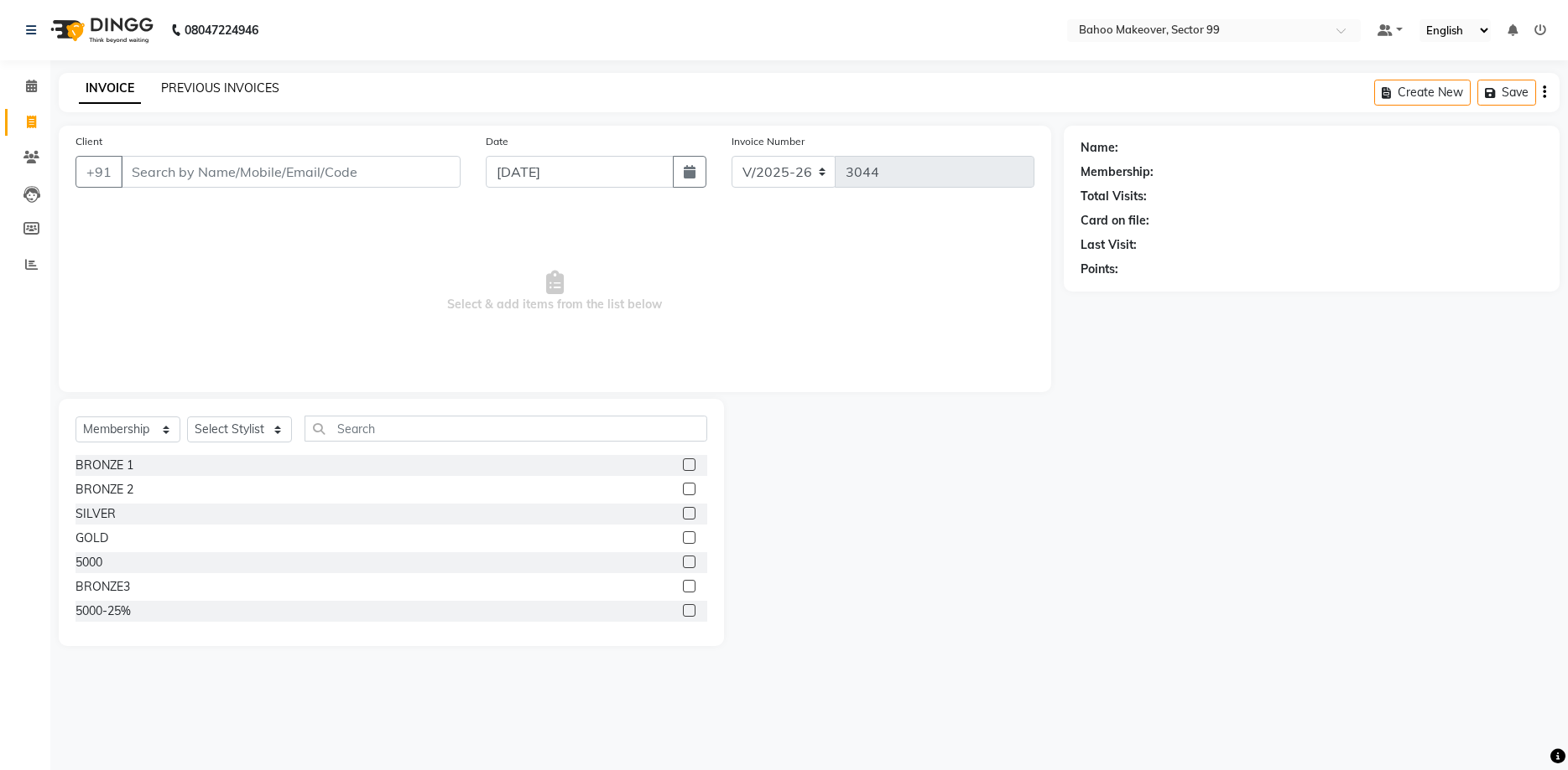
click at [234, 93] on link "PREVIOUS INVOICES" at bounding box center [220, 88] width 119 height 15
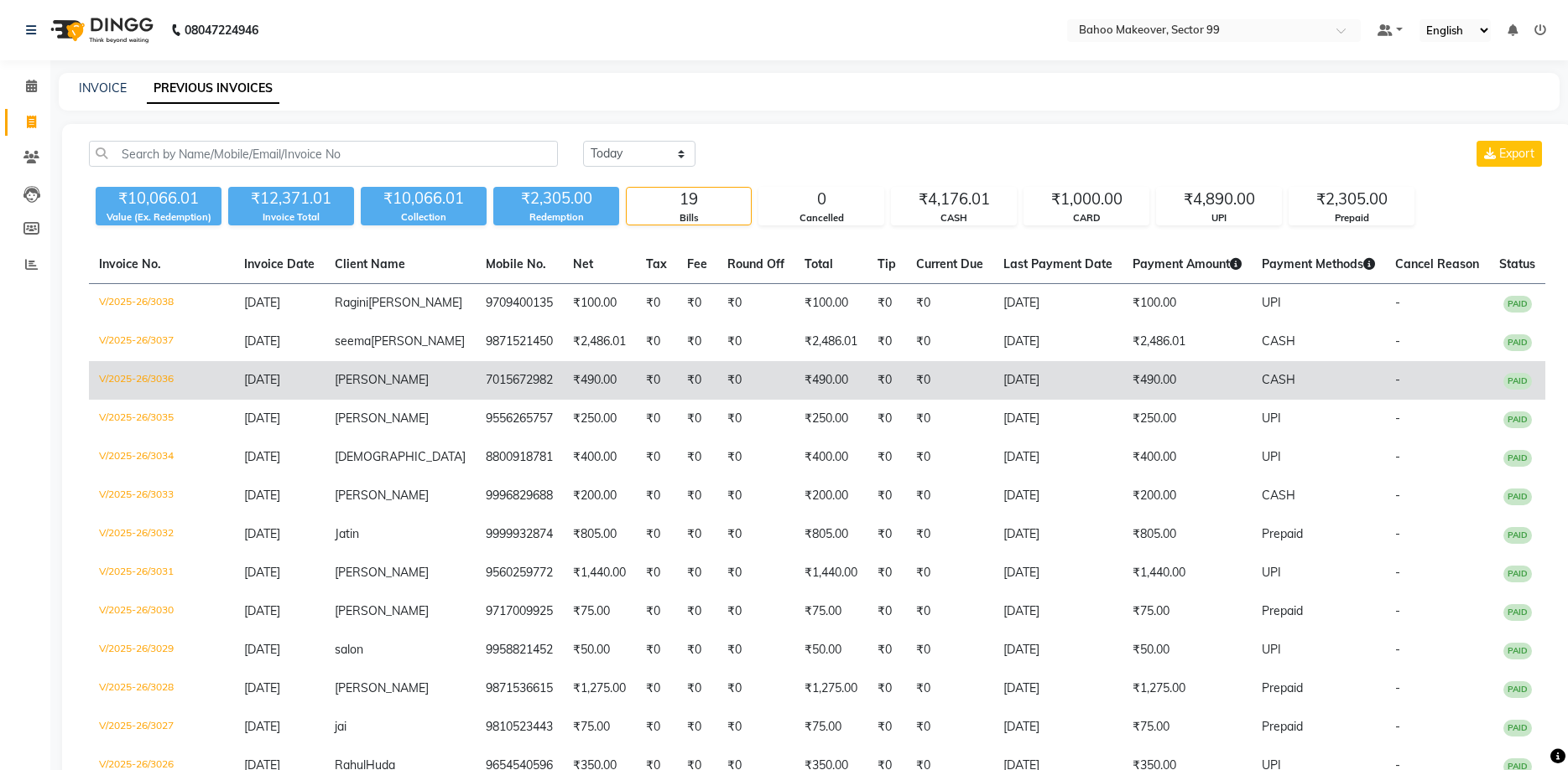
click at [406, 387] on span "[PERSON_NAME]" at bounding box center [382, 379] width 94 height 15
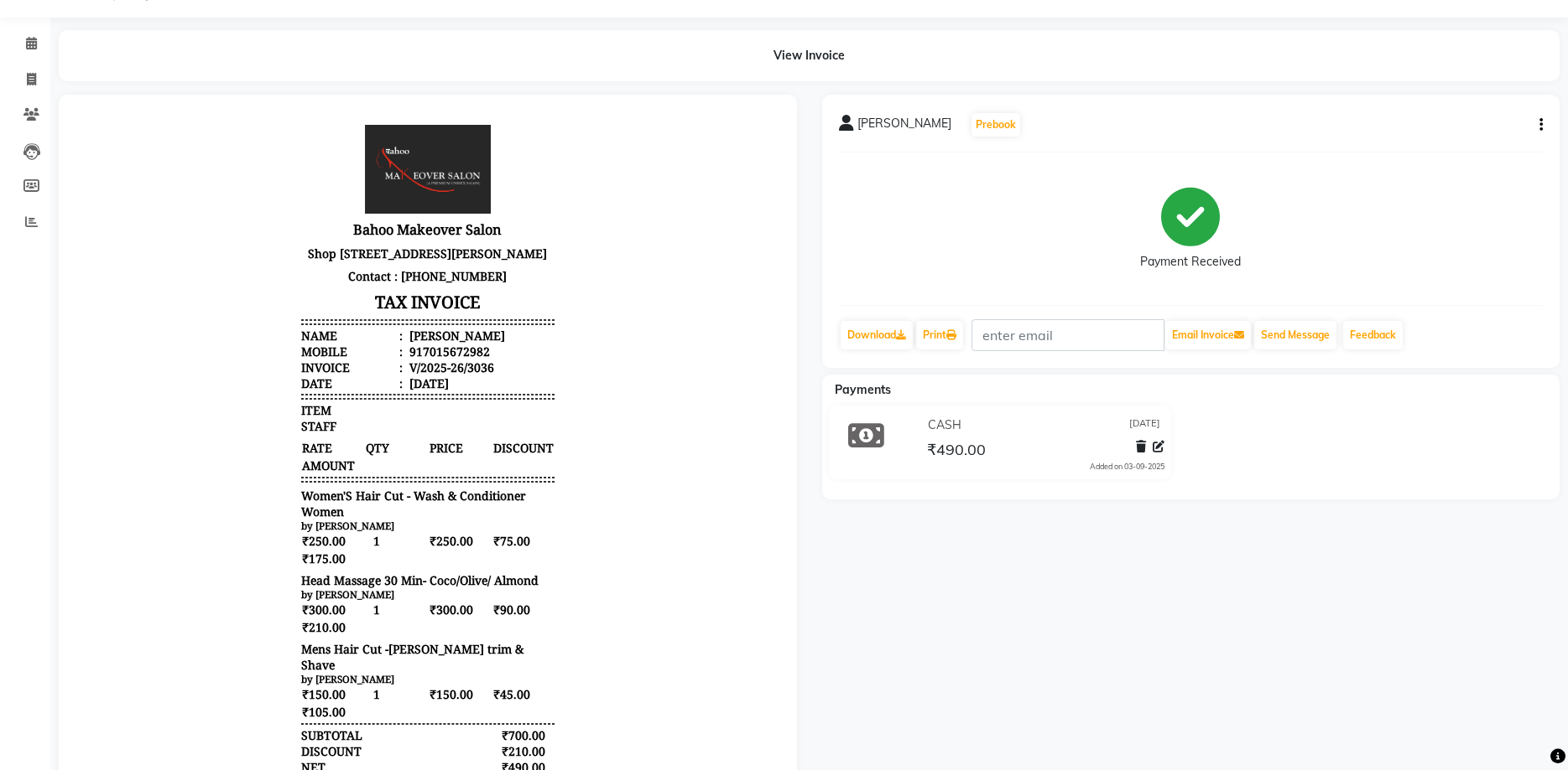
scroll to position [86, 0]
